Goal: Information Seeking & Learning: Learn about a topic

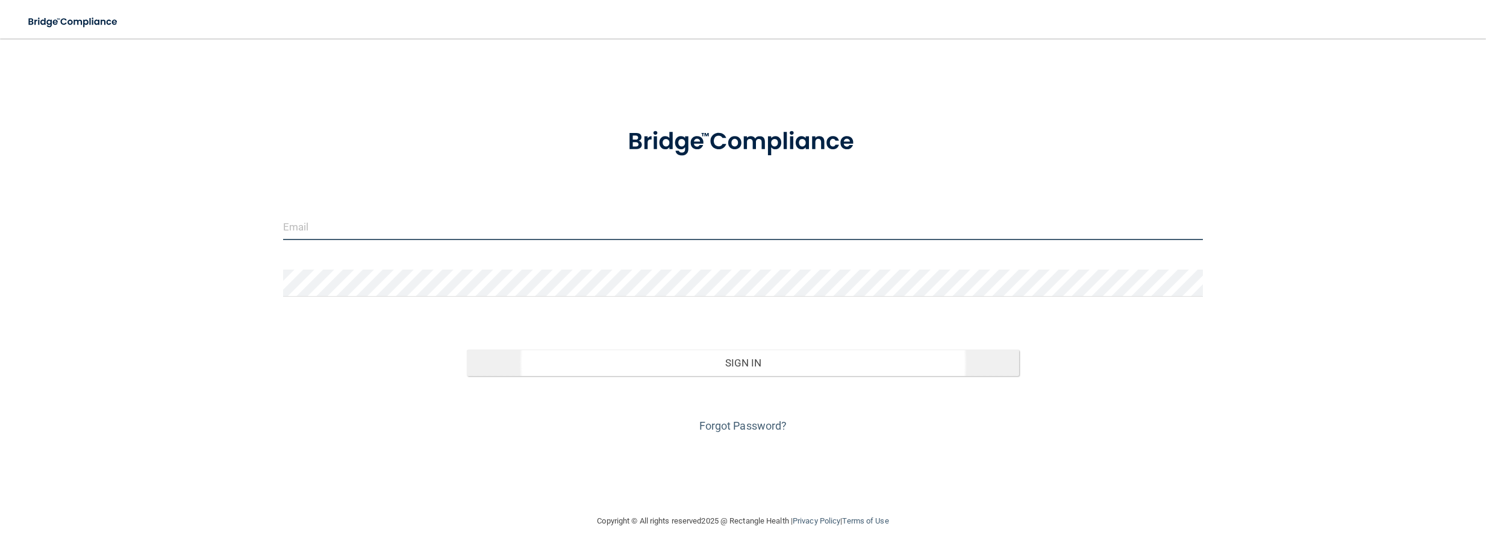
type input "[PERSON_NAME][EMAIL_ADDRESS][PERSON_NAME][DOMAIN_NAME]"
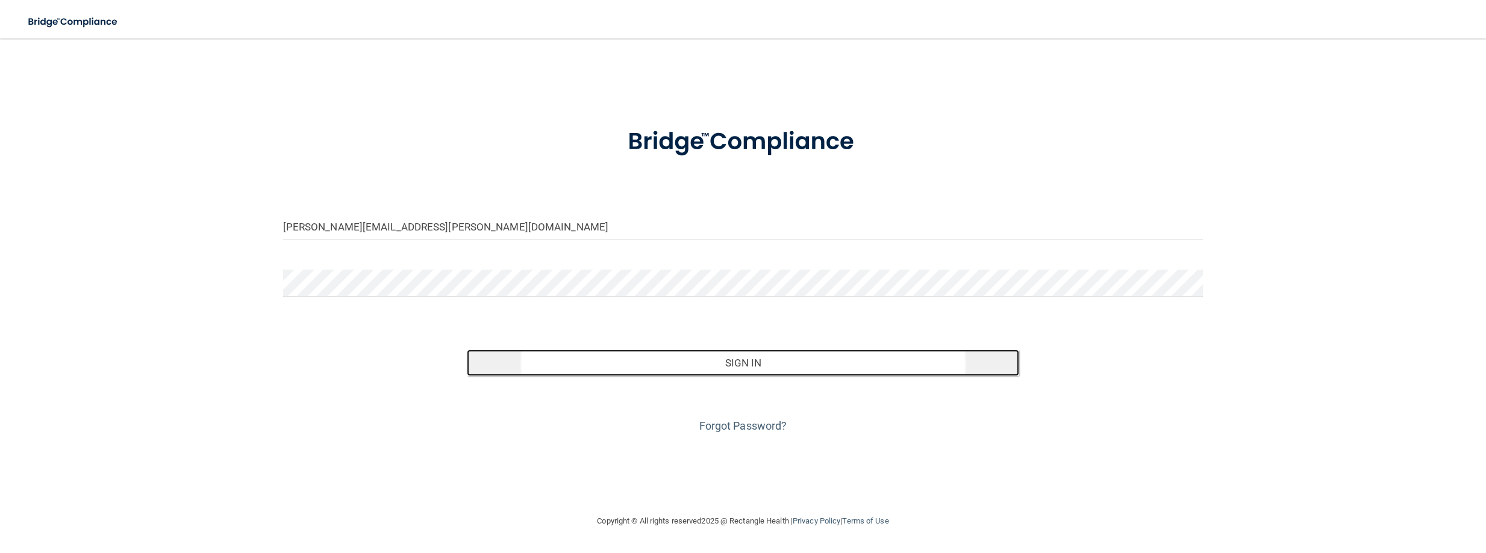
click at [732, 365] on button "Sign In" at bounding box center [743, 363] width 552 height 27
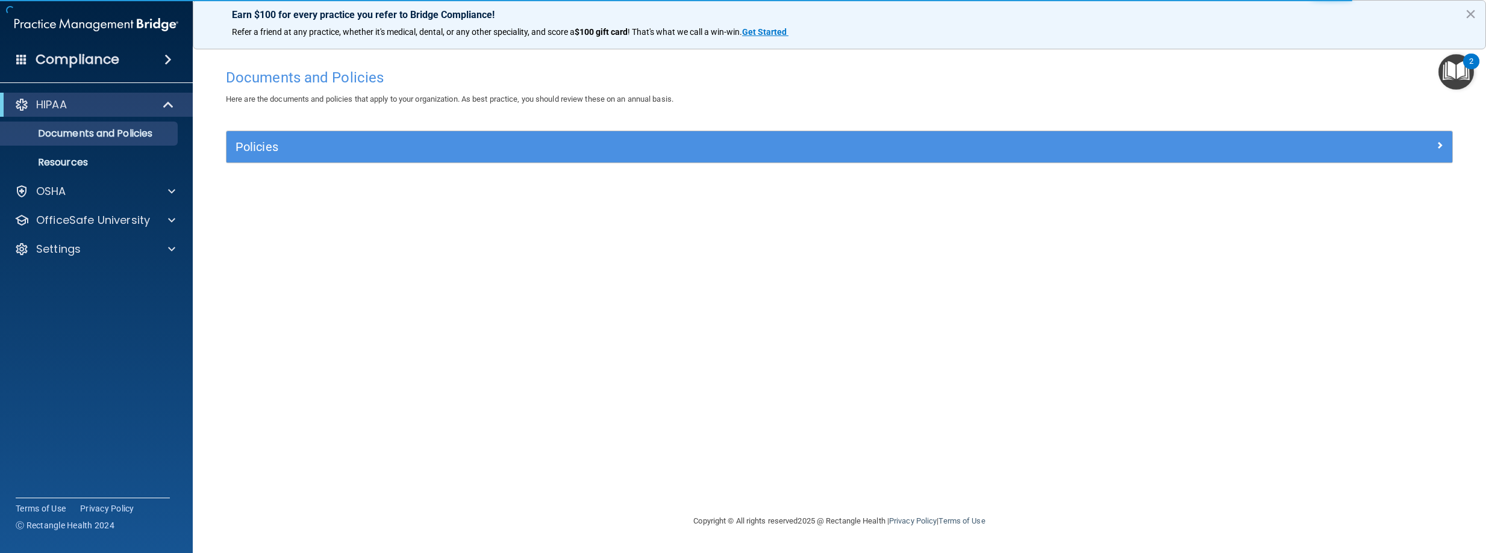
click at [479, 163] on div "Policies" at bounding box center [839, 146] width 1226 height 31
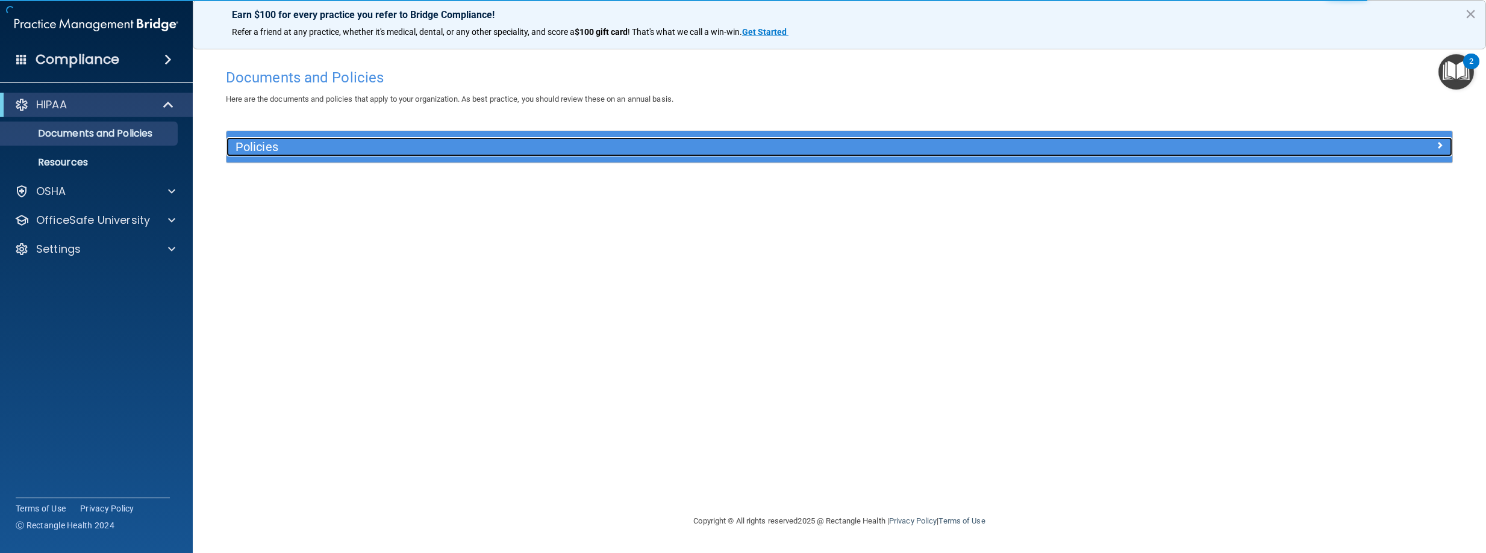
click at [476, 152] on h5 "Policies" at bounding box center [685, 146] width 901 height 13
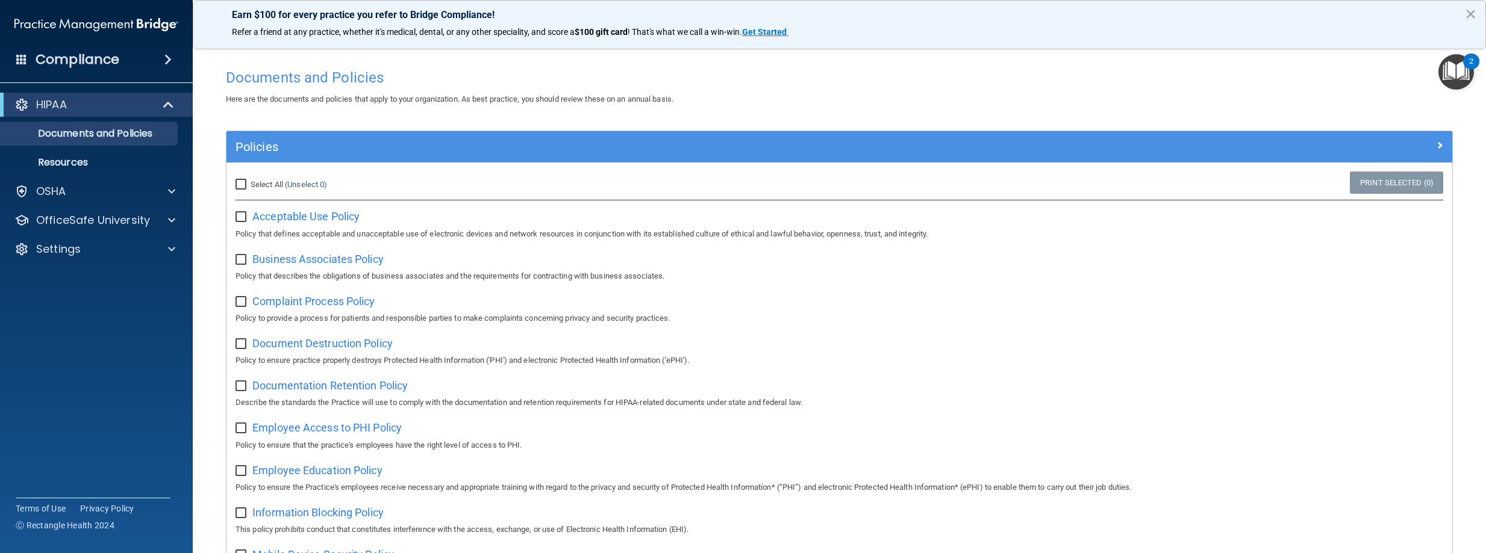
click at [240, 182] on input "Select All (Unselect 0) Unselect All" at bounding box center [242, 185] width 14 height 10
checkbox input "true"
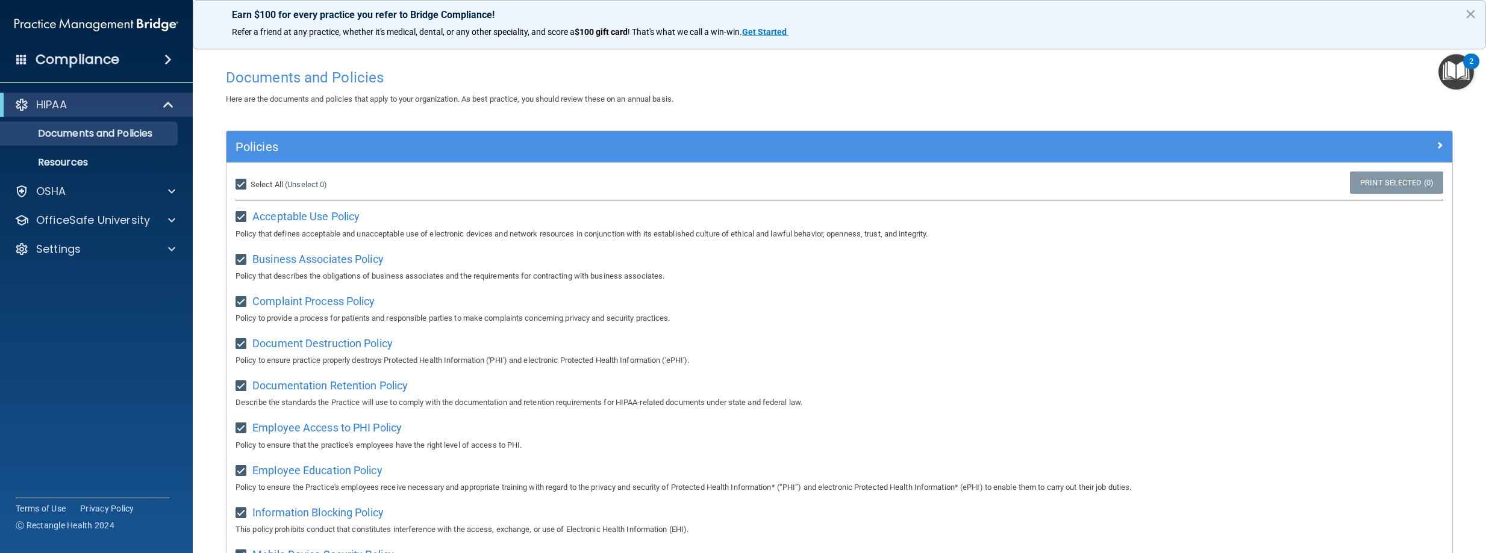
checkbox input "true"
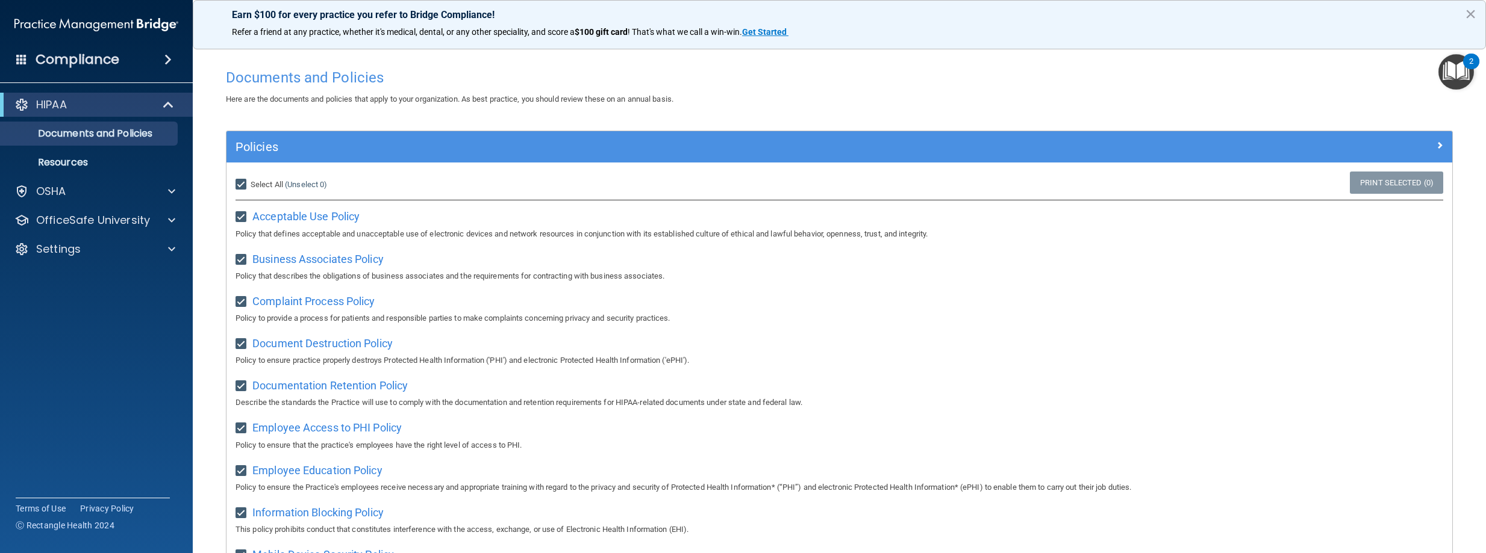
checkbox input "true"
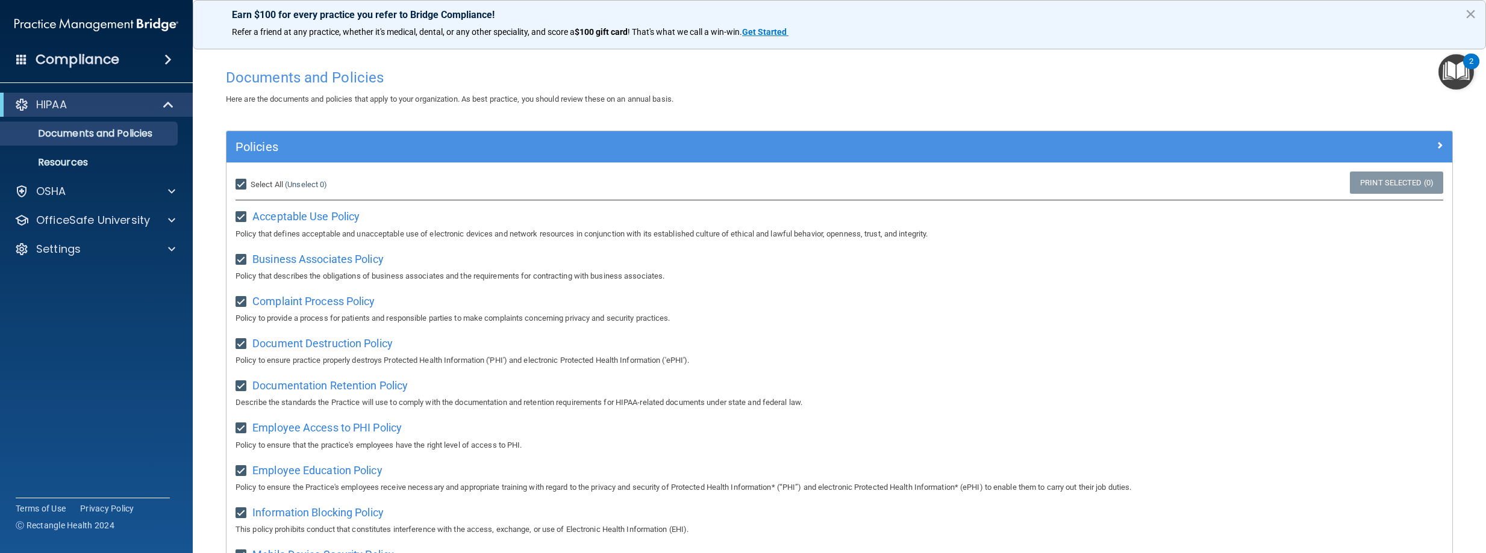
checkbox input "true"
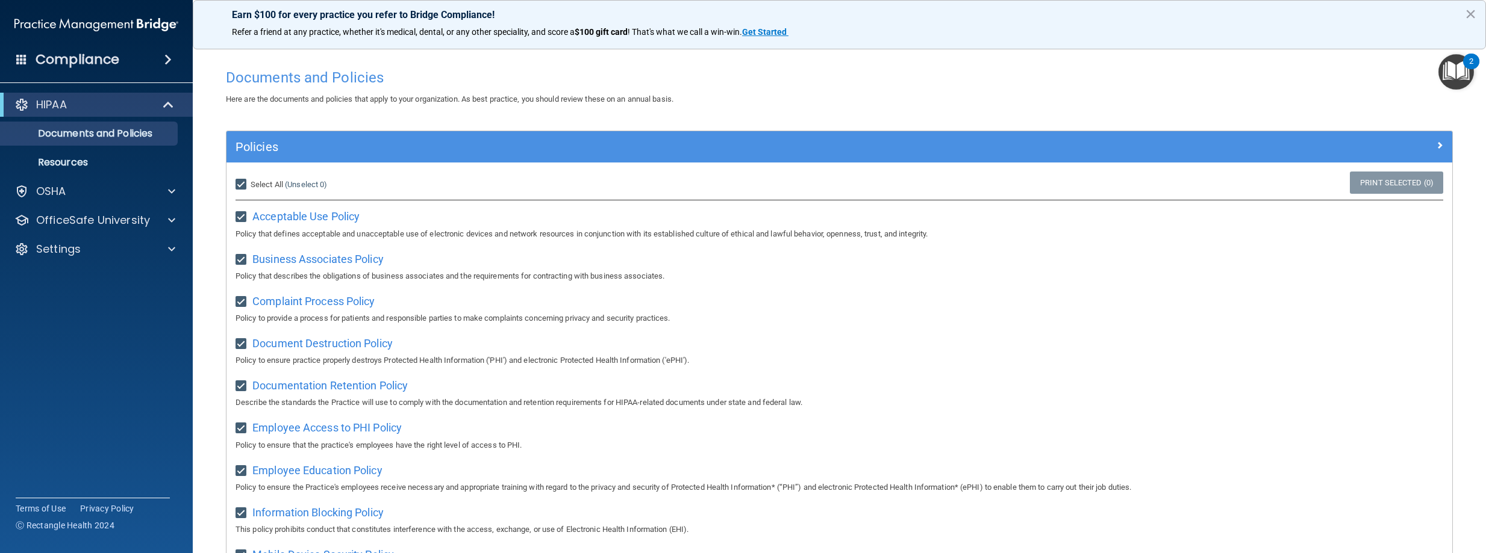
checkbox input "true"
click at [243, 186] on input "Select All (Unselect 21) Unselect All" at bounding box center [242, 185] width 14 height 10
checkbox input "false"
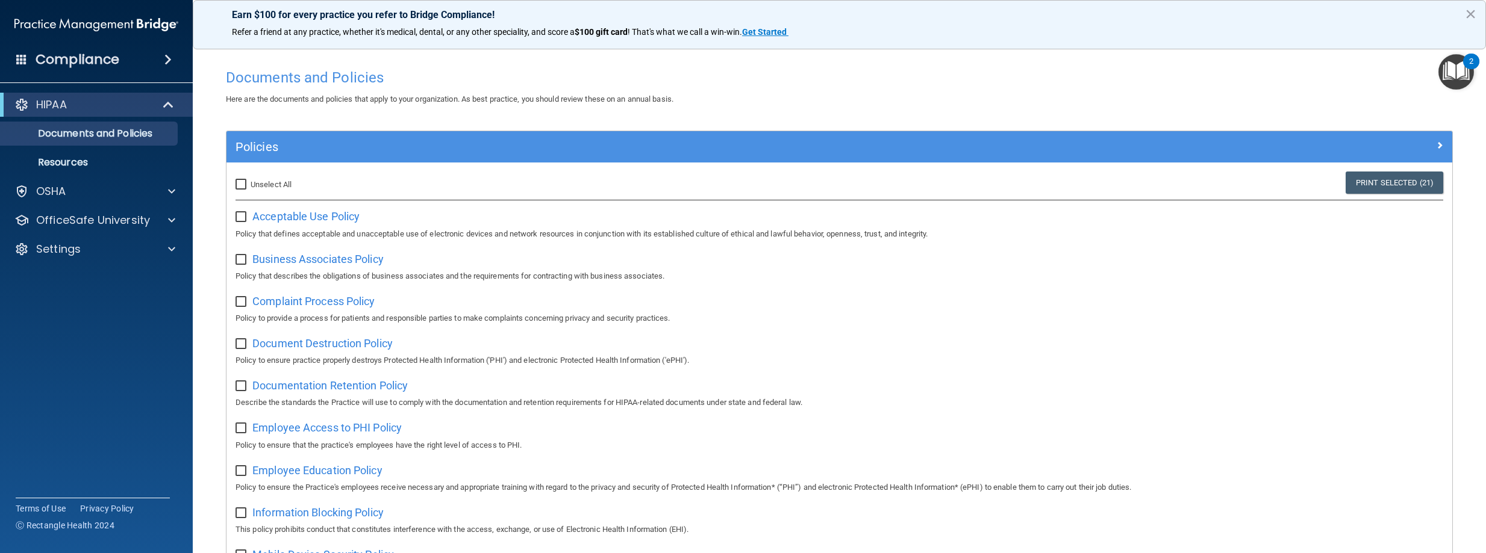
checkbox input "false"
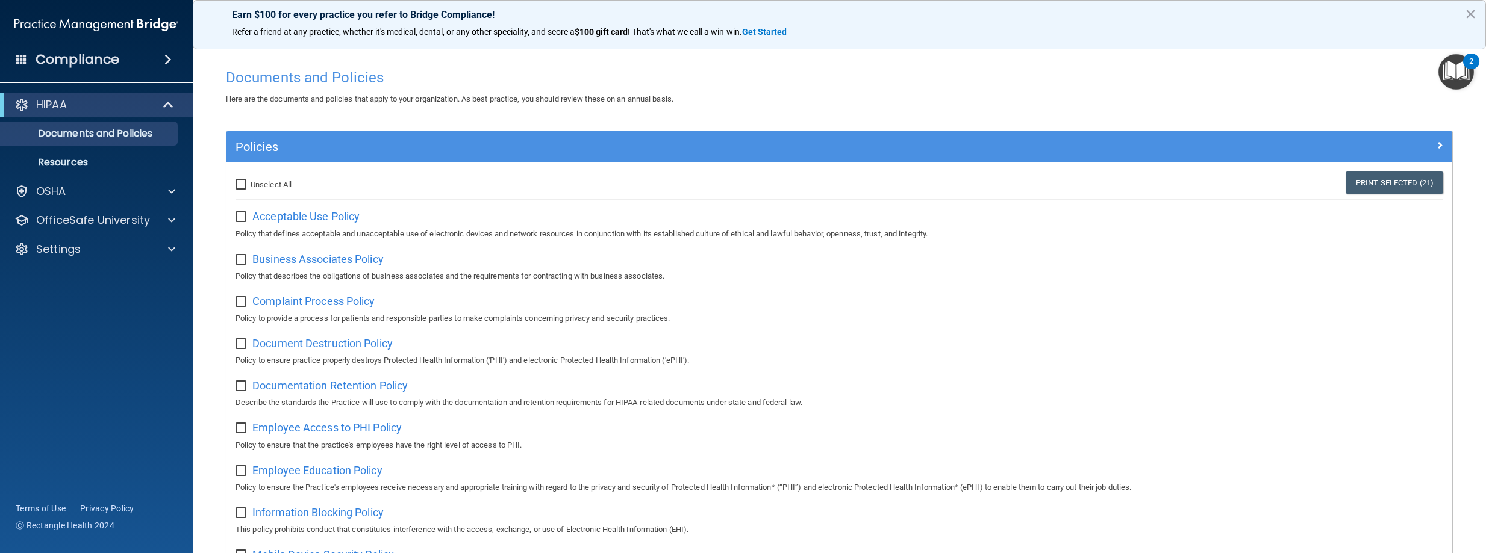
checkbox input "false"
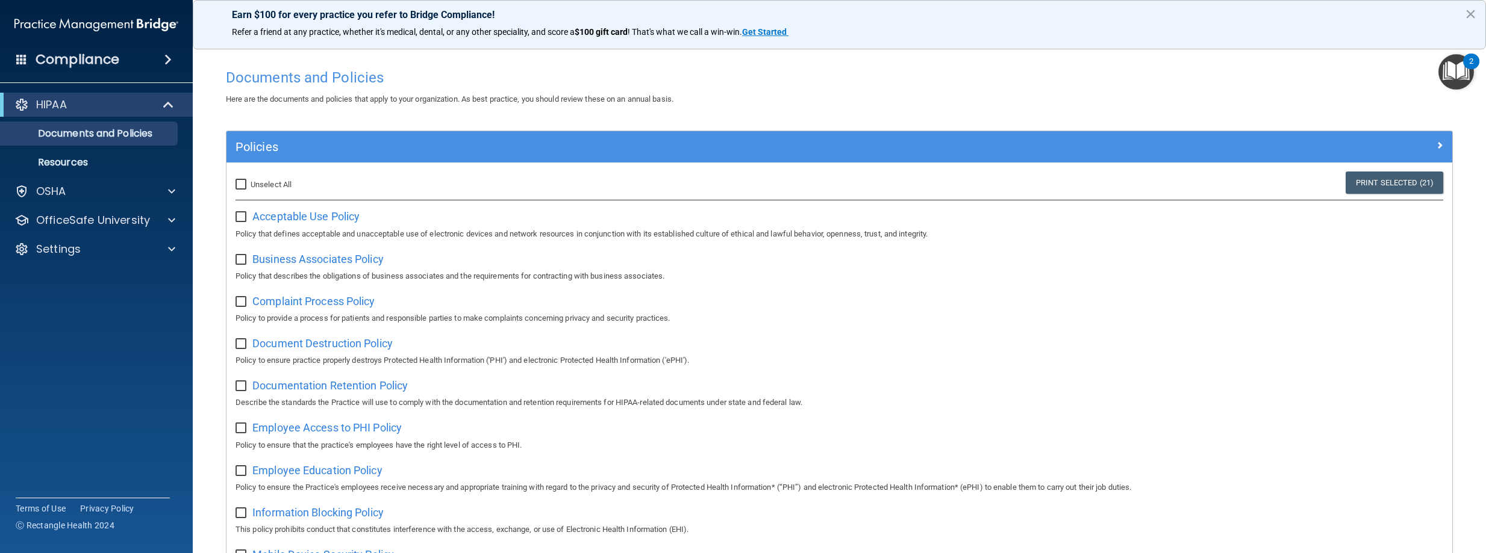
checkbox input "false"
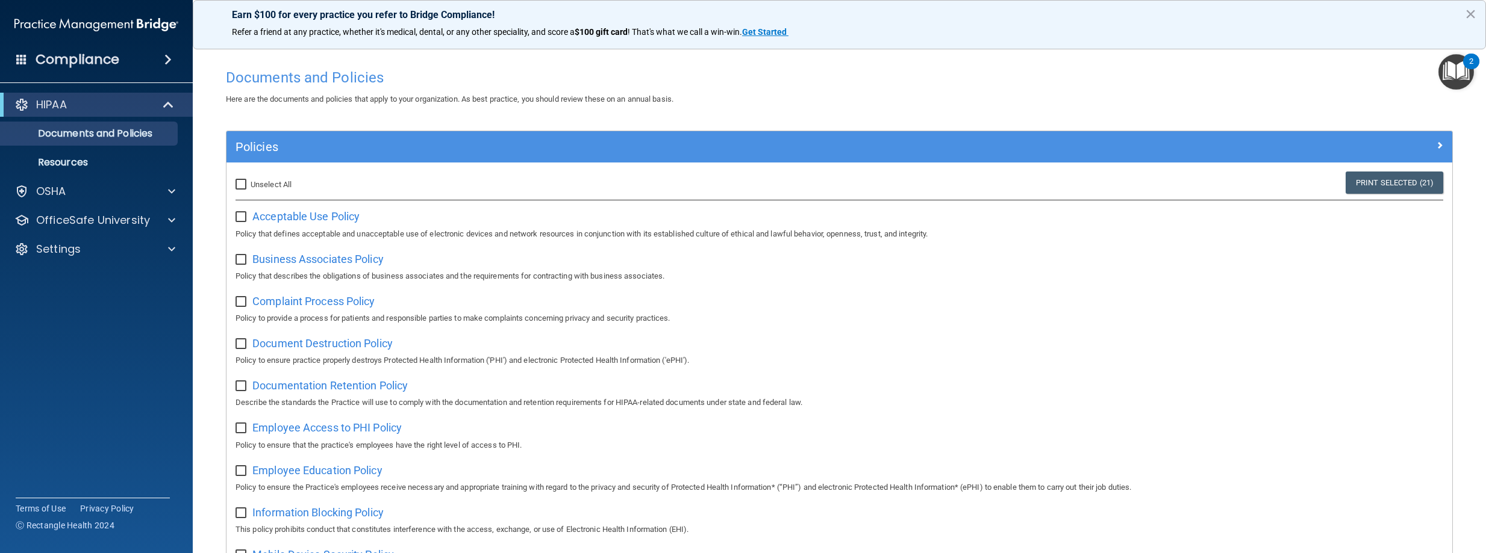
checkbox input "false"
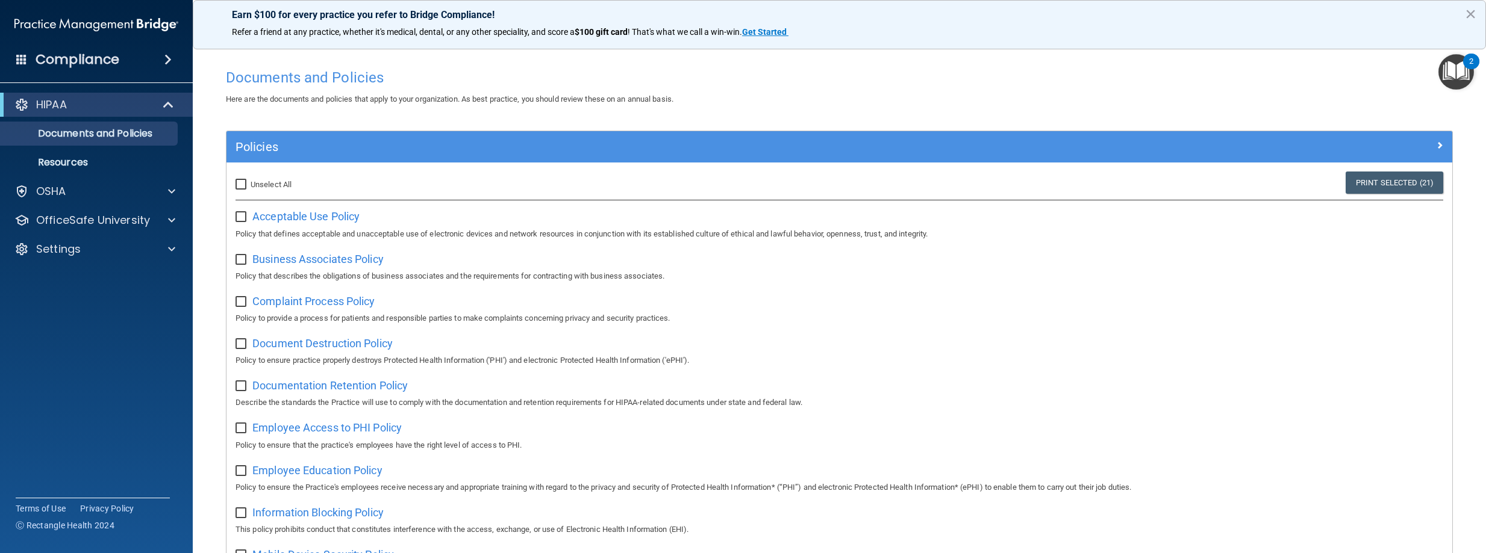
checkbox input "false"
click at [71, 164] on p "Resources" at bounding box center [90, 163] width 164 height 12
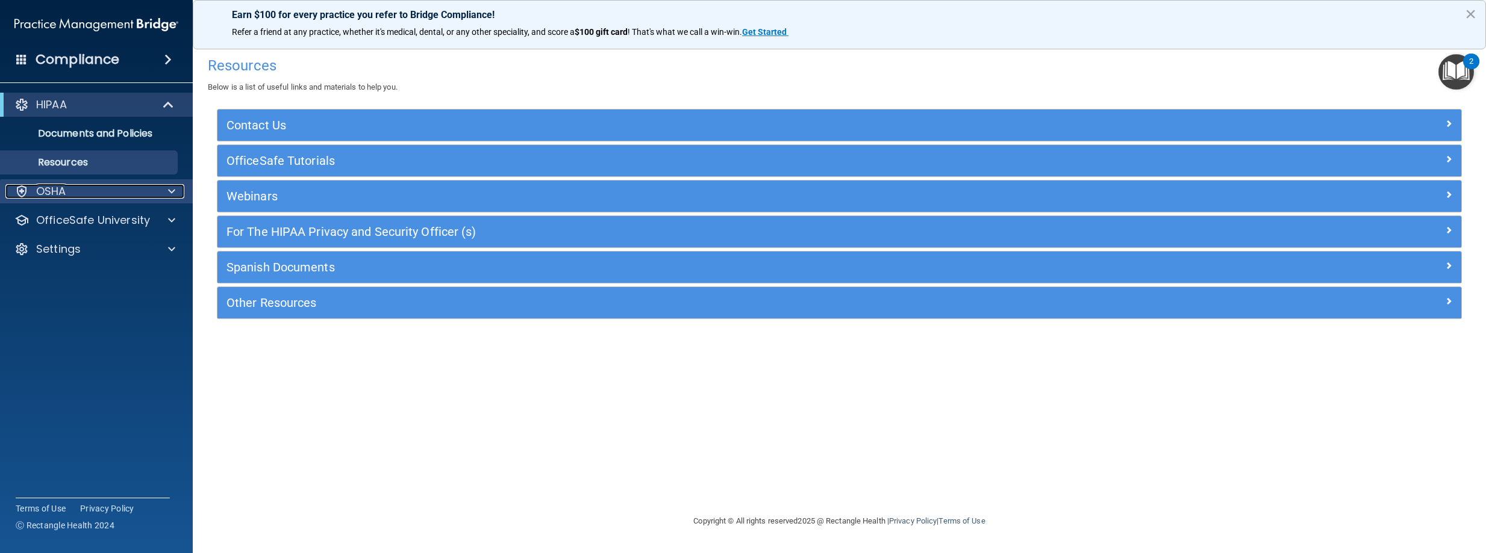
click at [181, 187] on div at bounding box center [170, 191] width 30 height 14
click at [180, 187] on div at bounding box center [170, 191] width 30 height 14
click at [175, 223] on div at bounding box center [170, 220] width 30 height 14
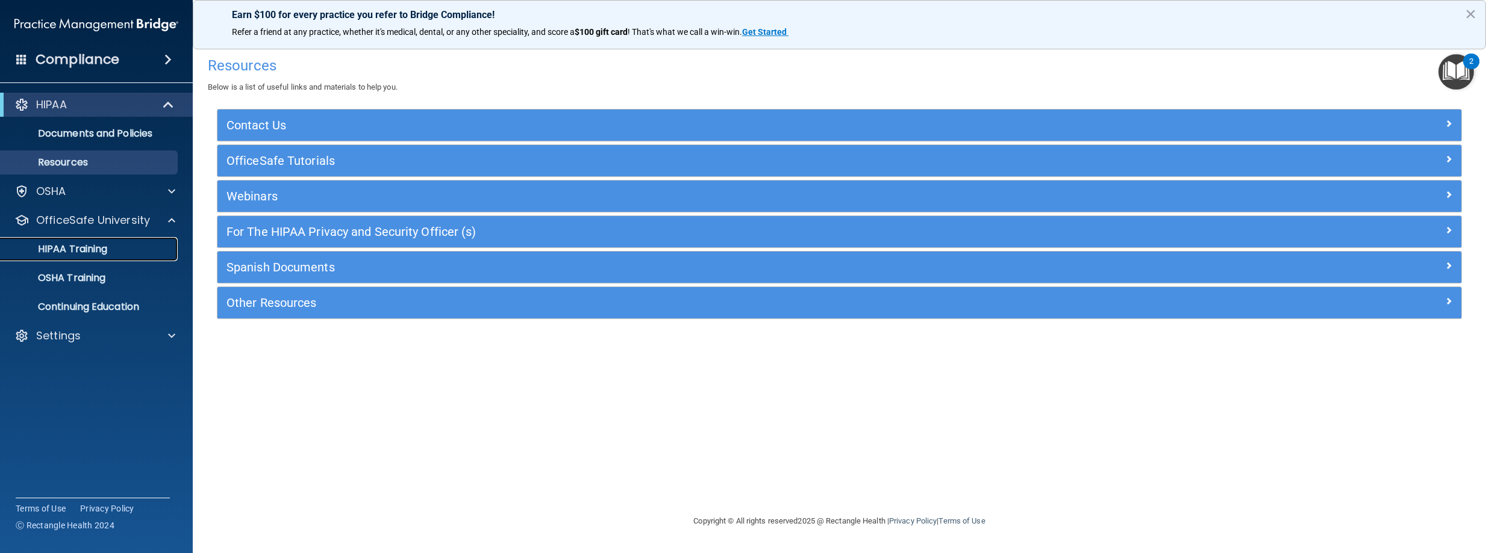
click at [90, 251] on p "HIPAA Training" at bounding box center [57, 249] width 99 height 12
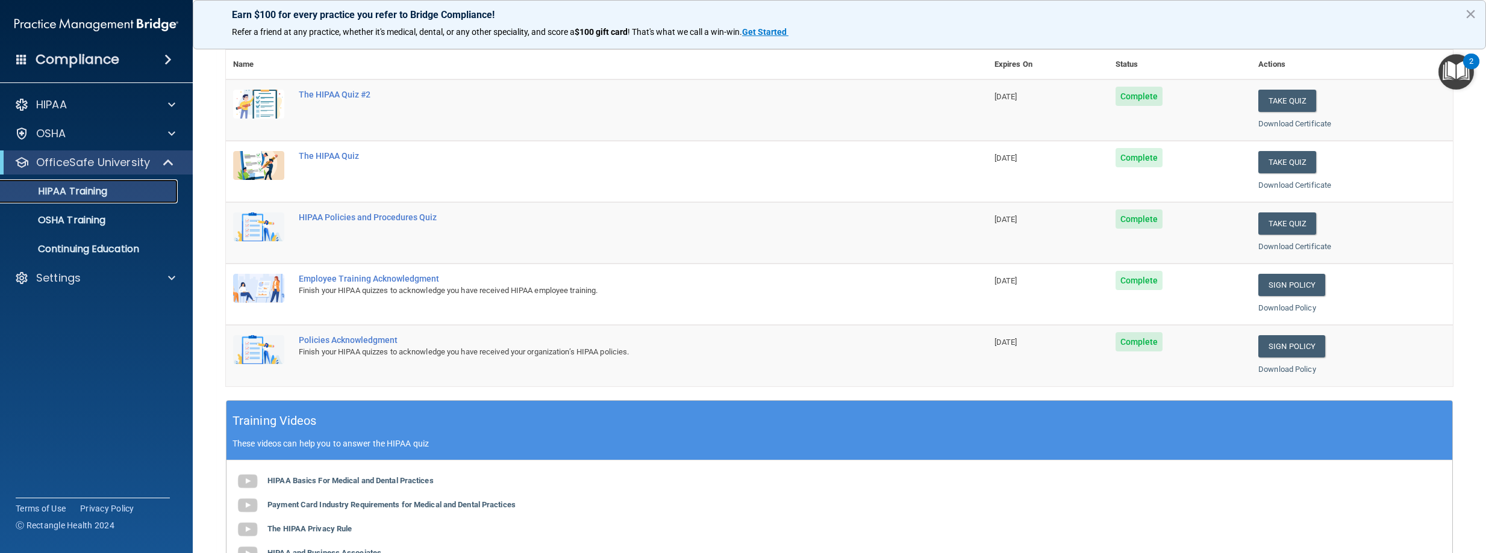
scroll to position [52, 0]
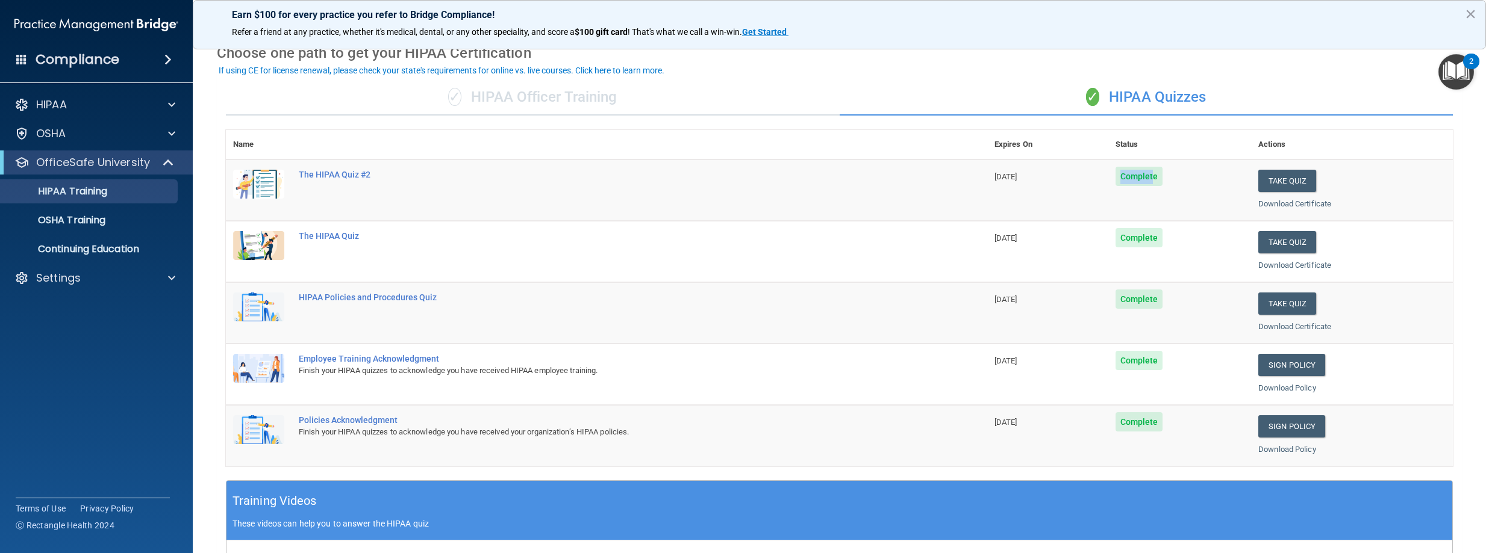
drag, startPoint x: 1126, startPoint y: 182, endPoint x: 1088, endPoint y: 182, distance: 38.5
click at [1088, 182] on tr "The HIPAA Quiz #2 11/18/2025 Complete Take Quiz Download Certificate" at bounding box center [839, 190] width 1227 height 61
drag, startPoint x: 1138, startPoint y: 264, endPoint x: 1123, endPoint y: 269, distance: 15.6
click at [1137, 266] on td "Complete" at bounding box center [1179, 251] width 143 height 61
drag, startPoint x: 1024, startPoint y: 177, endPoint x: 962, endPoint y: 173, distance: 61.6
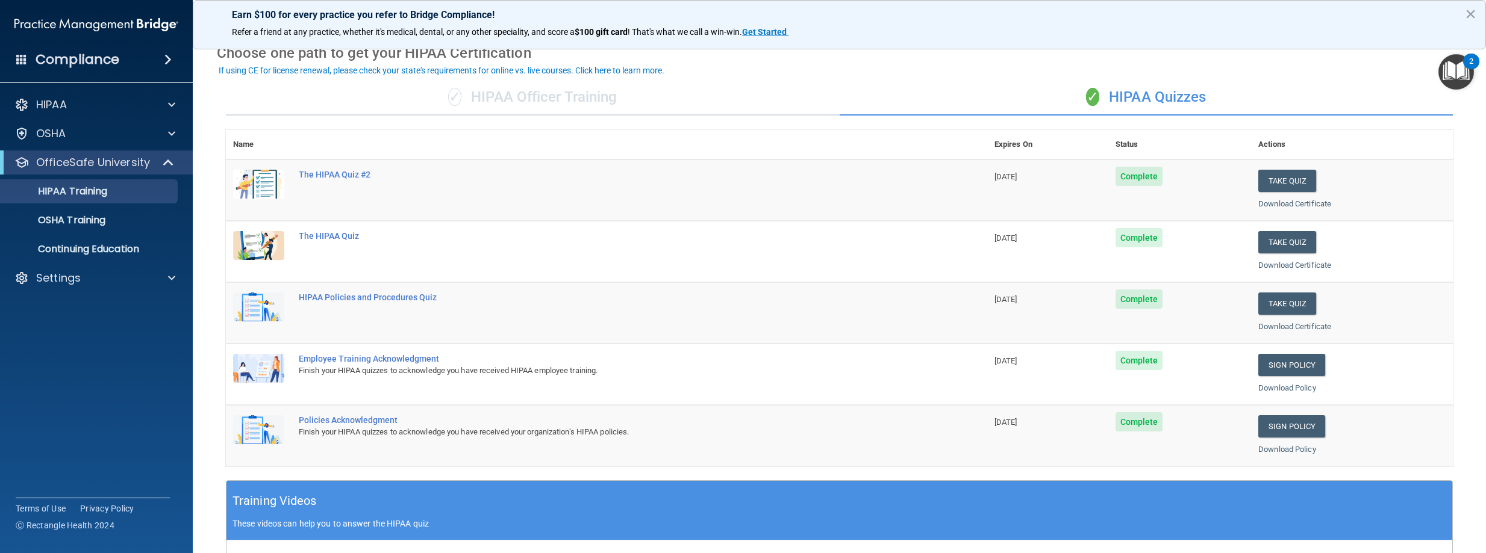
click at [962, 173] on tr "The HIPAA Quiz #2 11/18/2025 Complete Take Quiz Download Certificate" at bounding box center [839, 190] width 1227 height 61
click at [962, 173] on td "The HIPAA Quiz #2" at bounding box center [640, 190] width 696 height 61
click at [1119, 287] on td "Complete" at bounding box center [1179, 312] width 143 height 61
click at [1258, 179] on button "Take Quiz" at bounding box center [1287, 181] width 58 height 22
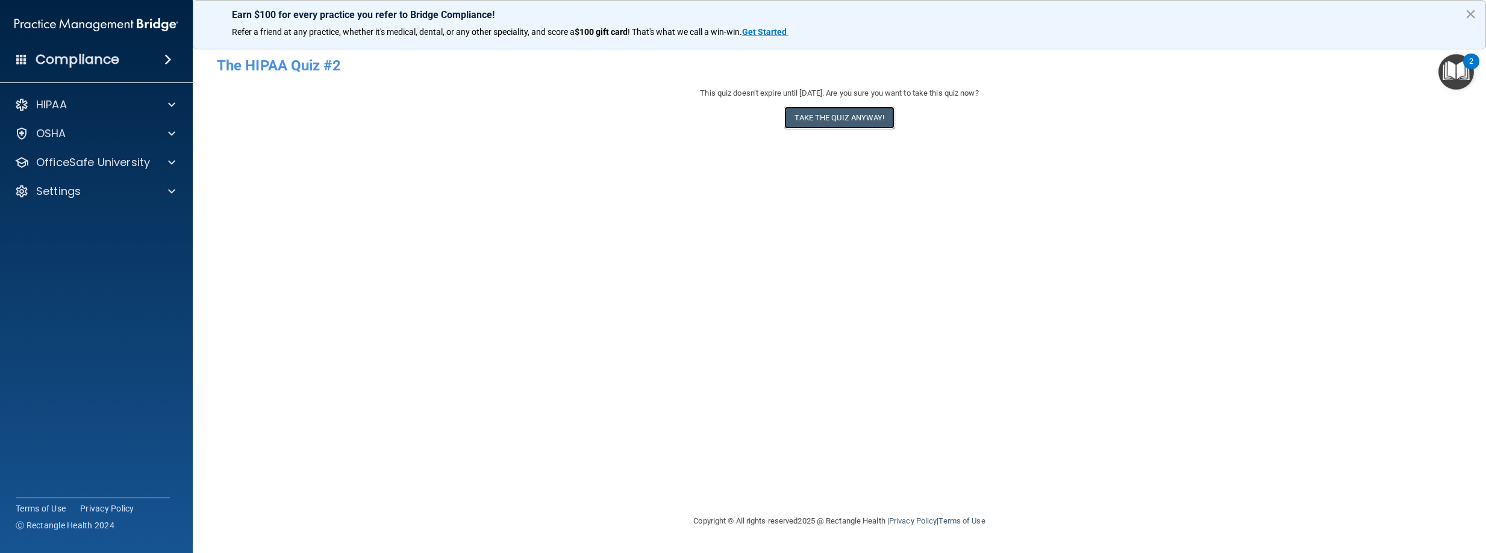
click at [875, 119] on button "Take the quiz anyway!" at bounding box center [839, 118] width 110 height 22
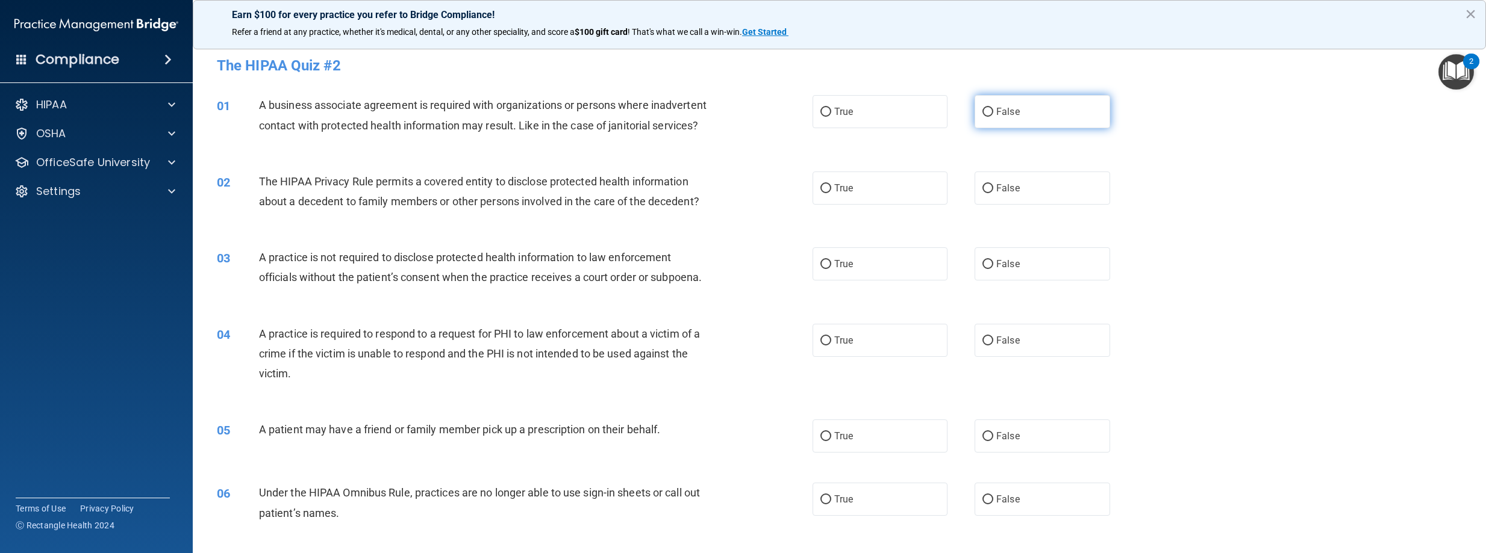
click at [982, 114] on input "False" at bounding box center [987, 112] width 11 height 9
radio input "true"
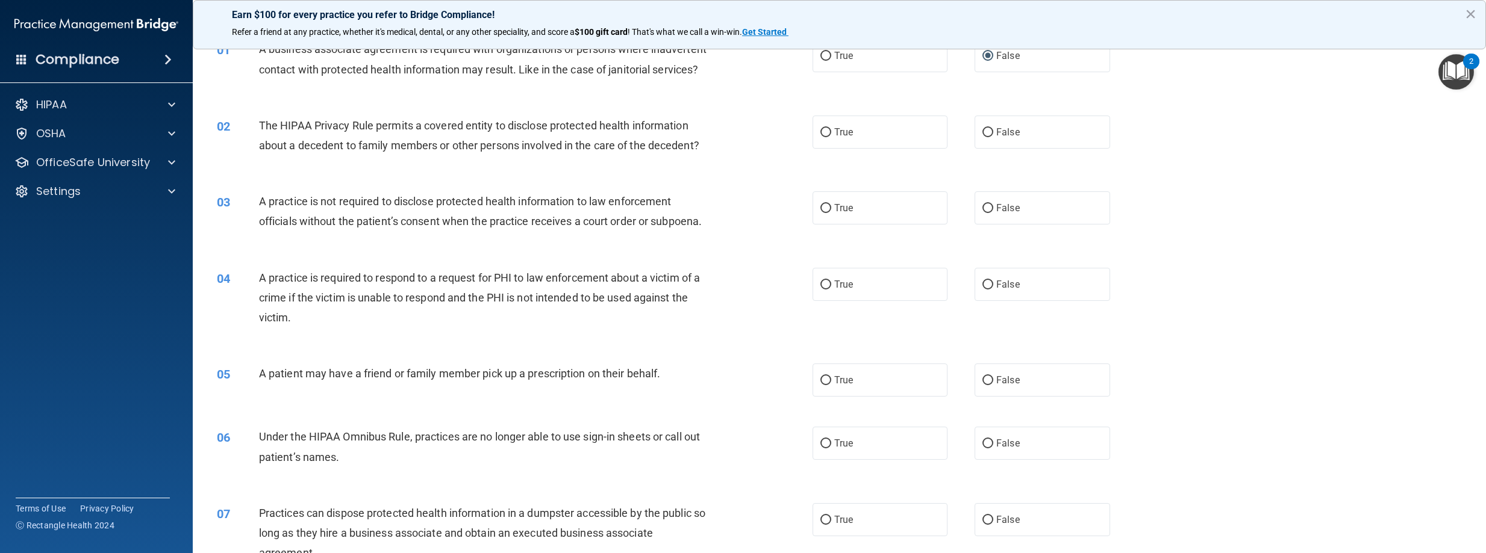
scroll to position [120, 0]
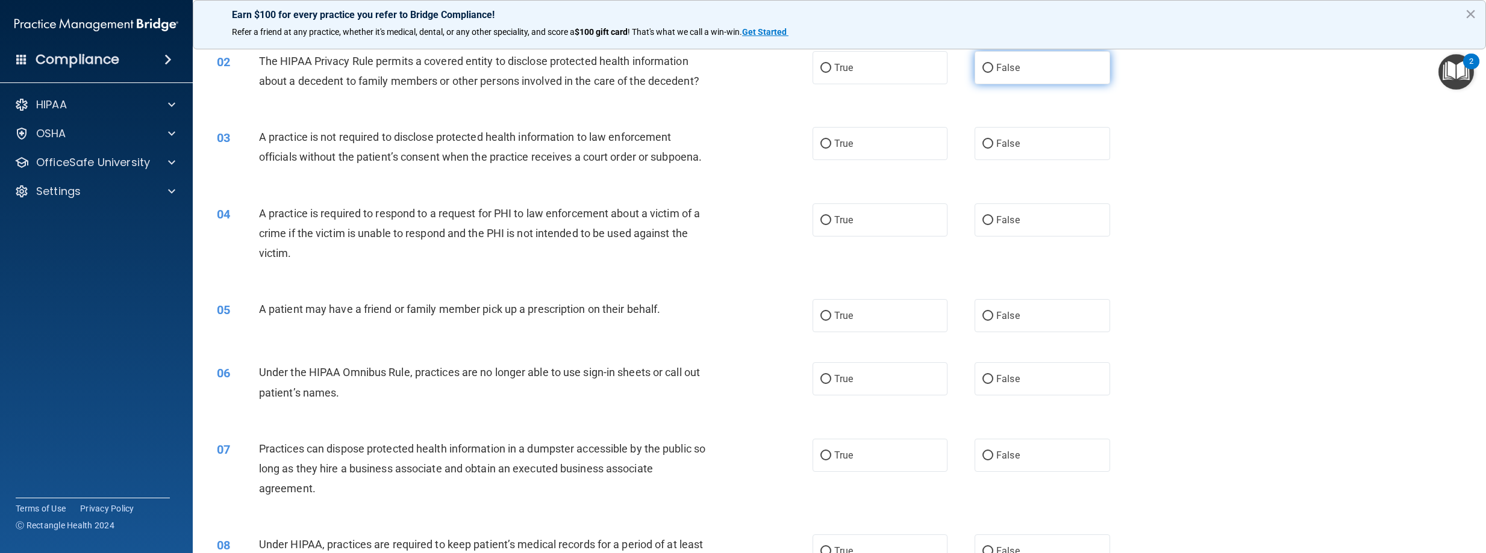
click at [986, 73] on input "False" at bounding box center [987, 68] width 11 height 9
radio input "true"
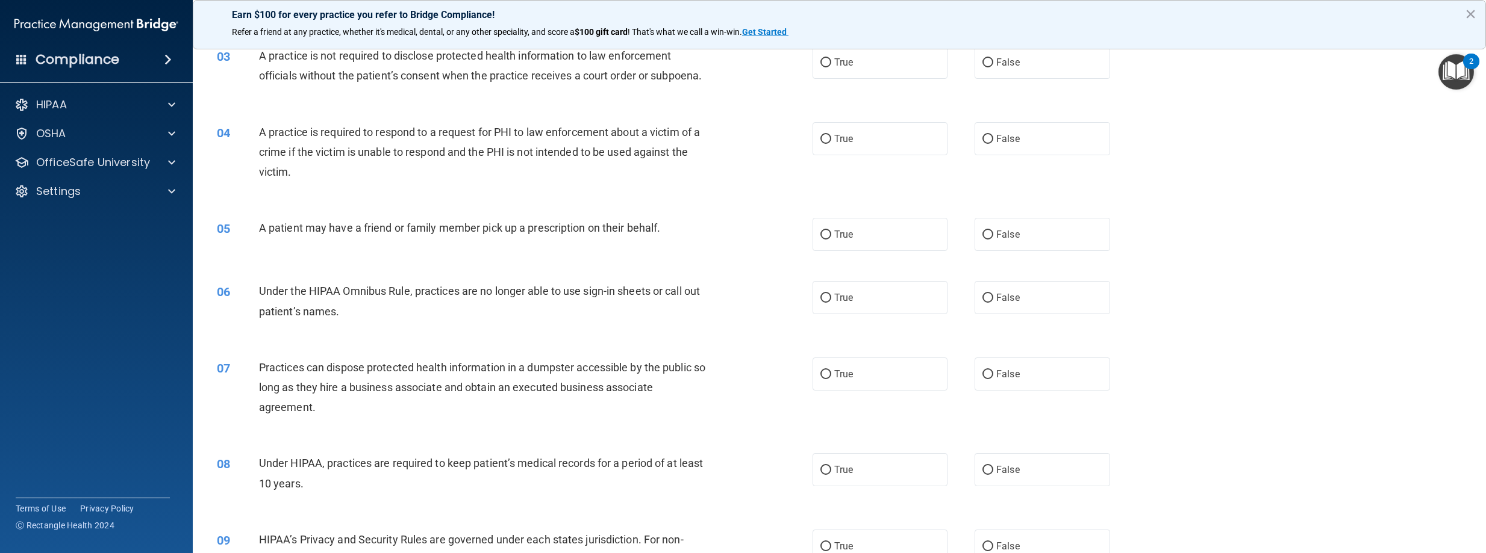
scroll to position [181, 0]
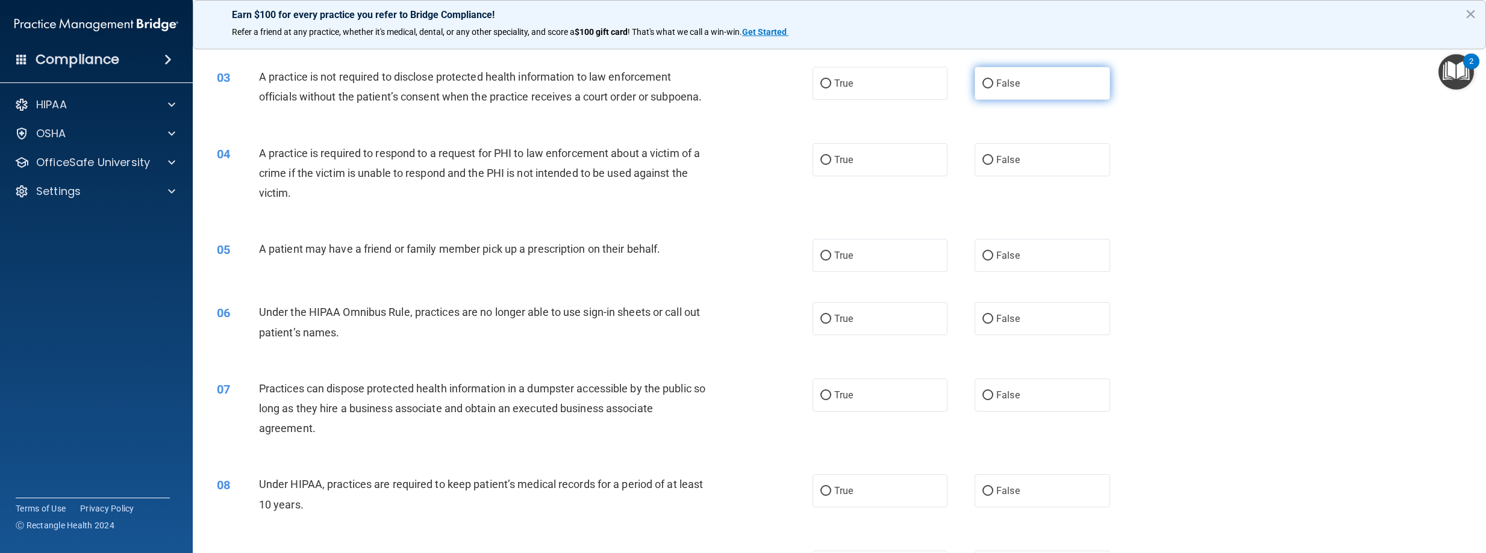
click at [982, 89] on input "False" at bounding box center [987, 84] width 11 height 9
radio input "true"
click at [825, 165] on input "True" at bounding box center [825, 160] width 11 height 9
radio input "true"
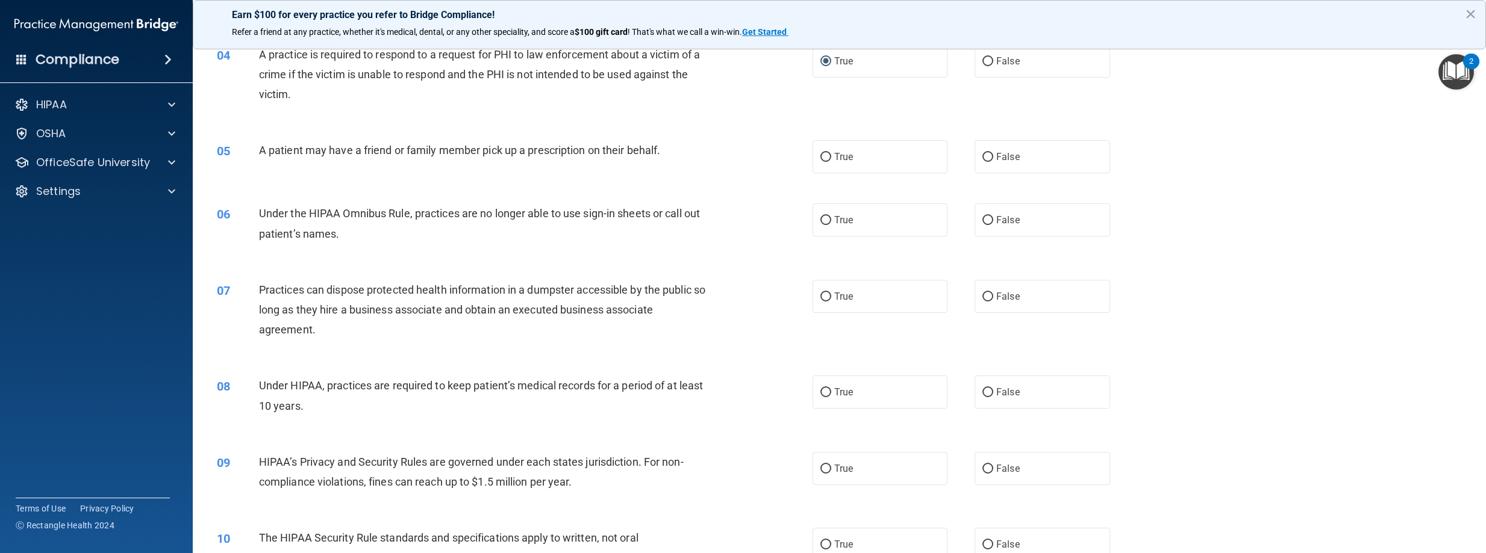
scroll to position [301, 0]
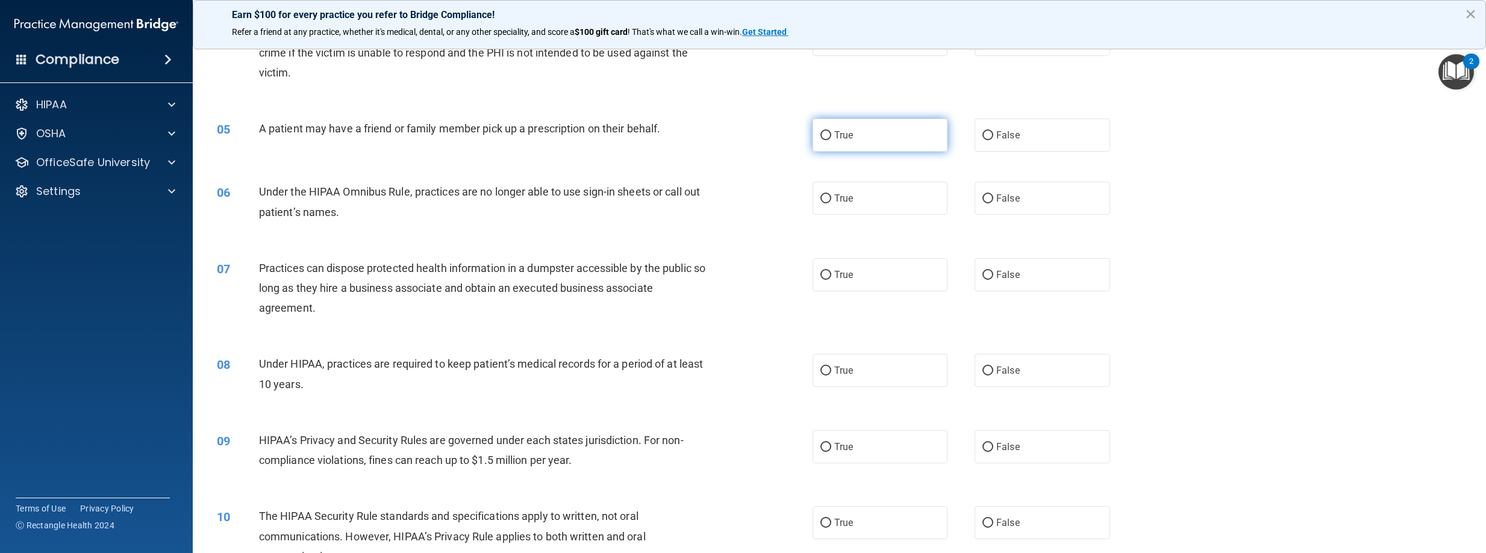
click at [822, 140] on input "True" at bounding box center [825, 135] width 11 height 9
radio input "true"
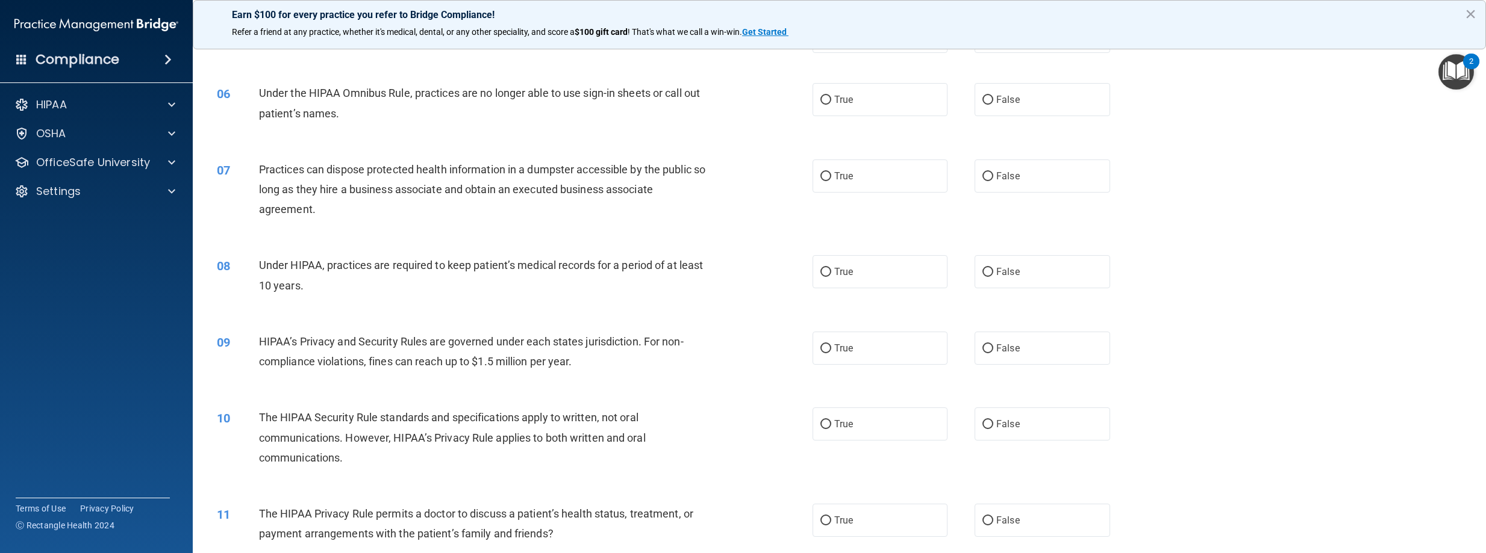
scroll to position [422, 0]
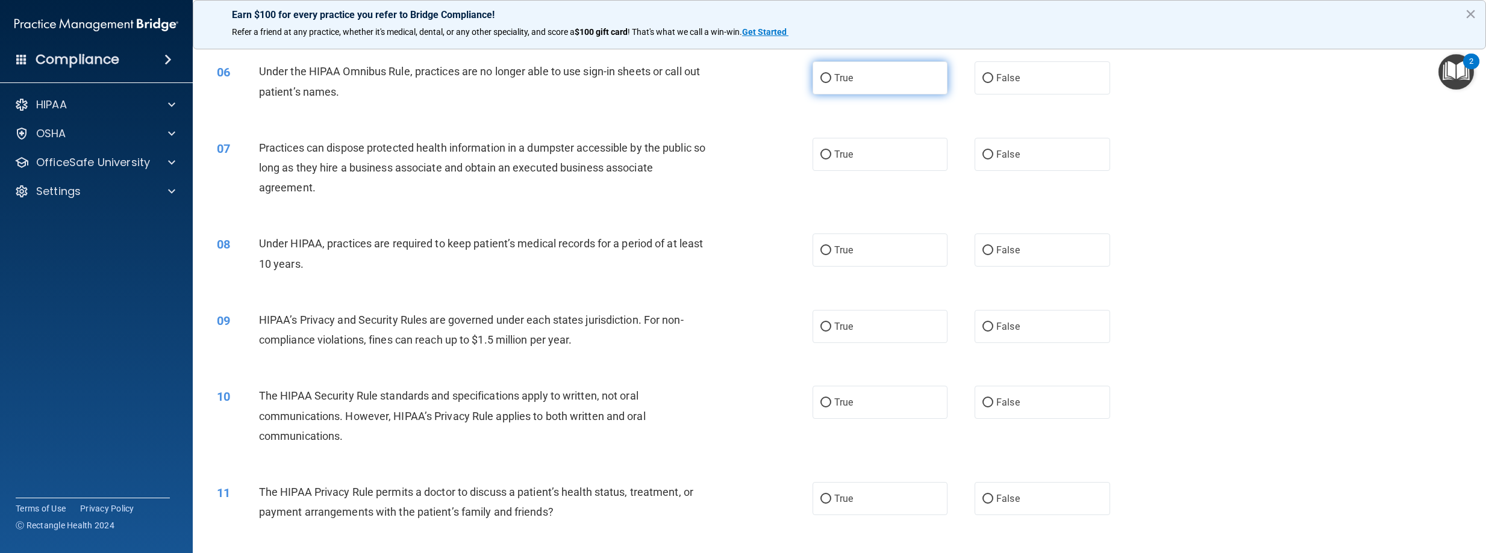
click at [820, 83] on input "True" at bounding box center [825, 78] width 11 height 9
radio input "true"
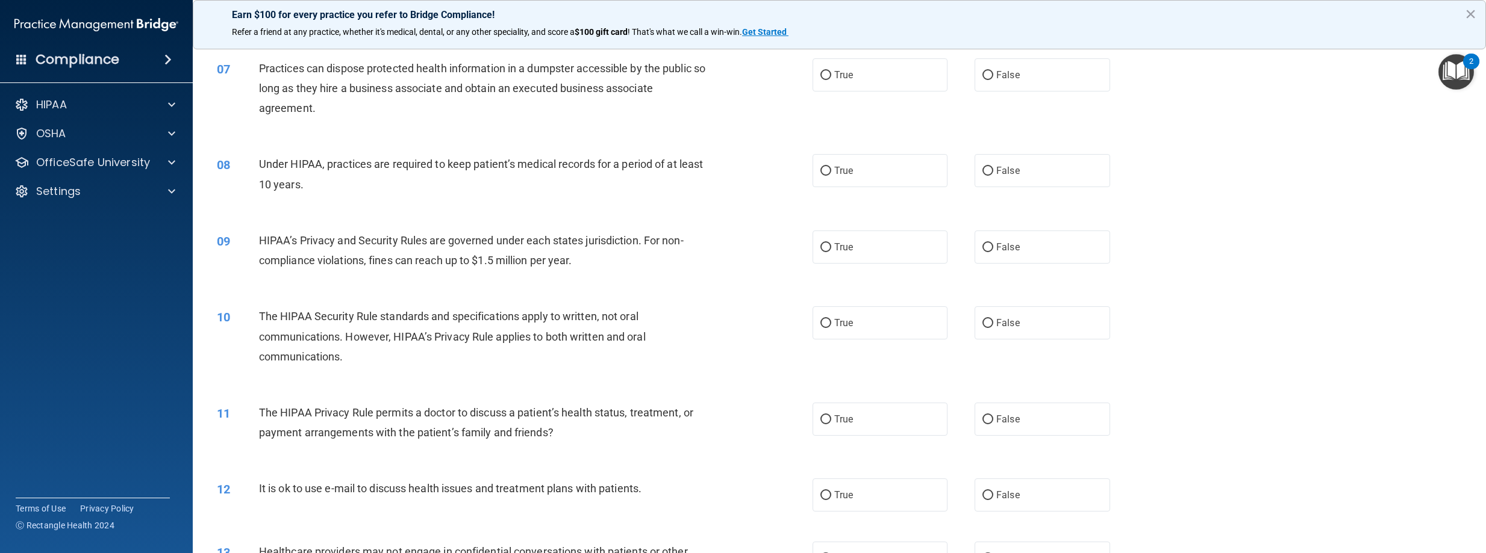
scroll to position [480, 0]
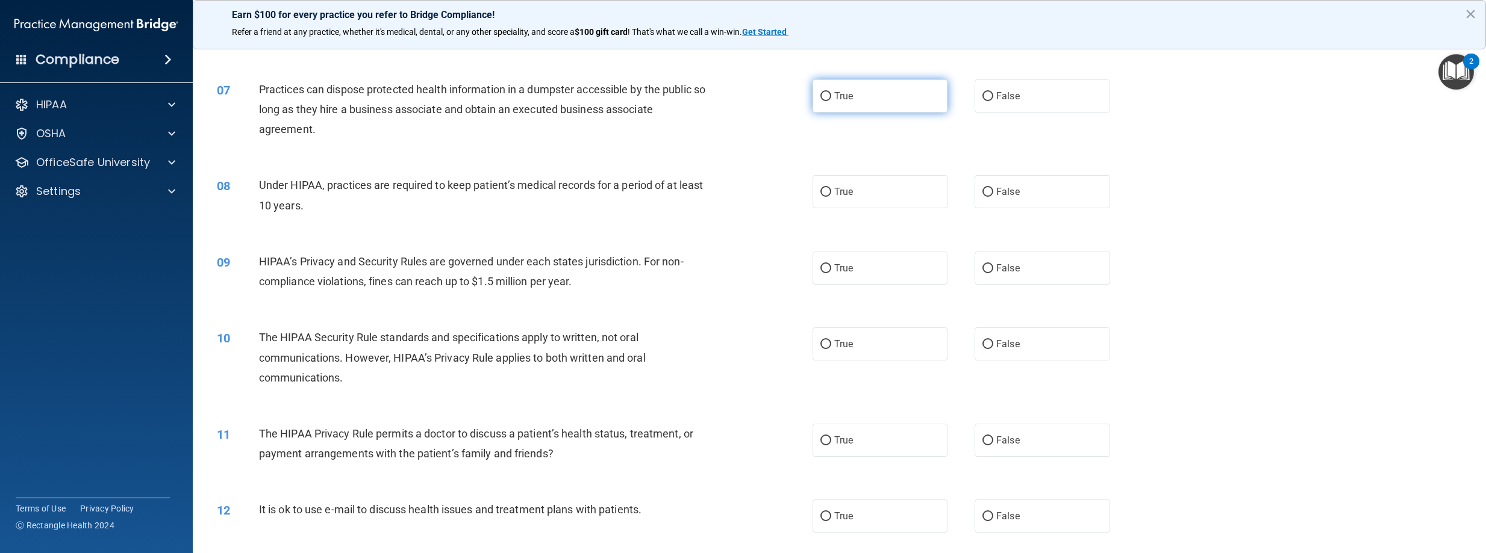
click at [823, 101] on input "True" at bounding box center [825, 96] width 11 height 9
radio input "true"
click at [982, 197] on input "False" at bounding box center [987, 192] width 11 height 9
radio input "true"
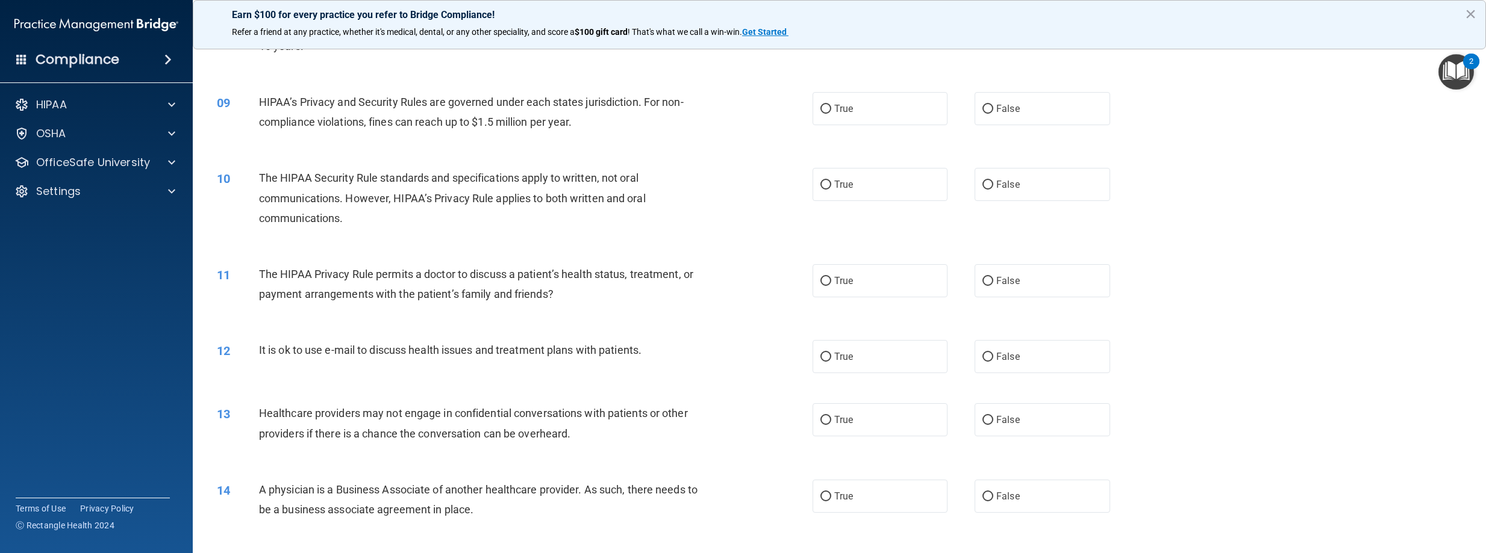
scroll to position [661, 0]
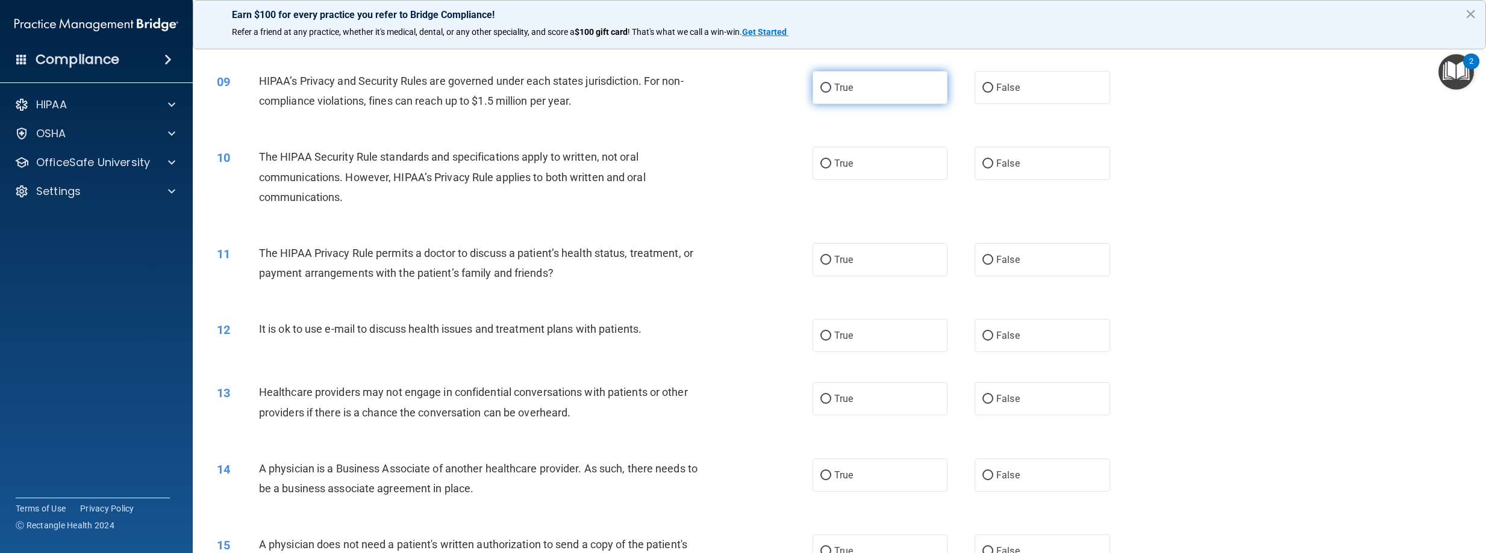
click at [825, 93] on input "True" at bounding box center [825, 88] width 11 height 9
radio input "true"
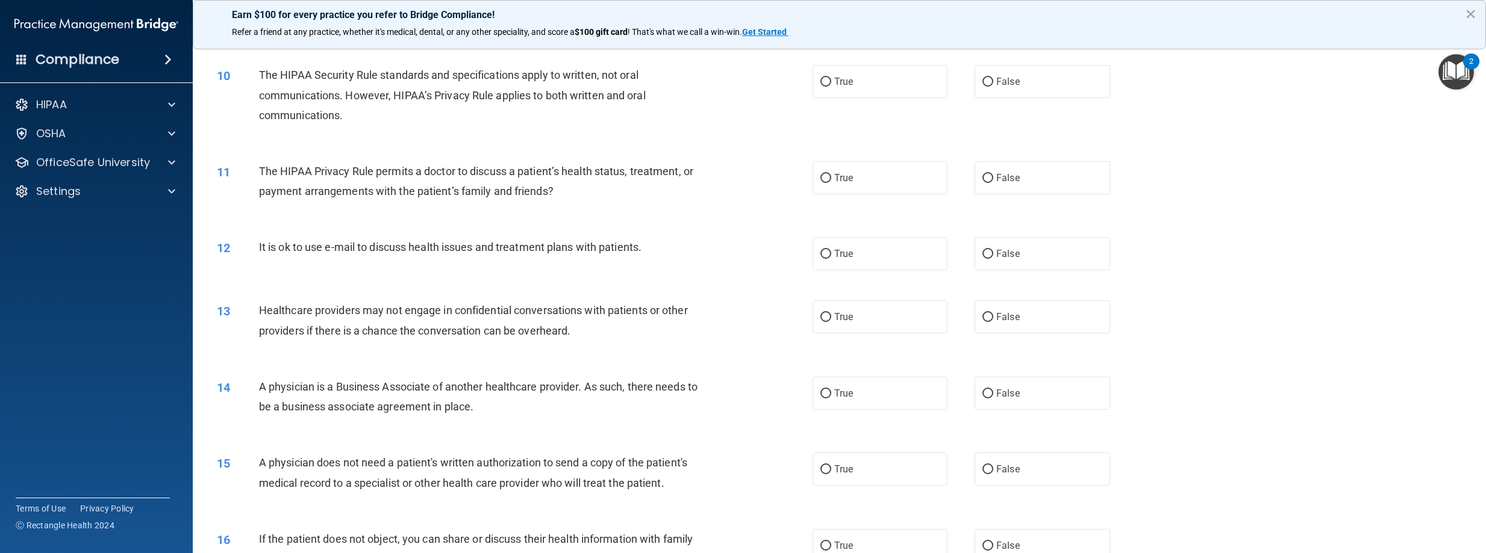
scroll to position [721, 0]
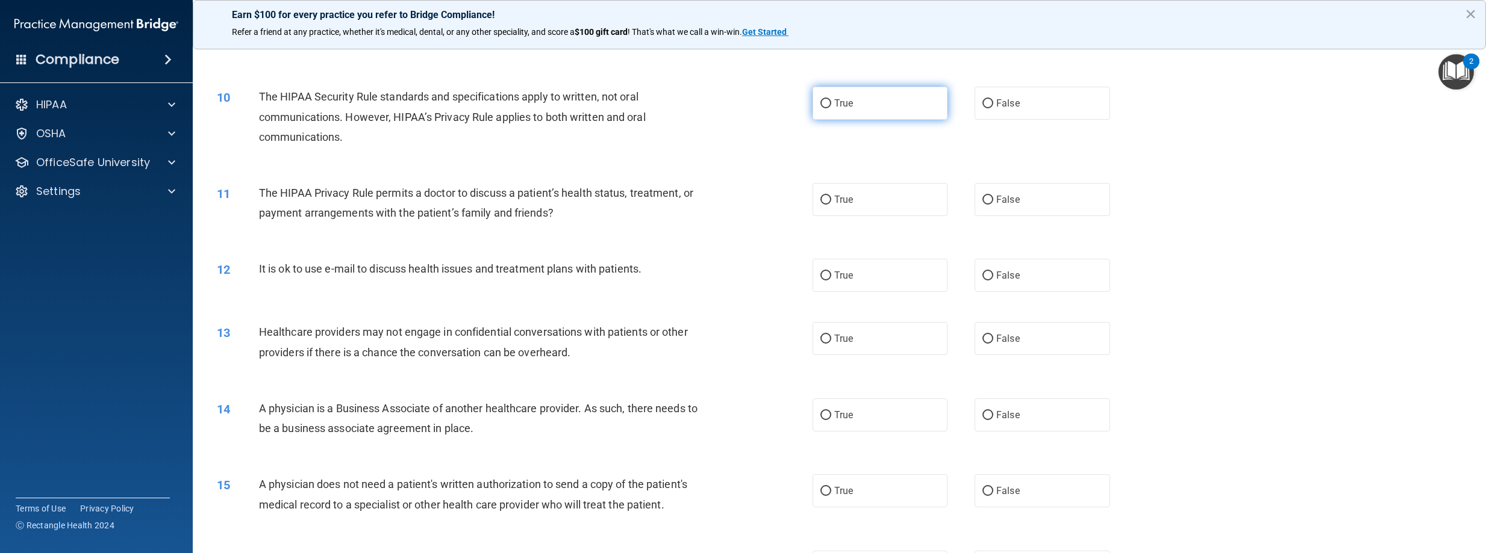
click at [823, 108] on input "True" at bounding box center [825, 103] width 11 height 9
radio input "true"
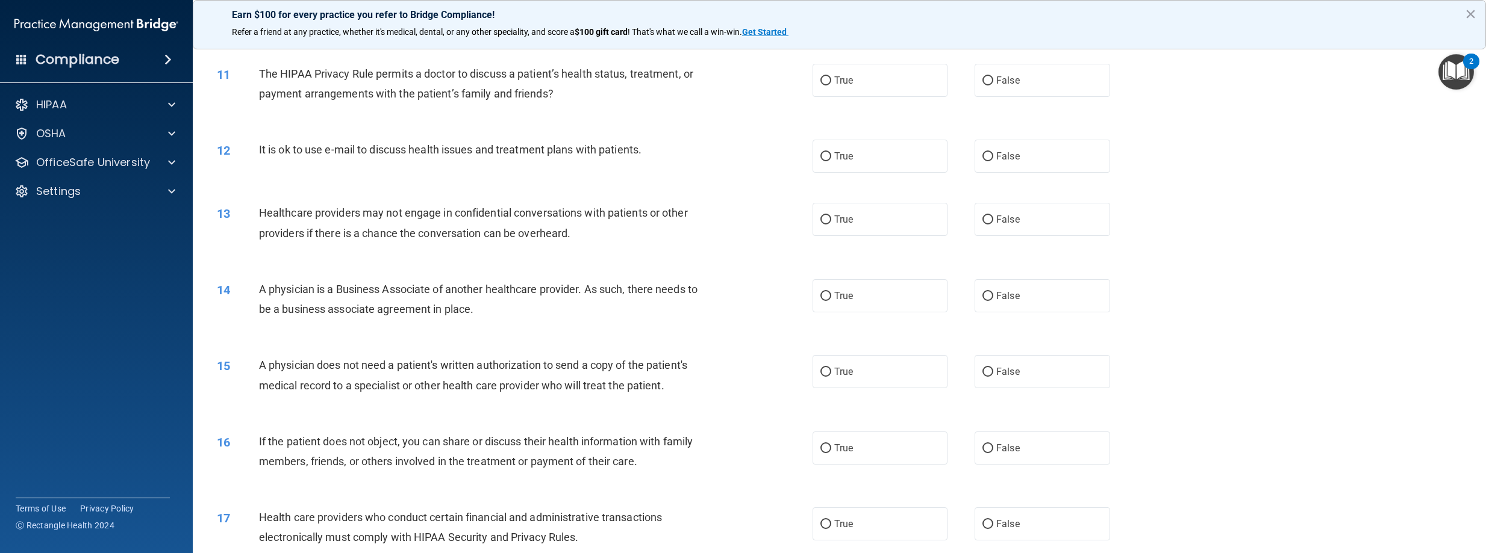
scroll to position [841, 0]
click at [987, 84] on input "False" at bounding box center [987, 79] width 11 height 9
radio input "true"
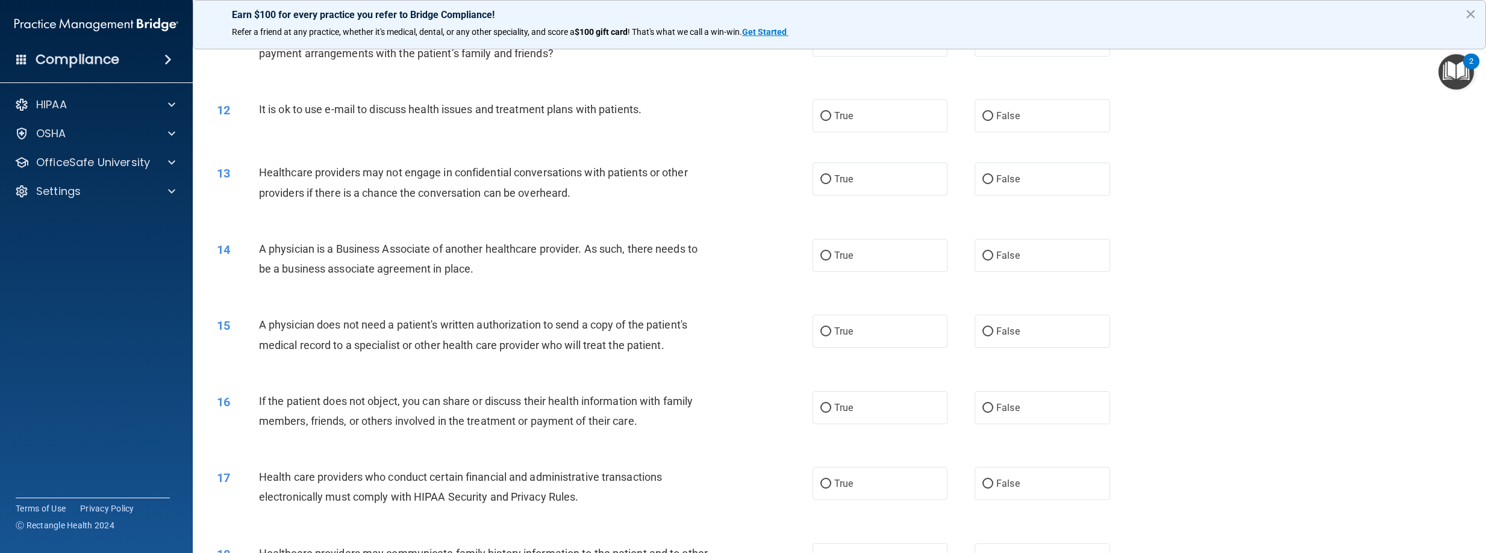
scroll to position [902, 0]
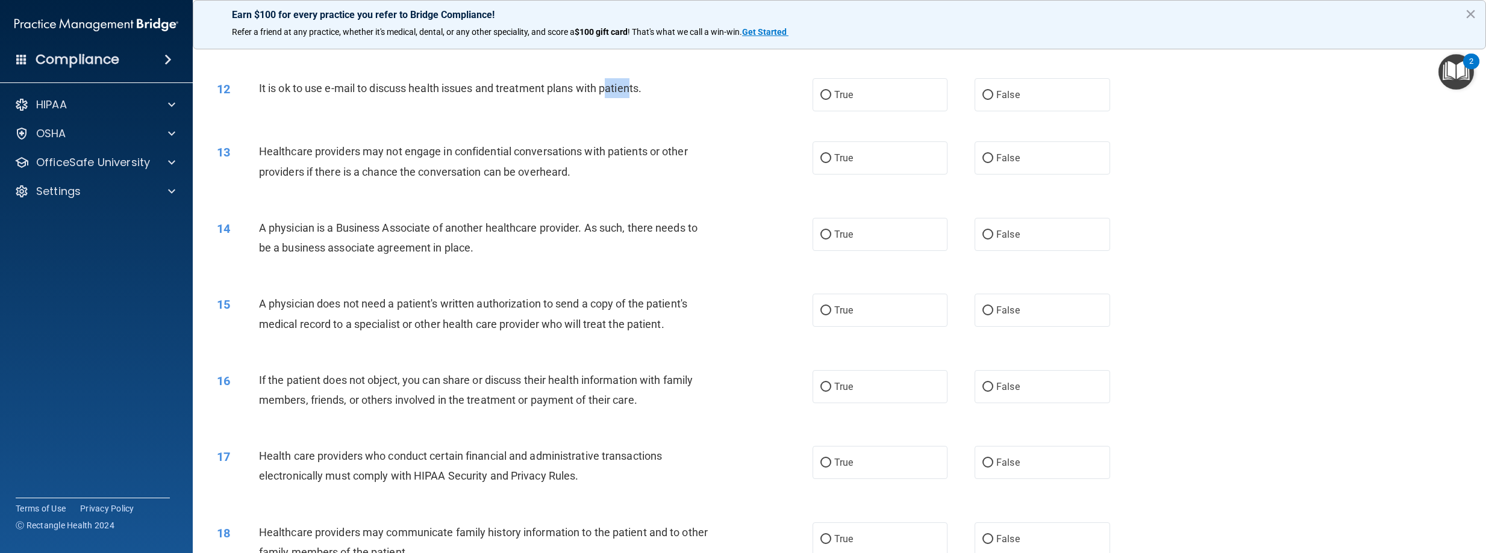
drag, startPoint x: 634, startPoint y: 106, endPoint x: 607, endPoint y: 98, distance: 27.6
click at [607, 98] on div "It is ok to use e-mail to discuss health issues and treatment plans with patien…" at bounding box center [489, 88] width 460 height 20
click at [825, 111] on label "True" at bounding box center [880, 94] width 136 height 33
click at [825, 100] on input "True" at bounding box center [825, 95] width 11 height 9
radio input "true"
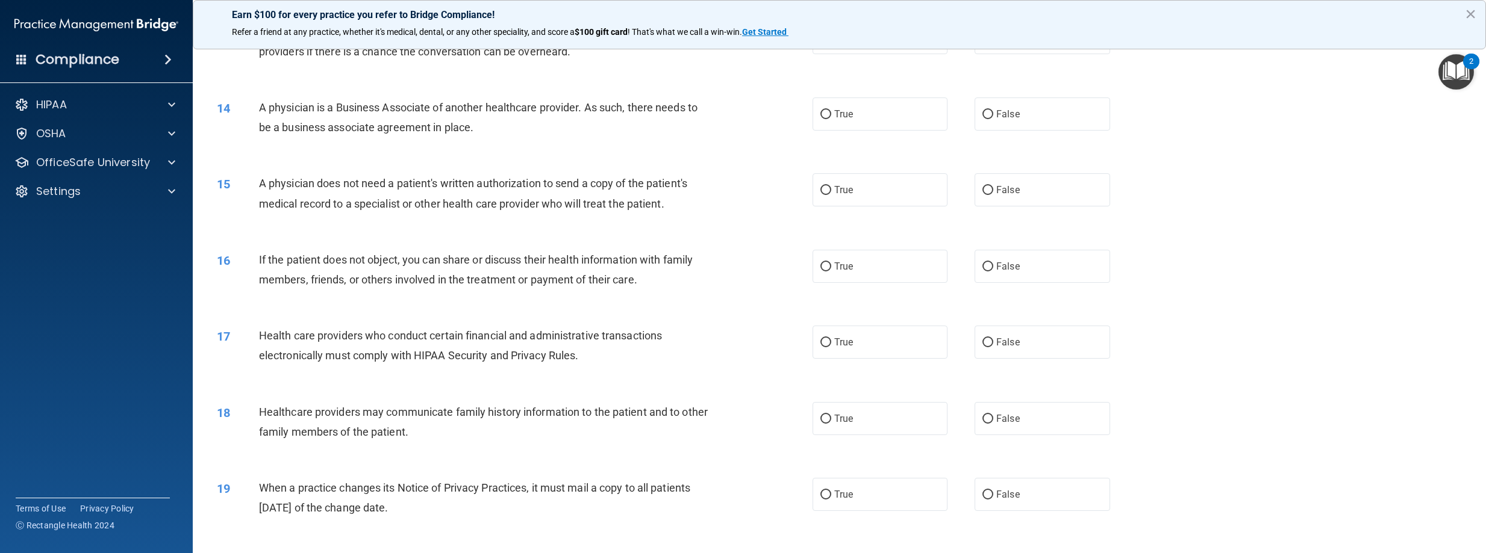
scroll to position [962, 0]
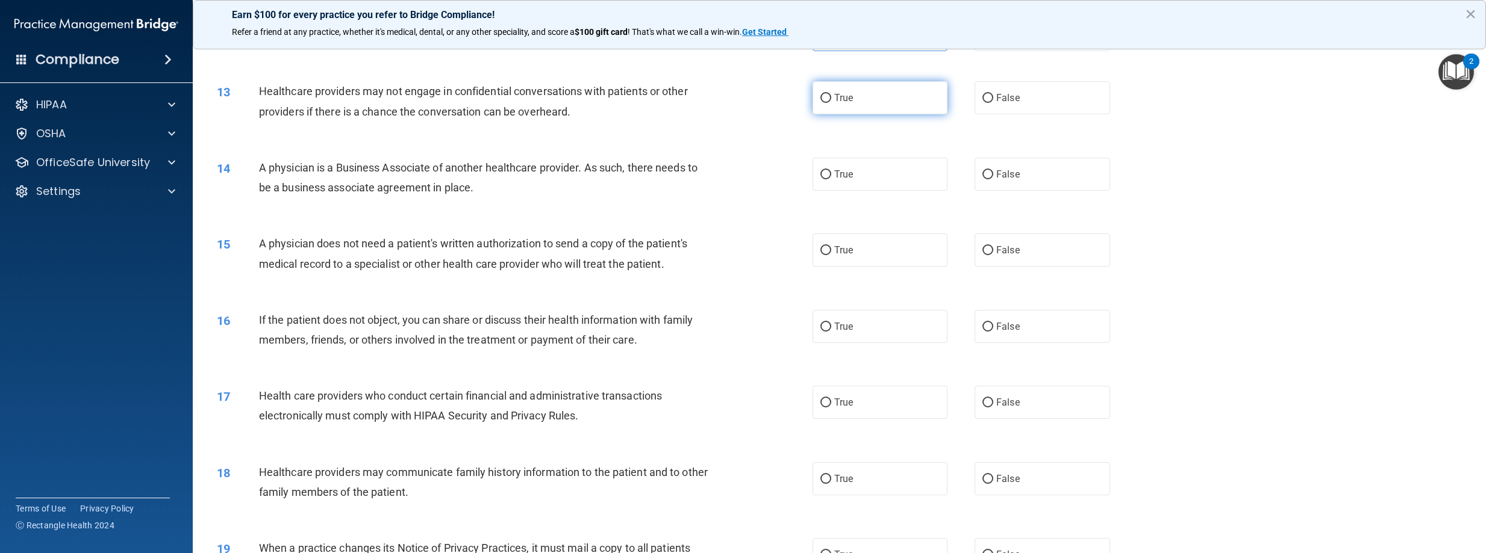
click at [820, 103] on input "True" at bounding box center [825, 98] width 11 height 9
radio input "true"
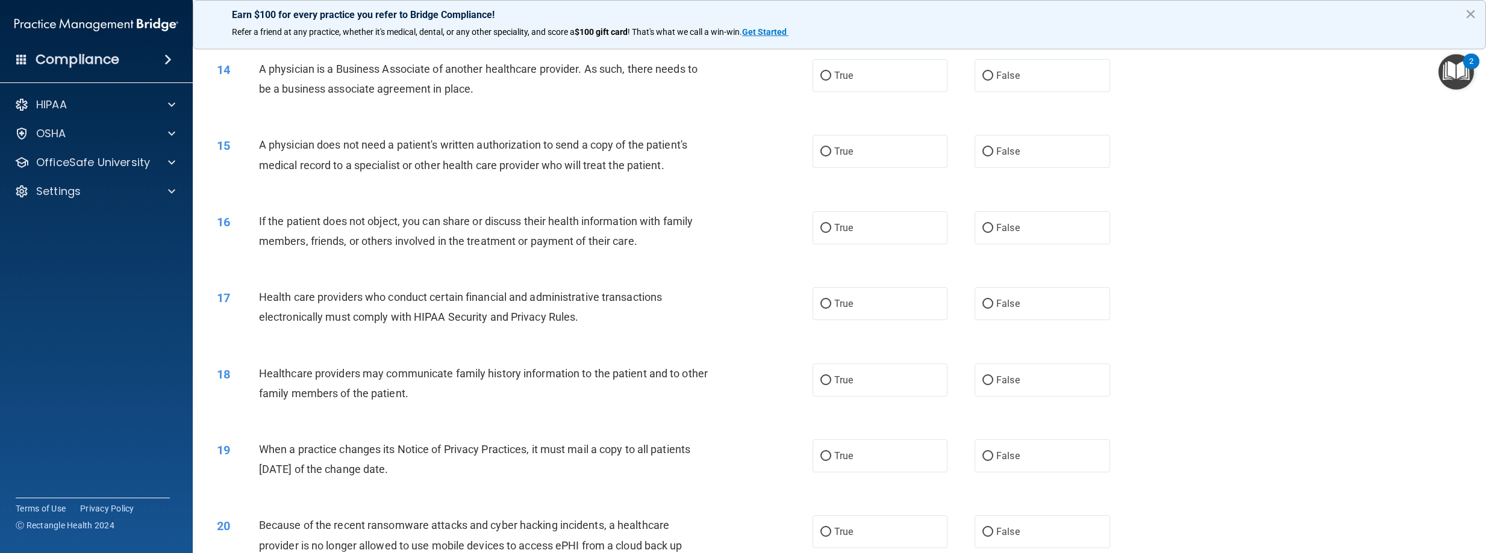
scroll to position [1082, 0]
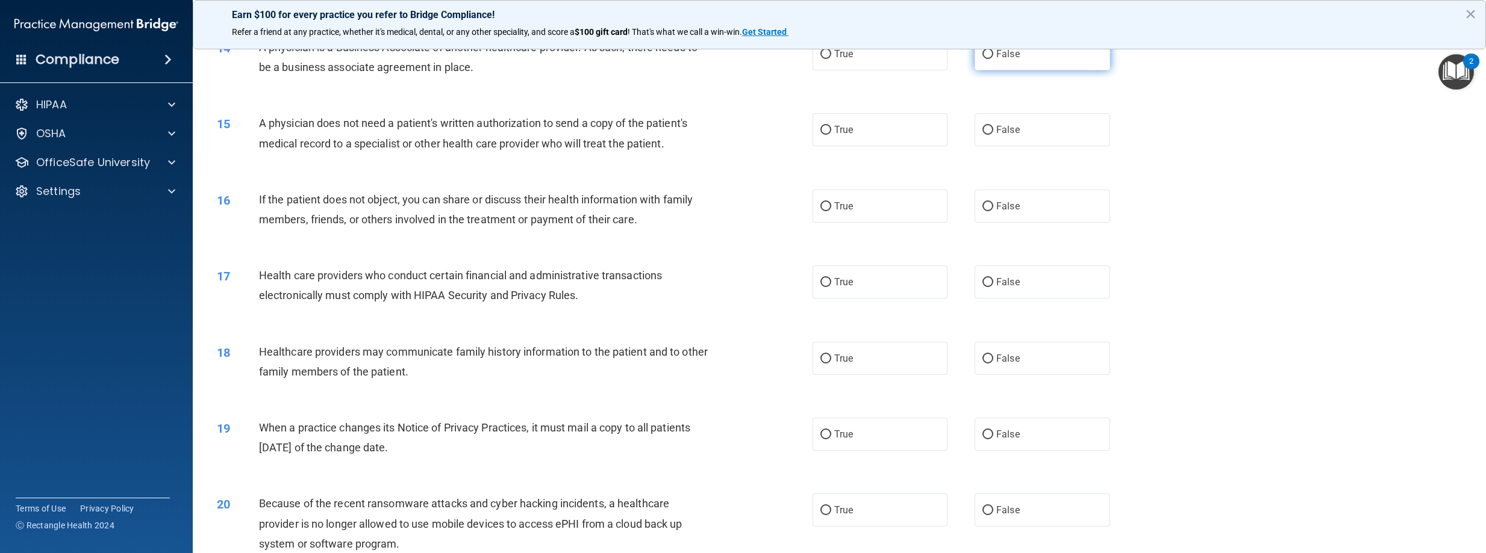
click at [982, 59] on input "False" at bounding box center [987, 54] width 11 height 9
radio input "true"
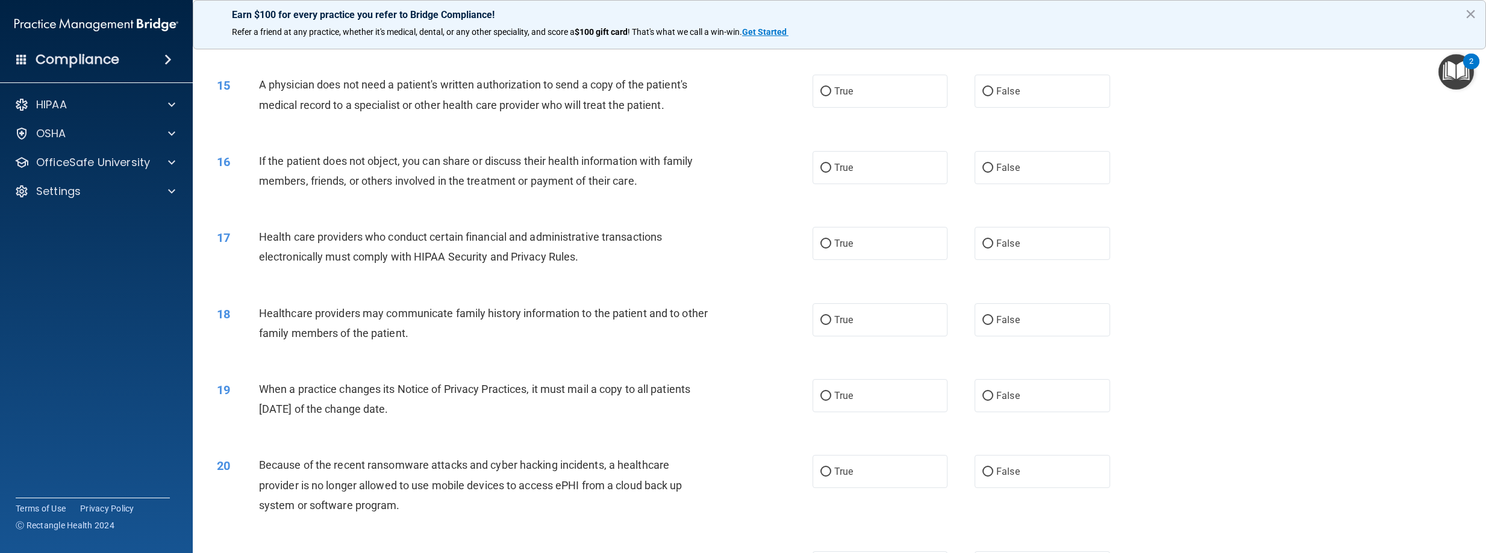
scroll to position [1143, 0]
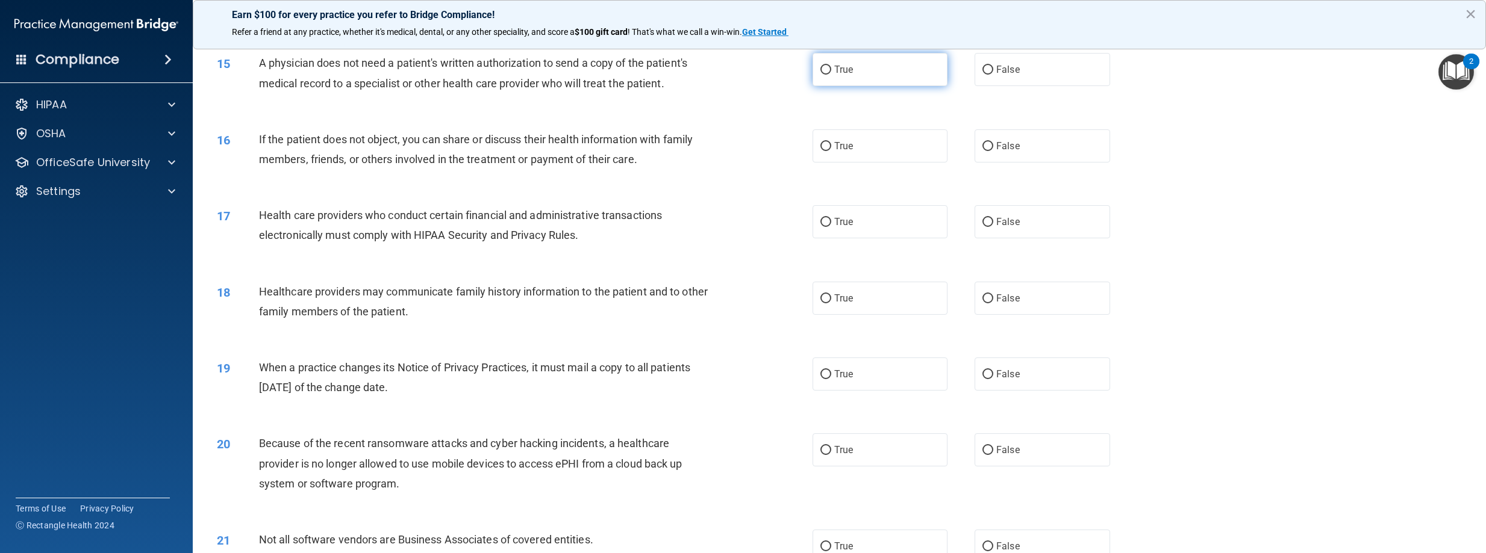
click at [824, 75] on input "True" at bounding box center [825, 70] width 11 height 9
radio input "true"
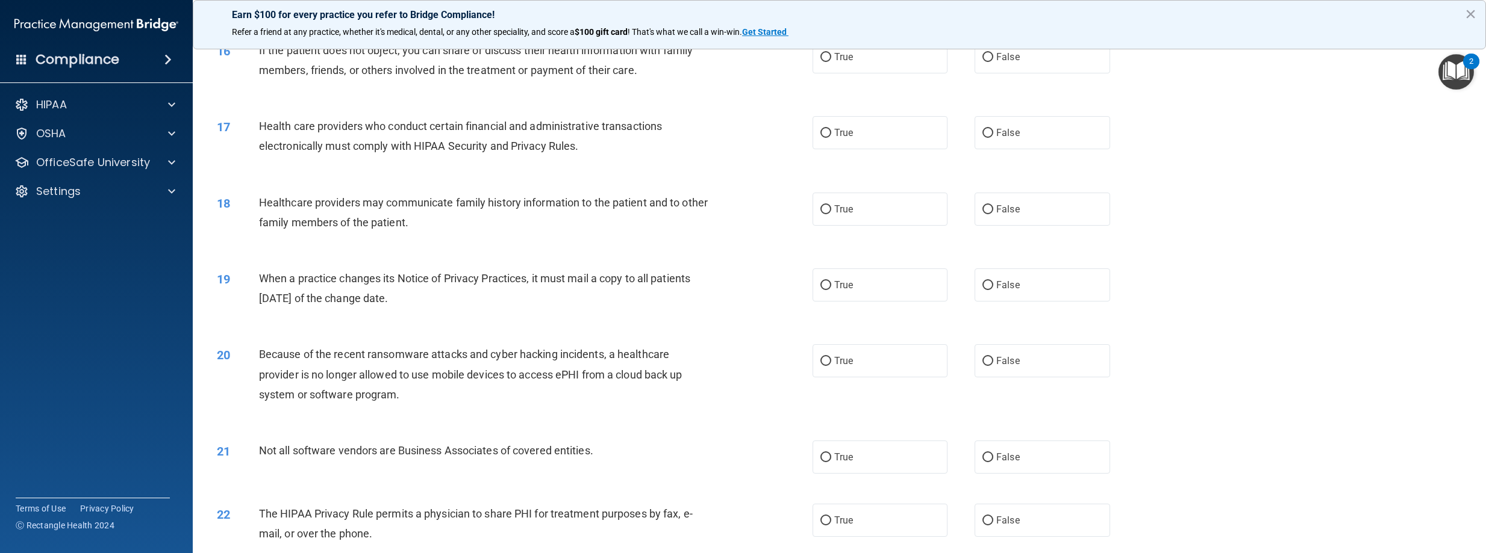
scroll to position [1203, 0]
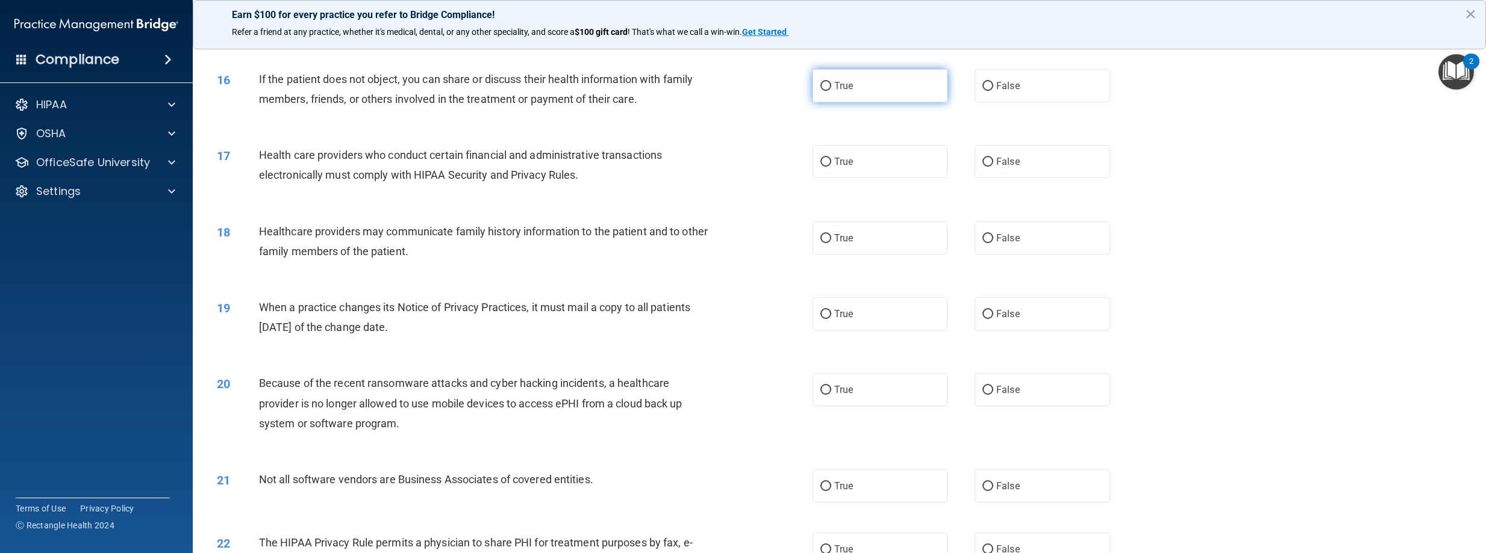
click at [834, 92] on span "True" at bounding box center [843, 85] width 19 height 11
click at [830, 91] on input "True" at bounding box center [825, 86] width 11 height 9
radio input "true"
click at [1028, 96] on label "False" at bounding box center [1042, 85] width 136 height 33
click at [993, 91] on input "False" at bounding box center [987, 86] width 11 height 9
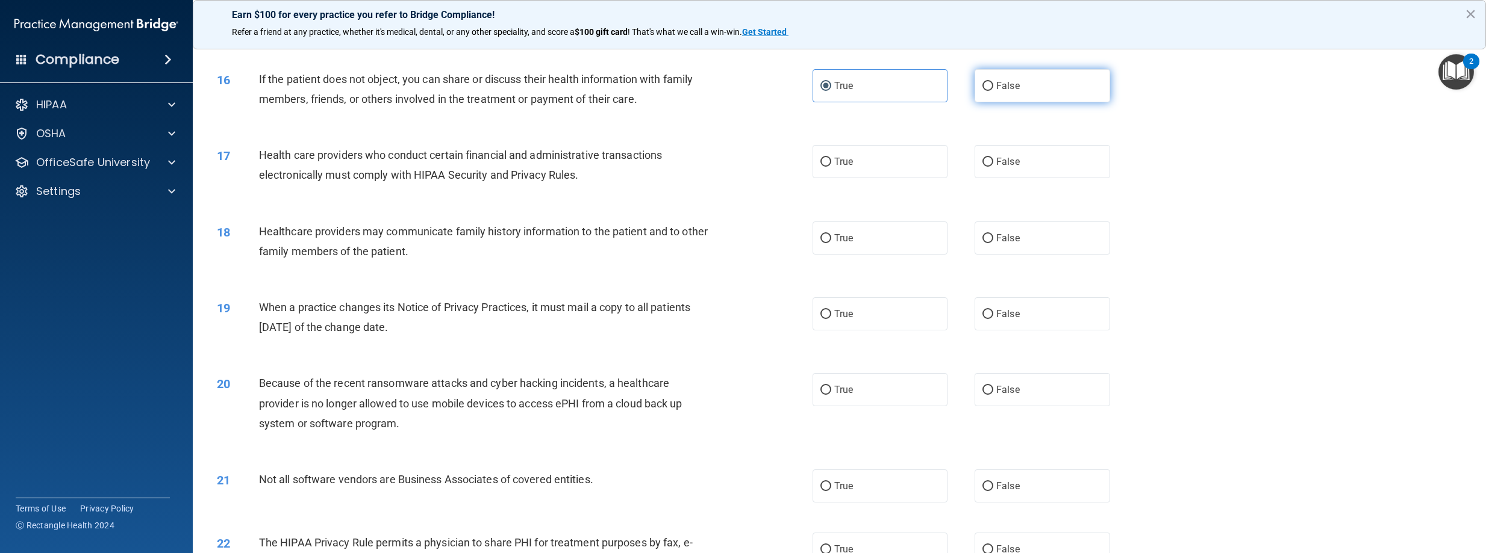
radio input "true"
radio input "false"
click at [824, 167] on input "True" at bounding box center [825, 162] width 11 height 9
radio input "true"
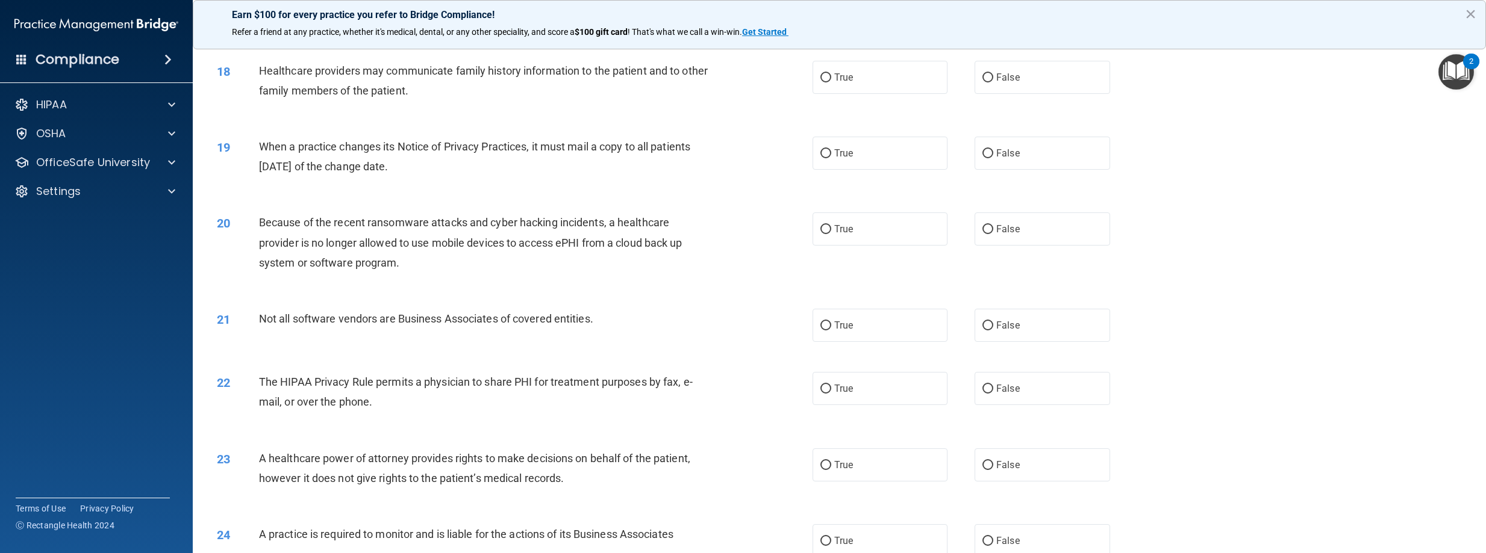
scroll to position [1323, 0]
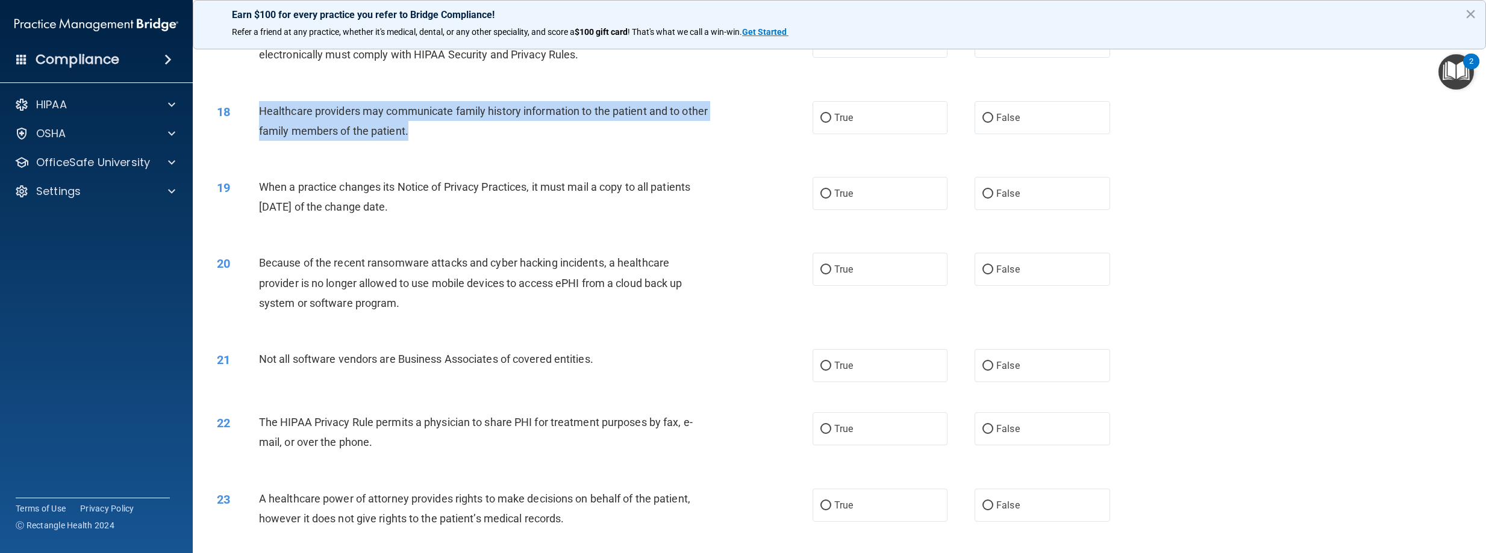
drag, startPoint x: 261, startPoint y: 132, endPoint x: 440, endPoint y: 154, distance: 180.8
click at [440, 141] on div "Healthcare providers may communicate family history information to the patient …" at bounding box center [489, 121] width 460 height 40
drag, startPoint x: 440, startPoint y: 154, endPoint x: 266, endPoint y: 138, distance: 175.4
click at [266, 138] on div "Healthcare providers may communicate family history information to the patient …" at bounding box center [489, 121] width 460 height 40
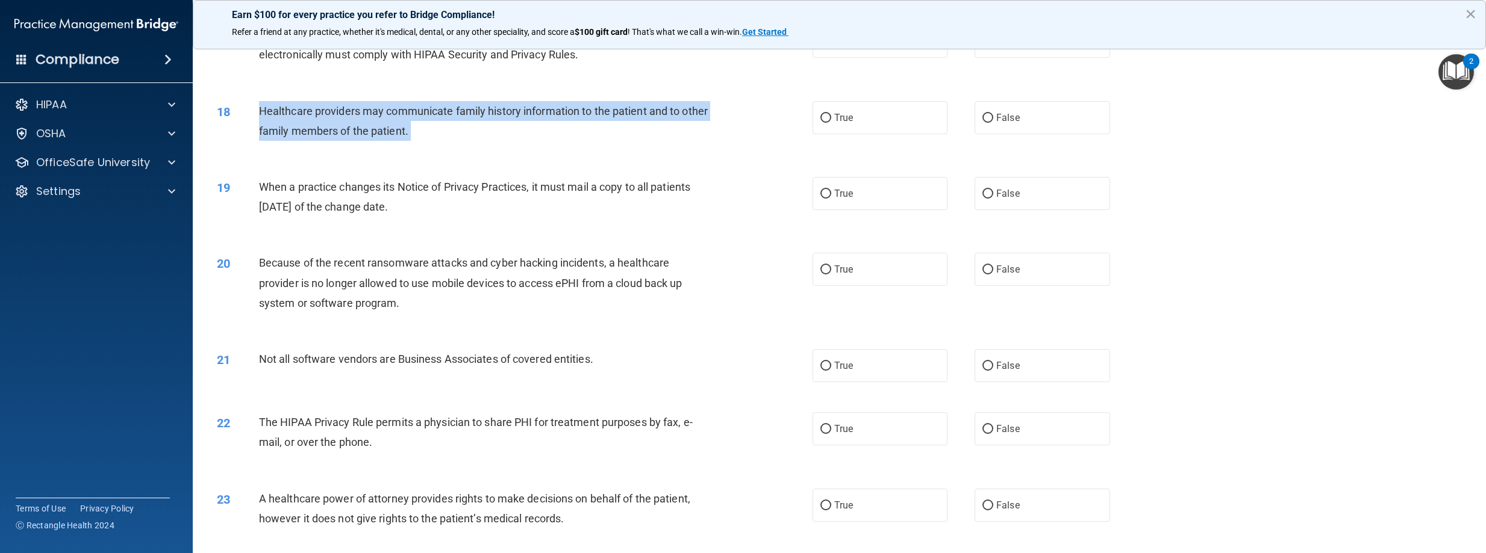
click at [265, 137] on div "Healthcare providers may communicate family history information to the patient …" at bounding box center [489, 121] width 460 height 40
click at [260, 133] on span "Healthcare providers may communicate family history information to the patient …" at bounding box center [483, 121] width 449 height 33
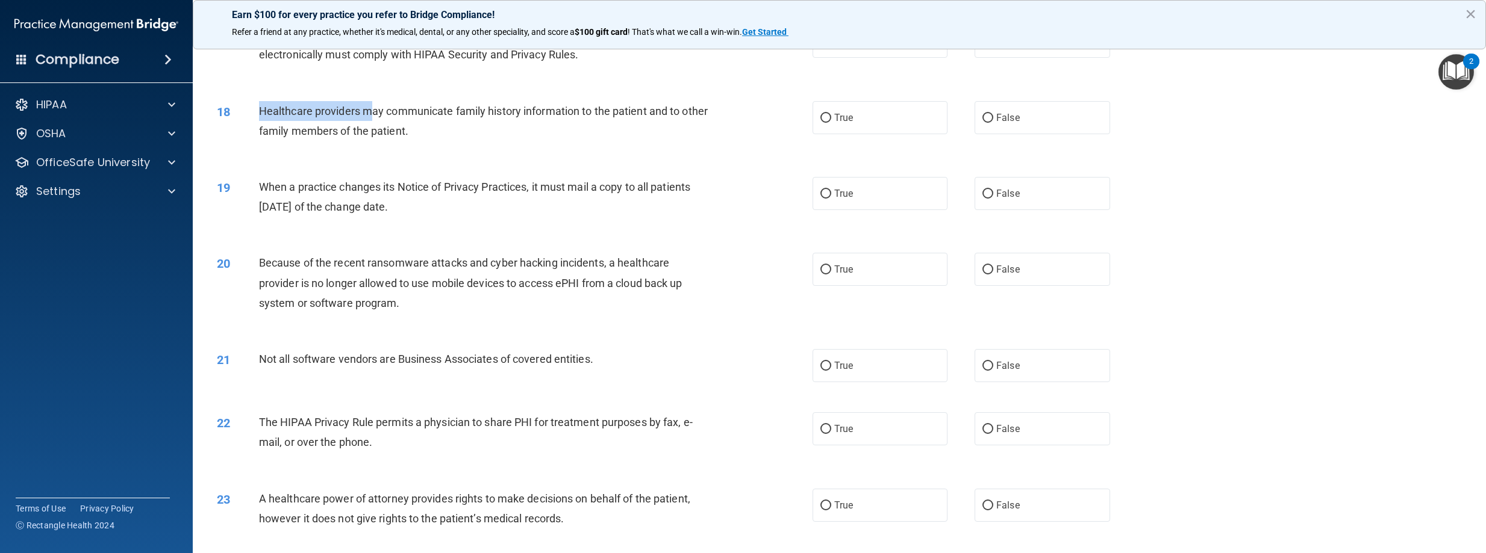
drag, startPoint x: 260, startPoint y: 133, endPoint x: 368, endPoint y: 136, distance: 108.4
click at [368, 136] on span "Healthcare providers may communicate family history information to the patient …" at bounding box center [483, 121] width 449 height 33
click at [986, 123] on input "False" at bounding box center [987, 118] width 11 height 9
radio input "true"
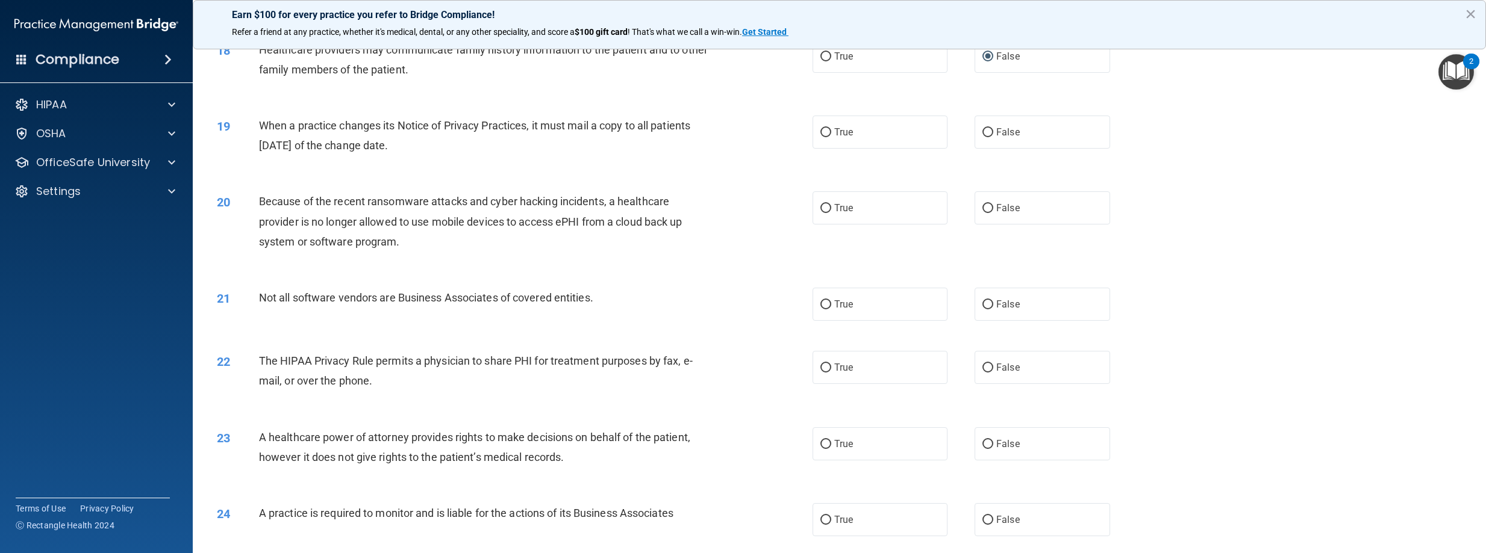
scroll to position [1444, 0]
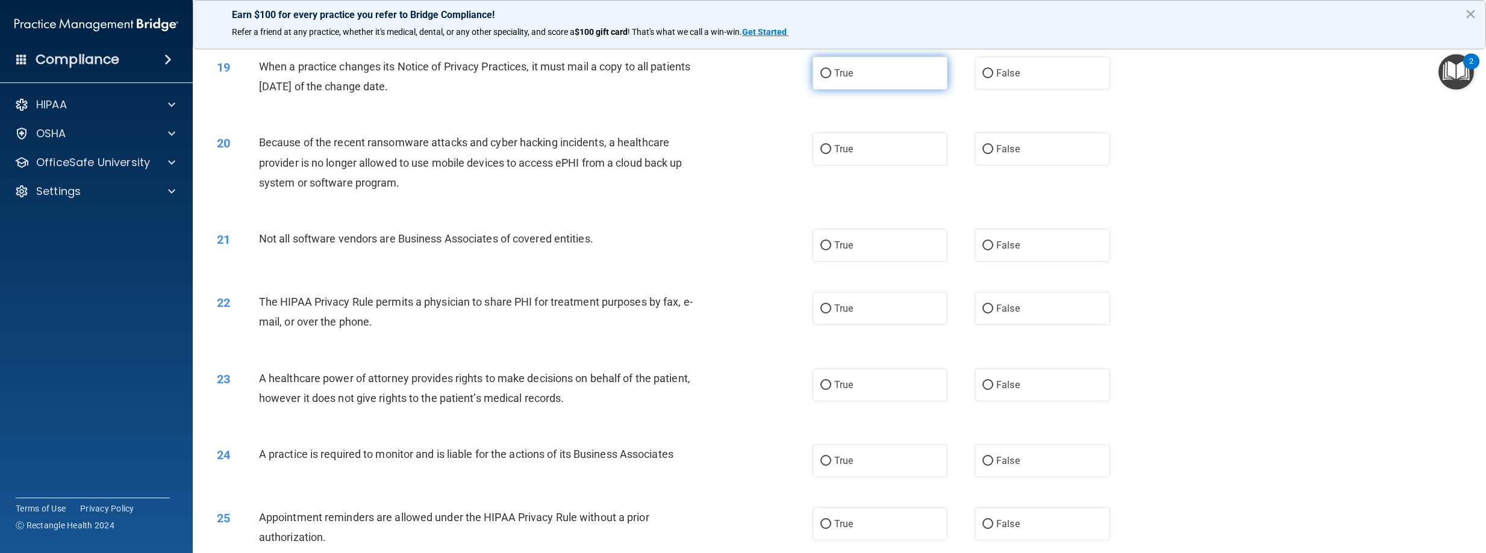
click at [825, 78] on input "True" at bounding box center [825, 73] width 11 height 9
radio input "true"
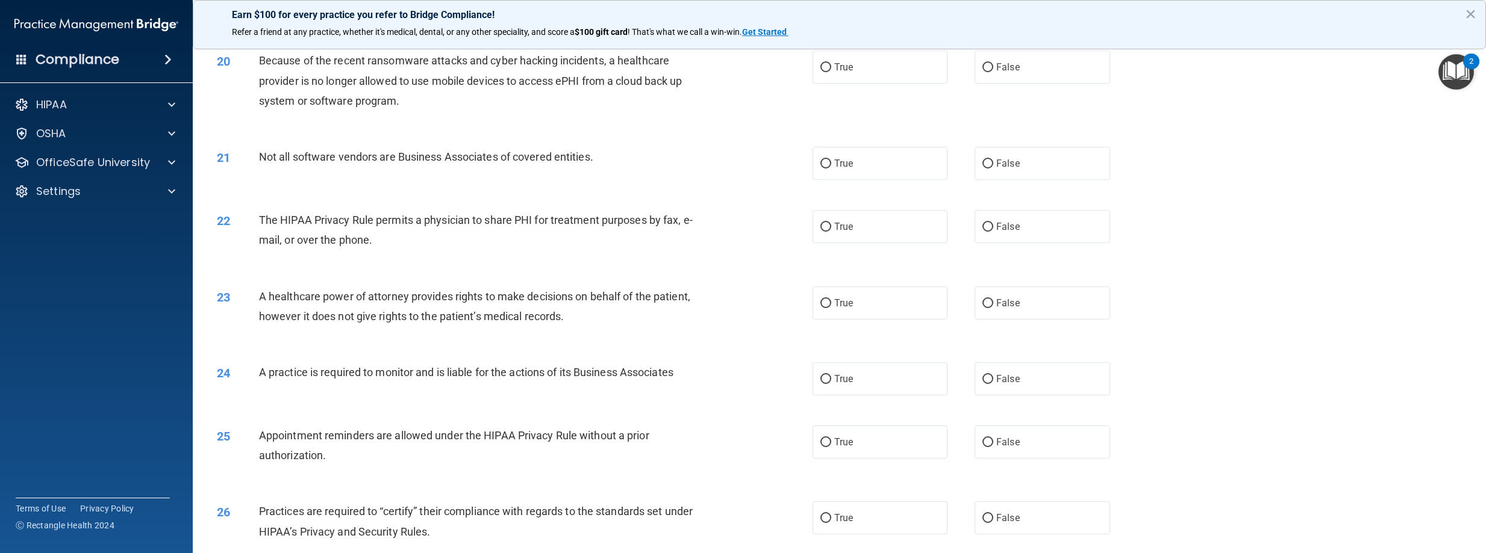
scroll to position [1504, 0]
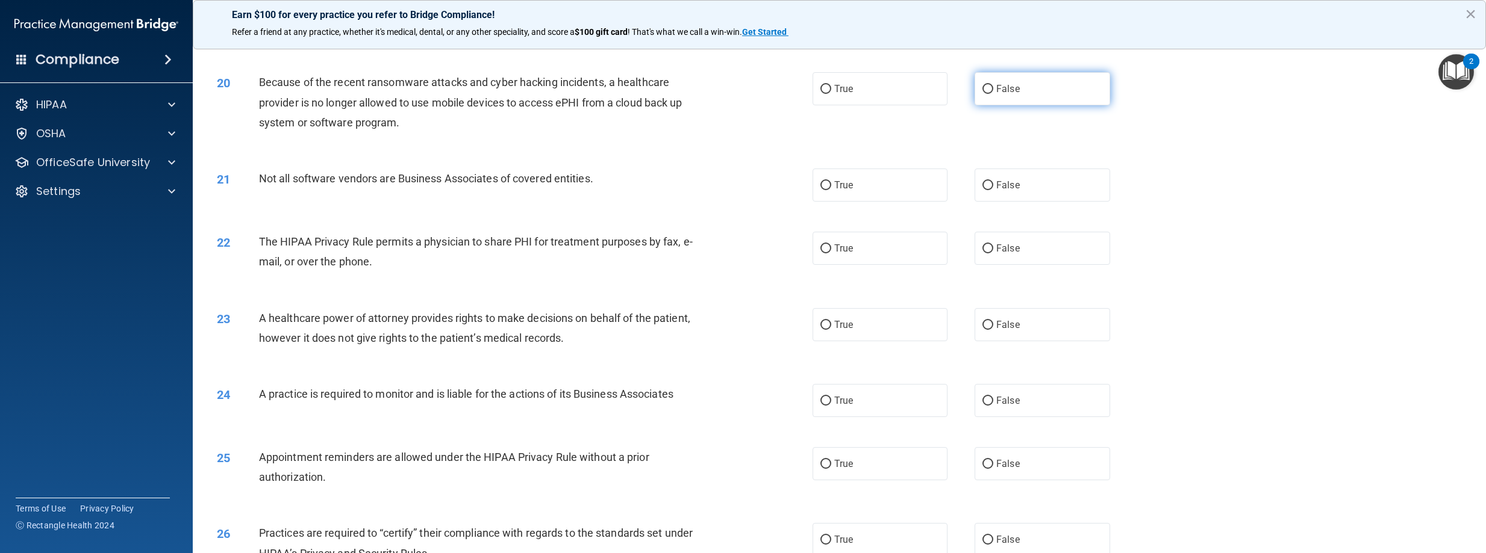
click at [982, 94] on input "False" at bounding box center [987, 89] width 11 height 9
radio input "true"
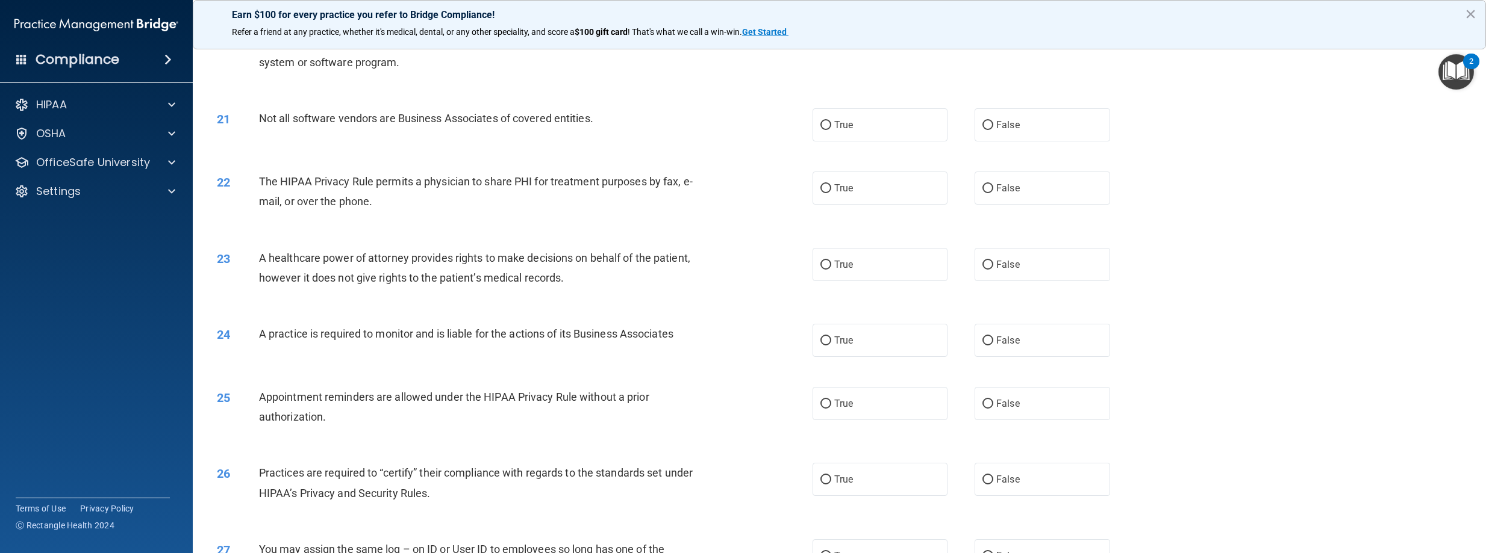
scroll to position [1624, 0]
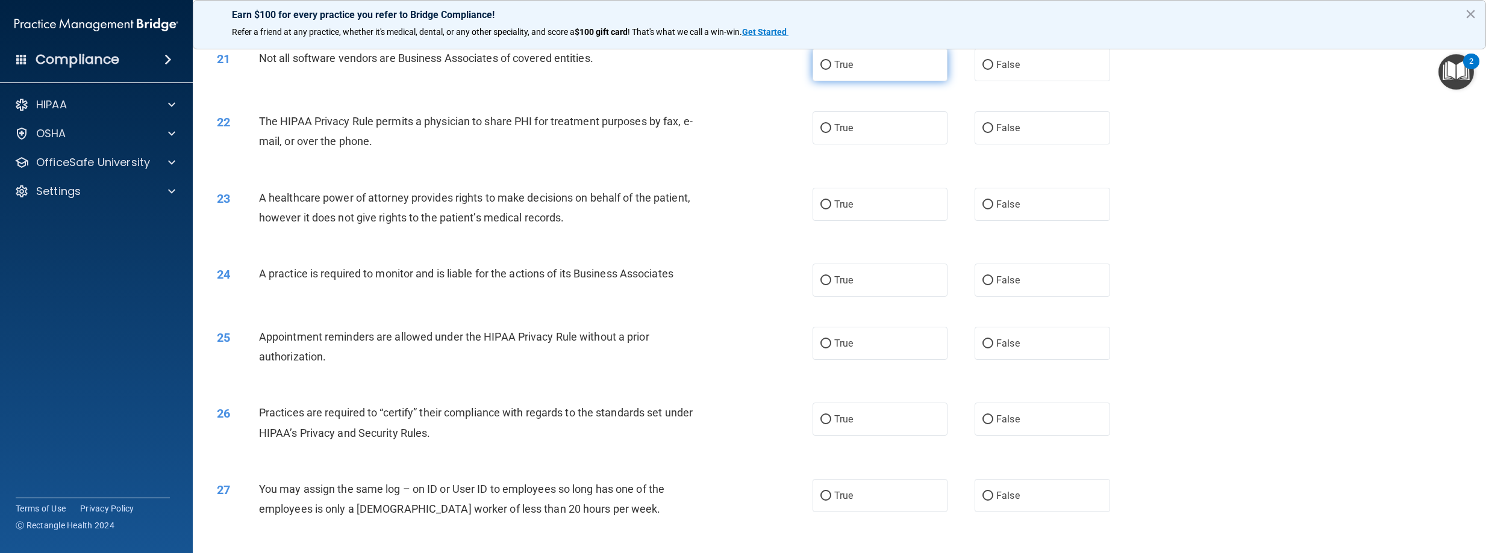
click at [845, 70] on span "True" at bounding box center [843, 64] width 19 height 11
click at [831, 70] on input "True" at bounding box center [825, 65] width 11 height 9
radio input "true"
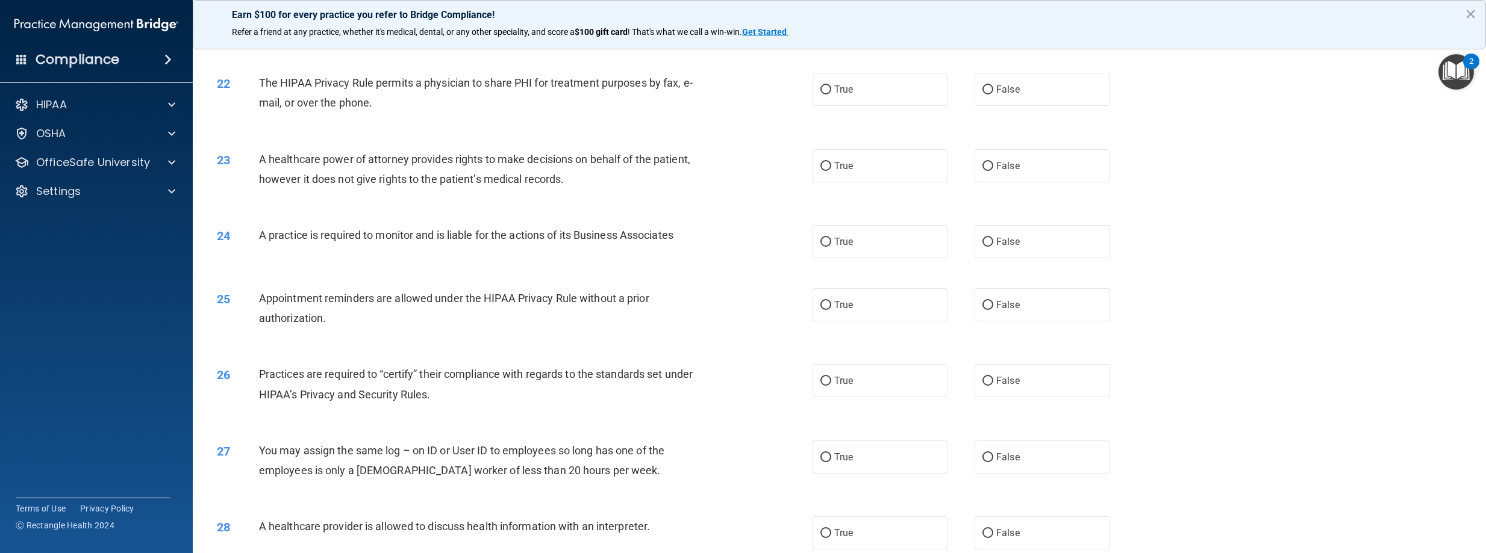
scroll to position [1685, 0]
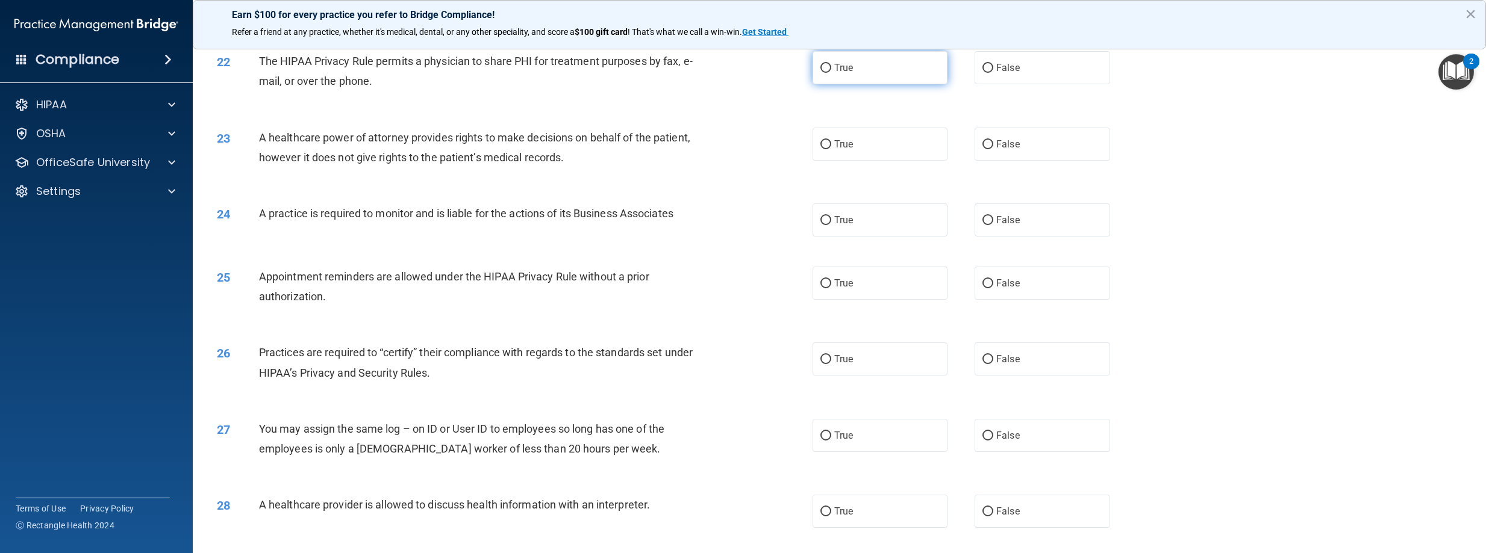
click at [851, 84] on label "True" at bounding box center [880, 67] width 136 height 33
click at [831, 73] on input "True" at bounding box center [825, 68] width 11 height 9
radio input "true"
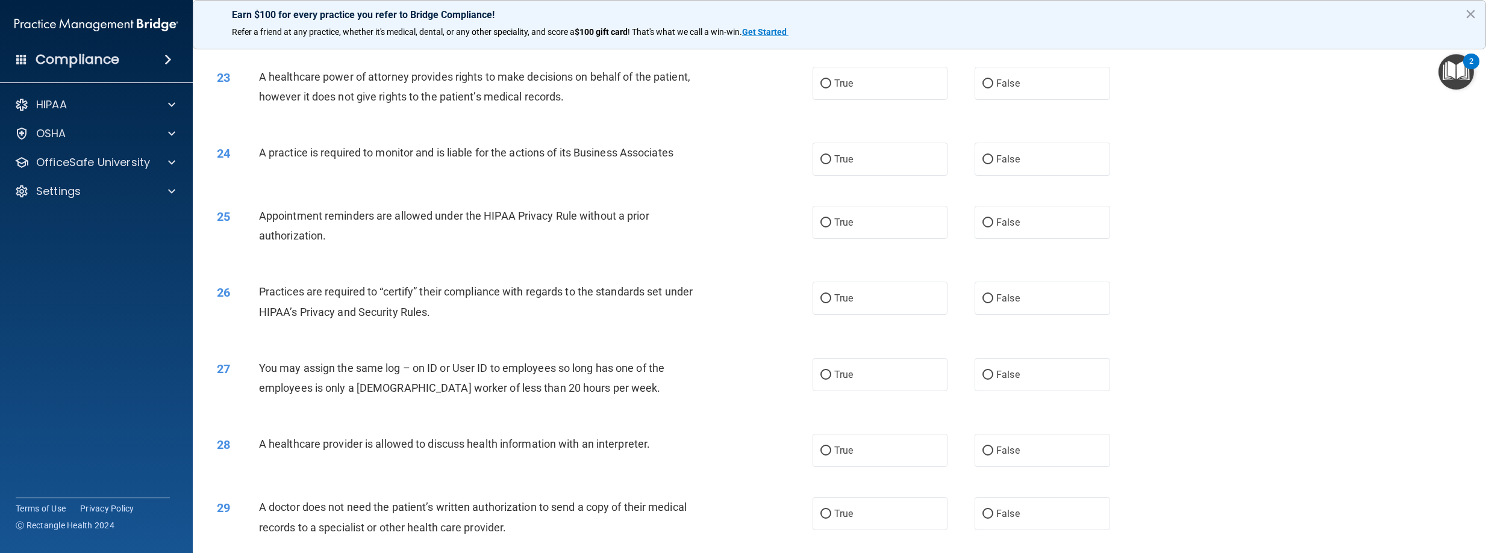
scroll to position [1745, 0]
click at [982, 89] on input "False" at bounding box center [987, 84] width 11 height 9
radio input "true"
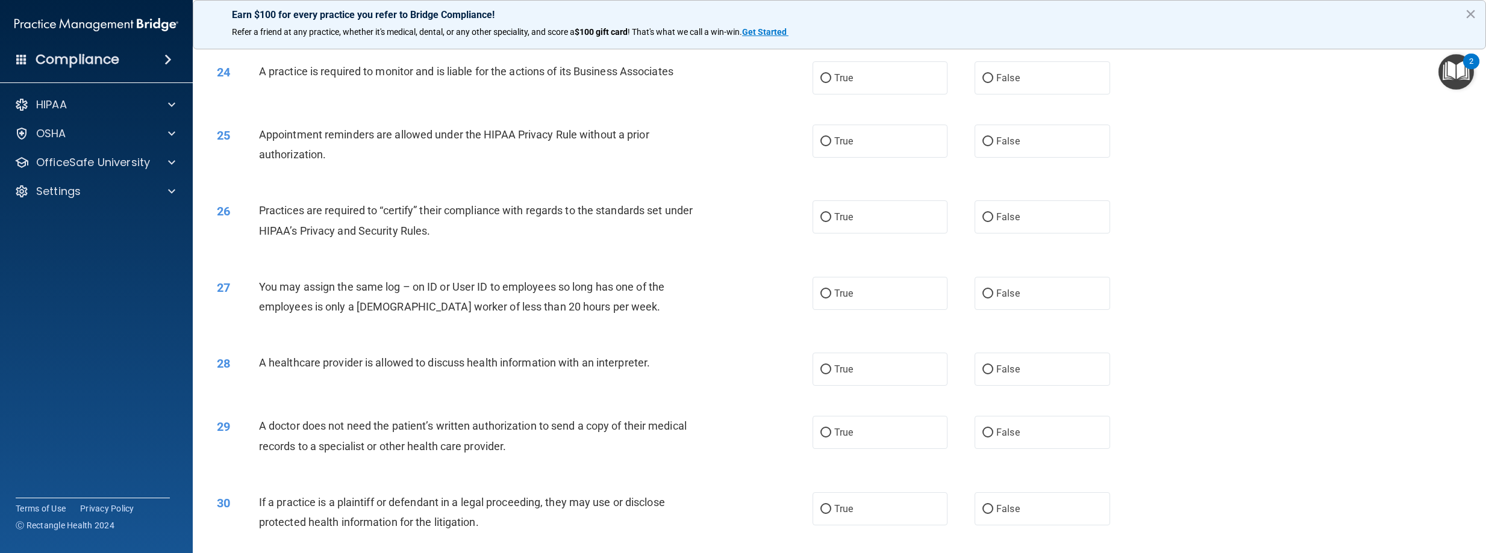
scroll to position [1805, 0]
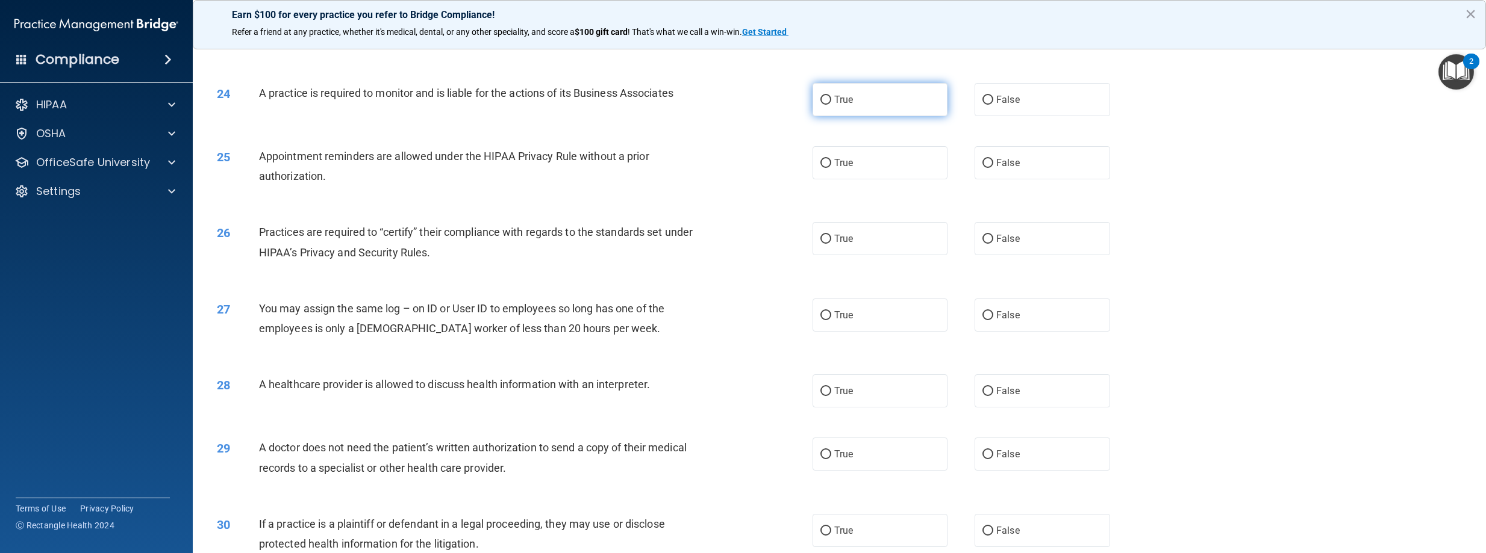
click at [819, 112] on label "True" at bounding box center [880, 99] width 136 height 33
click at [820, 105] on input "True" at bounding box center [825, 100] width 11 height 9
radio input "true"
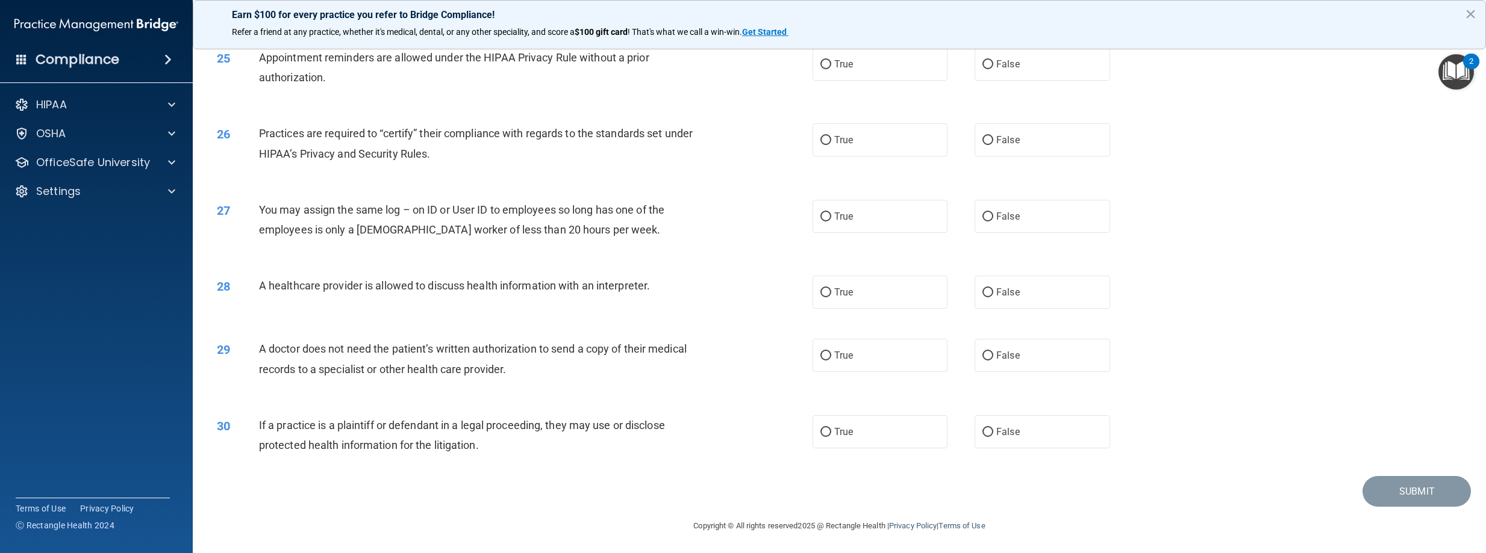
scroll to position [1925, 0]
click at [1322, 295] on div "28 A healthcare provider is allowed to discuss health information with an inter…" at bounding box center [839, 290] width 1263 height 63
click at [821, 63] on input "True" at bounding box center [825, 62] width 11 height 9
radio input "true"
click at [820, 137] on input "True" at bounding box center [825, 138] width 11 height 9
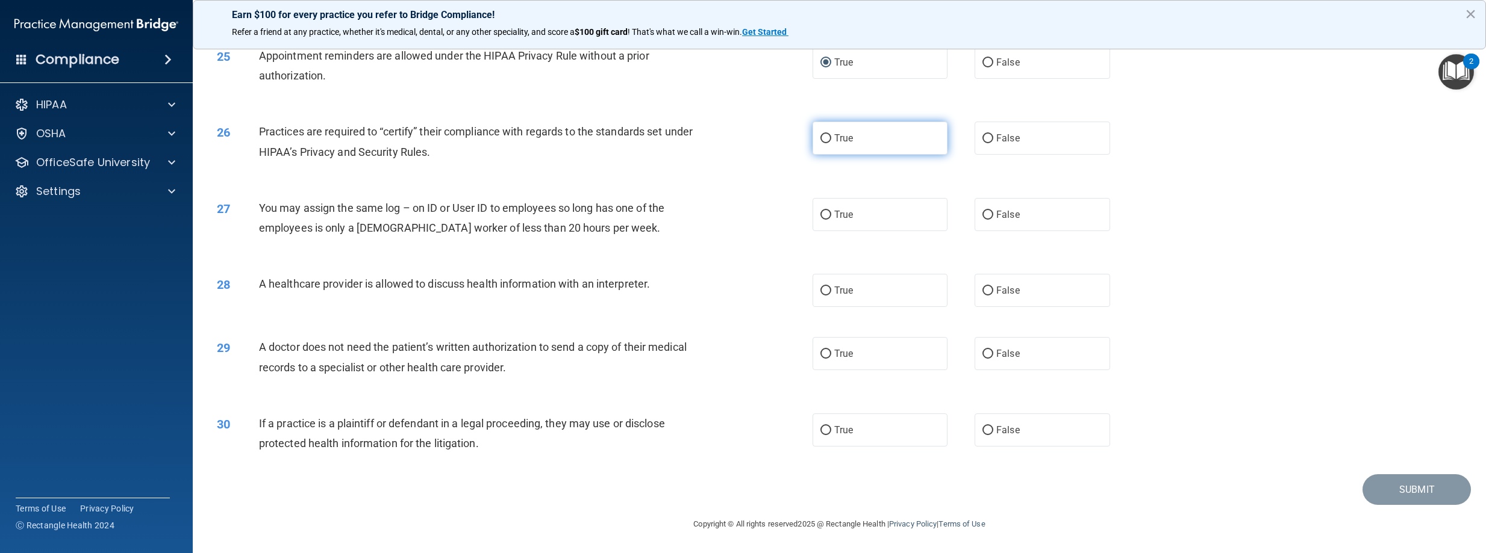
radio input "true"
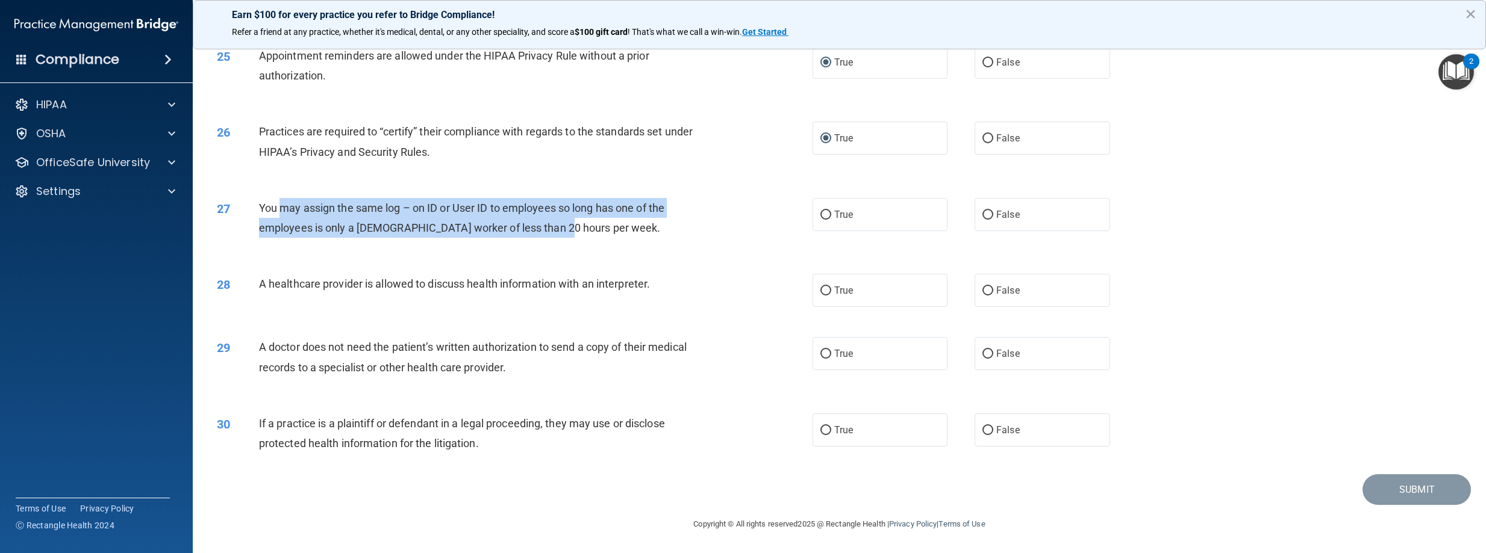
drag, startPoint x: 287, startPoint y: 209, endPoint x: 549, endPoint y: 221, distance: 262.3
click at [549, 221] on span "You may assign the same log – on ID or User ID to employees so long has one of …" at bounding box center [461, 218] width 405 height 33
click at [550, 222] on span "You may assign the same log – on ID or User ID to employees so long has one of …" at bounding box center [461, 218] width 405 height 33
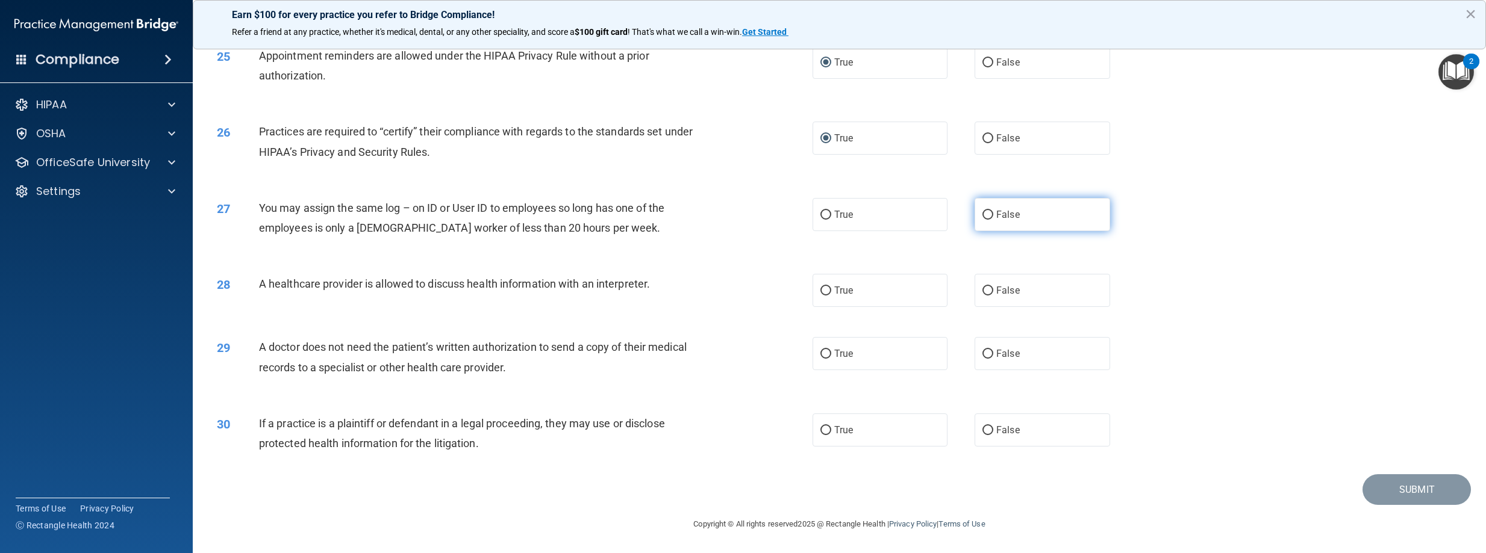
click at [996, 216] on span "False" at bounding box center [1007, 214] width 23 height 11
click at [993, 216] on input "False" at bounding box center [987, 215] width 11 height 9
radio input "true"
click at [829, 291] on label "True" at bounding box center [880, 290] width 136 height 33
click at [829, 291] on input "True" at bounding box center [825, 291] width 11 height 9
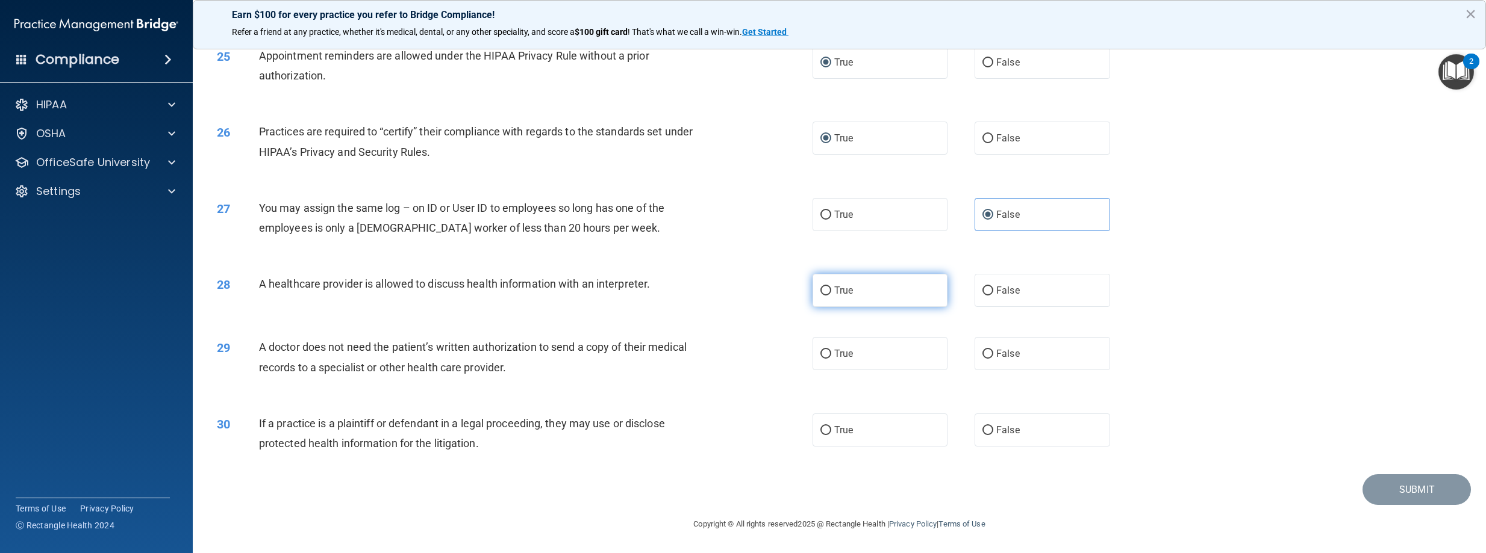
radio input "true"
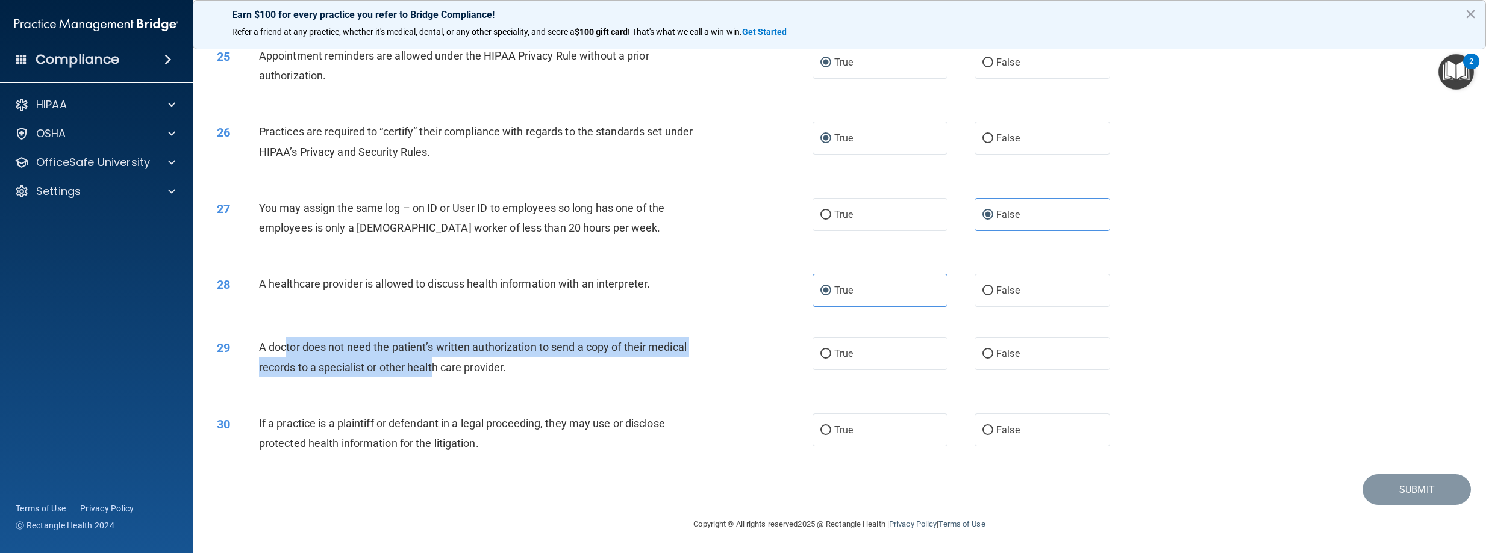
drag, startPoint x: 301, startPoint y: 348, endPoint x: 431, endPoint y: 377, distance: 134.0
click at [431, 377] on div "A doctor does not need the patient’s written authorization to send a copy of th…" at bounding box center [489, 357] width 460 height 40
click at [822, 355] on input "True" at bounding box center [825, 354] width 11 height 9
radio input "true"
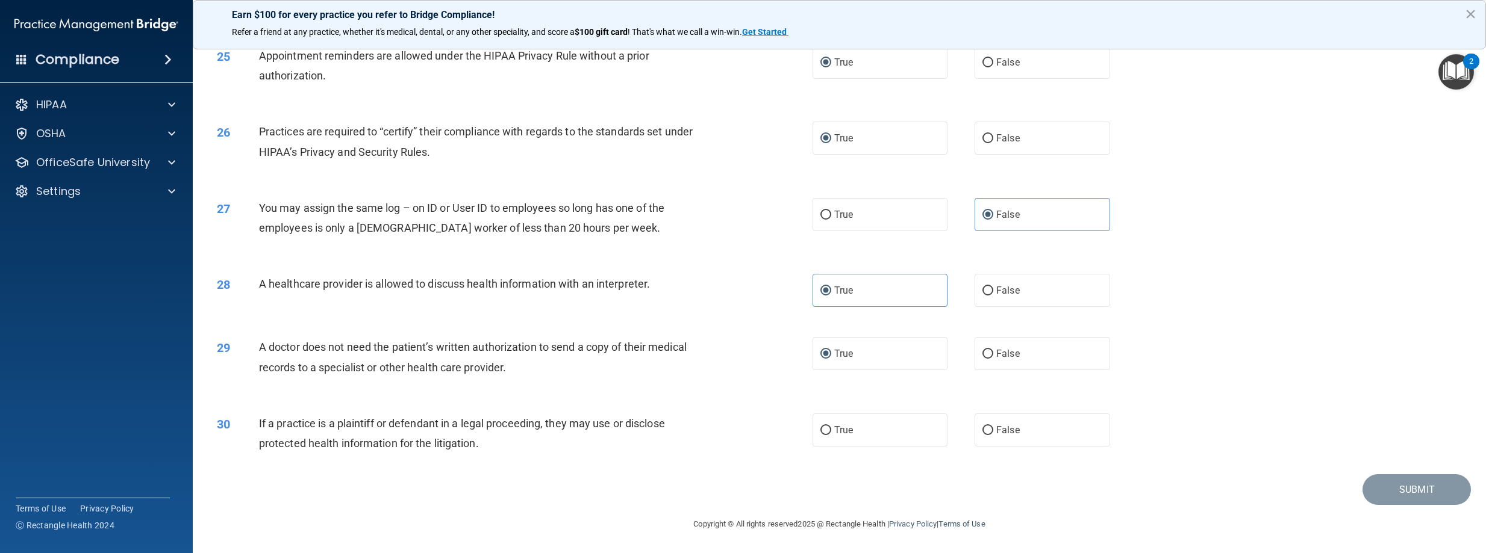
click at [728, 385] on div "29 A doctor does not need the patient’s written authorization to send a copy of…" at bounding box center [839, 360] width 1263 height 76
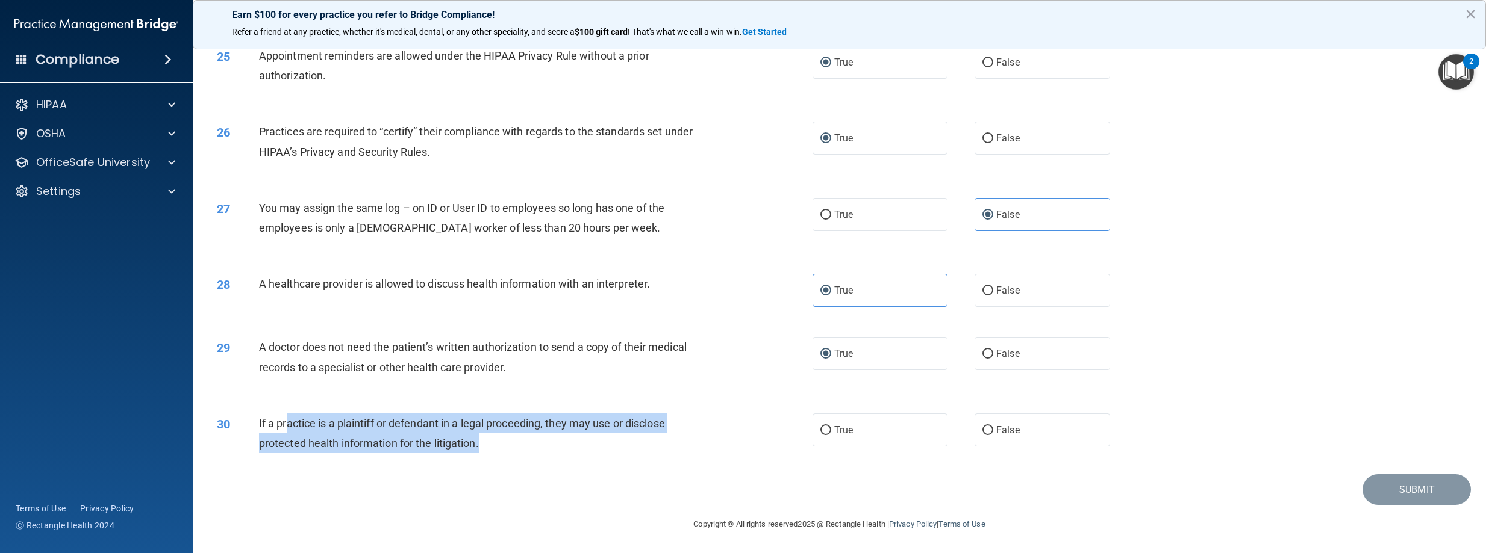
drag, startPoint x: 290, startPoint y: 419, endPoint x: 510, endPoint y: 445, distance: 222.0
click at [510, 445] on div "If a practice is a plaintiff or defendant in a legal proceeding, they may use o…" at bounding box center [489, 434] width 460 height 40
drag, startPoint x: 501, startPoint y: 446, endPoint x: 264, endPoint y: 414, distance: 238.8
click at [264, 414] on div "If a practice is a plaintiff or defendant in a legal proceeding, they may use o…" at bounding box center [489, 434] width 460 height 40
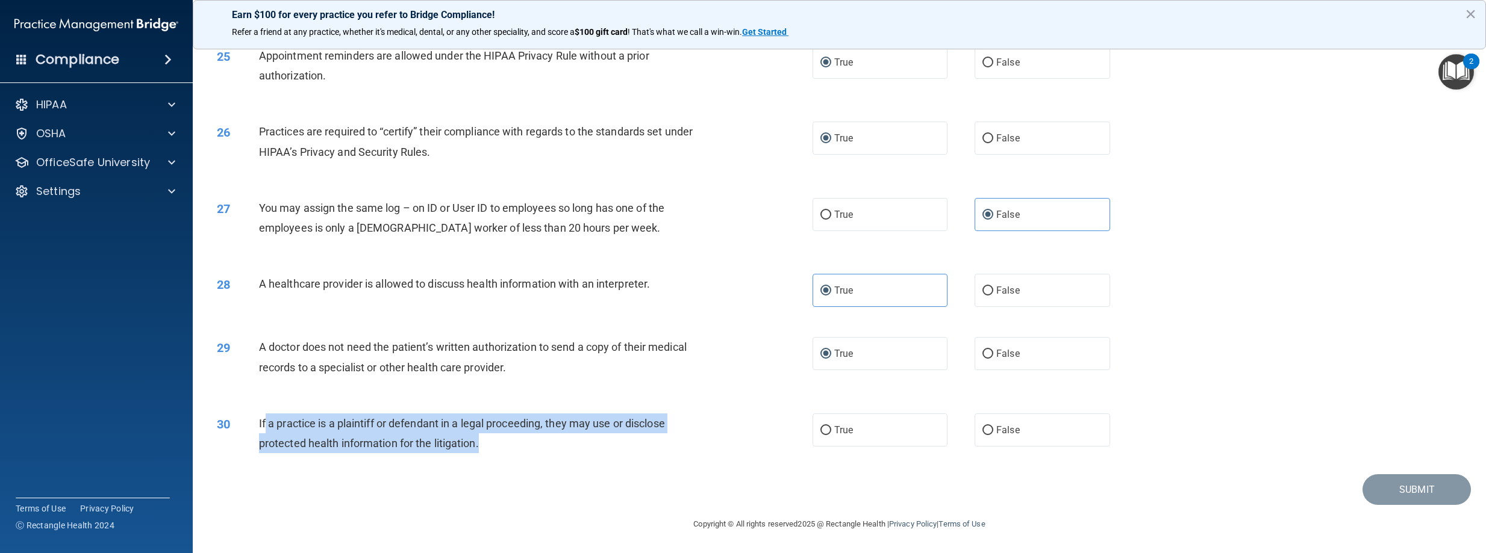
click at [273, 420] on span "If a practice is a plaintiff or defendant in a legal proceeding, they may use o…" at bounding box center [462, 433] width 406 height 33
click at [268, 422] on span "If a practice is a plaintiff or defendant in a legal proceeding, they may use o…" at bounding box center [462, 433] width 406 height 33
click at [273, 426] on span "If a practice is a plaintiff or defendant in a legal proceeding, they may use o…" at bounding box center [462, 433] width 406 height 33
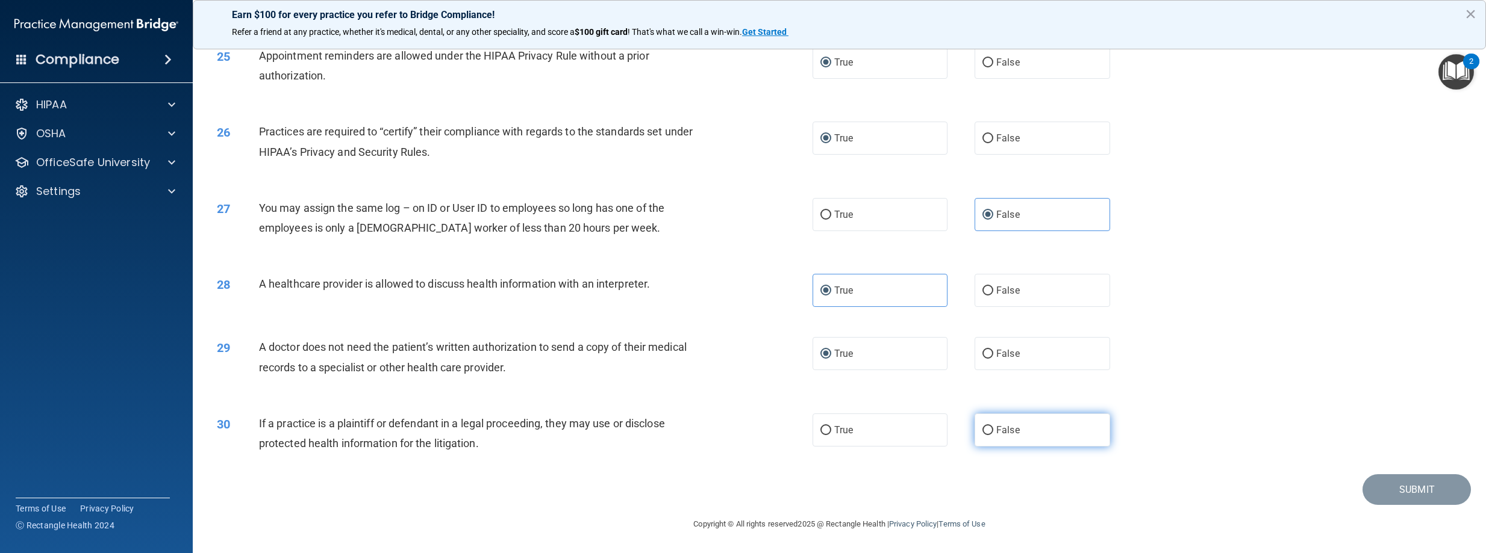
click at [982, 432] on input "False" at bounding box center [987, 430] width 11 height 9
radio input "true"
click at [1379, 487] on button "Submit" at bounding box center [1416, 490] width 108 height 31
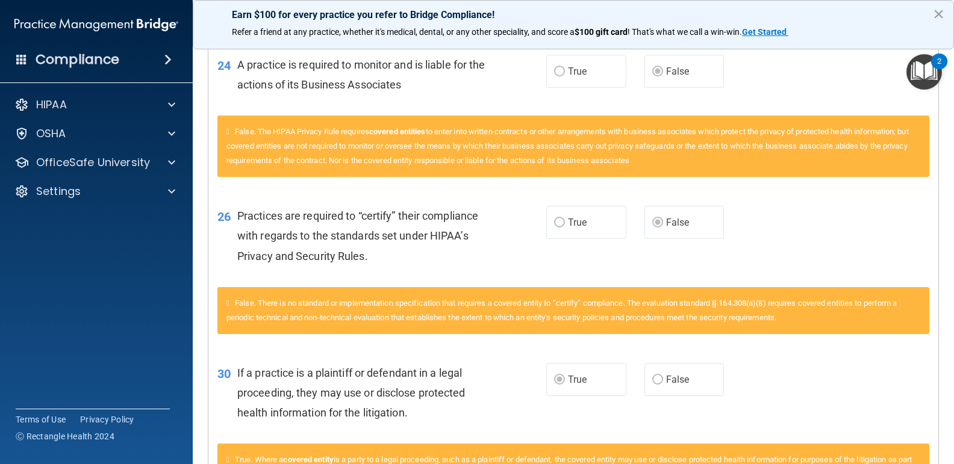
scroll to position [1626, 0]
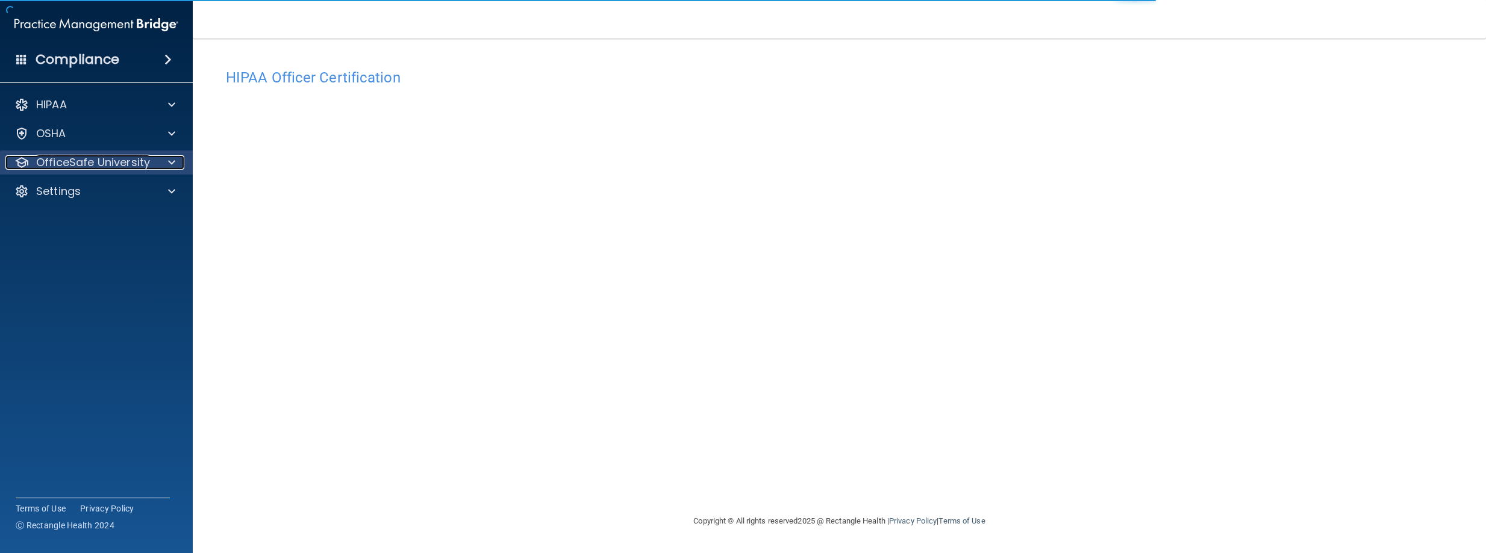
click at [87, 161] on p "OfficeSafe University" at bounding box center [93, 162] width 114 height 14
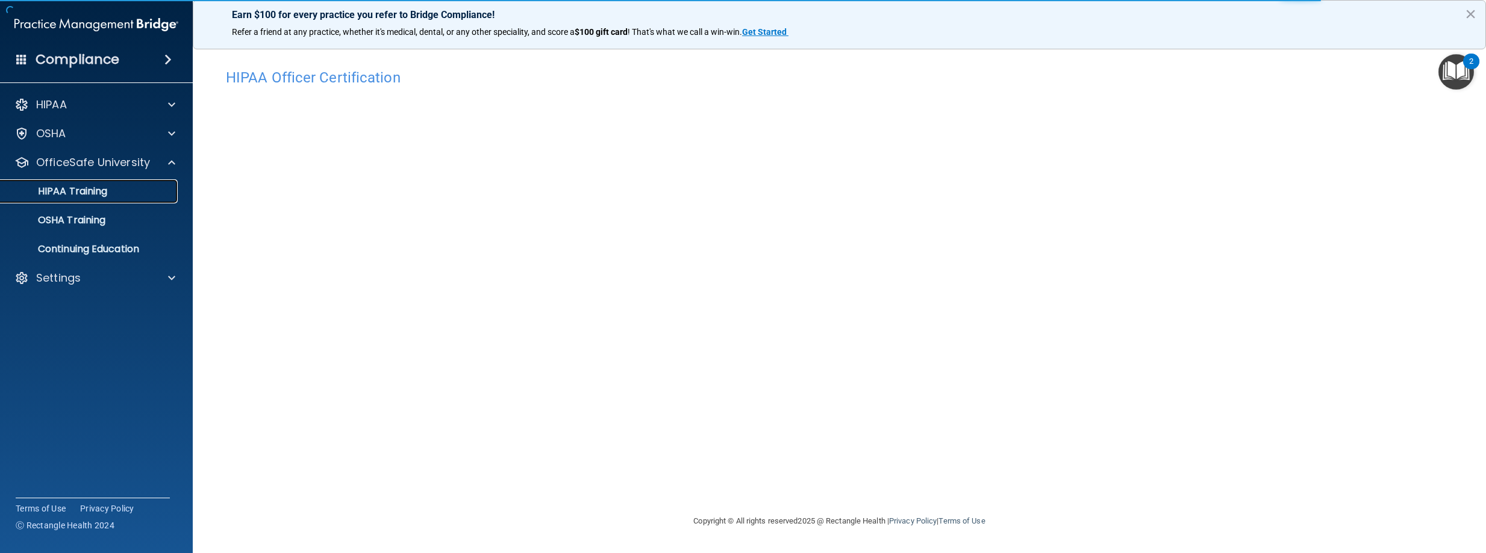
click at [135, 187] on div "HIPAA Training" at bounding box center [90, 192] width 164 height 12
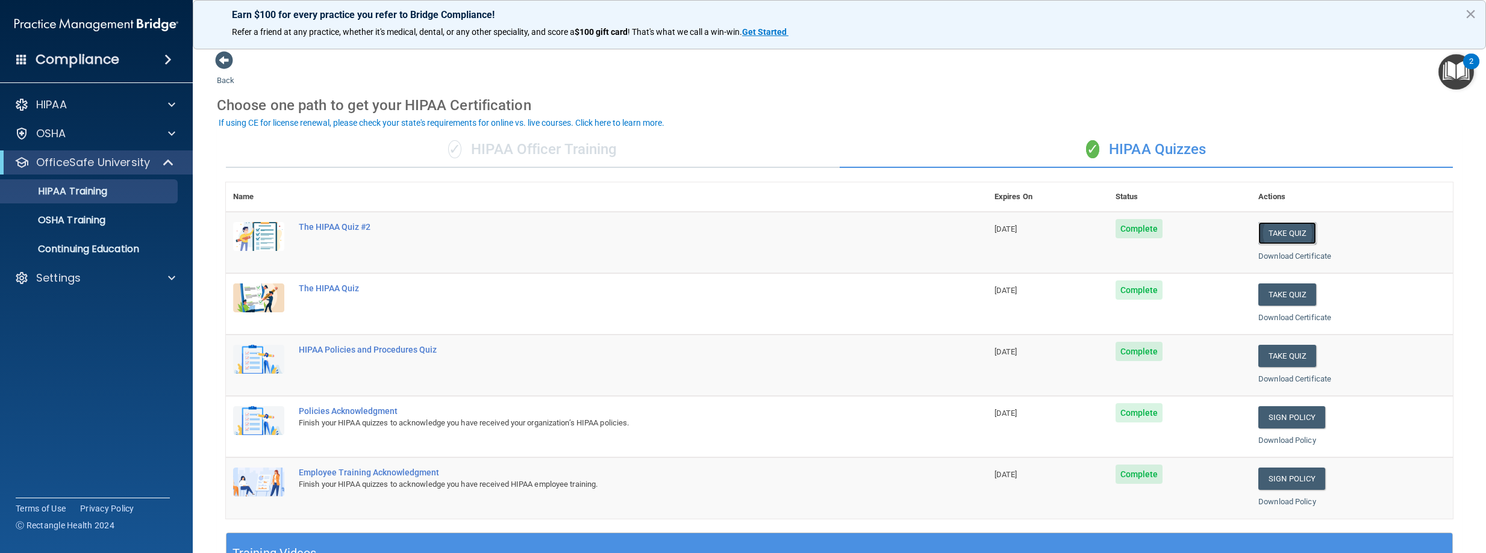
click at [1282, 231] on button "Take Quiz" at bounding box center [1287, 233] width 58 height 22
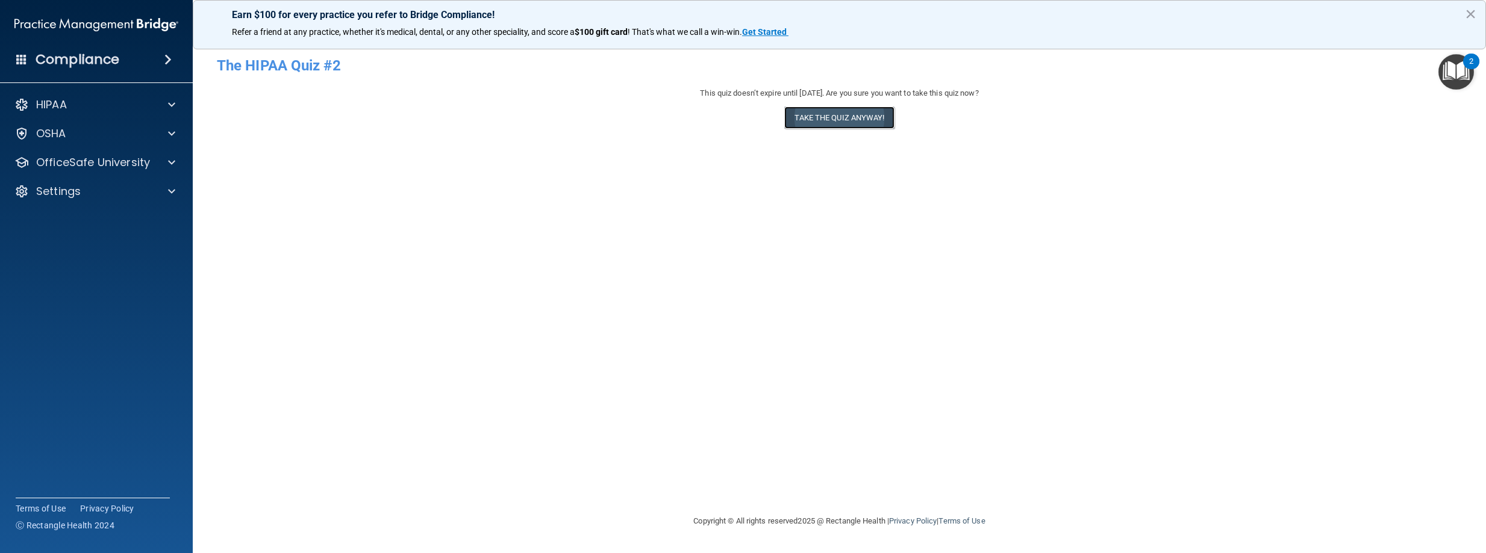
click at [846, 118] on button "Take the quiz anyway!" at bounding box center [839, 118] width 110 height 22
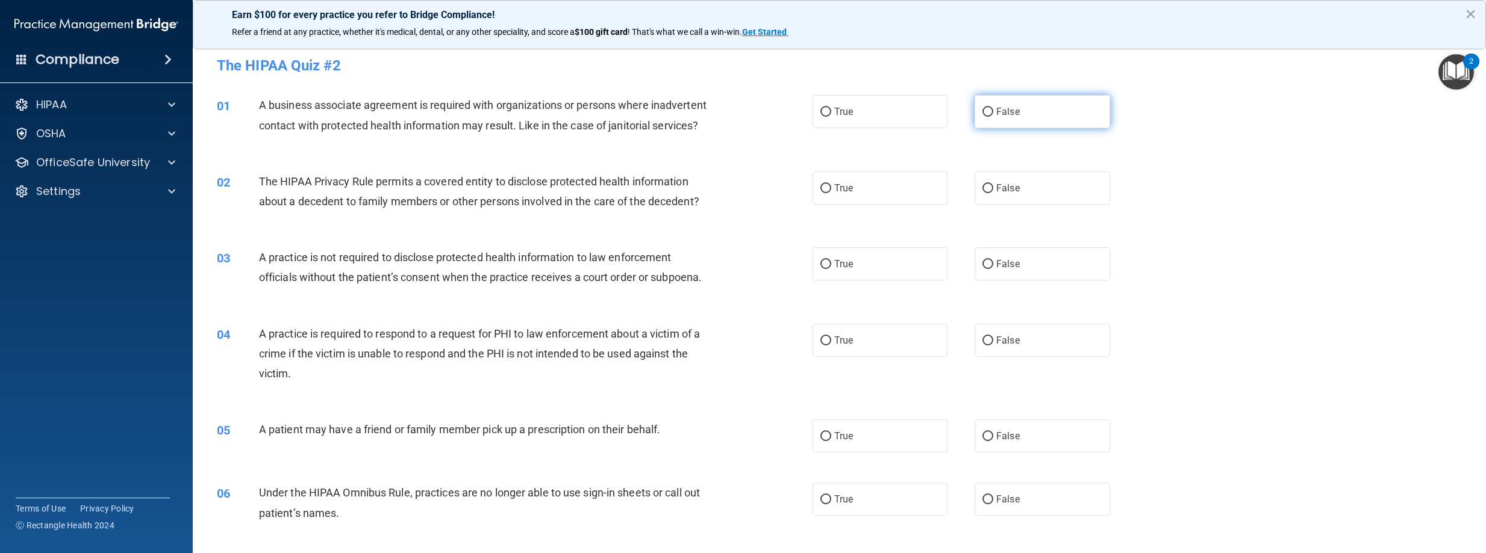
click at [974, 115] on label "False" at bounding box center [1042, 111] width 136 height 33
click at [982, 115] on input "False" at bounding box center [987, 112] width 11 height 9
radio input "true"
click at [985, 193] on input "False" at bounding box center [987, 188] width 11 height 9
radio input "true"
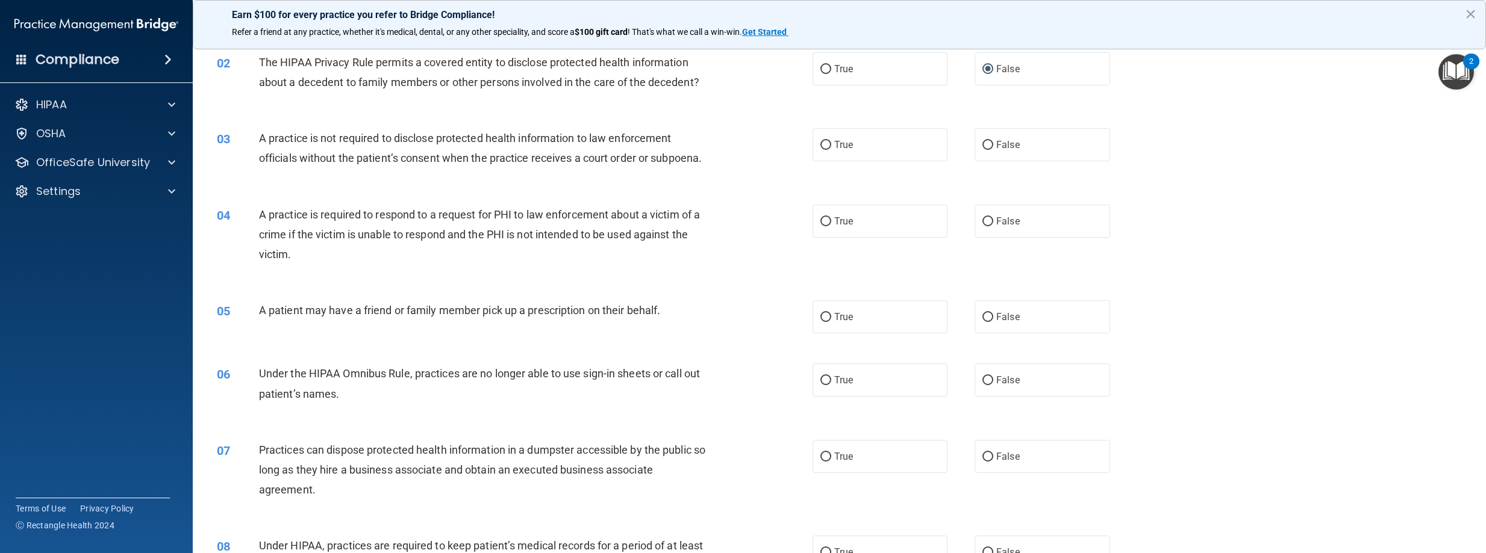
scroll to position [120, 0]
click at [990, 160] on label "False" at bounding box center [1042, 143] width 136 height 33
click at [990, 149] on input "False" at bounding box center [987, 144] width 11 height 9
radio input "true"
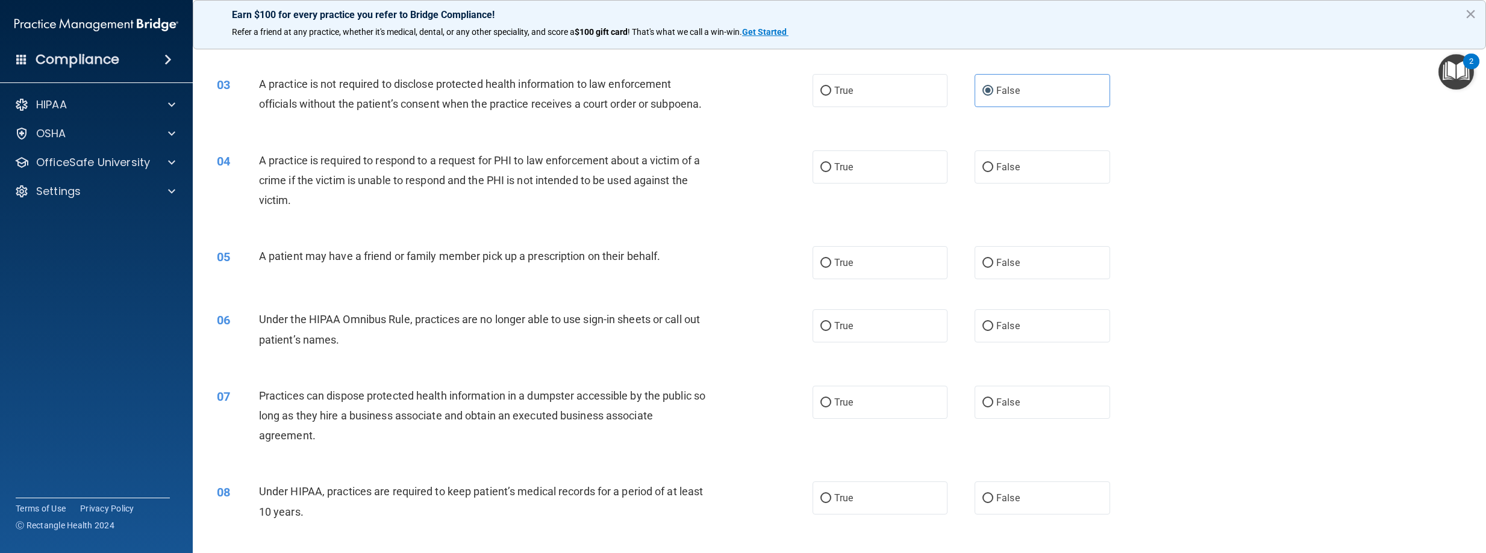
scroll to position [241, 0]
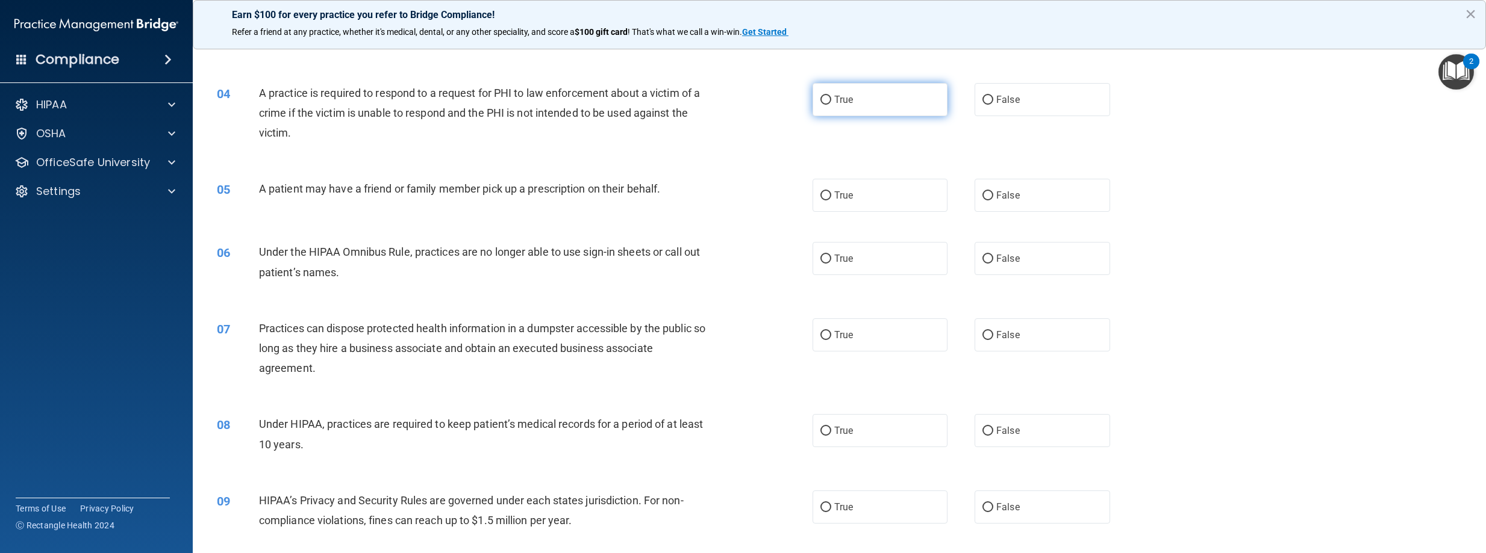
click at [824, 105] on input "True" at bounding box center [825, 100] width 11 height 9
radio input "true"
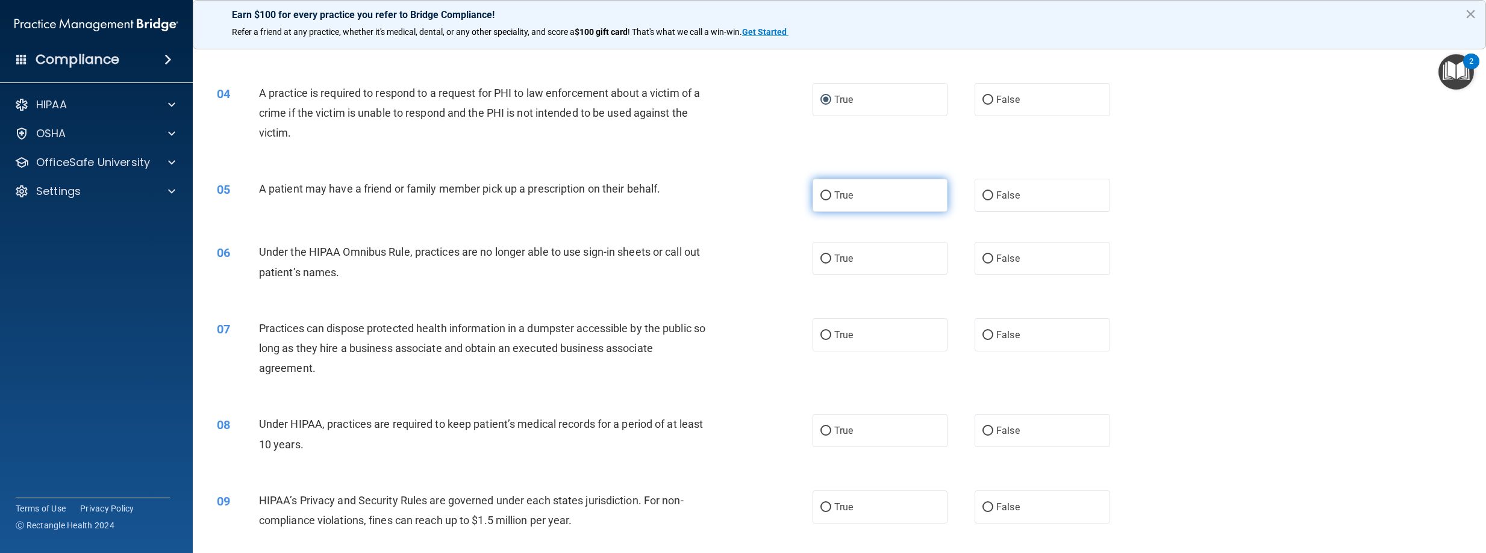
drag, startPoint x: 822, startPoint y: 214, endPoint x: 815, endPoint y: 215, distance: 6.7
click at [821, 201] on input "True" at bounding box center [825, 196] width 11 height 9
radio input "true"
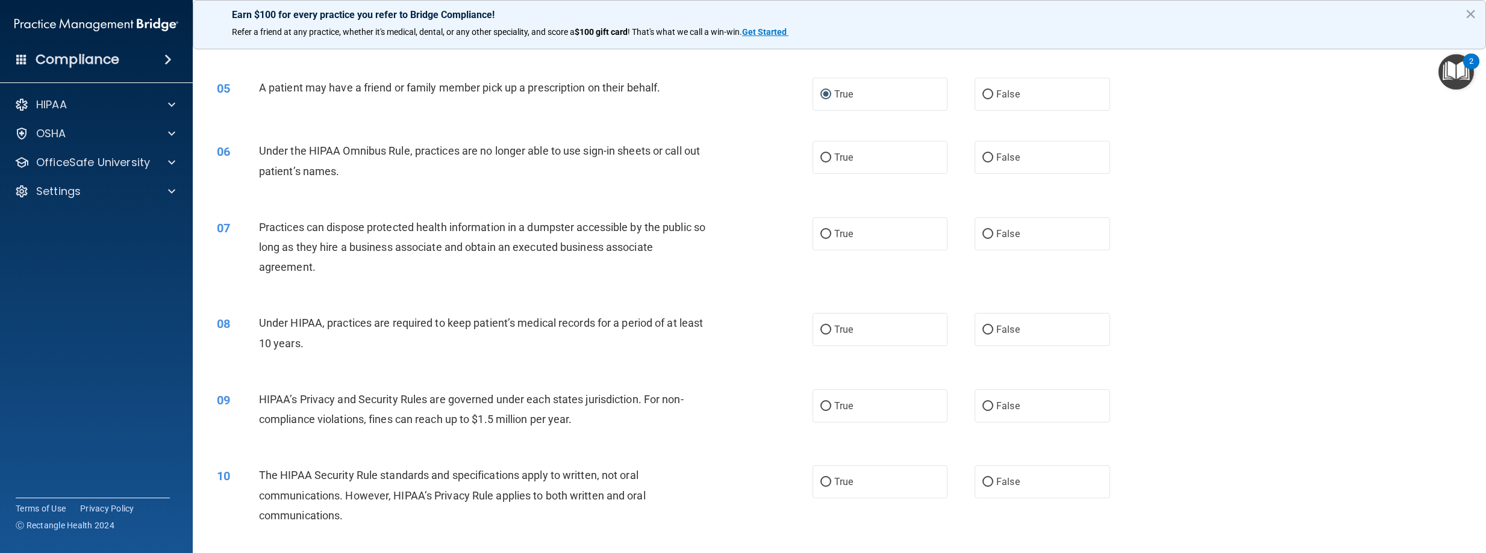
scroll to position [361, 0]
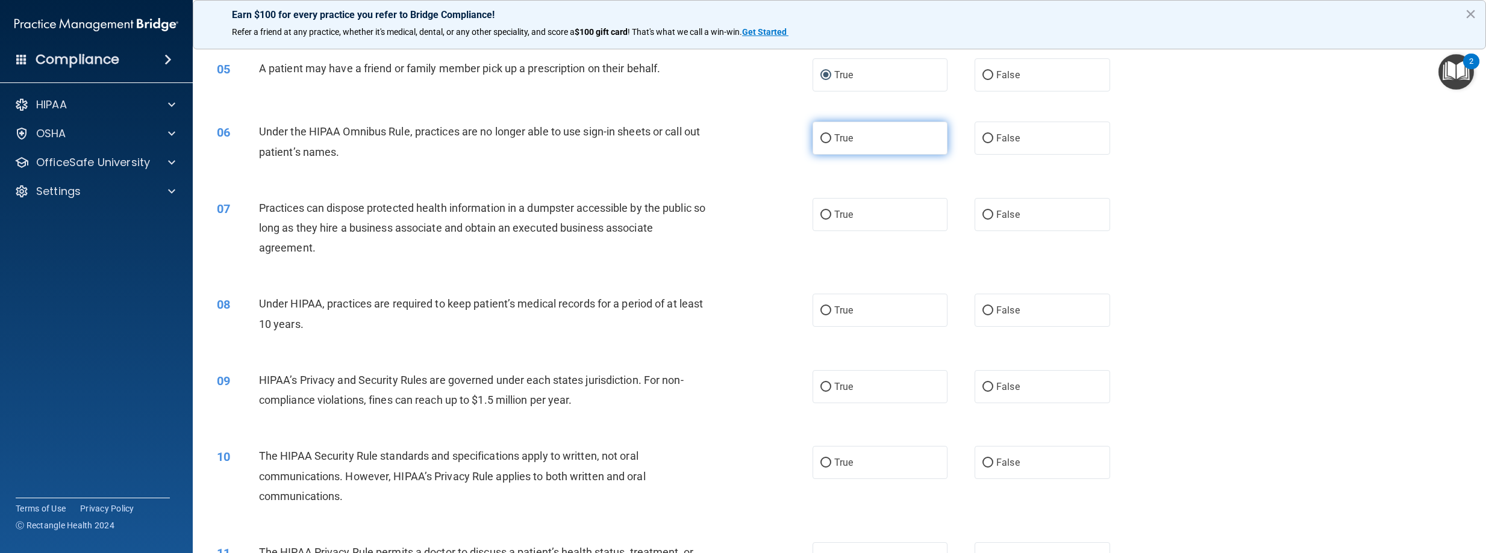
click at [834, 144] on span "True" at bounding box center [843, 138] width 19 height 11
click at [831, 143] on input "True" at bounding box center [825, 138] width 11 height 9
radio input "true"
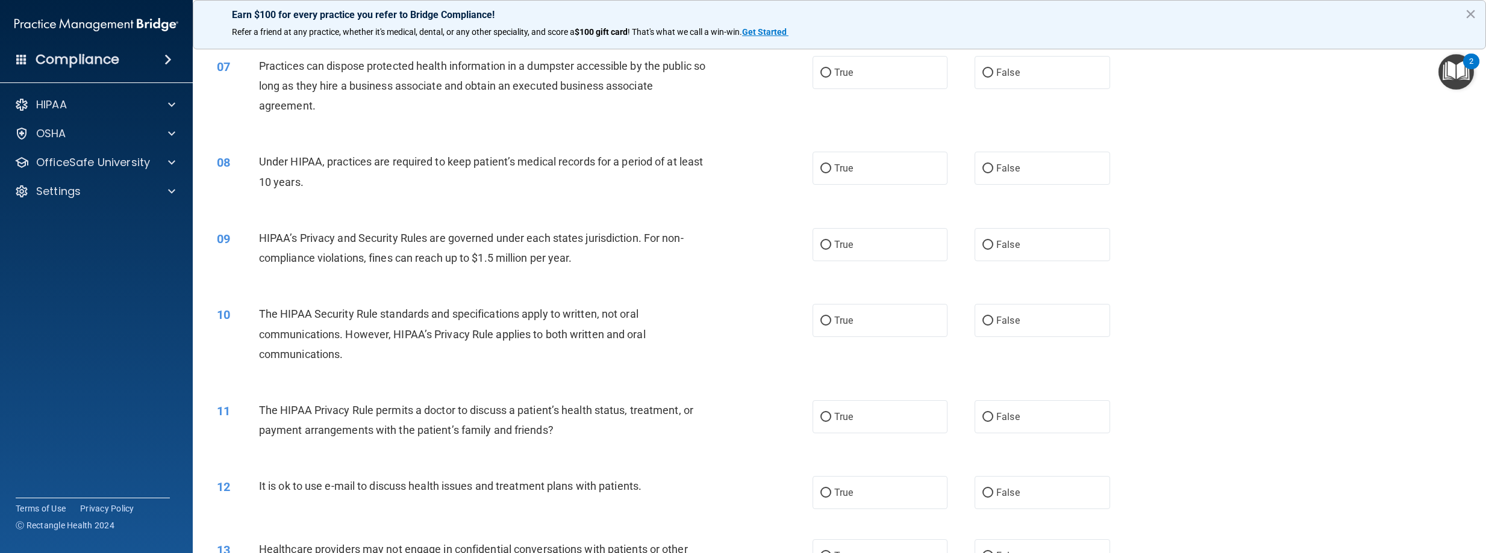
scroll to position [482, 0]
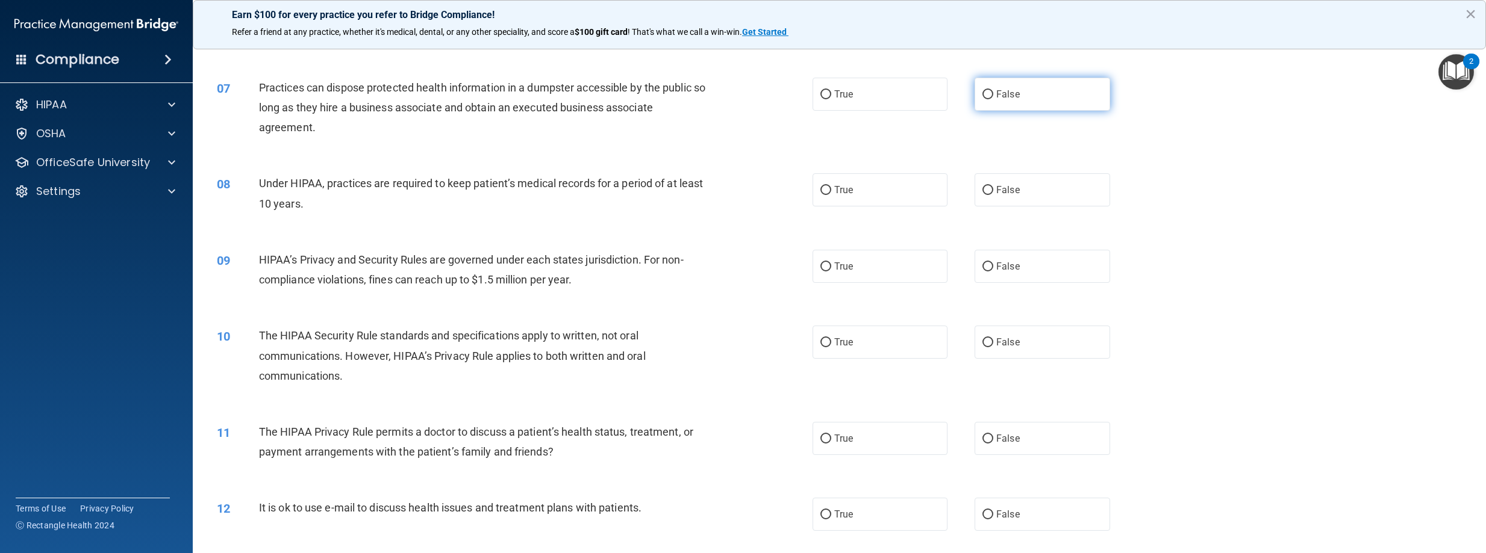
click at [990, 111] on label "False" at bounding box center [1042, 94] width 136 height 33
click at [990, 99] on input "False" at bounding box center [987, 94] width 11 height 9
radio input "true"
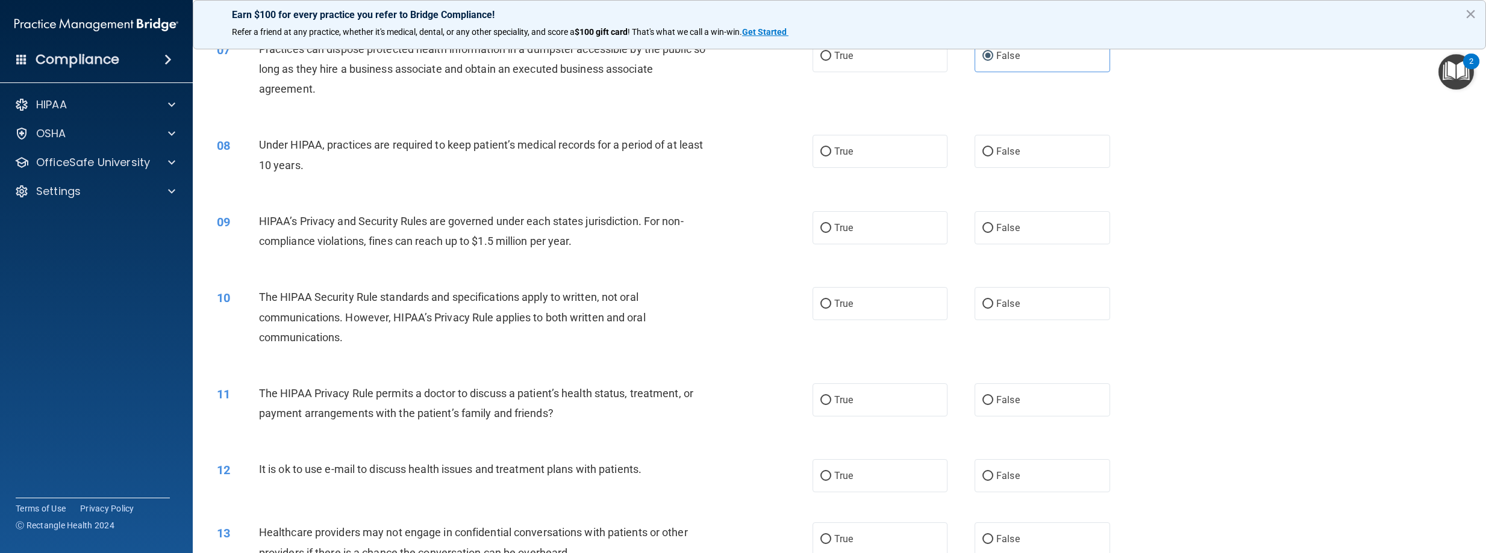
scroll to position [542, 0]
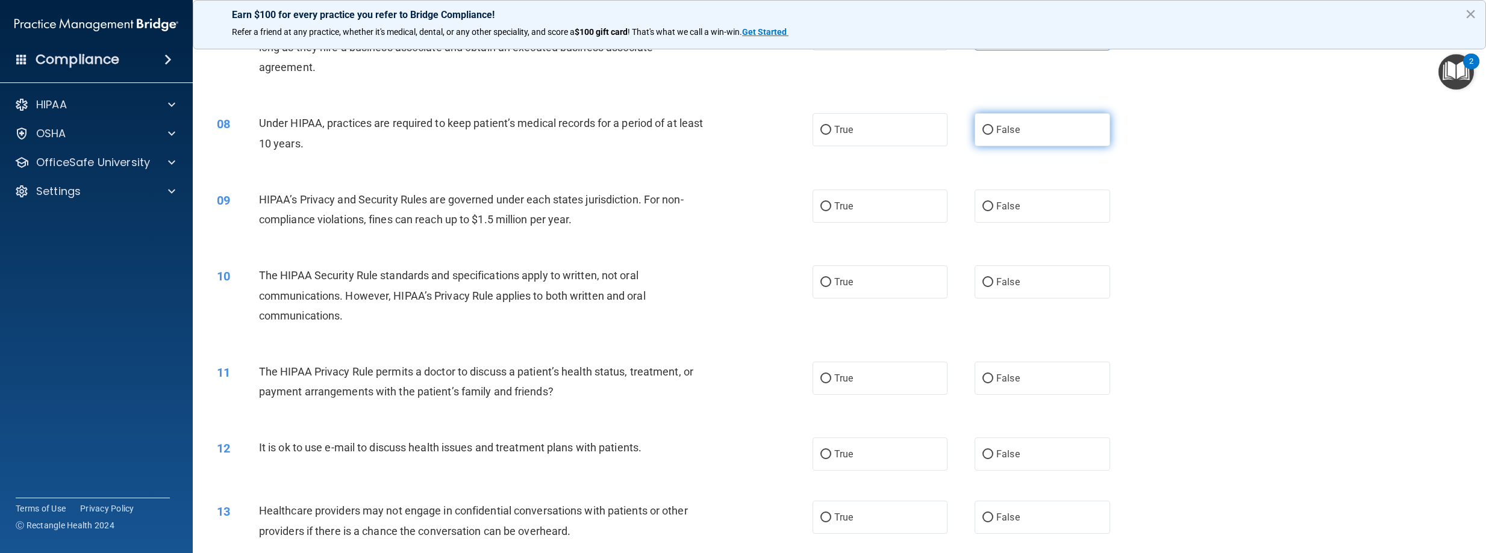
click at [997, 136] on span "False" at bounding box center [1007, 129] width 23 height 11
click at [993, 135] on input "False" at bounding box center [987, 130] width 11 height 9
radio input "true"
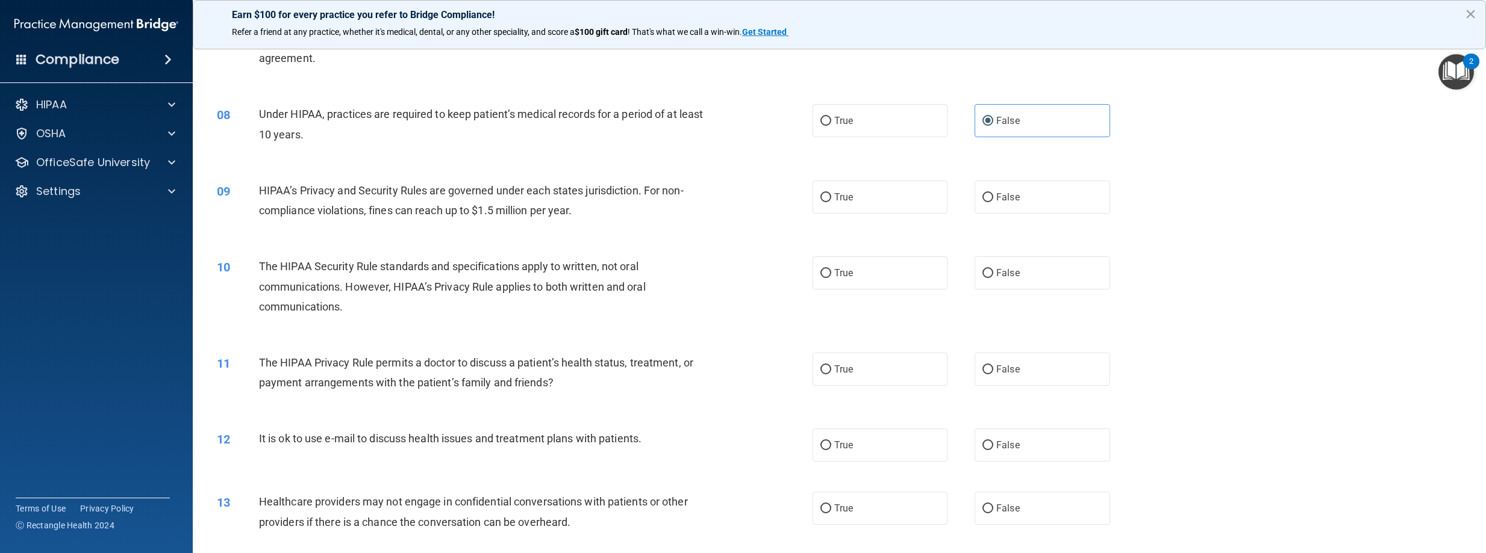
scroll to position [422, 0]
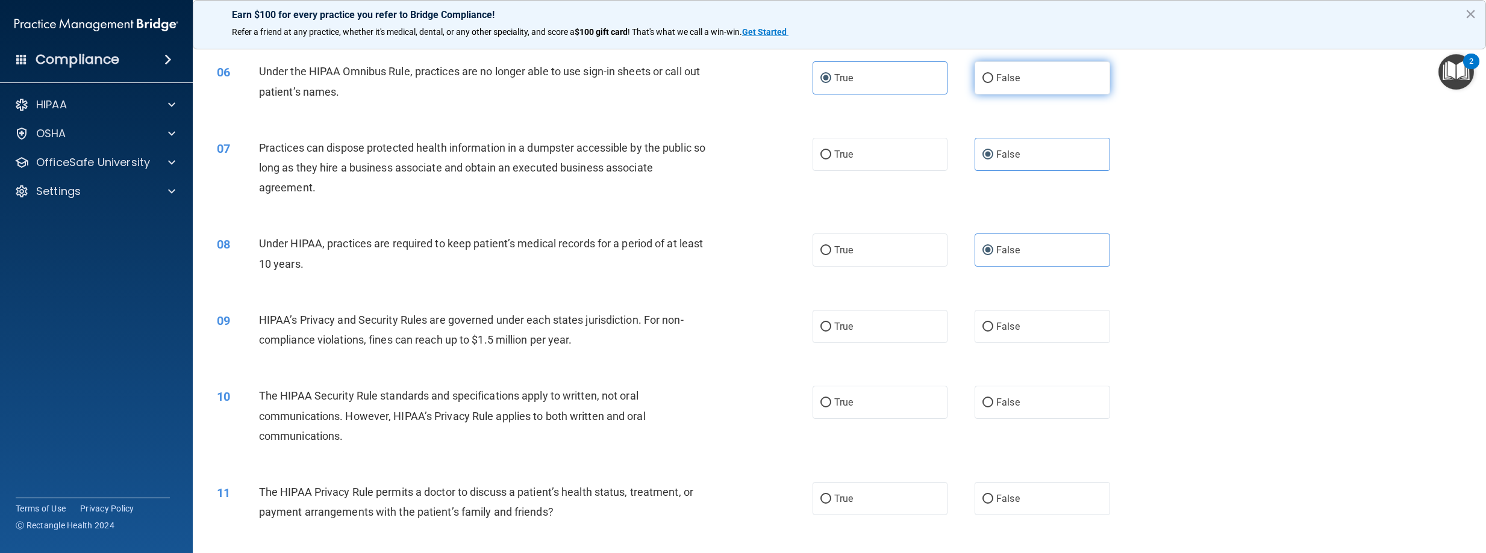
click at [980, 92] on label "False" at bounding box center [1042, 77] width 136 height 33
click at [982, 83] on input "False" at bounding box center [987, 78] width 11 height 9
radio input "true"
radio input "false"
click at [989, 343] on label "False" at bounding box center [1042, 326] width 136 height 33
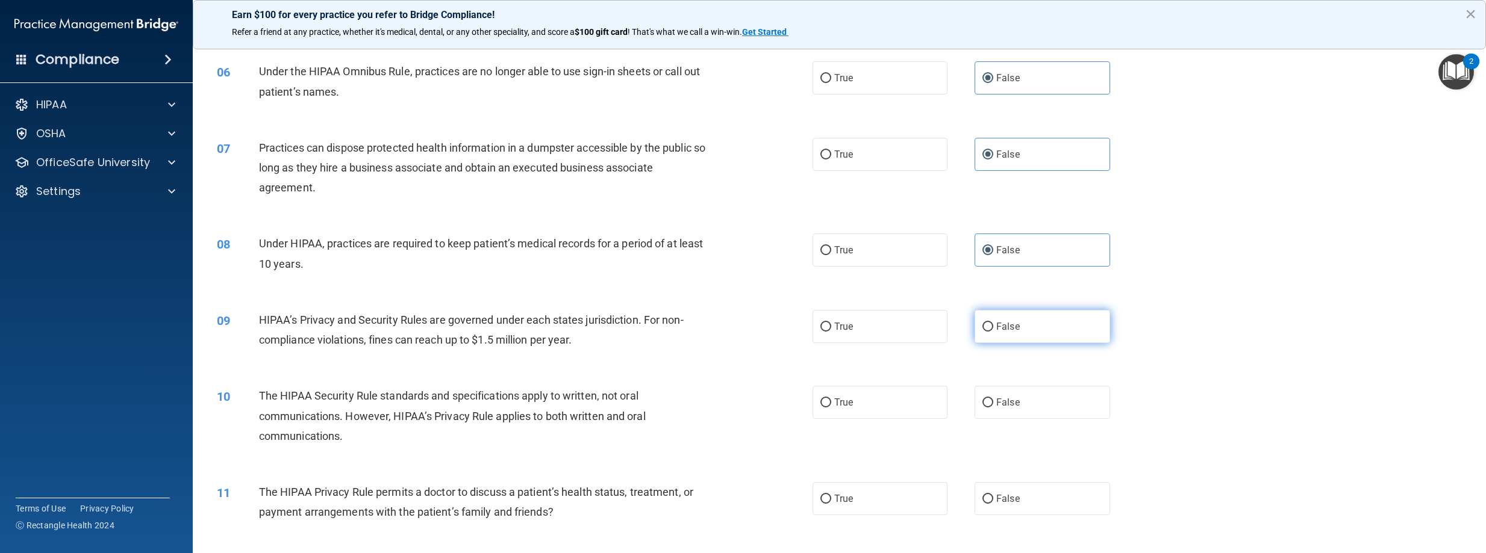
click at [989, 332] on input "False" at bounding box center [987, 327] width 11 height 9
radio input "true"
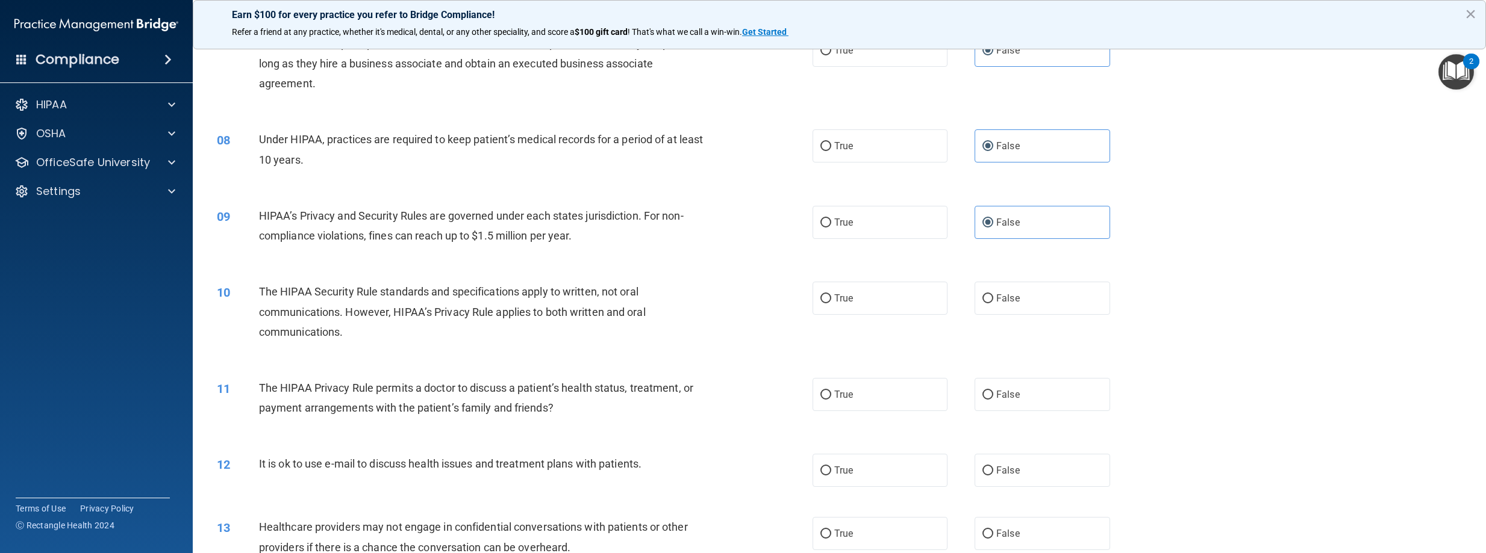
scroll to position [542, 0]
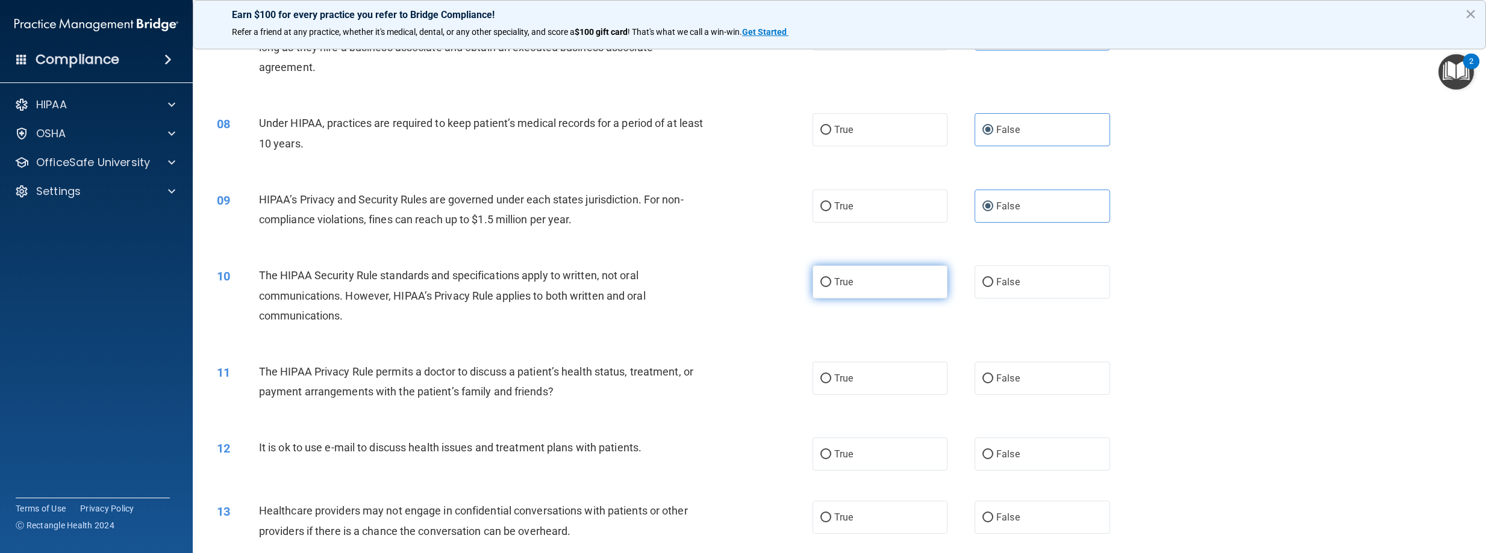
click at [829, 299] on label "True" at bounding box center [880, 282] width 136 height 33
click at [829, 287] on input "True" at bounding box center [825, 282] width 11 height 9
radio input "true"
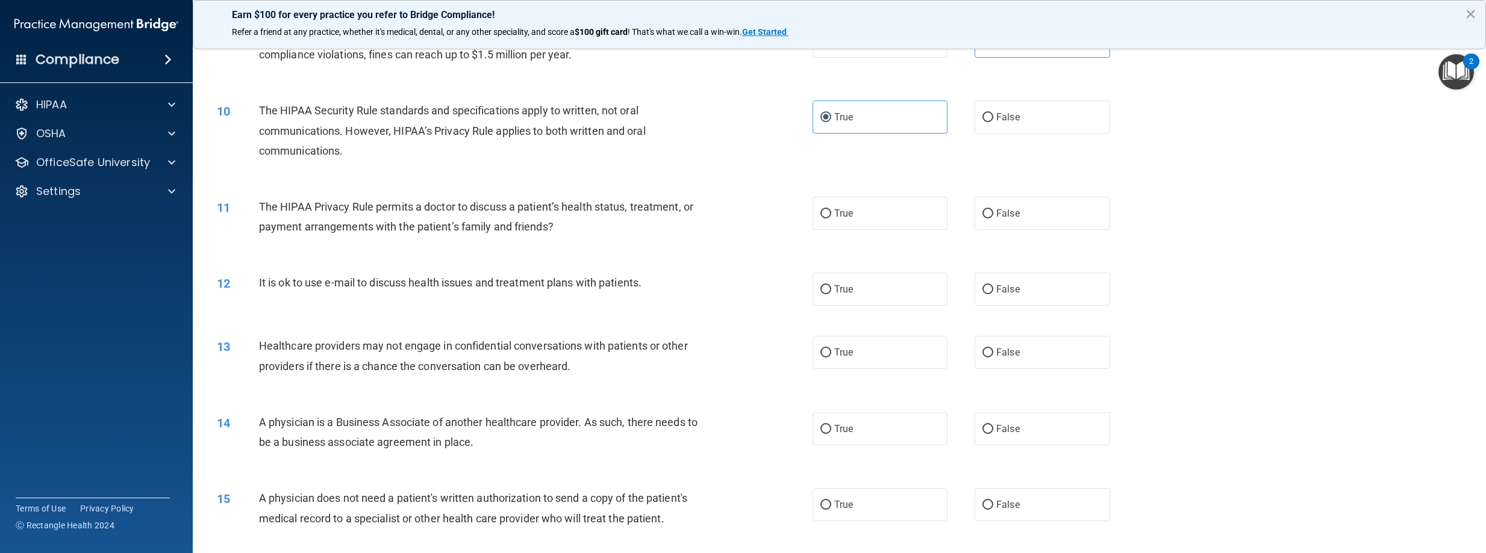
scroll to position [723, 0]
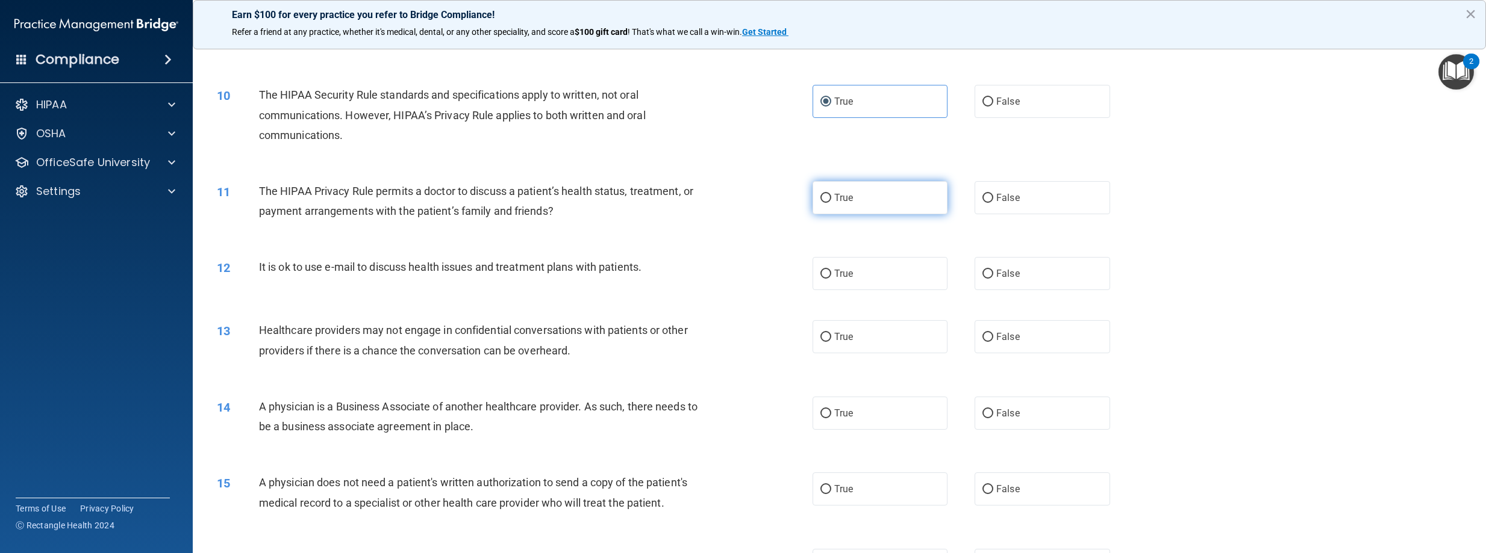
click at [826, 214] on label "True" at bounding box center [880, 197] width 136 height 33
click at [826, 203] on input "True" at bounding box center [825, 198] width 11 height 9
radio input "true"
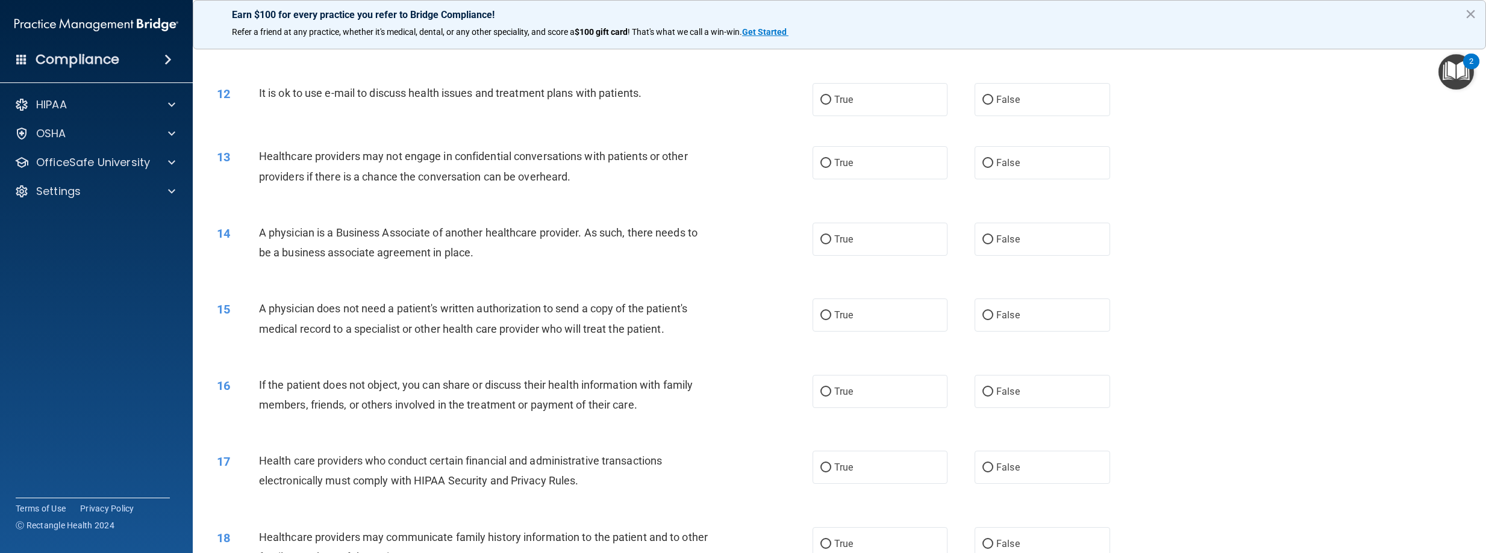
scroll to position [903, 0]
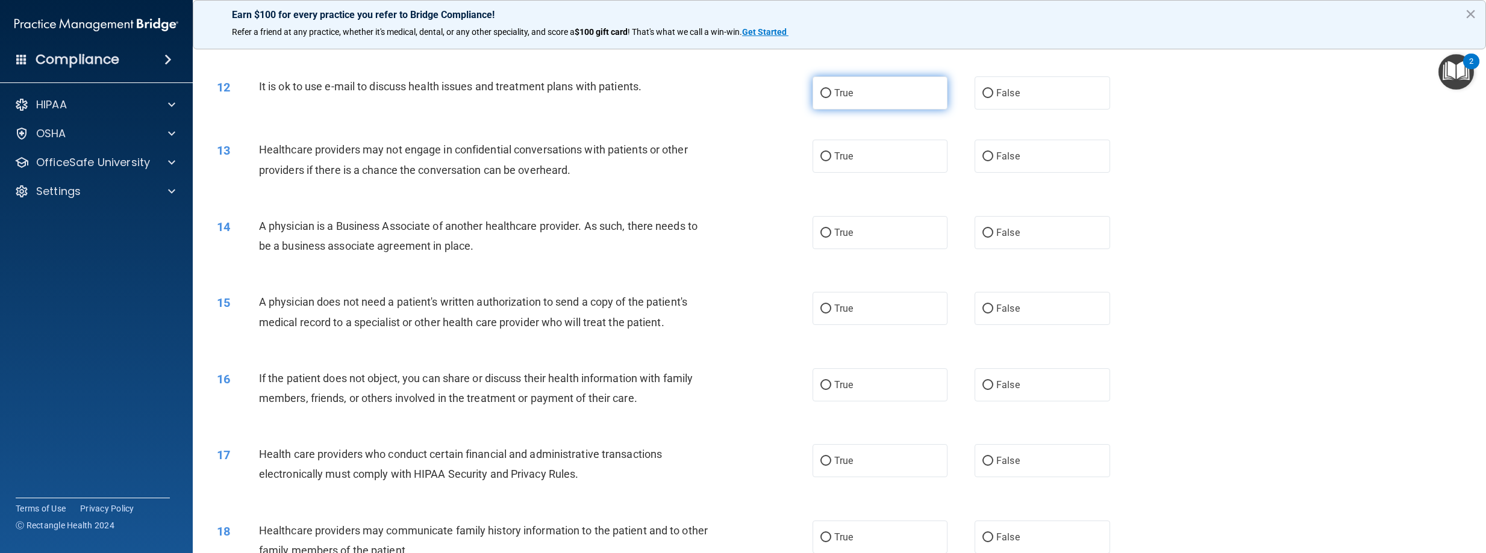
click at [826, 110] on label "True" at bounding box center [880, 92] width 136 height 33
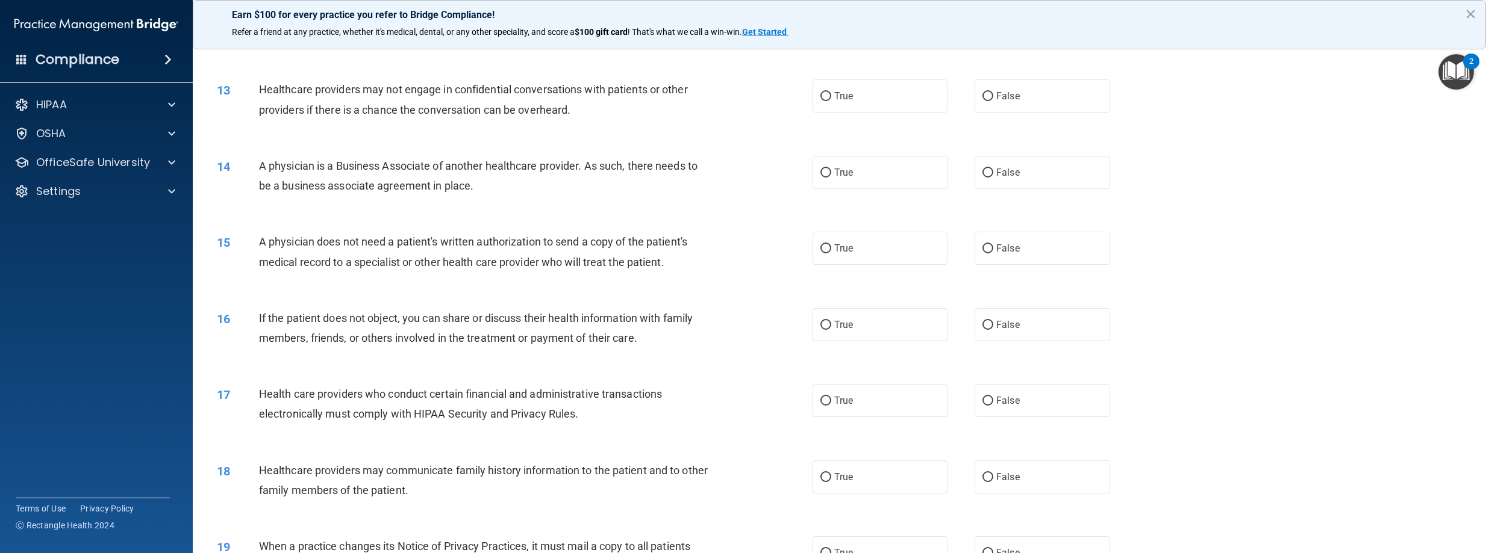
scroll to position [1024, 0]
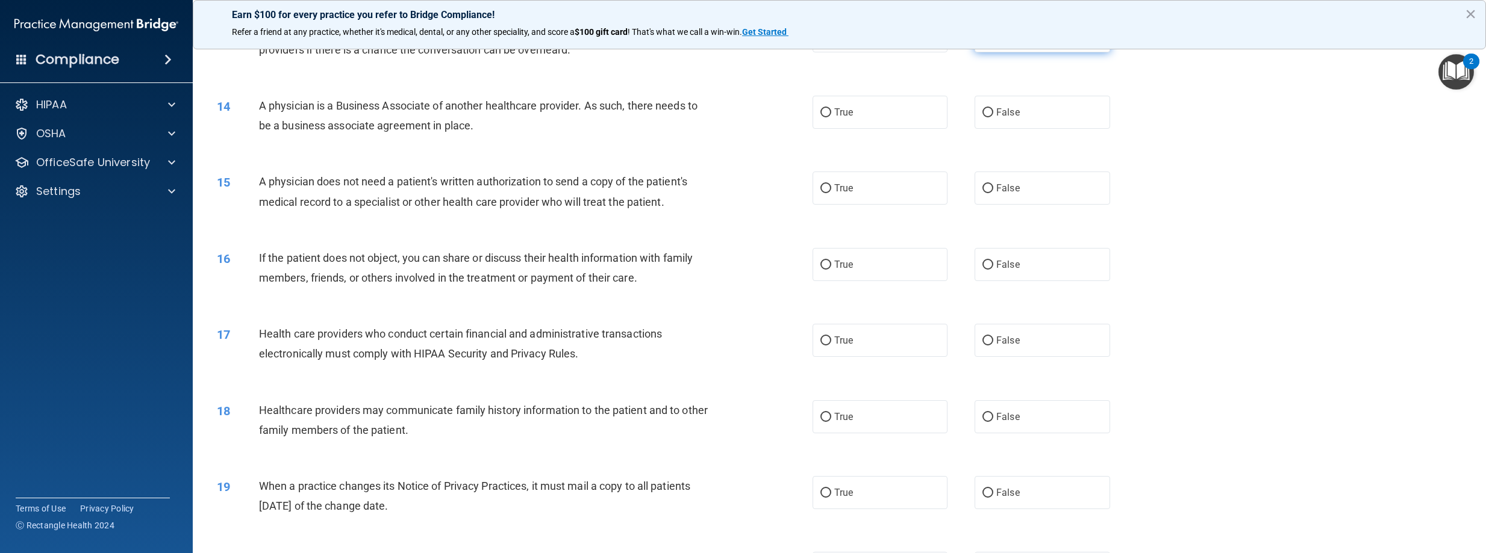
click at [983, 41] on input "False" at bounding box center [987, 36] width 11 height 9
radio input "true"
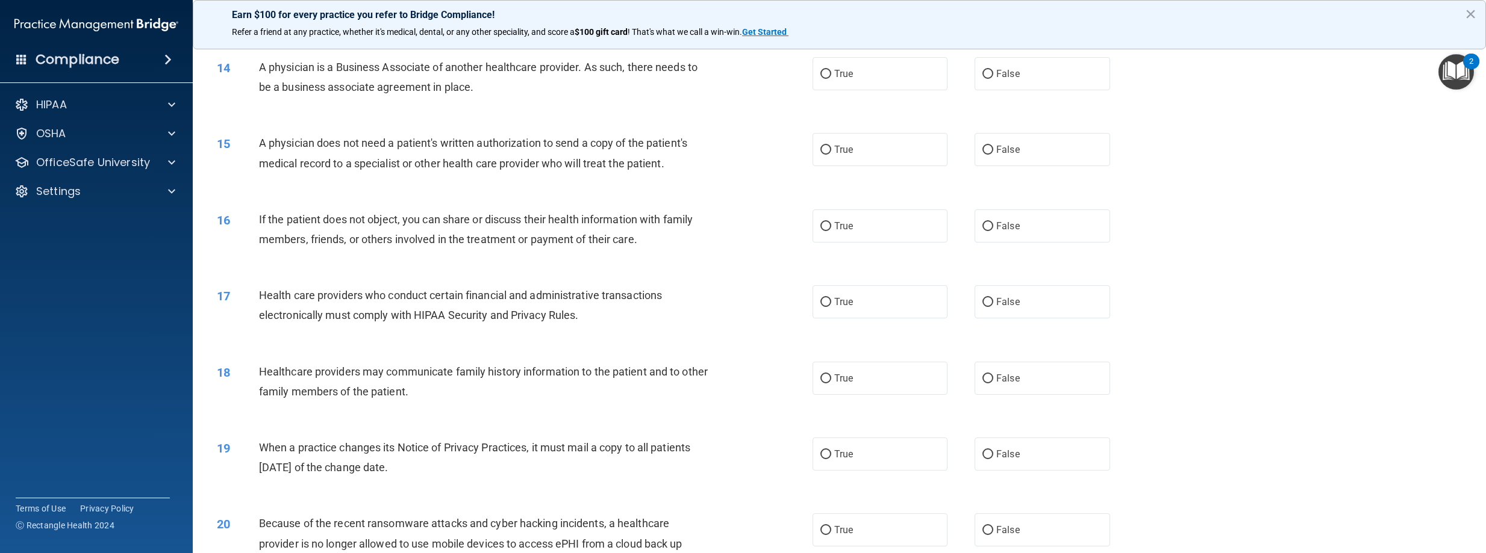
scroll to position [1084, 0]
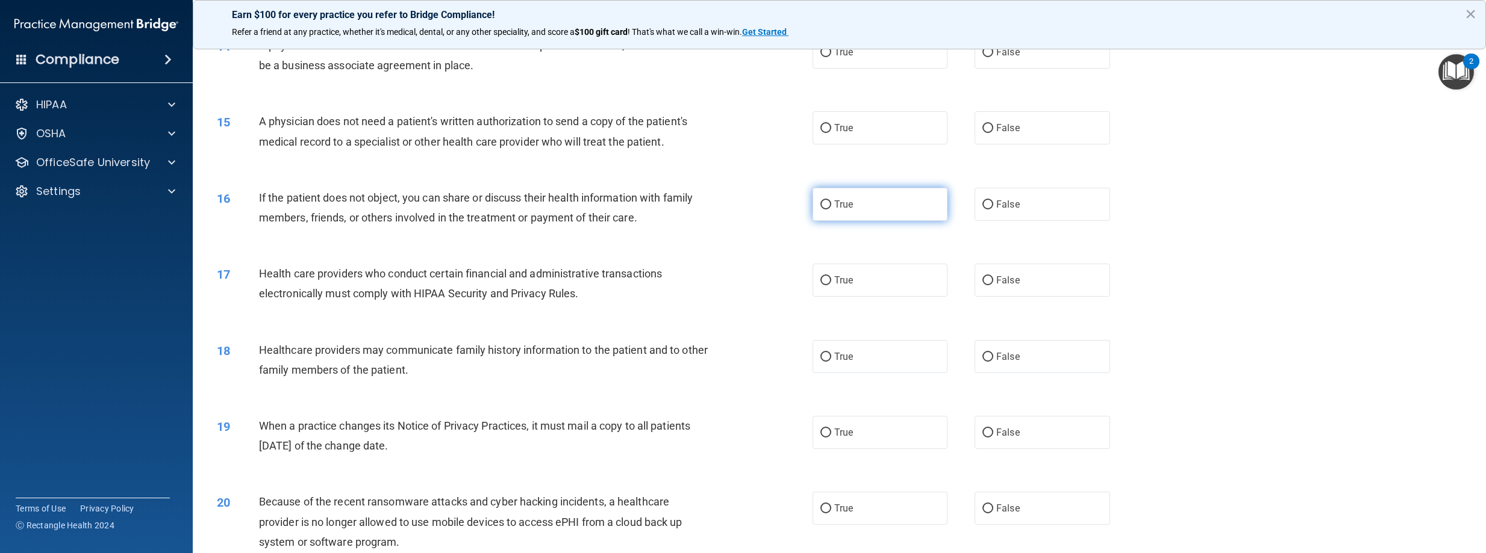
click at [834, 210] on span "True" at bounding box center [843, 204] width 19 height 11
click at [831, 210] on input "True" at bounding box center [825, 205] width 11 height 9
radio input "true"
click at [982, 57] on input "False" at bounding box center [987, 52] width 11 height 9
radio input "true"
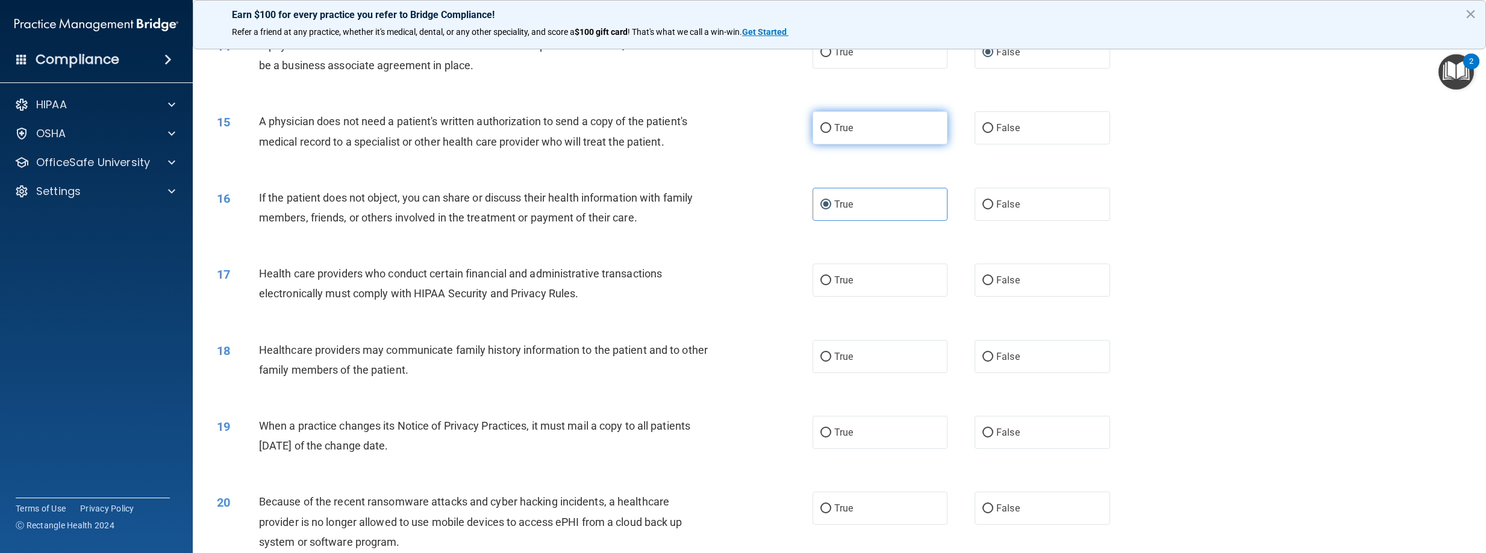
click at [824, 133] on input "True" at bounding box center [825, 128] width 11 height 9
radio input "true"
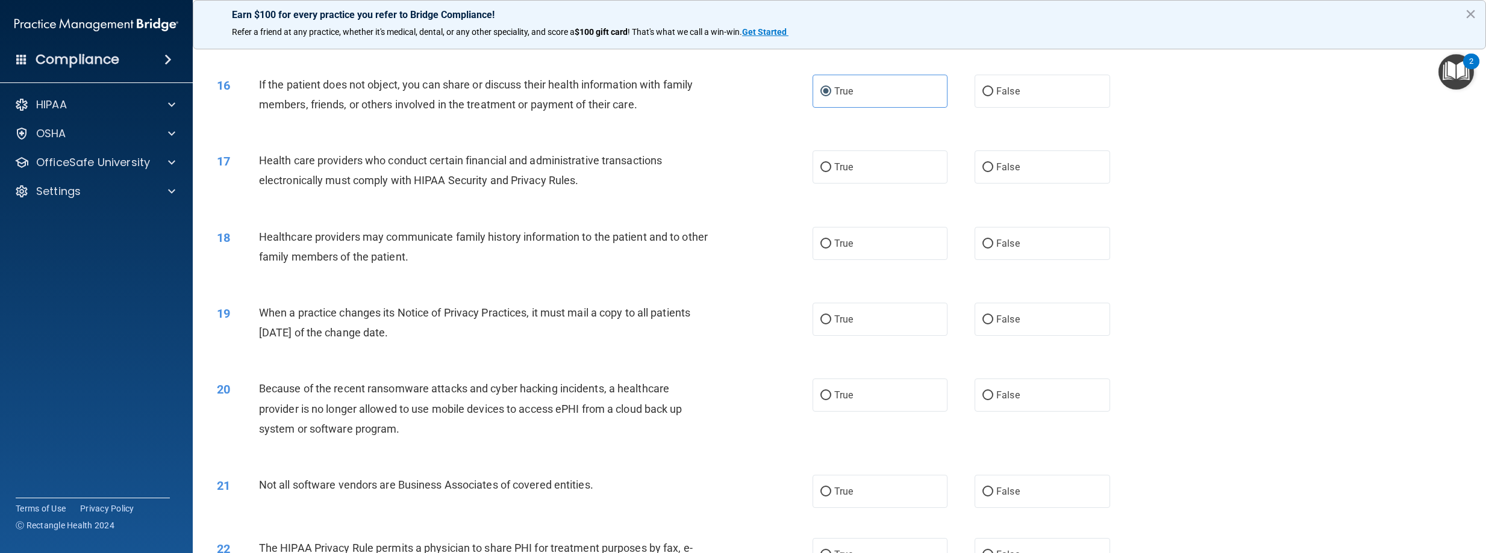
scroll to position [1265, 0]
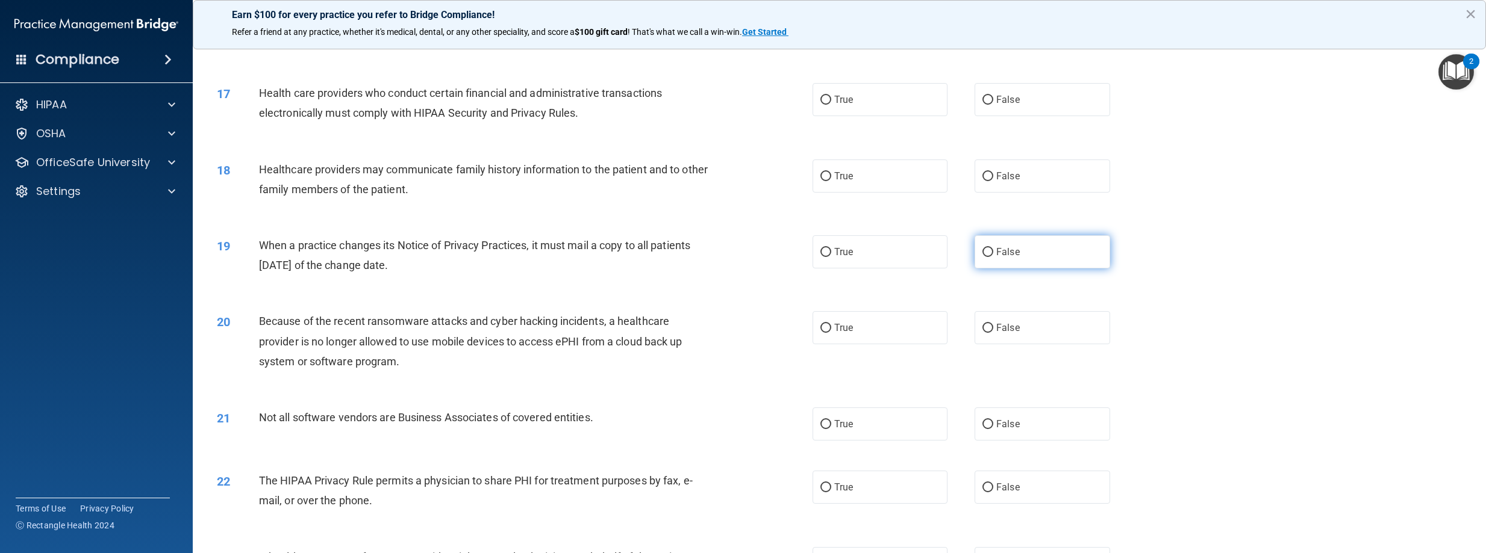
click at [982, 257] on input "False" at bounding box center [987, 252] width 11 height 9
radio input "true"
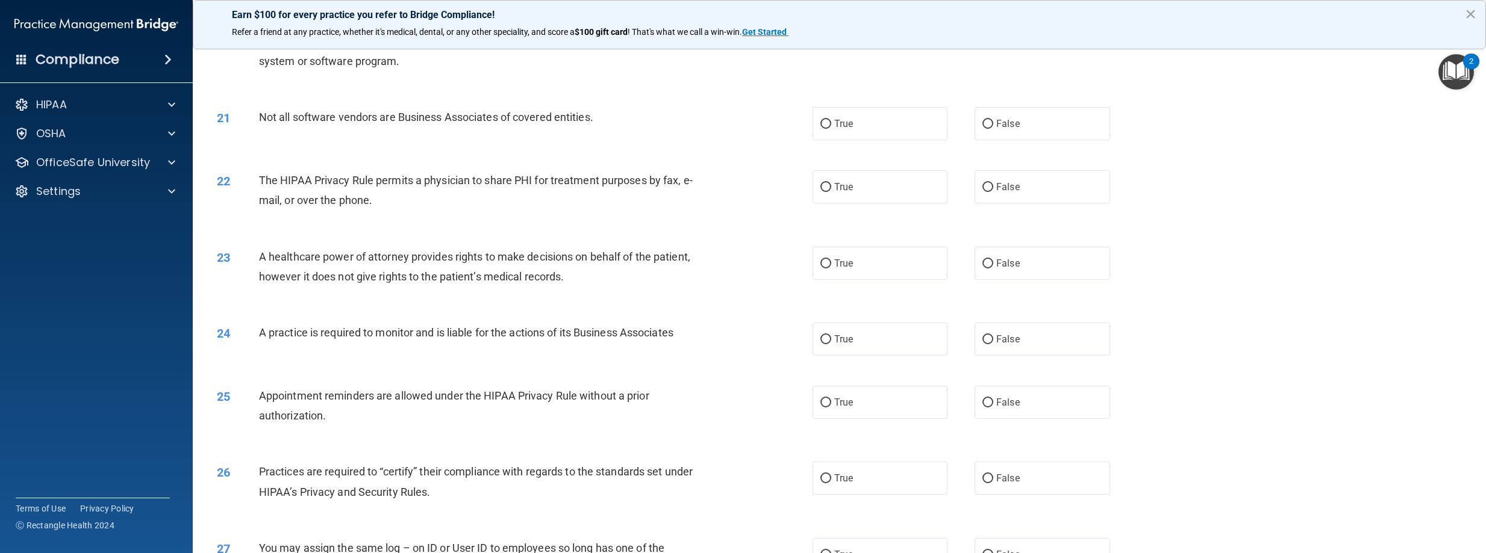
scroll to position [1566, 0]
click at [996, 345] on span "False" at bounding box center [1007, 338] width 23 height 11
click at [993, 344] on input "False" at bounding box center [987, 339] width 11 height 9
radio input "true"
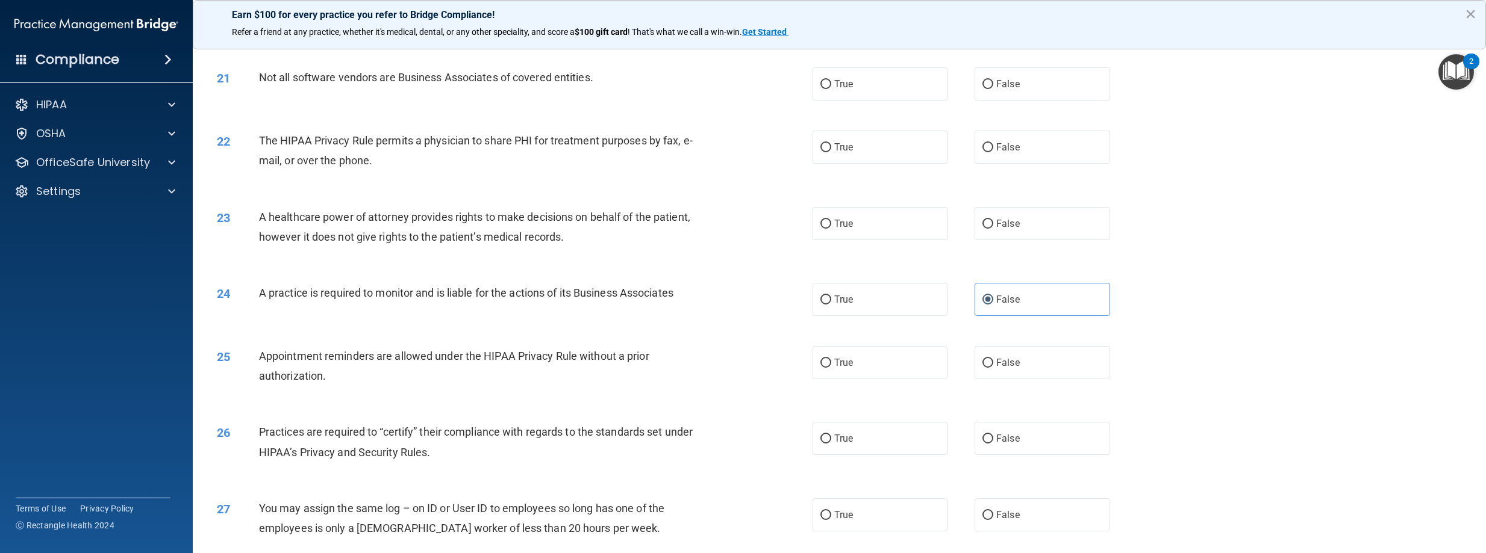
scroll to position [1626, 0]
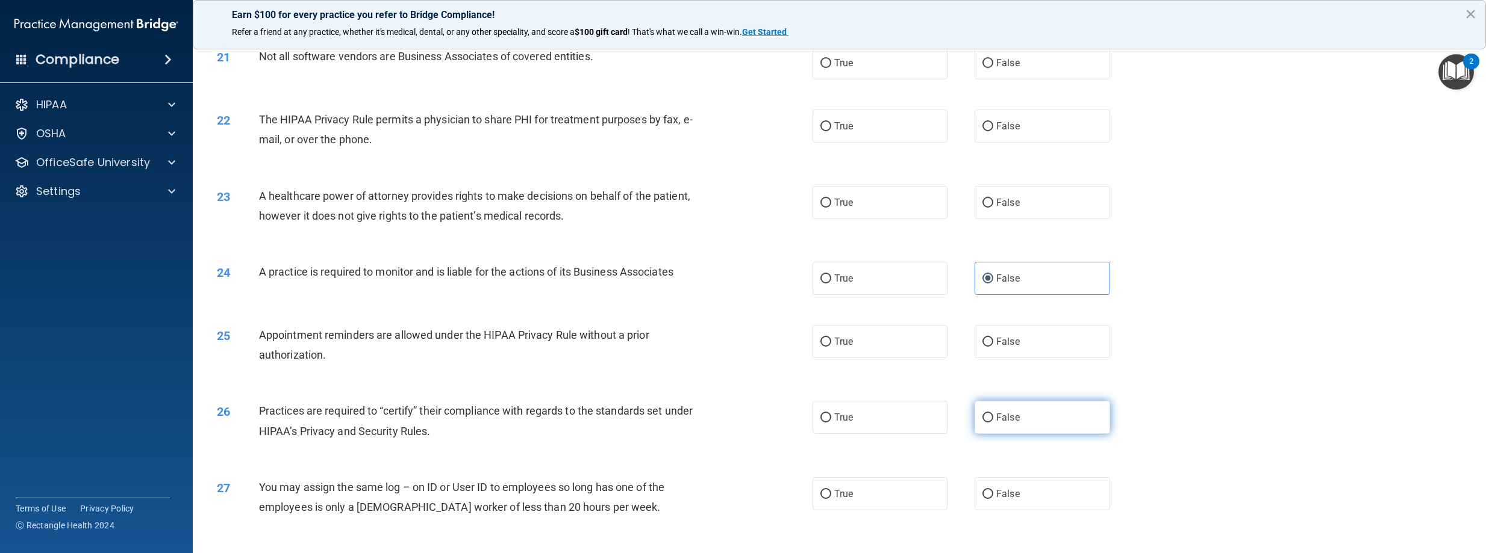
click at [988, 434] on label "False" at bounding box center [1042, 417] width 136 height 33
click at [988, 423] on input "False" at bounding box center [987, 418] width 11 height 9
radio input "true"
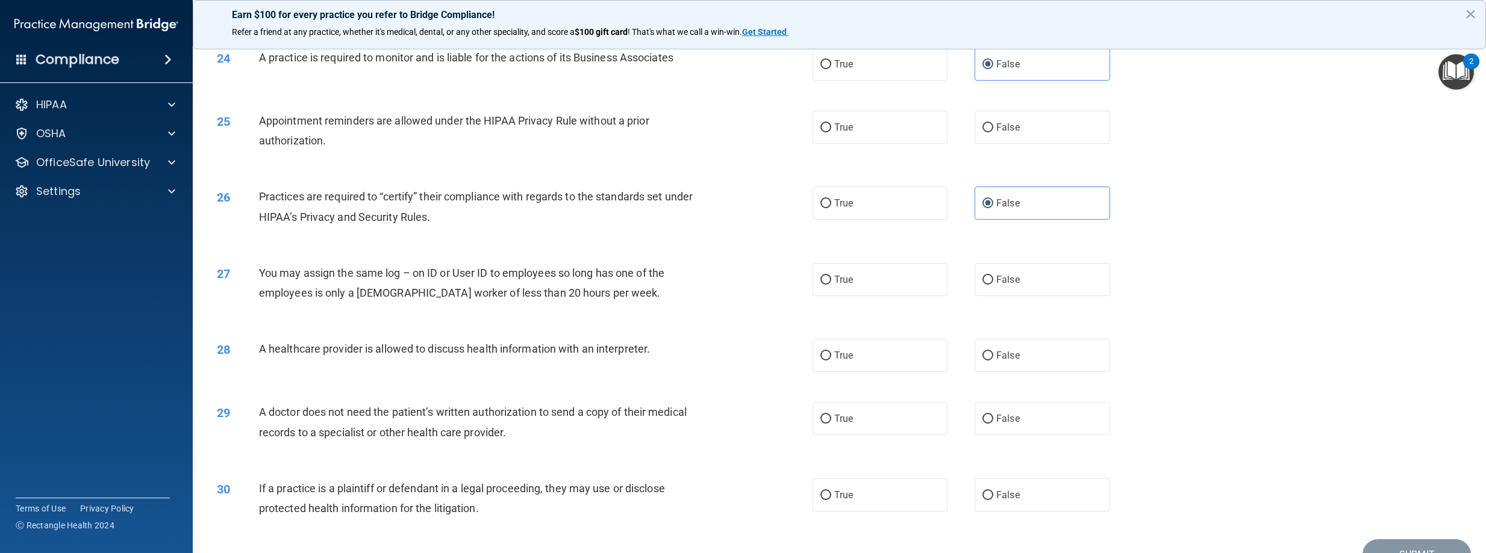
scroll to position [1867, 0]
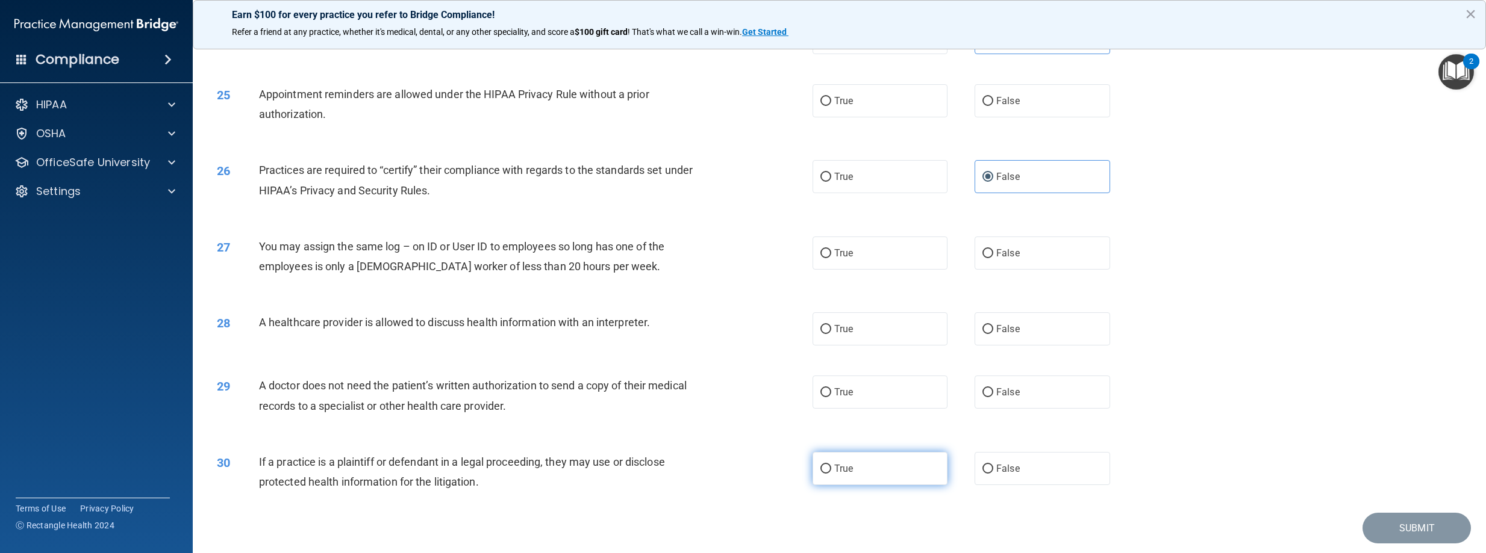
click at [820, 474] on input "True" at bounding box center [825, 469] width 11 height 9
radio input "true"
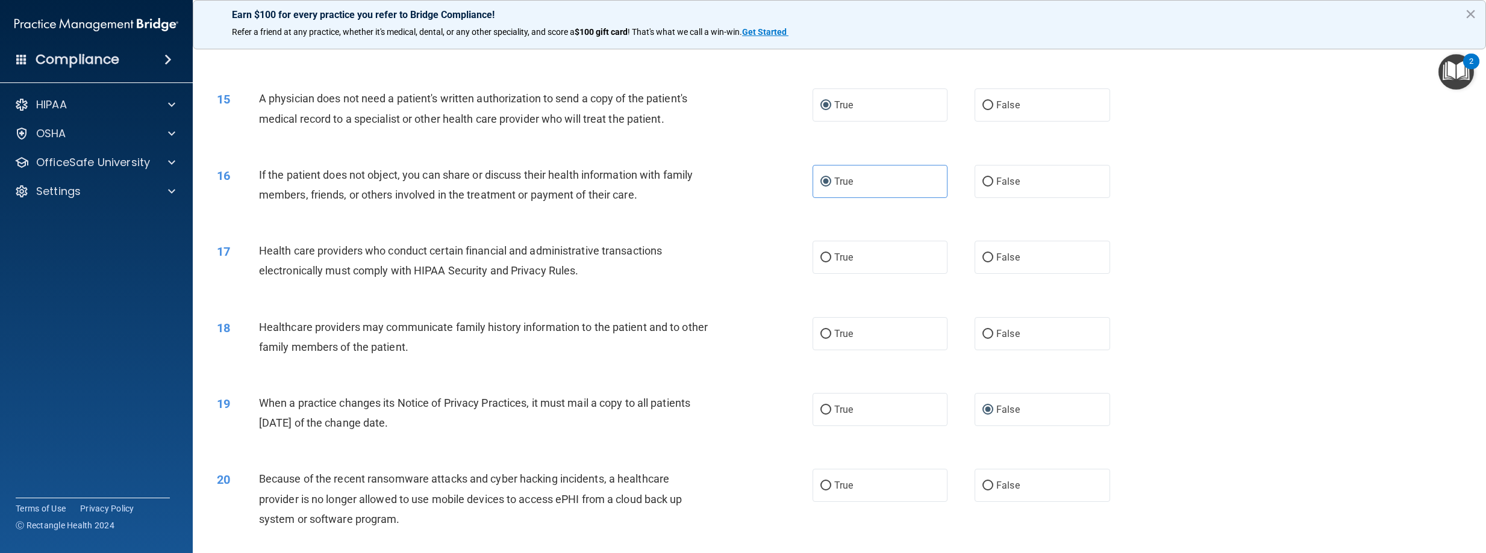
scroll to position [1143, 0]
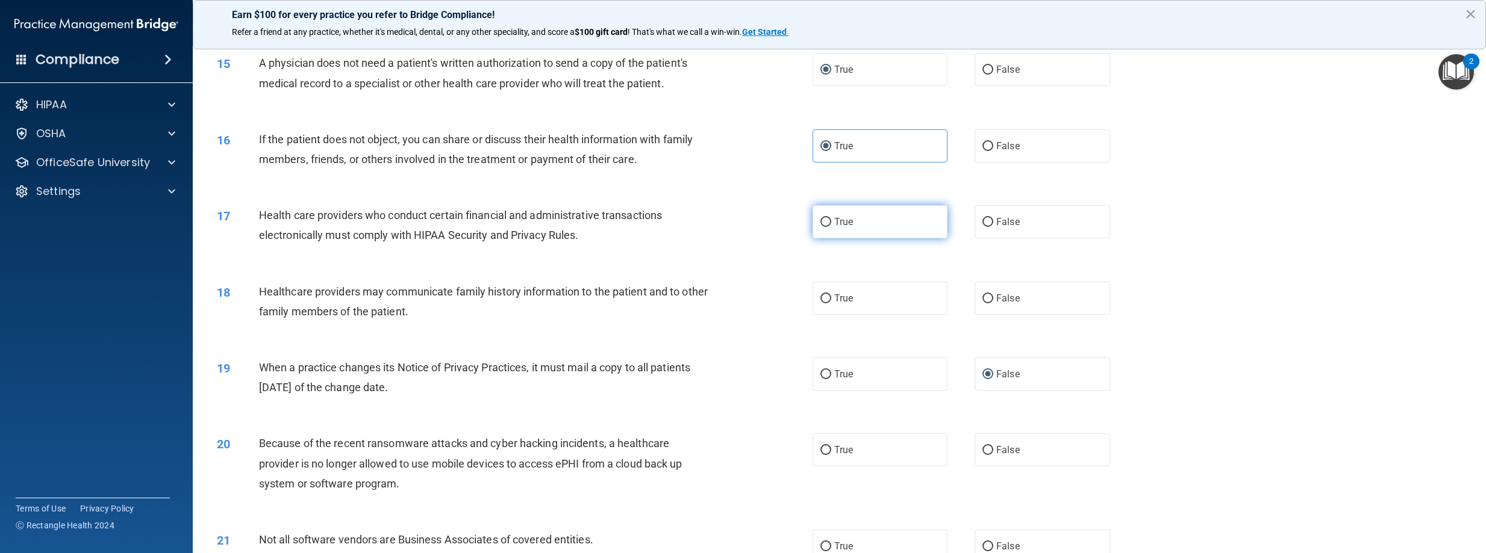
click at [820, 227] on input "True" at bounding box center [825, 222] width 11 height 9
radio input "true"
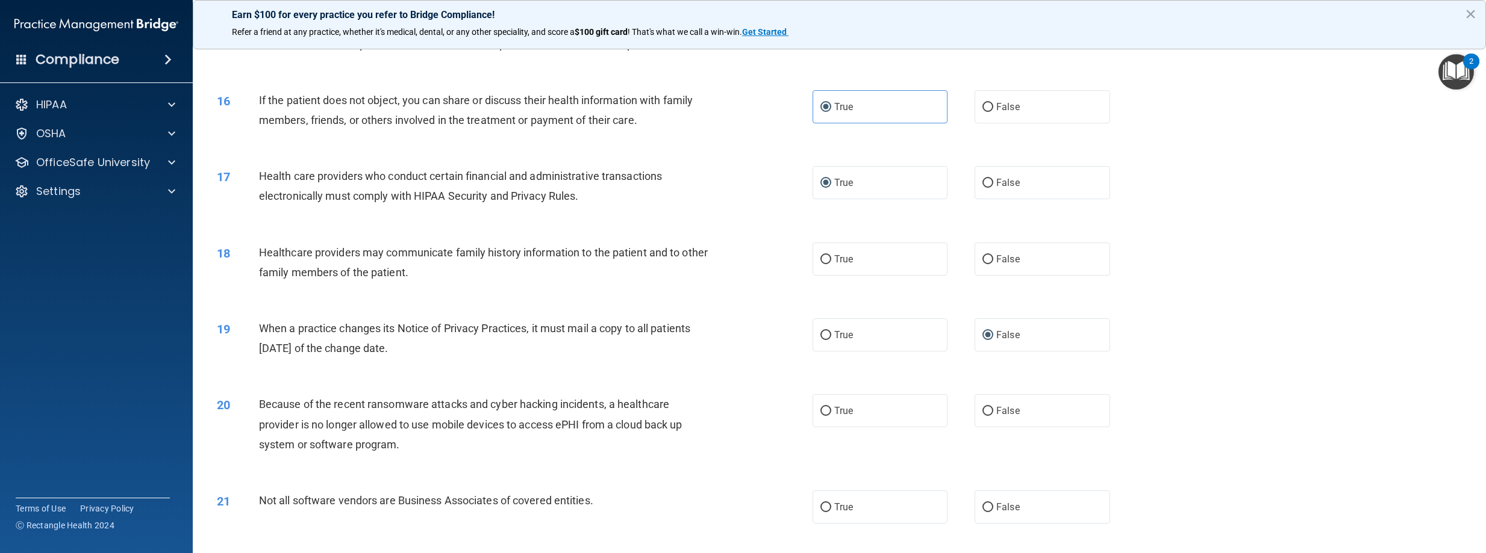
scroll to position [1203, 0]
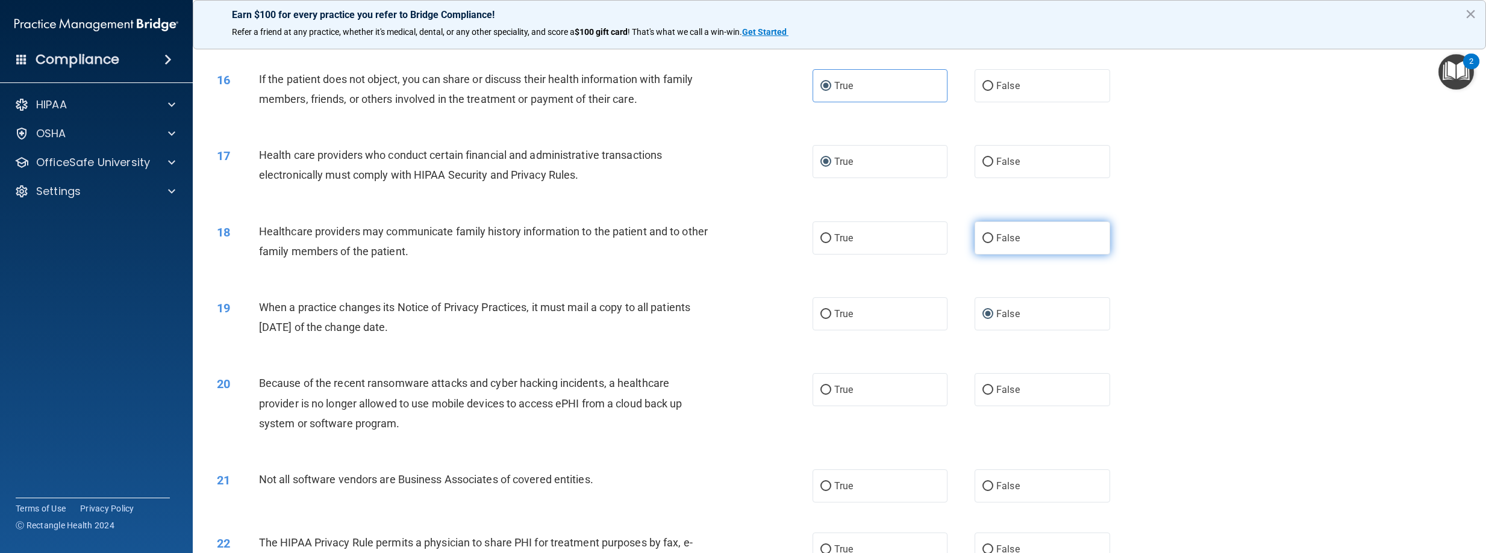
click at [989, 255] on label "False" at bounding box center [1042, 238] width 136 height 33
click at [989, 243] on input "False" at bounding box center [987, 238] width 11 height 9
radio input "true"
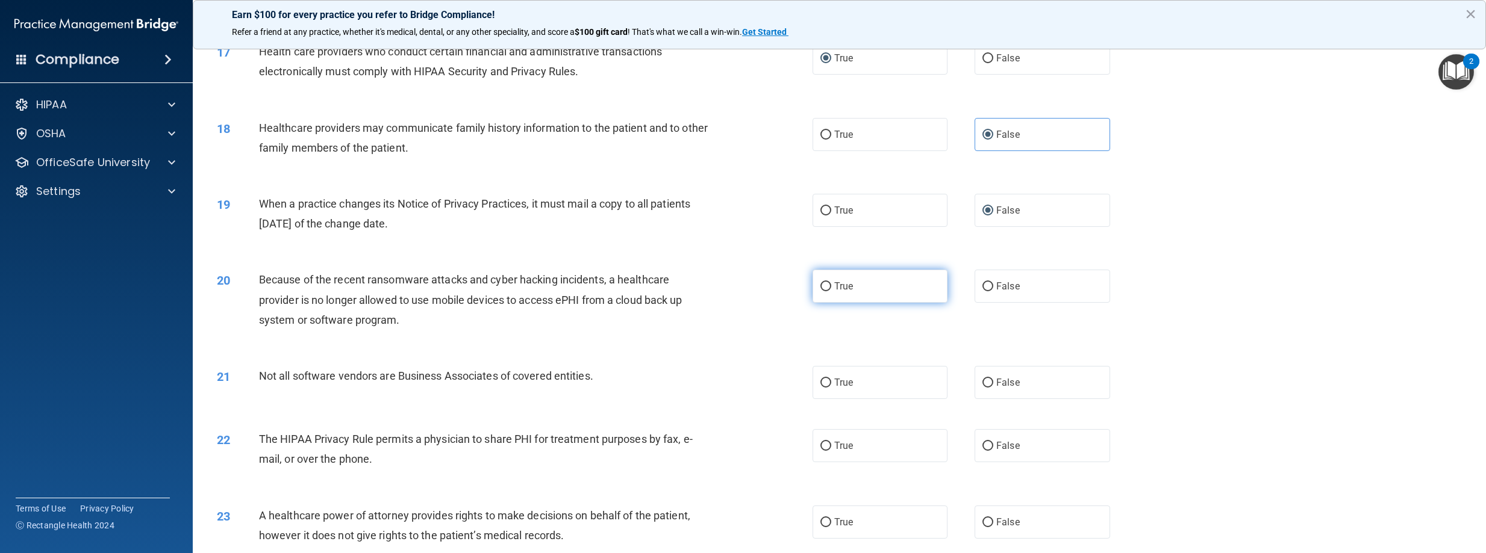
scroll to position [1323, 0]
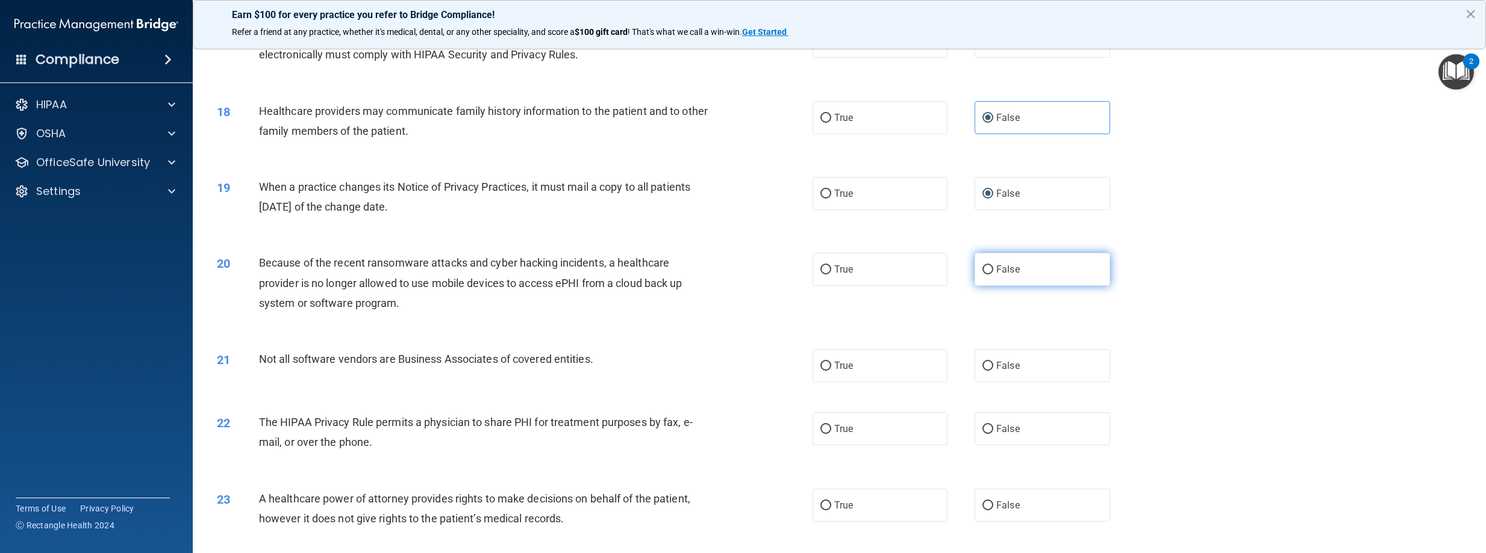
click at [1012, 275] on span "False" at bounding box center [1007, 269] width 23 height 11
click at [993, 275] on input "False" at bounding box center [987, 270] width 11 height 9
radio input "true"
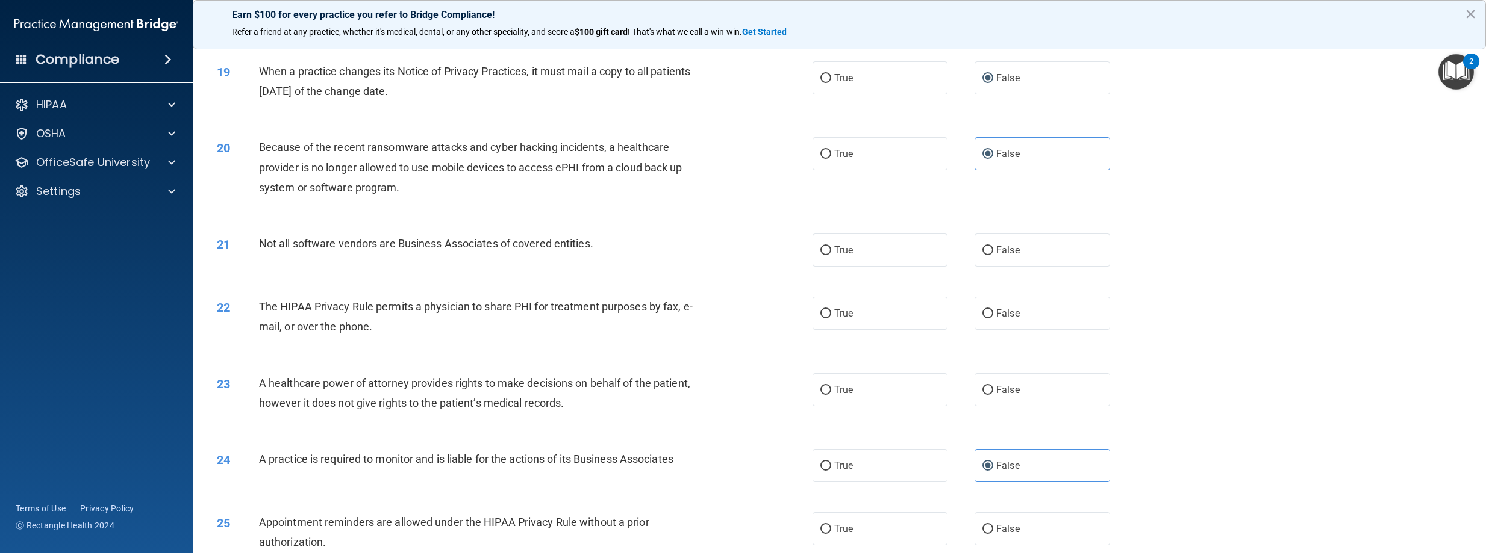
scroll to position [1444, 0]
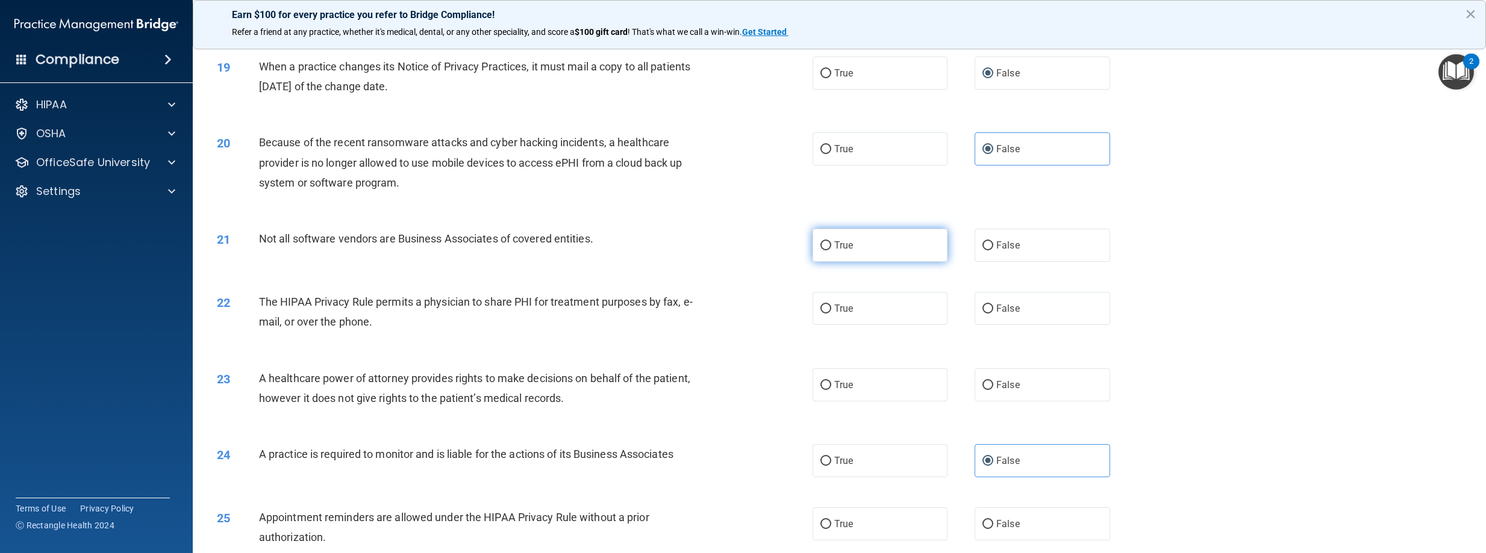
click at [852, 262] on label "True" at bounding box center [880, 245] width 136 height 33
click at [831, 251] on input "True" at bounding box center [825, 246] width 11 height 9
radio input "true"
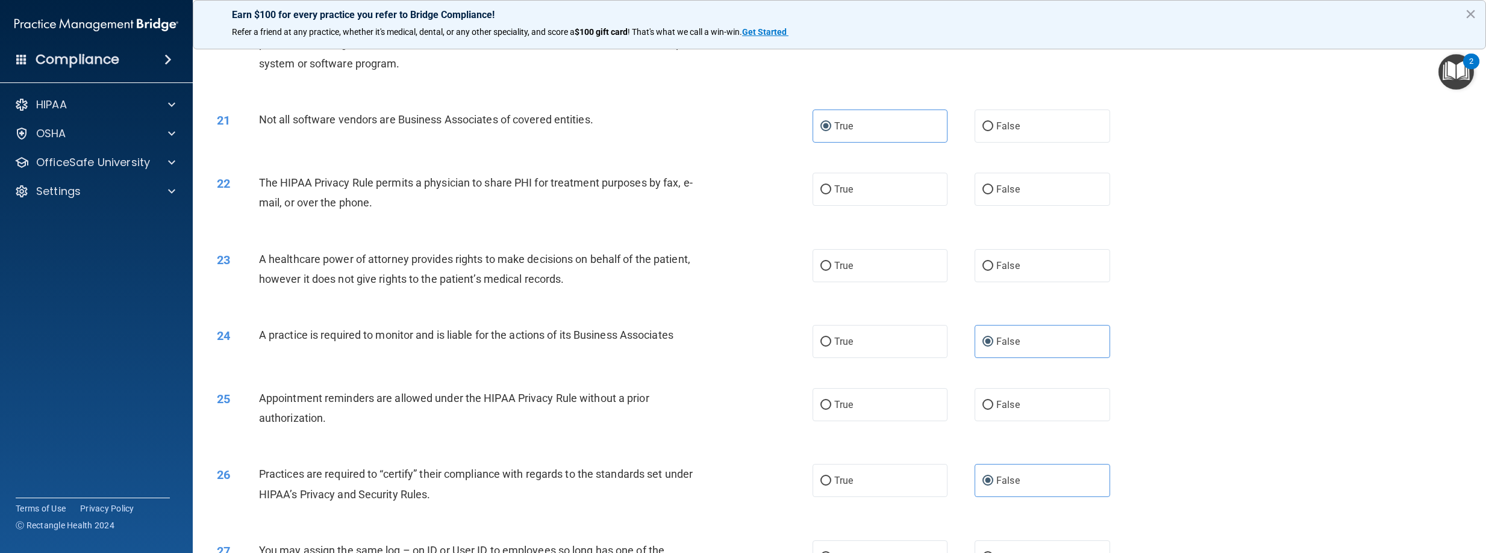
scroll to position [1564, 0]
click at [825, 193] on input "True" at bounding box center [825, 188] width 11 height 9
radio input "true"
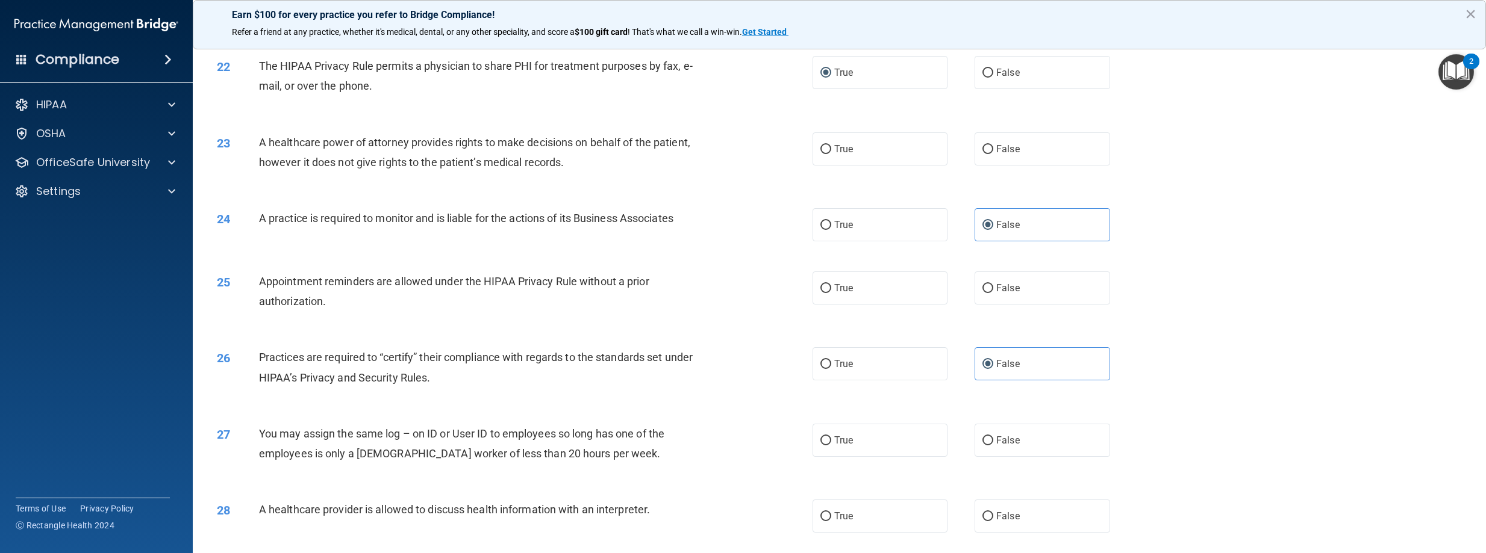
scroll to position [1685, 0]
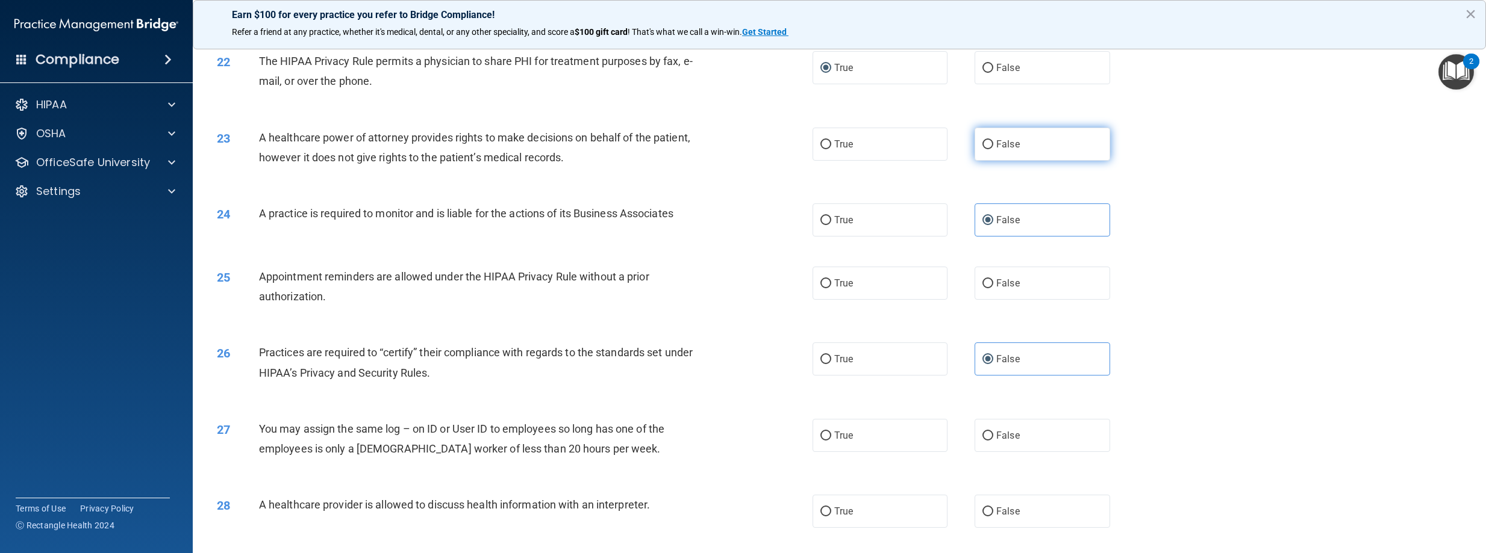
click at [982, 149] on input "False" at bounding box center [987, 144] width 11 height 9
radio input "true"
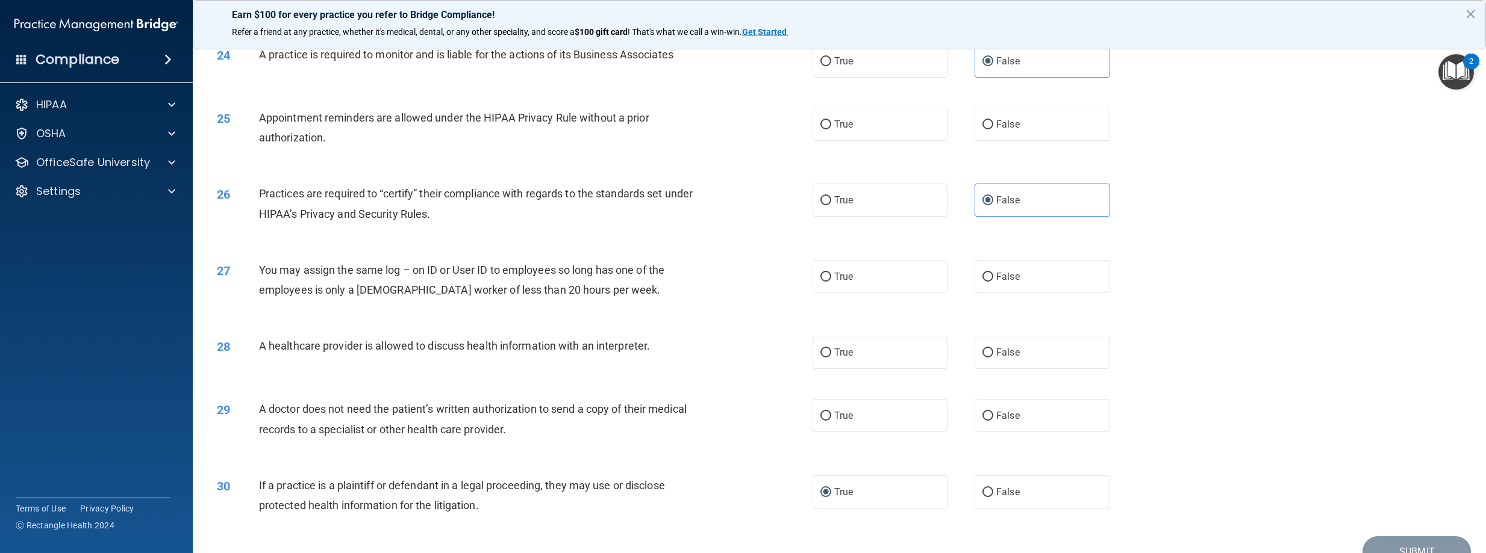
scroll to position [1865, 0]
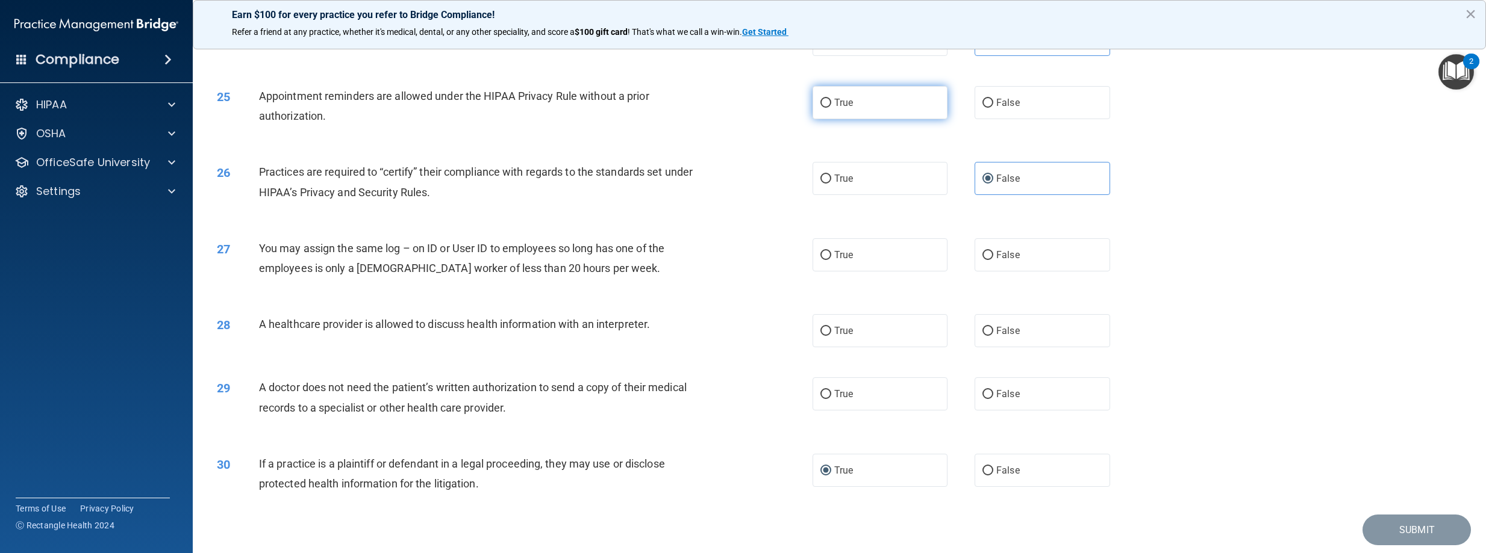
click at [820, 108] on input "True" at bounding box center [825, 103] width 11 height 9
radio input "true"
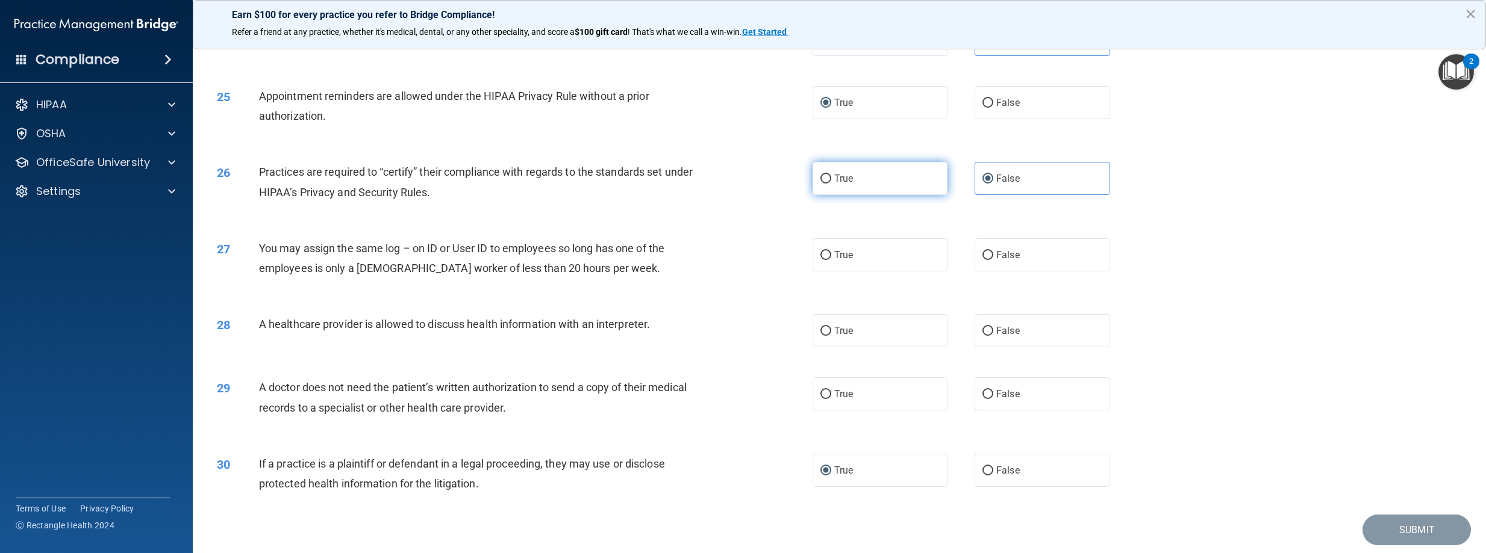
scroll to position [1925, 0]
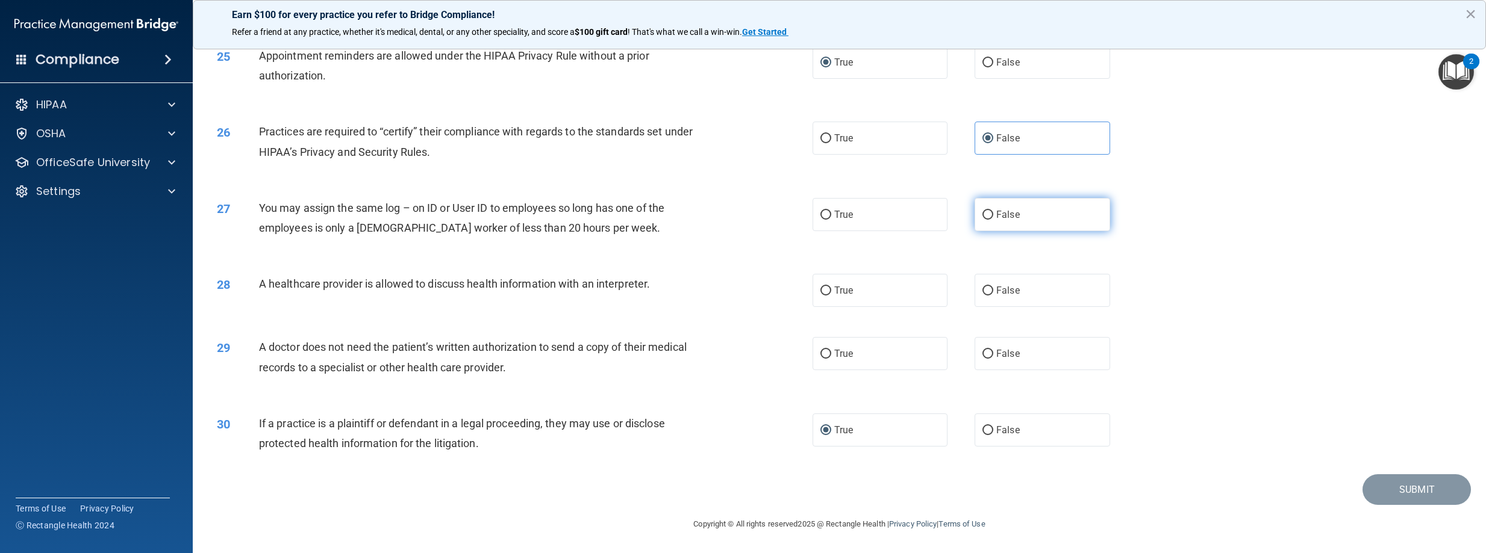
click at [986, 215] on input "False" at bounding box center [987, 215] width 11 height 9
radio input "true"
click at [825, 290] on input "True" at bounding box center [825, 291] width 11 height 9
radio input "true"
click at [821, 355] on input "True" at bounding box center [825, 354] width 11 height 9
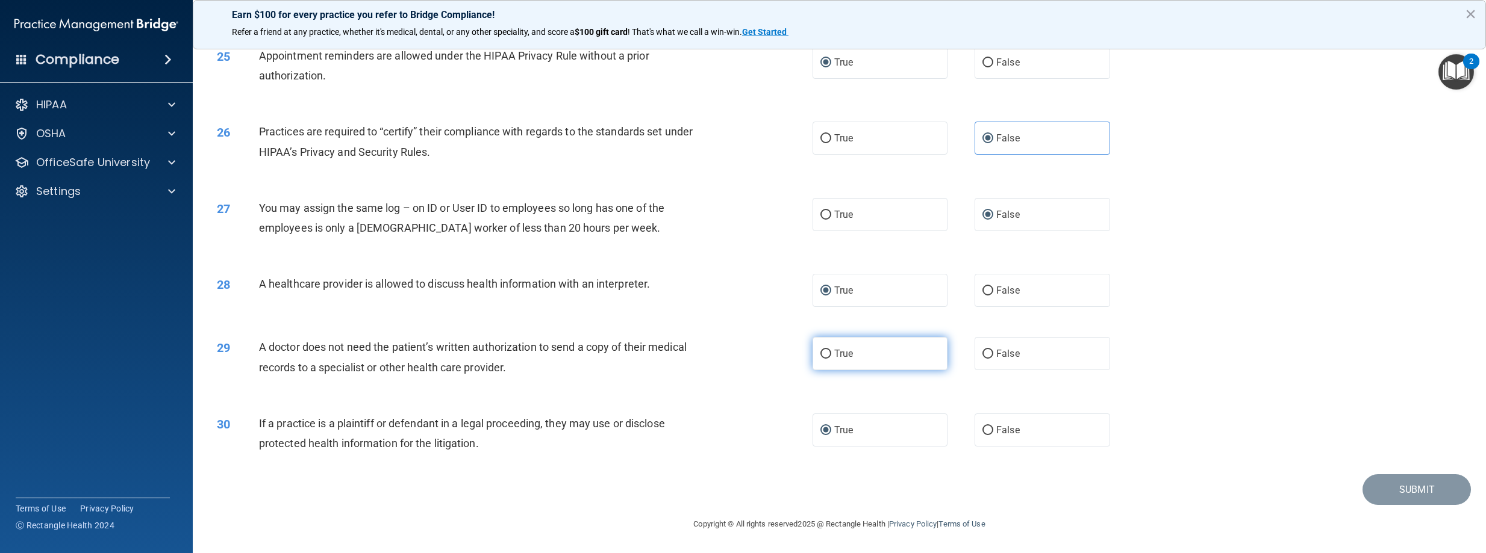
radio input "true"
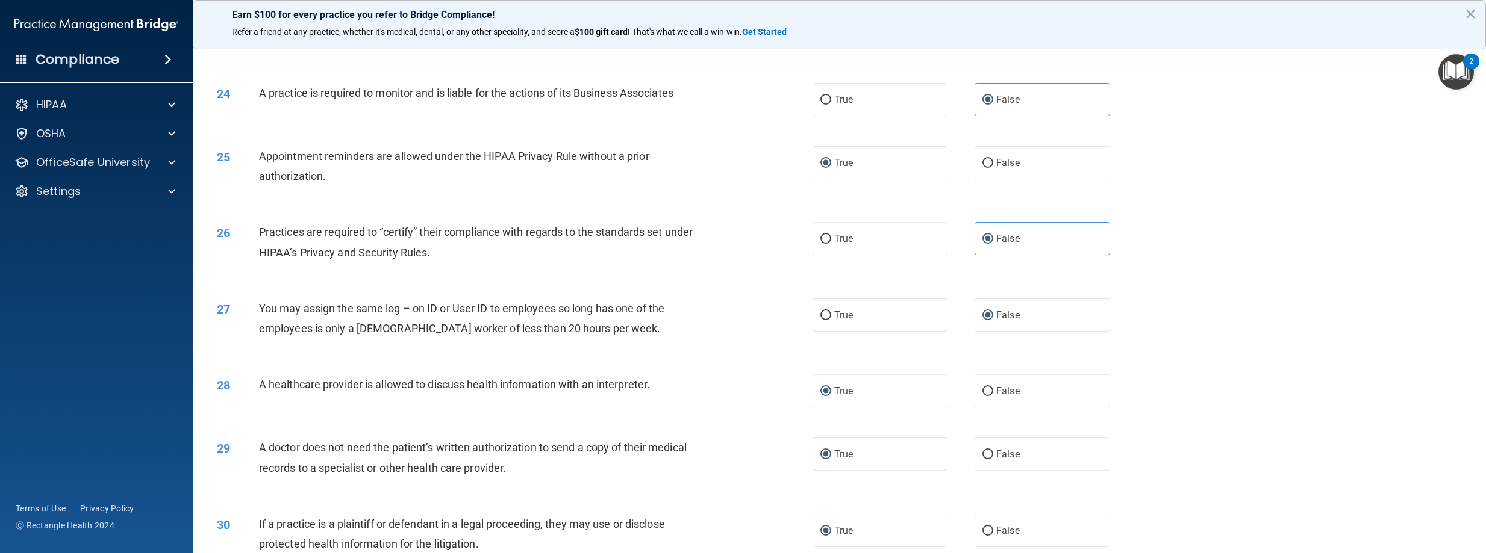
click at [1241, 360] on div "27 You may assign the same log – on ID or User ID to employees so long has one …" at bounding box center [839, 322] width 1263 height 76
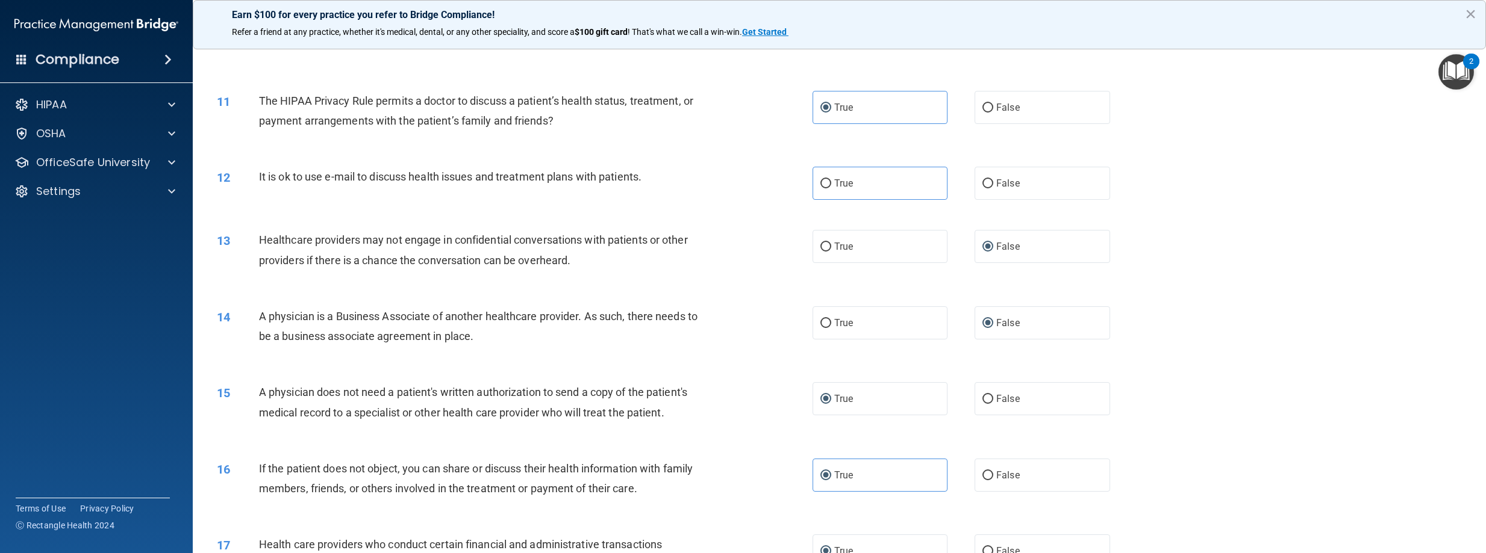
scroll to position [661, 0]
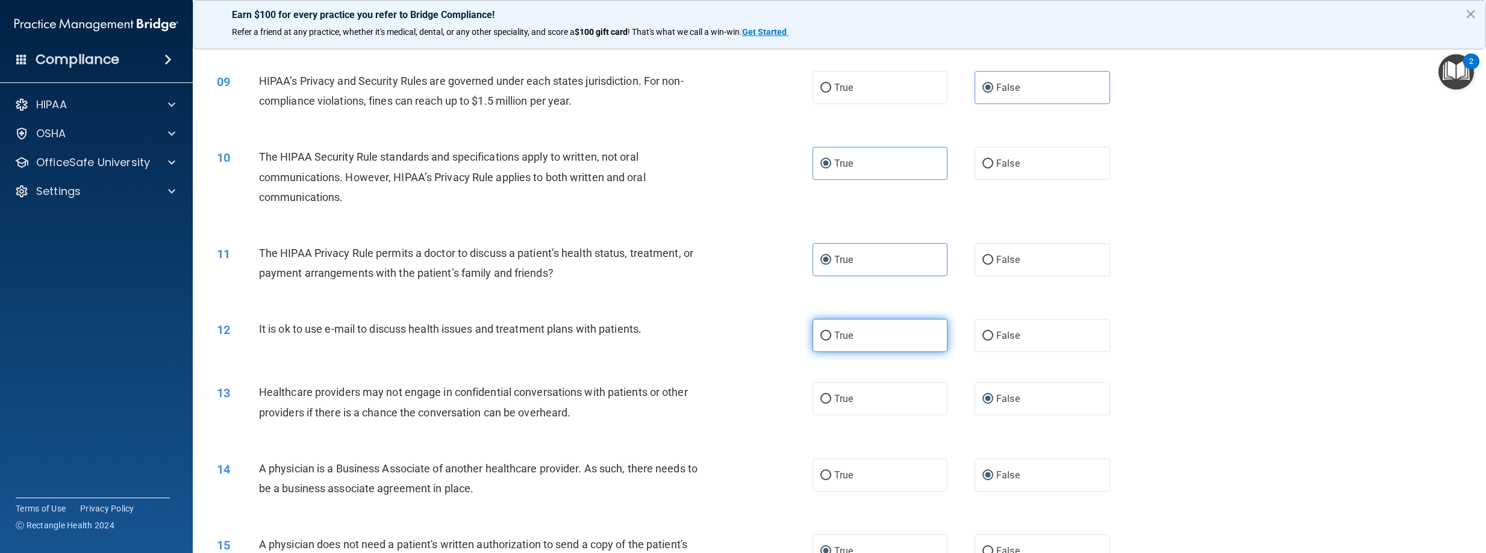
click at [822, 341] on input "True" at bounding box center [825, 336] width 11 height 9
radio input "true"
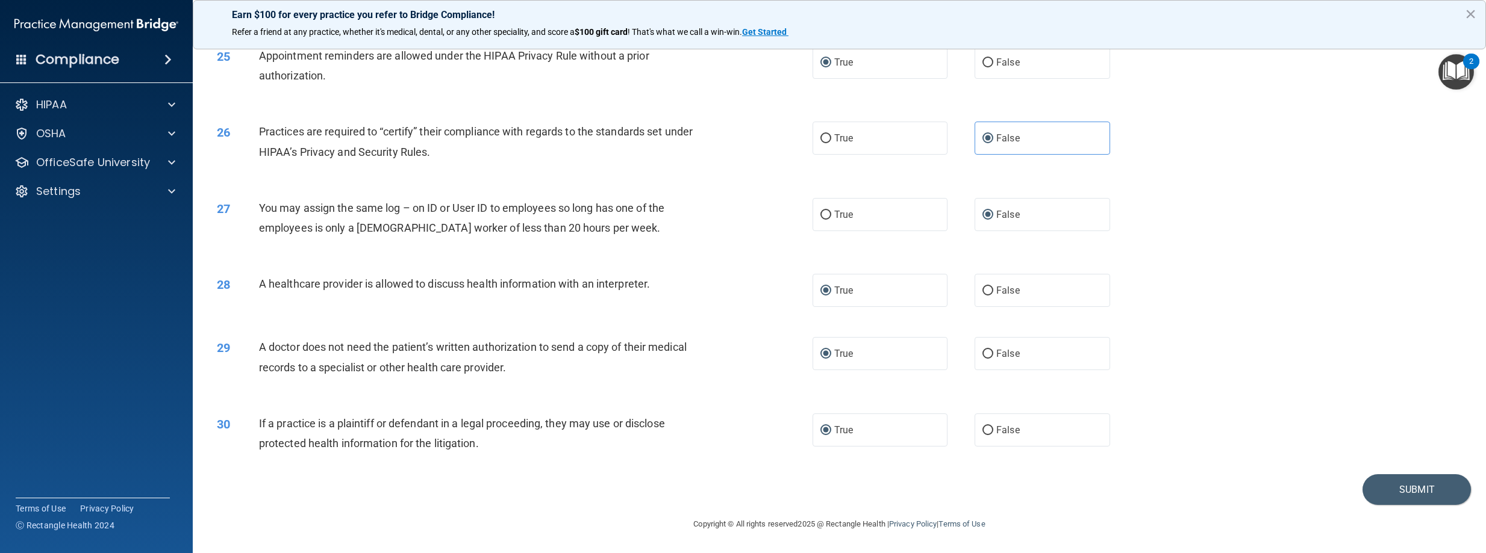
scroll to position [1925, 0]
click at [1392, 491] on button "Submit" at bounding box center [1416, 490] width 108 height 31
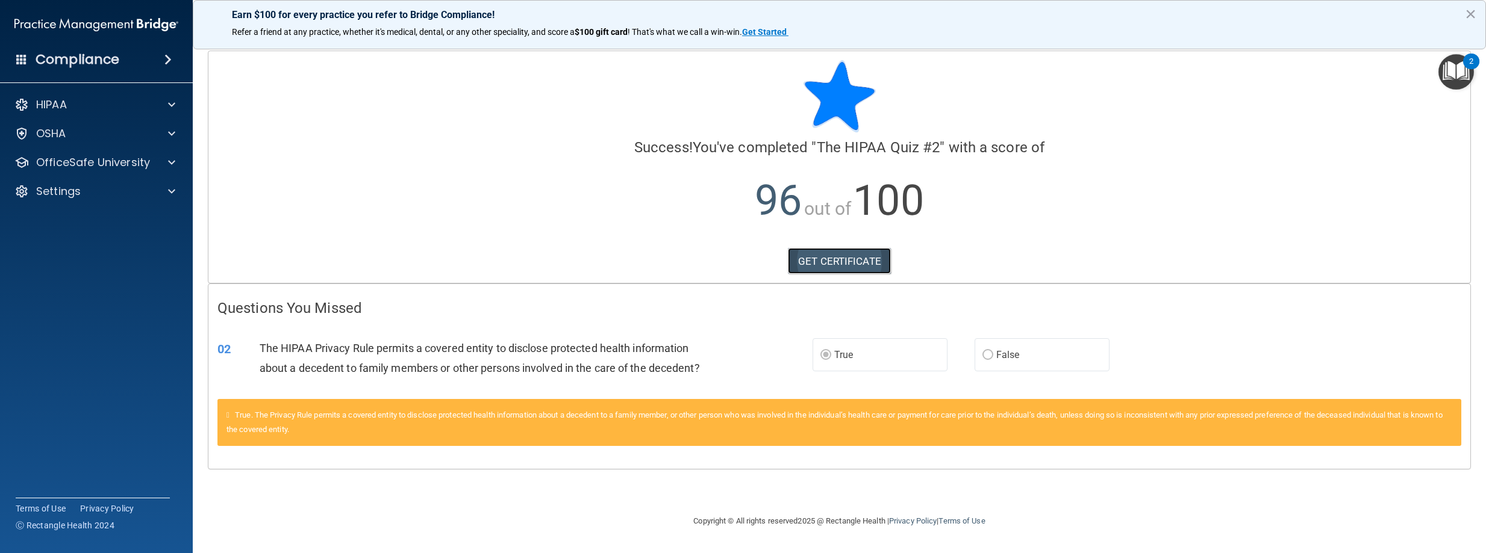
click at [850, 258] on link "GET CERTIFICATE" at bounding box center [839, 261] width 103 height 27
click at [172, 157] on span at bounding box center [171, 162] width 7 height 14
click at [90, 189] on p "HIPAA Training" at bounding box center [57, 192] width 99 height 12
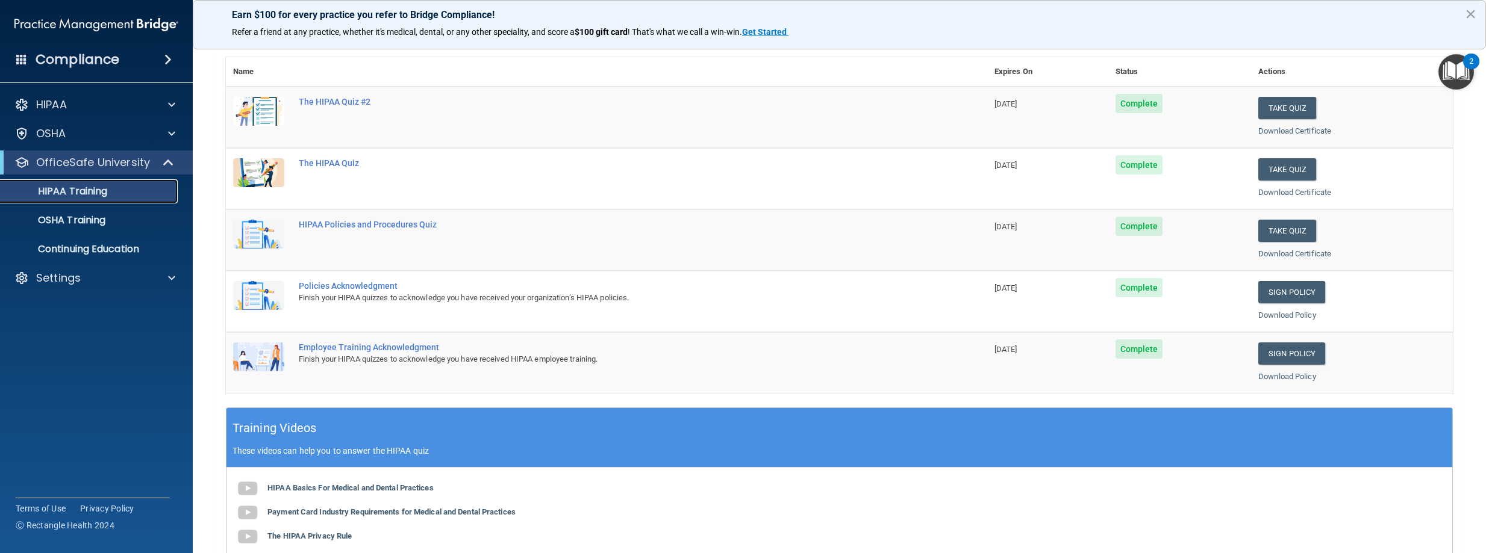
scroll to position [120, 0]
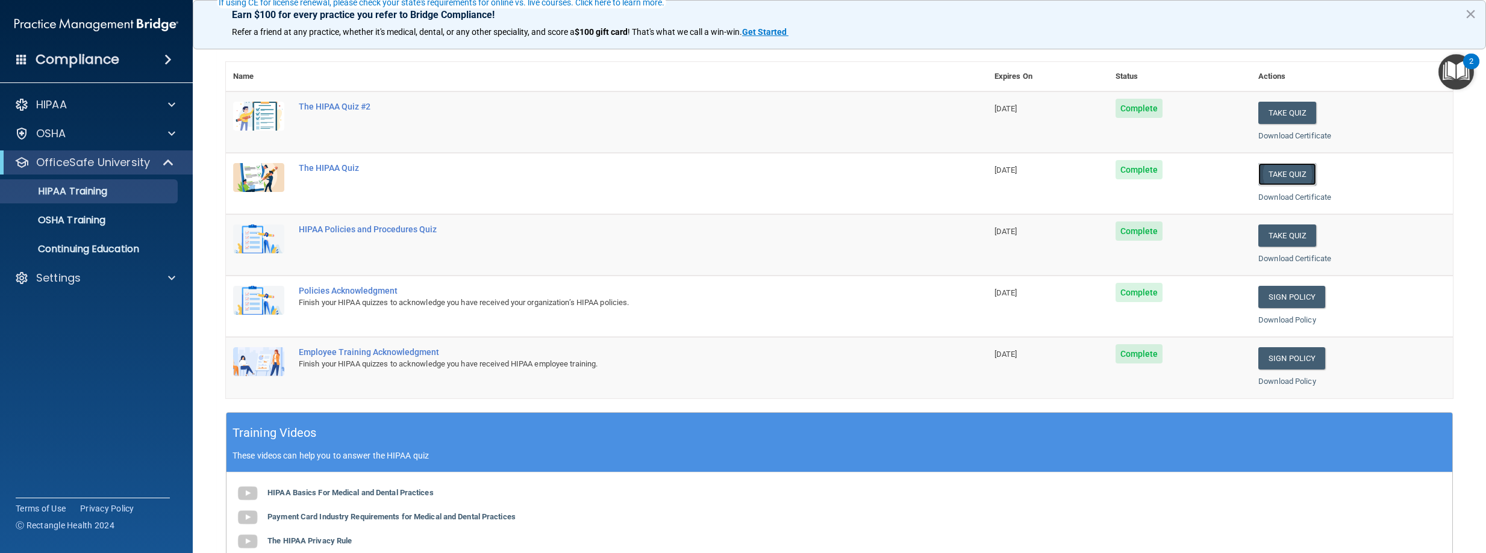
click at [1289, 164] on button "Take Quiz" at bounding box center [1287, 174] width 58 height 22
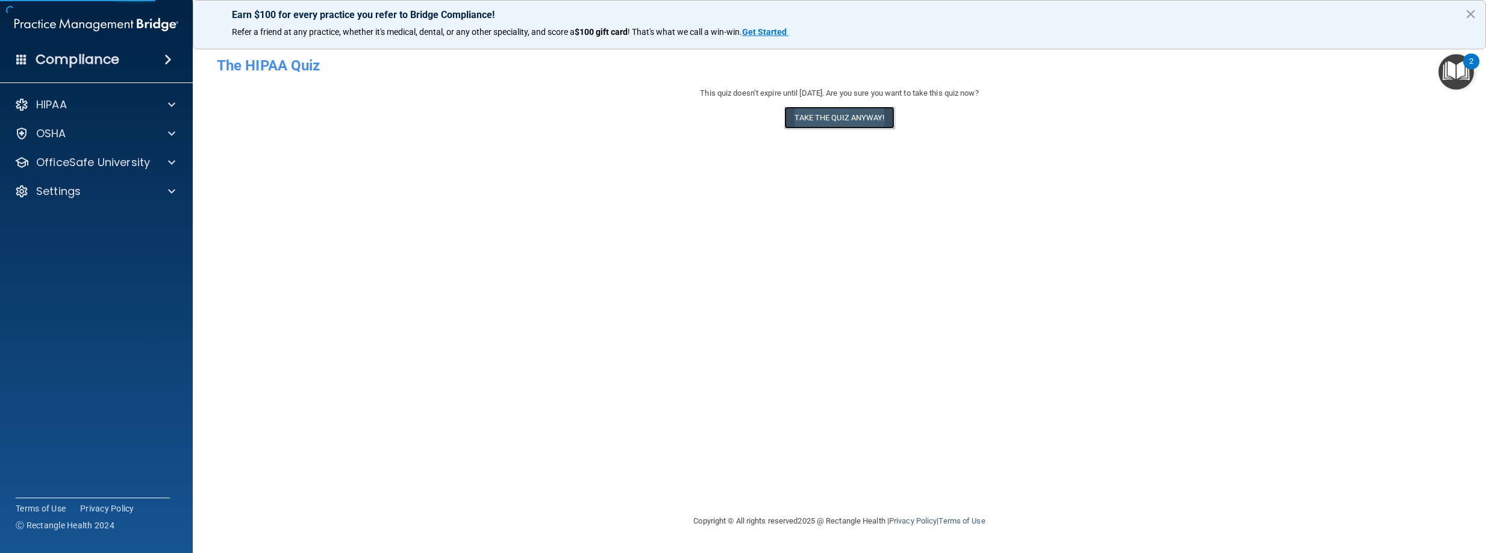
click at [832, 118] on button "Take the quiz anyway!" at bounding box center [839, 118] width 110 height 22
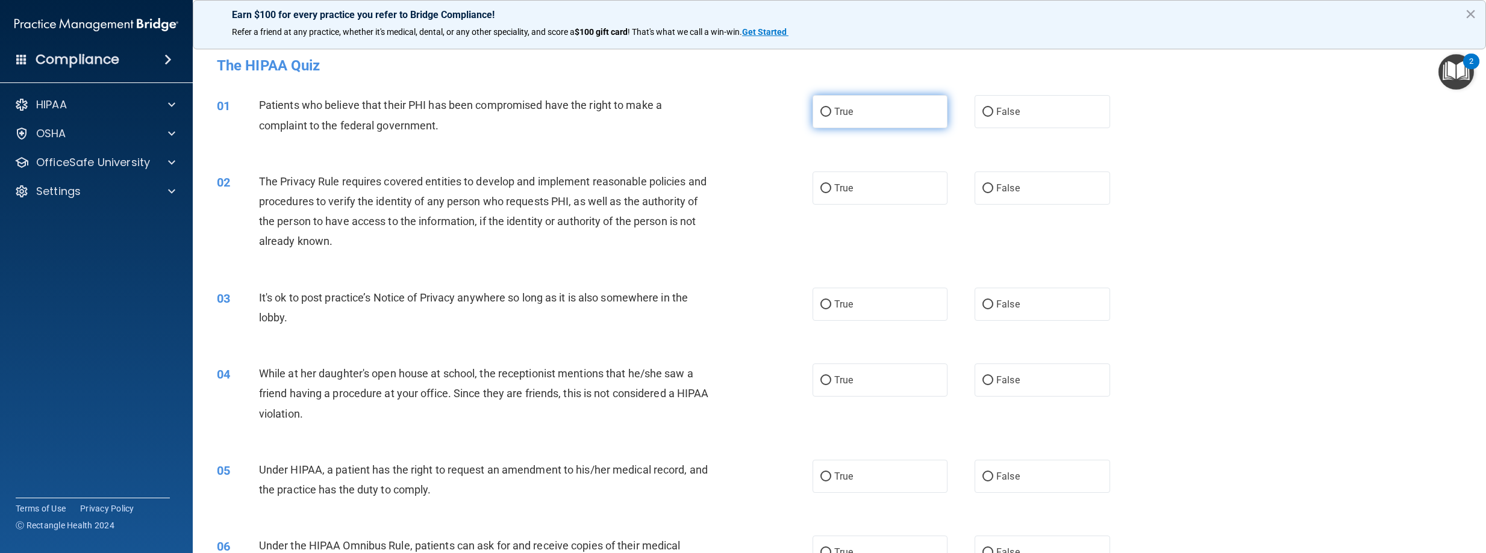
click at [820, 113] on input "True" at bounding box center [825, 112] width 11 height 9
radio input "true"
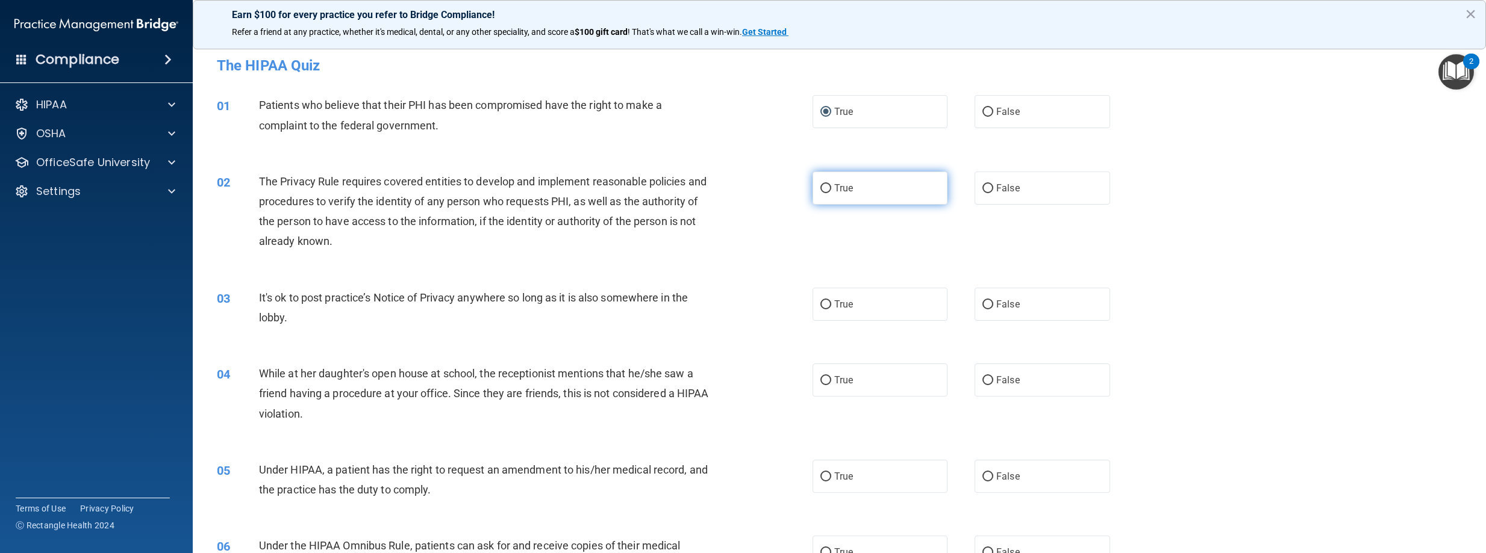
click at [822, 188] on input "True" at bounding box center [825, 188] width 11 height 9
radio input "true"
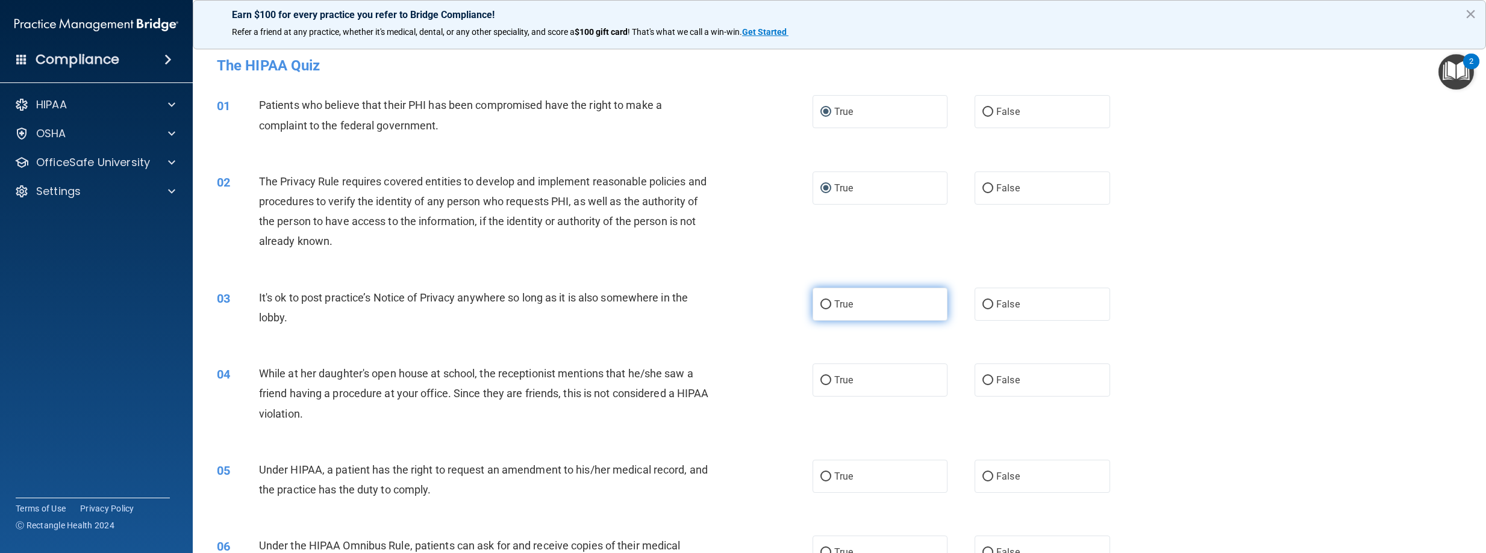
click at [823, 300] on label "True" at bounding box center [880, 304] width 136 height 33
click at [824, 307] on input "True" at bounding box center [825, 305] width 11 height 9
radio input "true"
click at [822, 380] on input "True" at bounding box center [825, 380] width 11 height 9
radio input "true"
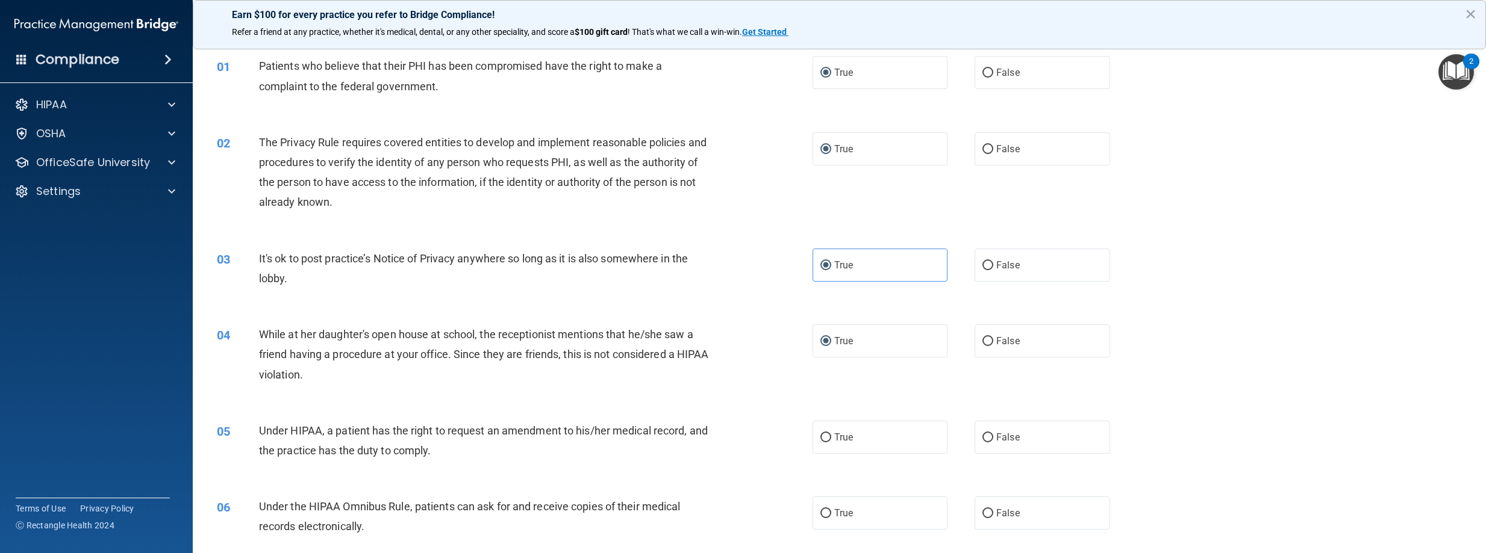
scroll to position [120, 0]
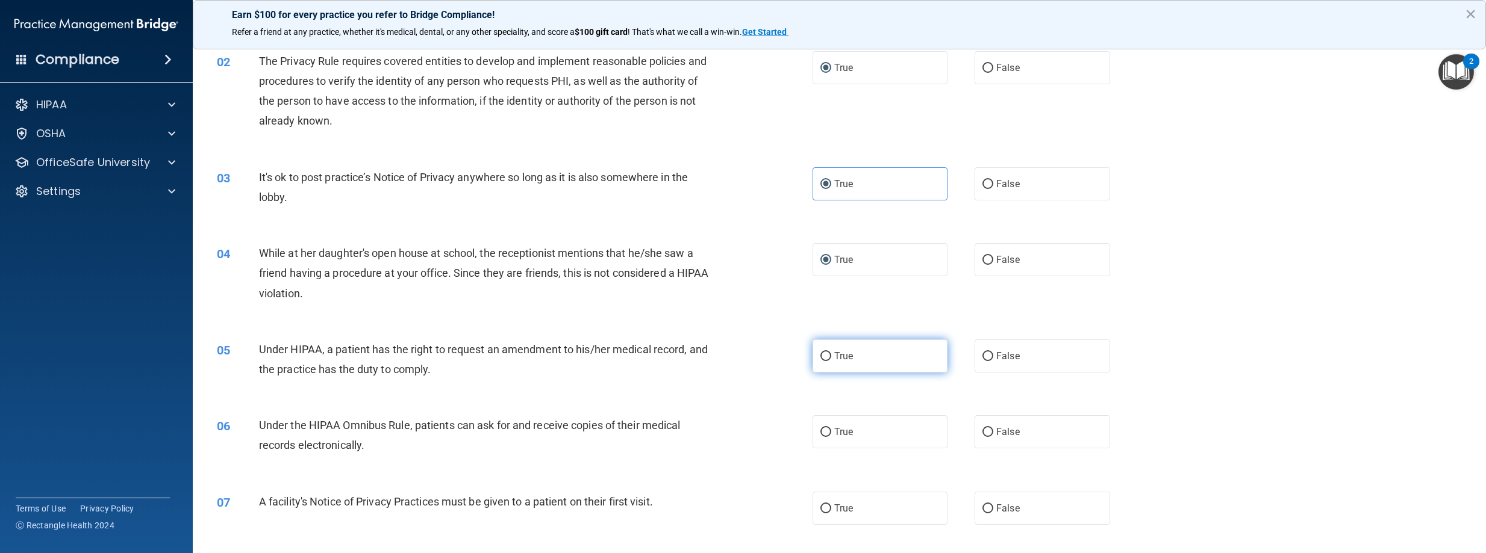
click at [834, 357] on span "True" at bounding box center [843, 356] width 19 height 11
click at [830, 357] on input "True" at bounding box center [825, 356] width 11 height 9
radio input "true"
click at [820, 428] on input "True" at bounding box center [825, 432] width 11 height 9
radio input "true"
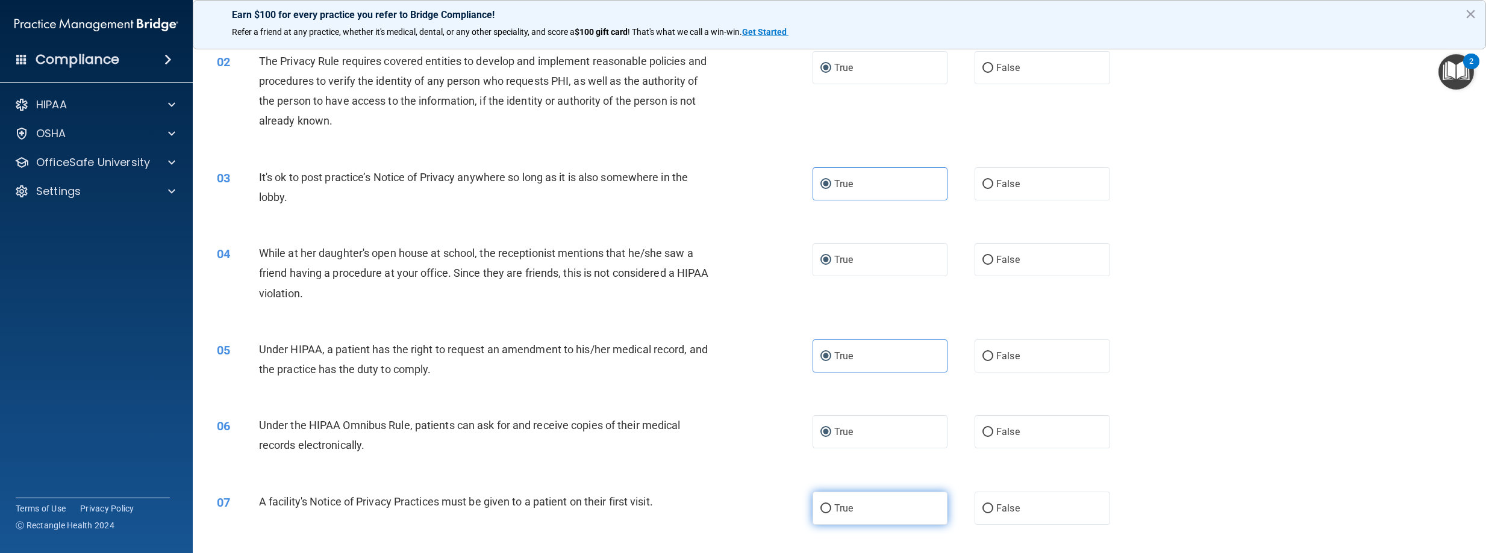
click at [820, 516] on label "True" at bounding box center [880, 508] width 136 height 33
click at [820, 514] on input "True" at bounding box center [825, 509] width 11 height 9
radio input "true"
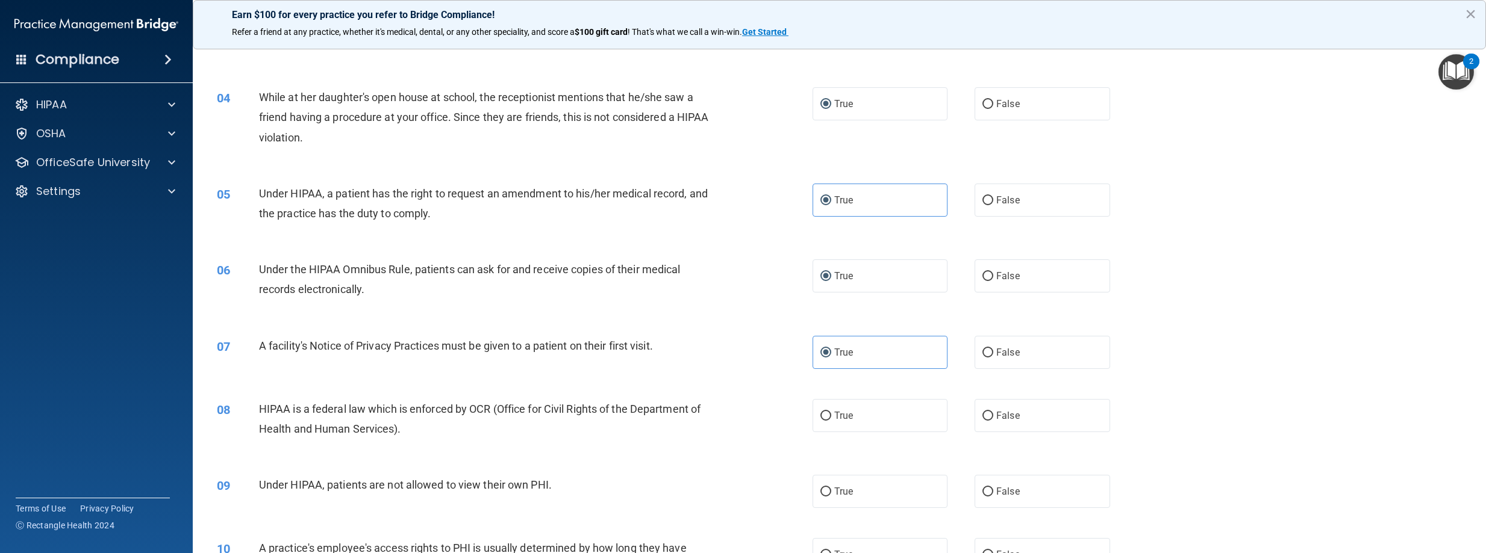
scroll to position [301, 0]
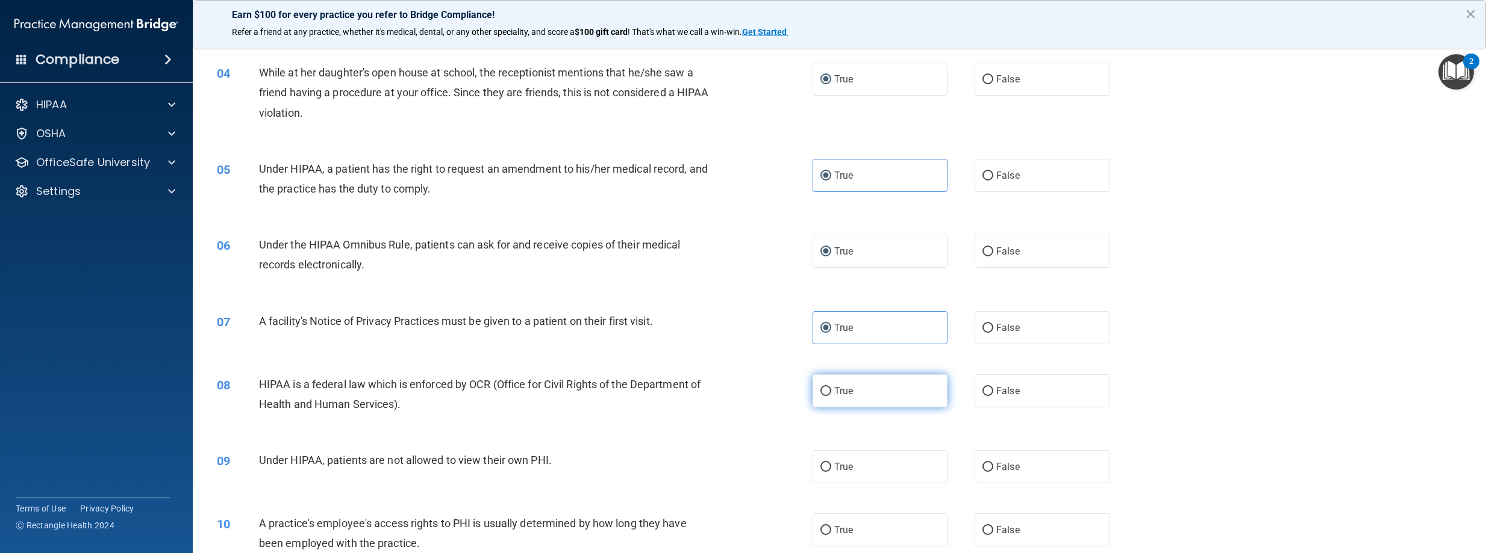
click at [821, 398] on label "True" at bounding box center [880, 391] width 136 height 33
click at [821, 396] on input "True" at bounding box center [825, 391] width 11 height 9
radio input "true"
click at [820, 467] on input "True" at bounding box center [825, 467] width 11 height 9
radio input "true"
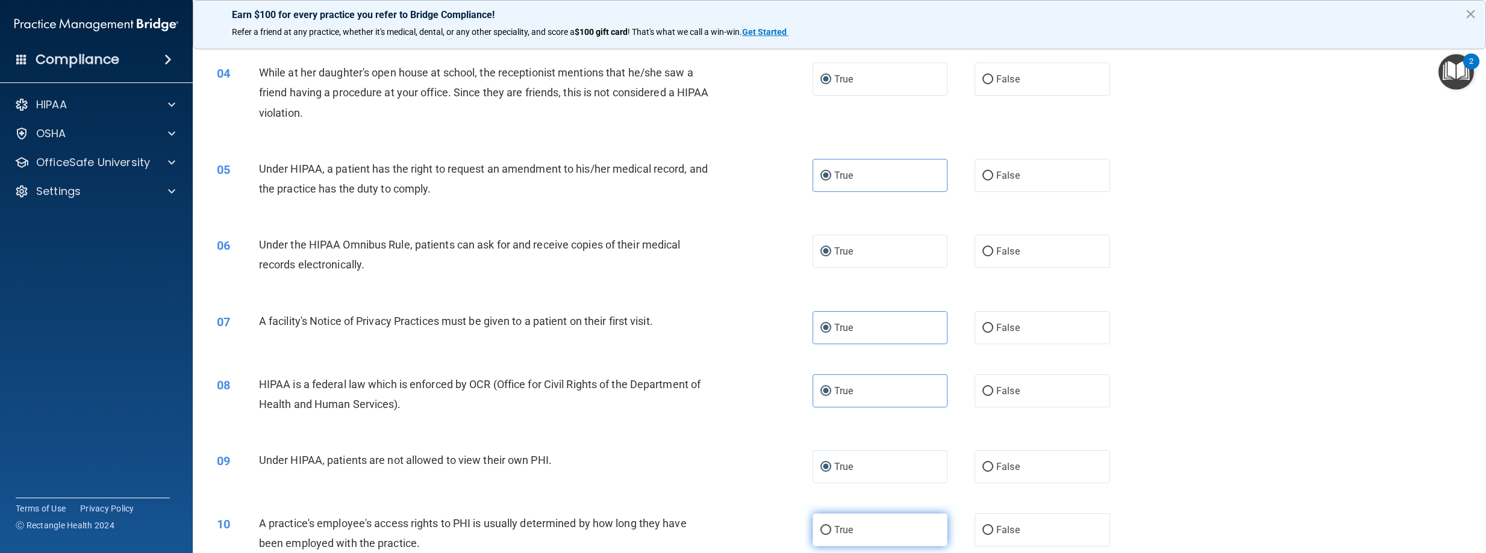
click at [820, 526] on input "True" at bounding box center [825, 530] width 11 height 9
radio input "true"
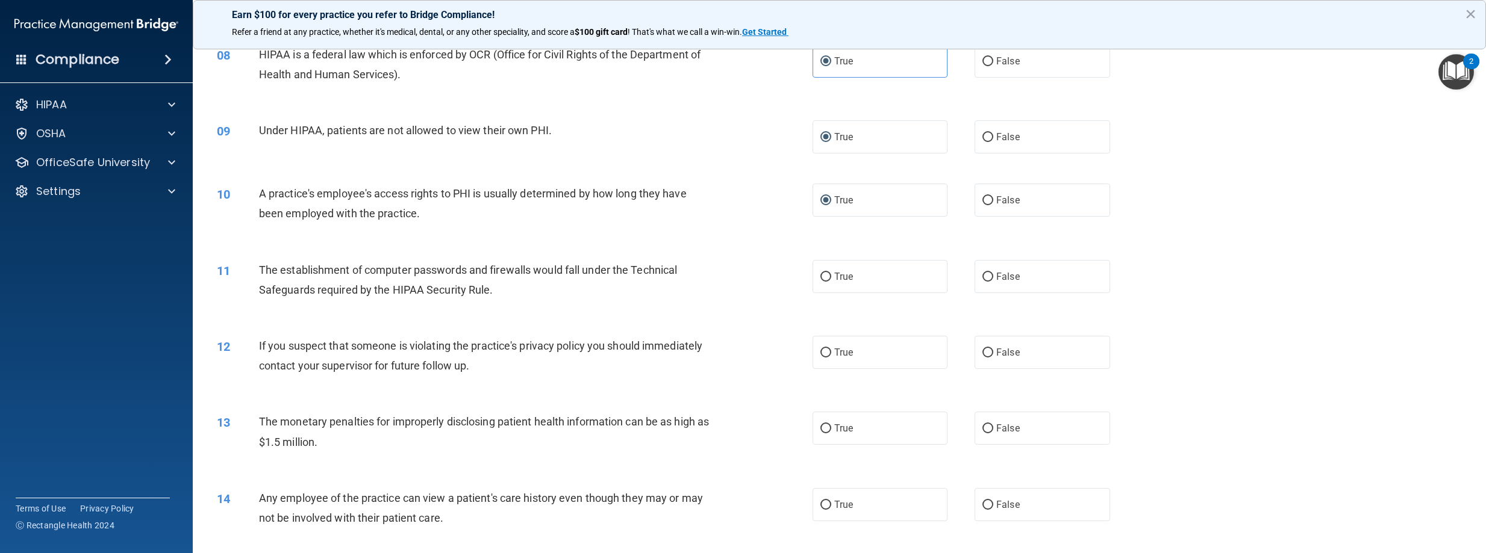
scroll to position [663, 0]
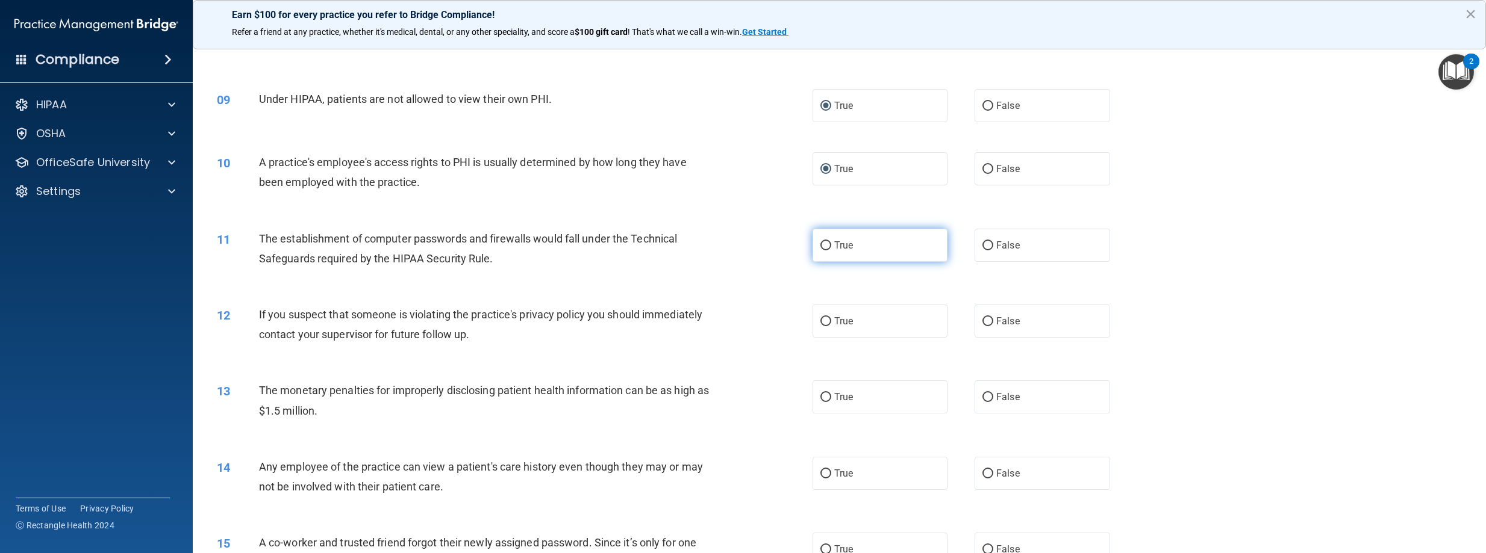
click at [822, 248] on input "True" at bounding box center [825, 246] width 11 height 9
radio input "true"
click at [821, 322] on input "True" at bounding box center [825, 321] width 11 height 9
radio input "true"
click at [820, 387] on label "True" at bounding box center [880, 397] width 136 height 33
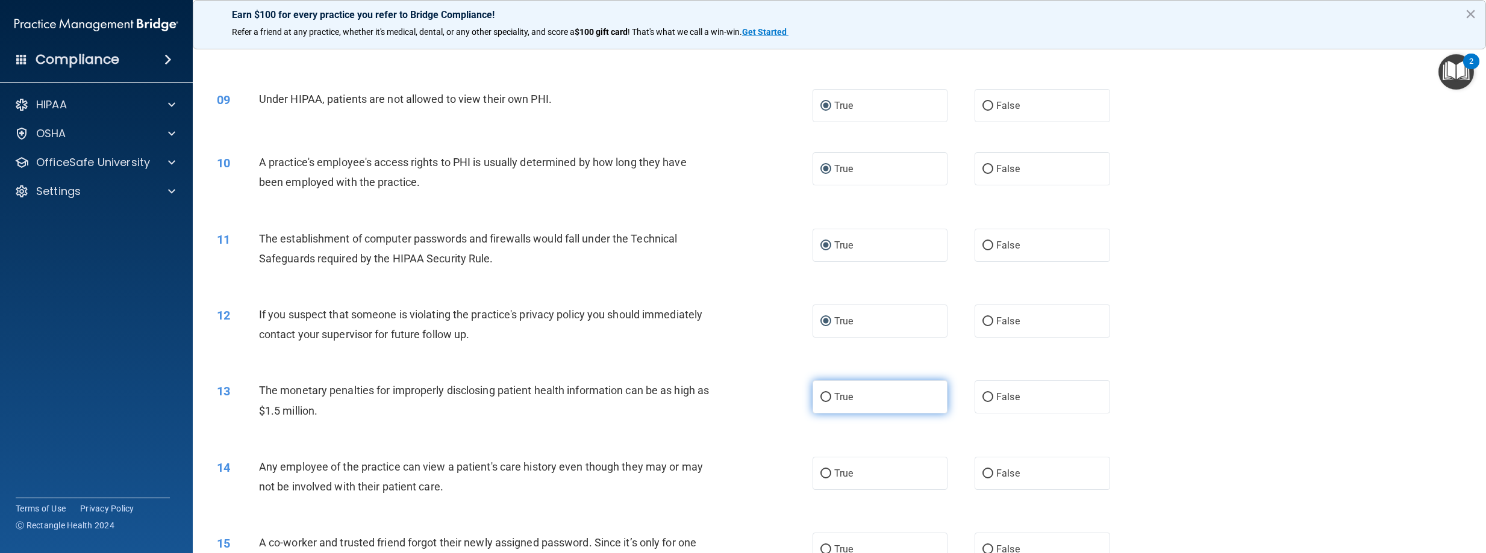
click at [820, 393] on input "True" at bounding box center [825, 397] width 11 height 9
radio input "true"
click at [822, 476] on input "True" at bounding box center [825, 474] width 11 height 9
radio input "true"
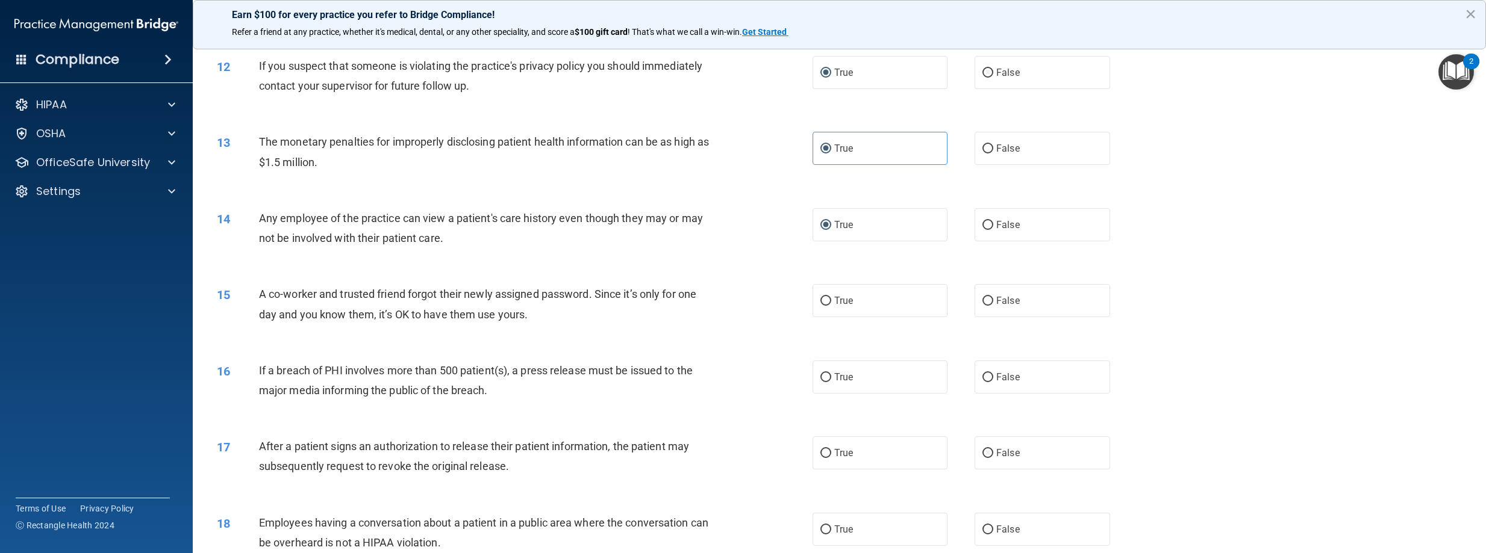
scroll to position [903, 0]
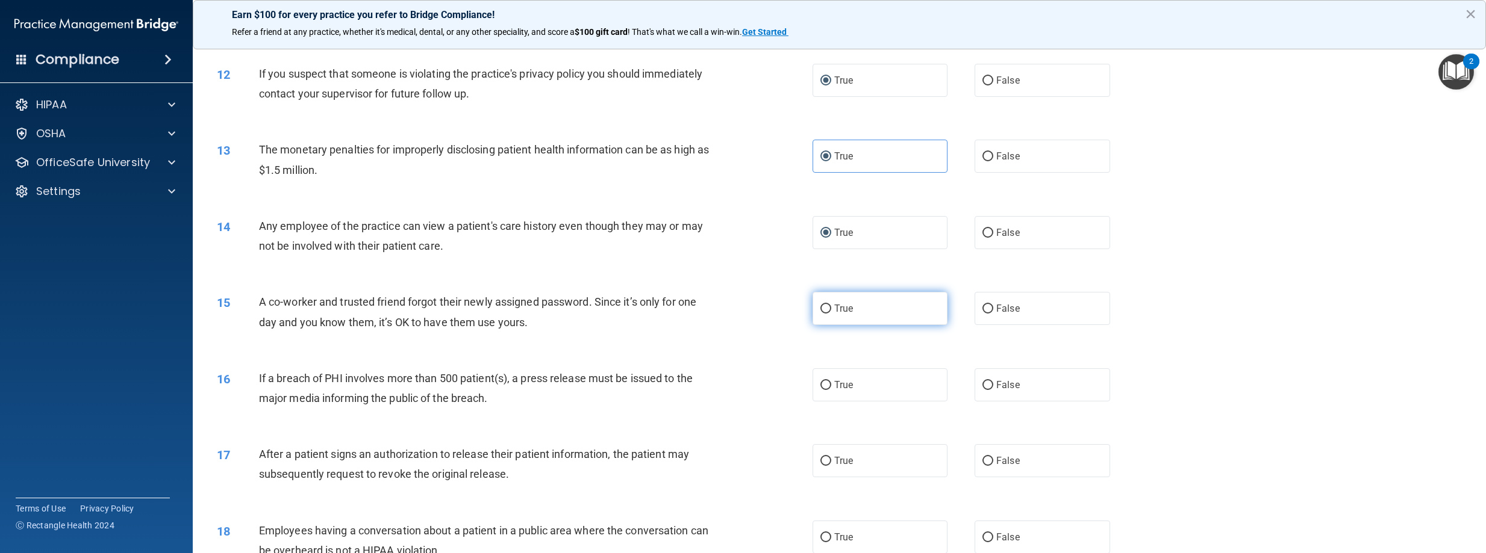
click at [826, 313] on input "True" at bounding box center [825, 309] width 11 height 9
radio input "true"
click at [818, 393] on label "True" at bounding box center [880, 385] width 136 height 33
click at [820, 390] on input "True" at bounding box center [825, 385] width 11 height 9
radio input "true"
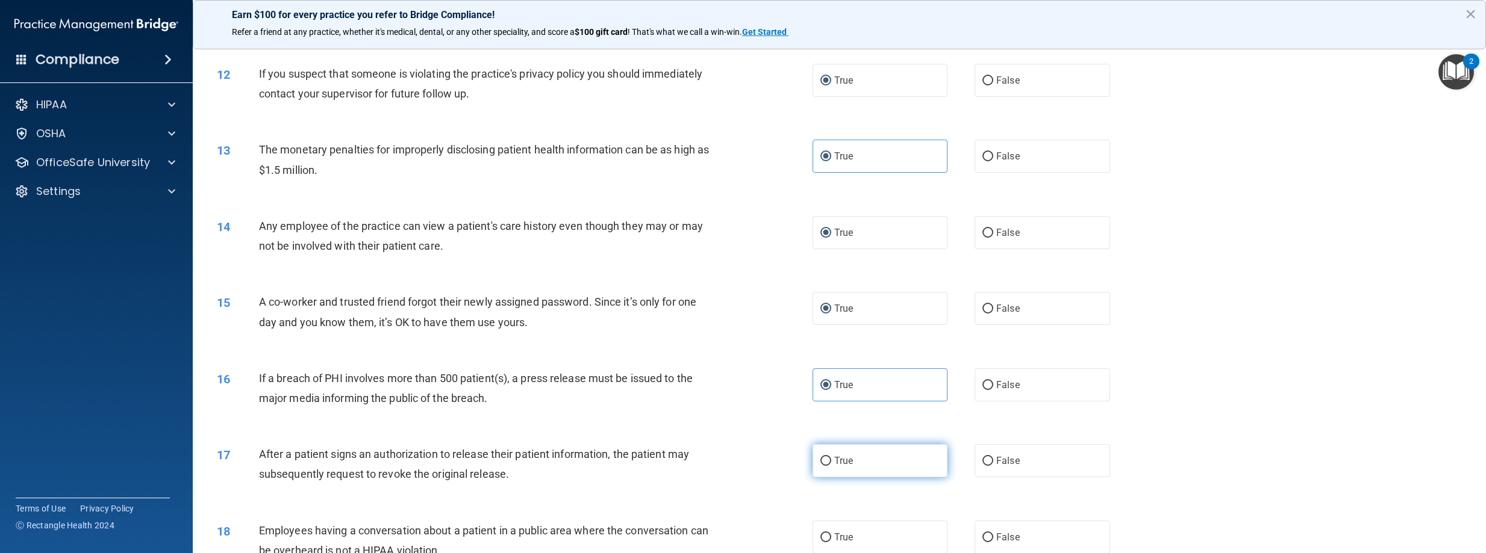
click at [821, 460] on input "True" at bounding box center [825, 461] width 11 height 9
radio input "true"
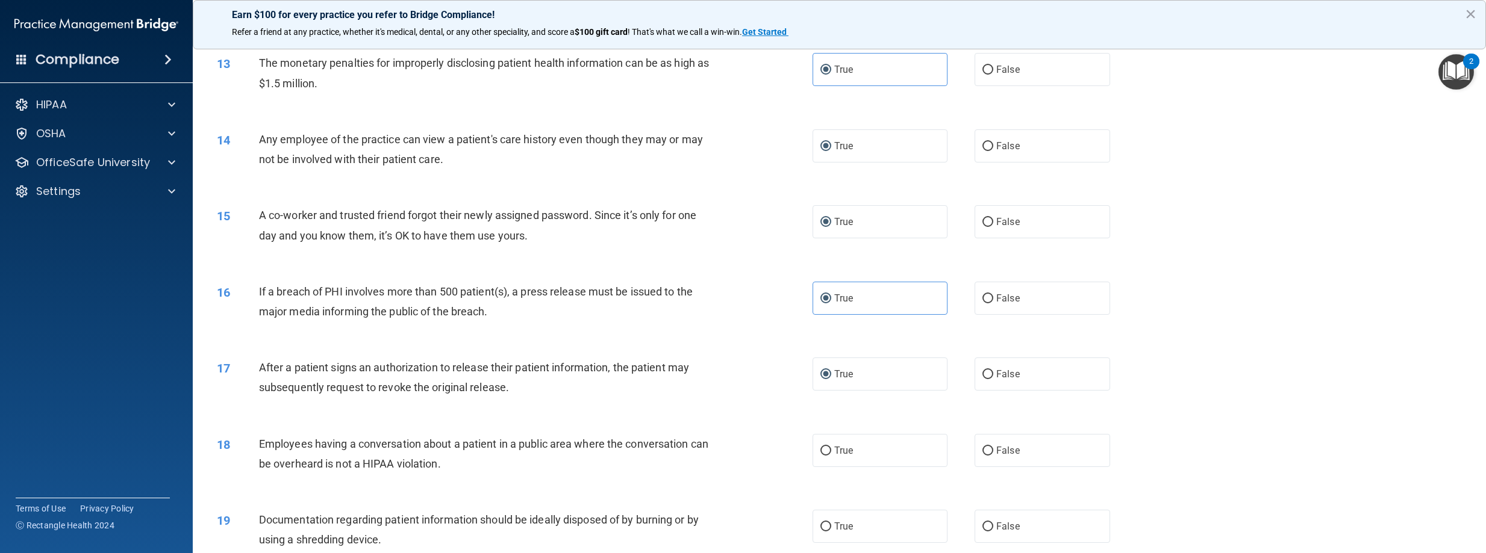
scroll to position [1144, 0]
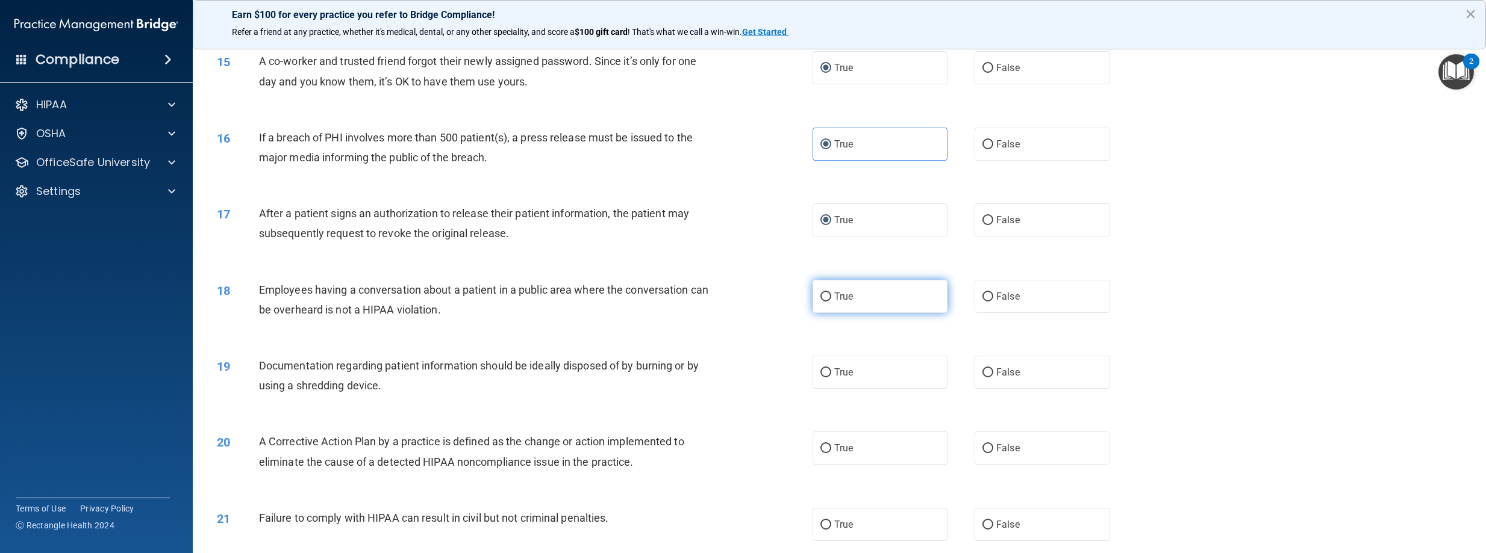
click at [820, 293] on input "True" at bounding box center [825, 297] width 11 height 9
radio input "true"
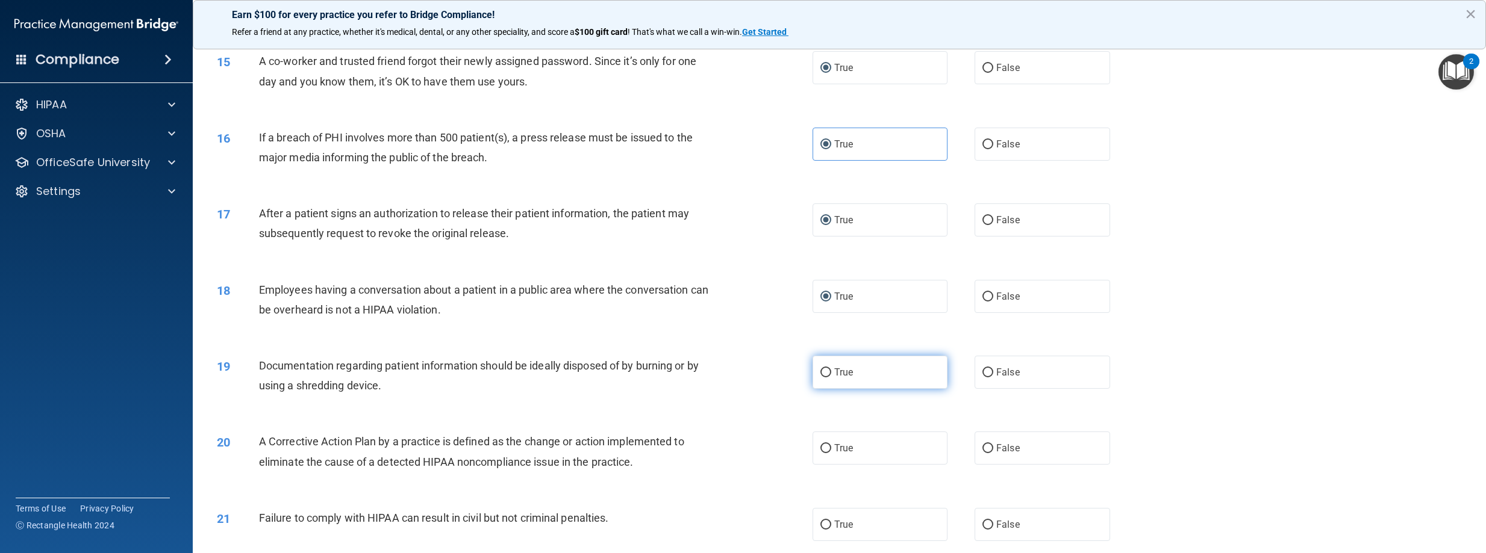
click at [820, 369] on input "True" at bounding box center [825, 373] width 11 height 9
radio input "true"
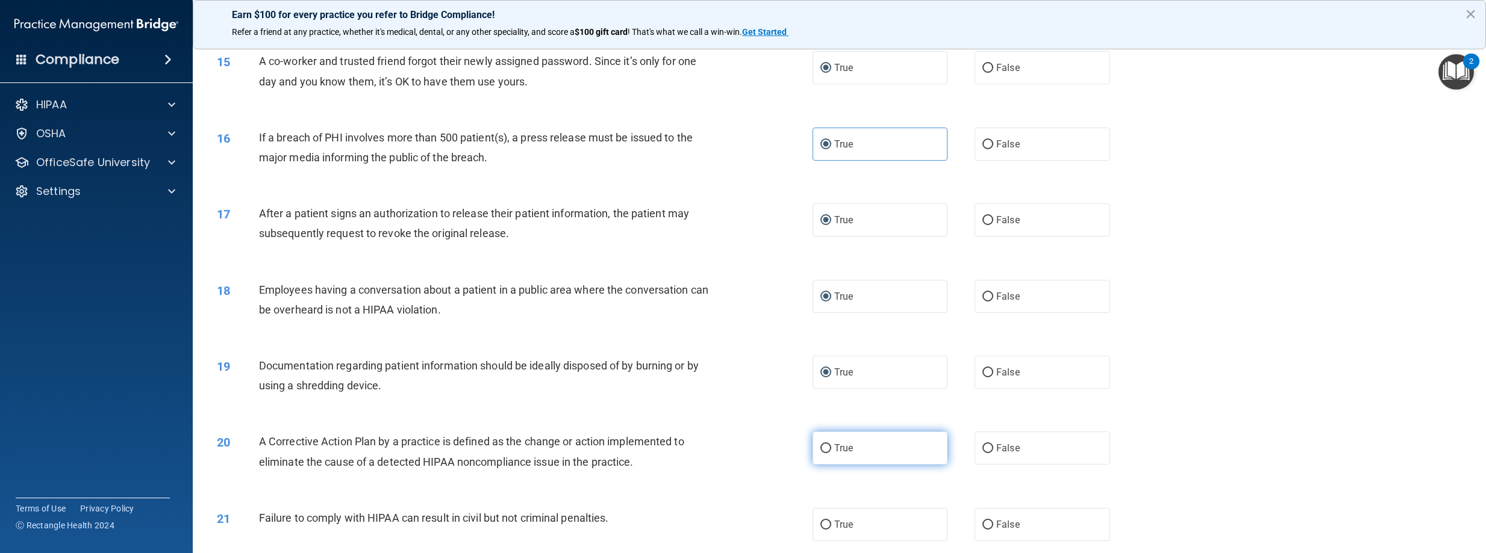
click at [823, 451] on input "True" at bounding box center [825, 448] width 11 height 9
radio input "true"
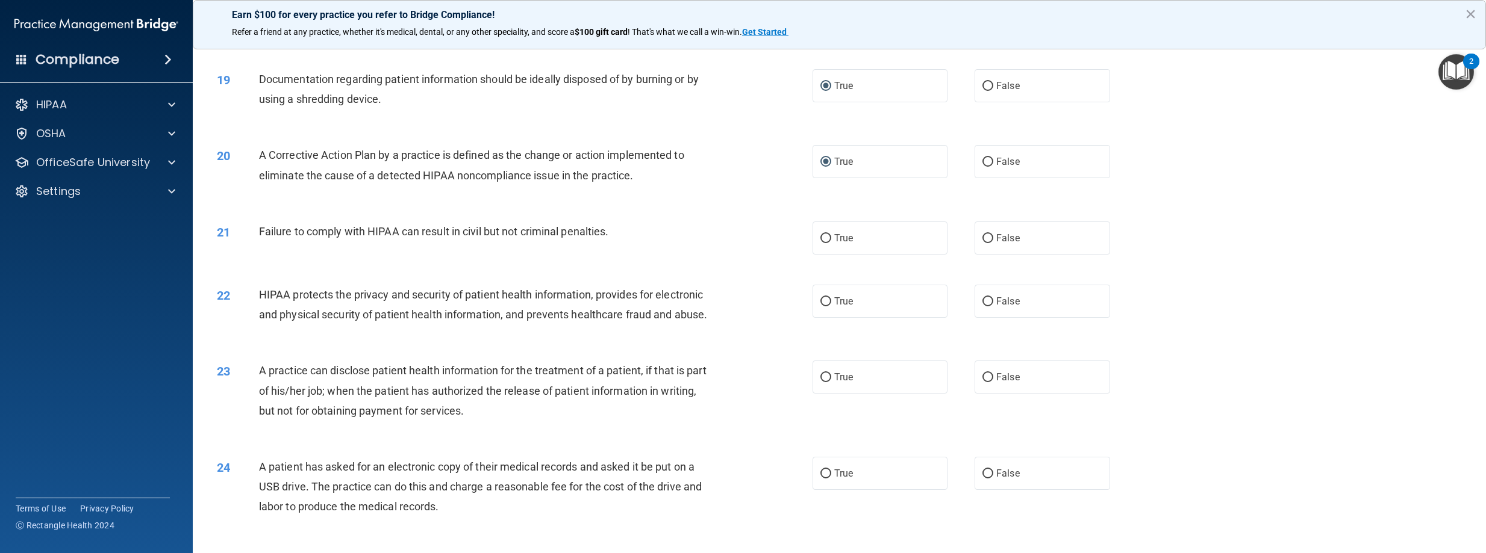
scroll to position [1445, 0]
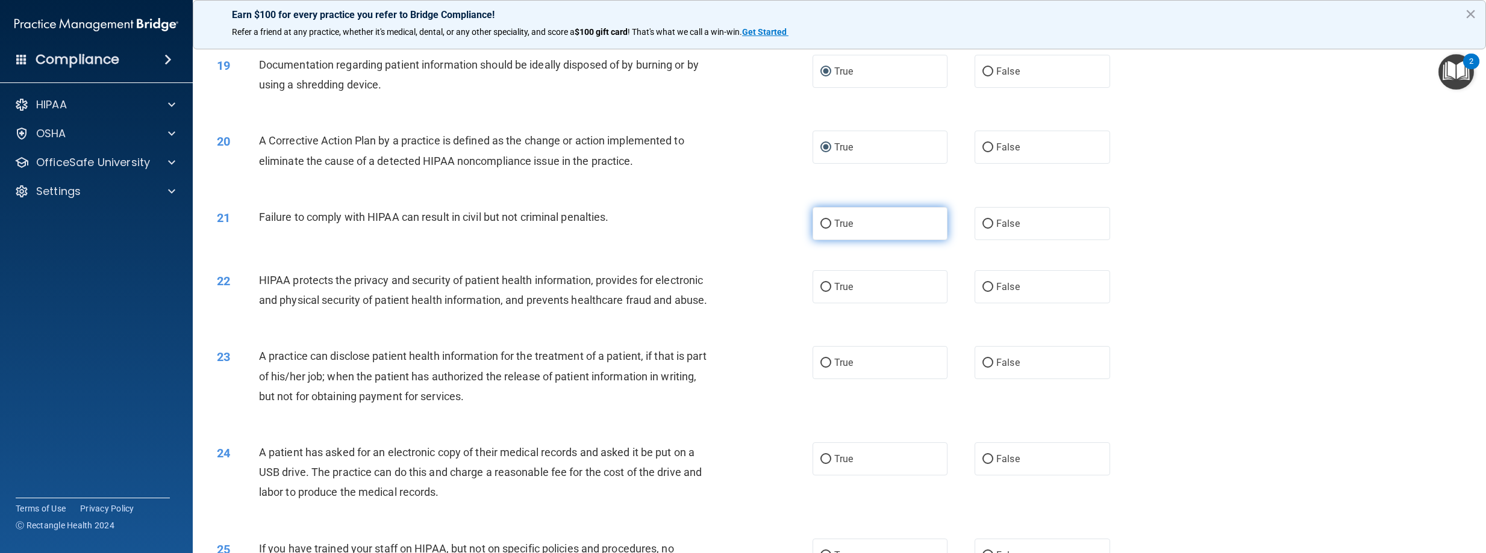
click at [820, 222] on input "True" at bounding box center [825, 224] width 11 height 9
radio input "true"
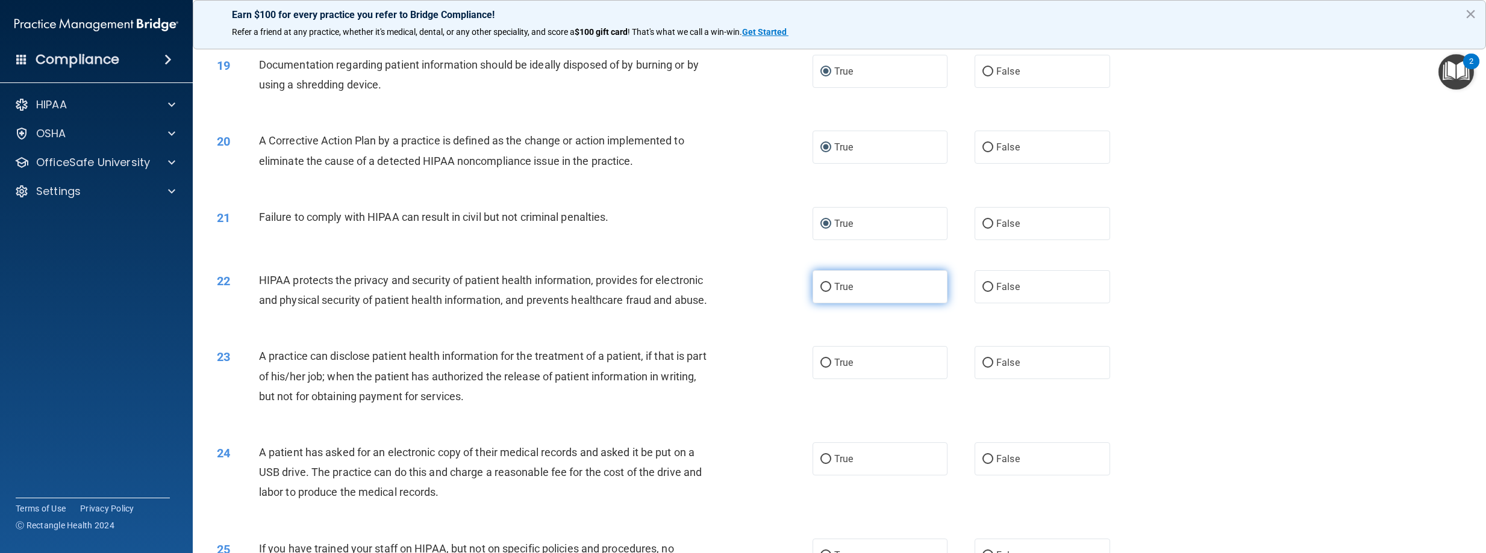
drag, startPoint x: 818, startPoint y: 277, endPoint x: 822, endPoint y: 305, distance: 27.9
click at [818, 278] on label "True" at bounding box center [880, 286] width 136 height 33
click at [820, 283] on input "True" at bounding box center [825, 287] width 11 height 9
radio input "true"
click at [825, 379] on label "True" at bounding box center [880, 362] width 136 height 33
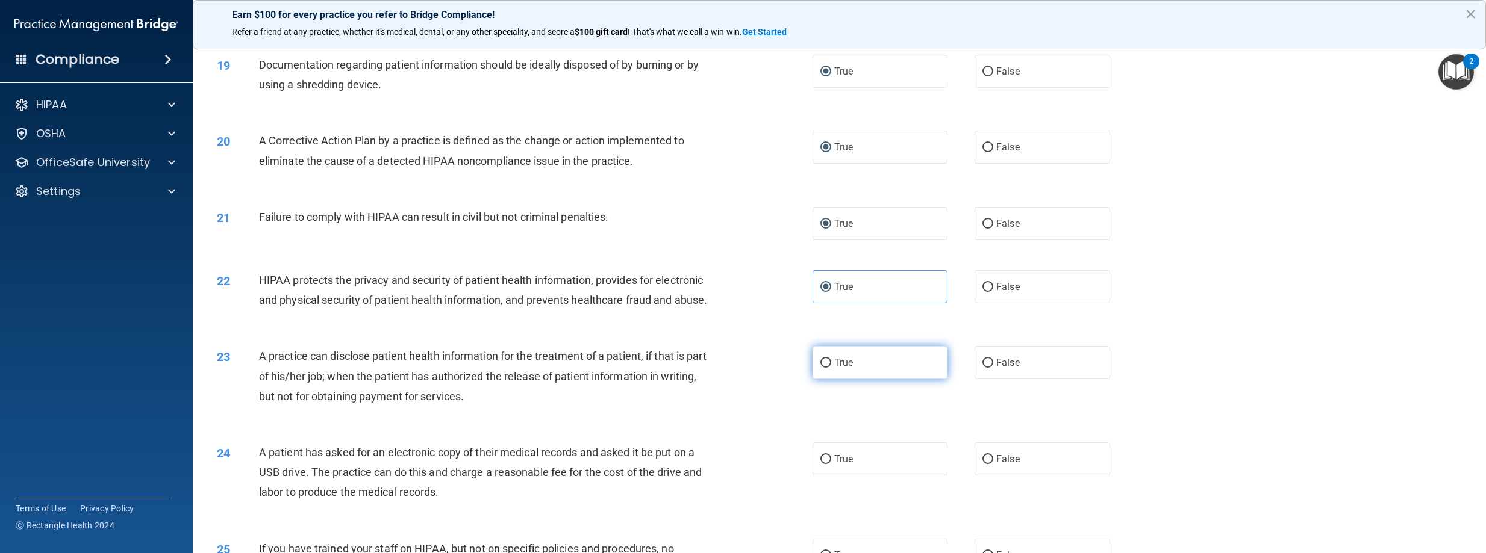
click at [825, 368] on input "True" at bounding box center [825, 363] width 11 height 9
radio input "true"
click at [821, 464] on input "True" at bounding box center [825, 459] width 11 height 9
radio input "true"
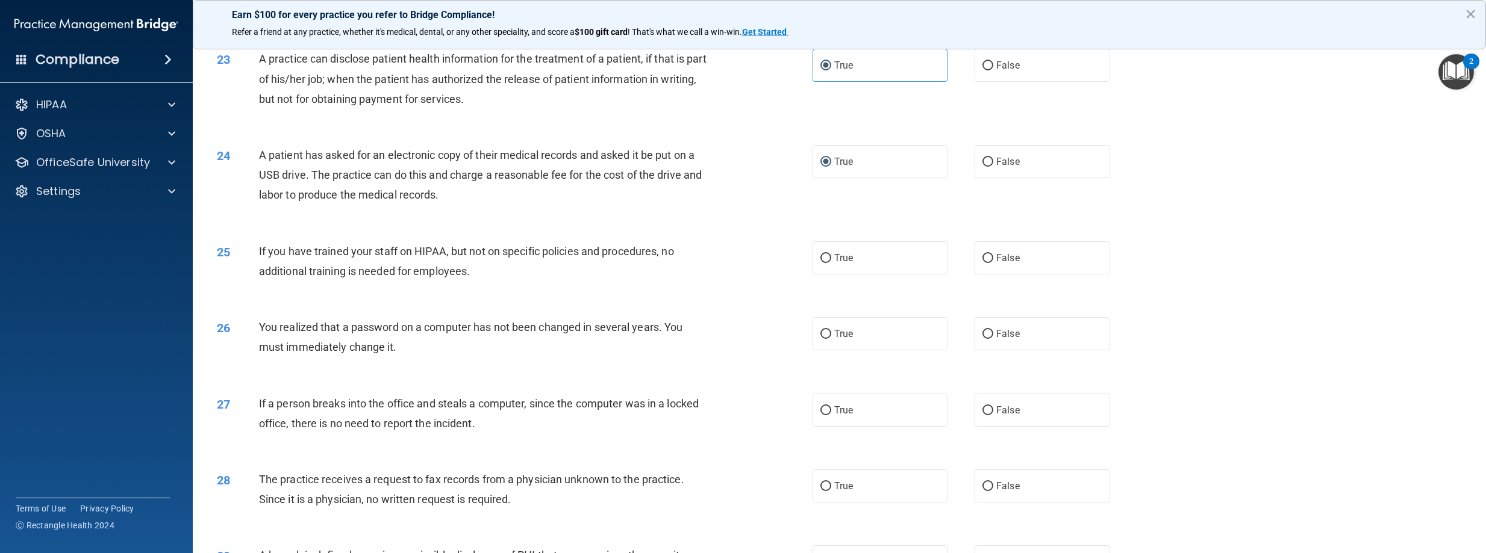
scroll to position [1747, 0]
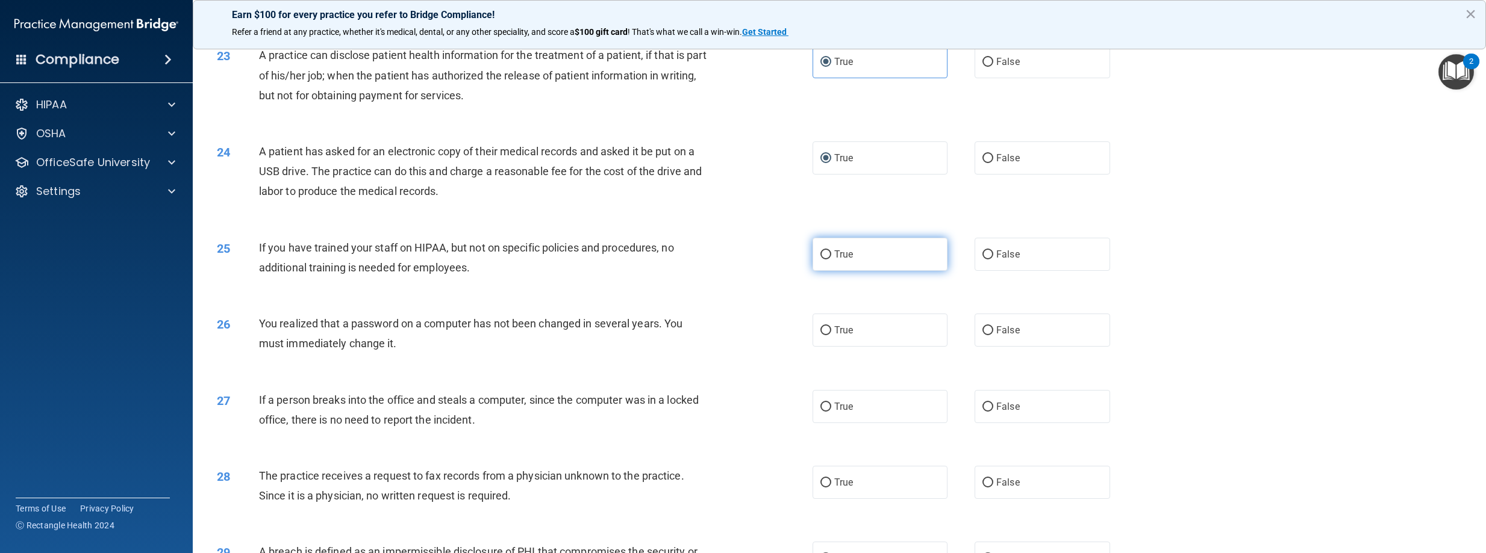
click at [821, 260] on input "True" at bounding box center [825, 255] width 11 height 9
radio input "true"
click at [820, 335] on input "True" at bounding box center [825, 330] width 11 height 9
radio input "true"
click at [834, 413] on span "True" at bounding box center [843, 406] width 19 height 11
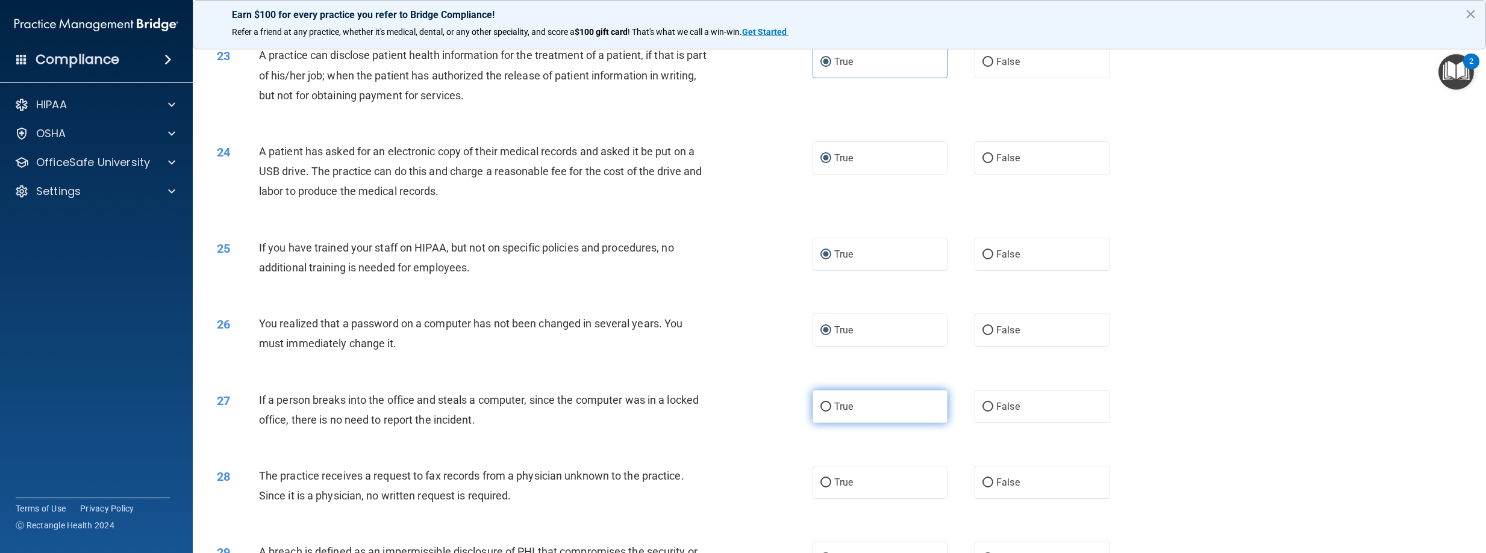
click at [829, 412] on input "True" at bounding box center [825, 407] width 11 height 9
radio input "true"
click at [824, 497] on label "True" at bounding box center [880, 482] width 136 height 33
click at [824, 488] on input "True" at bounding box center [825, 483] width 11 height 9
radio input "true"
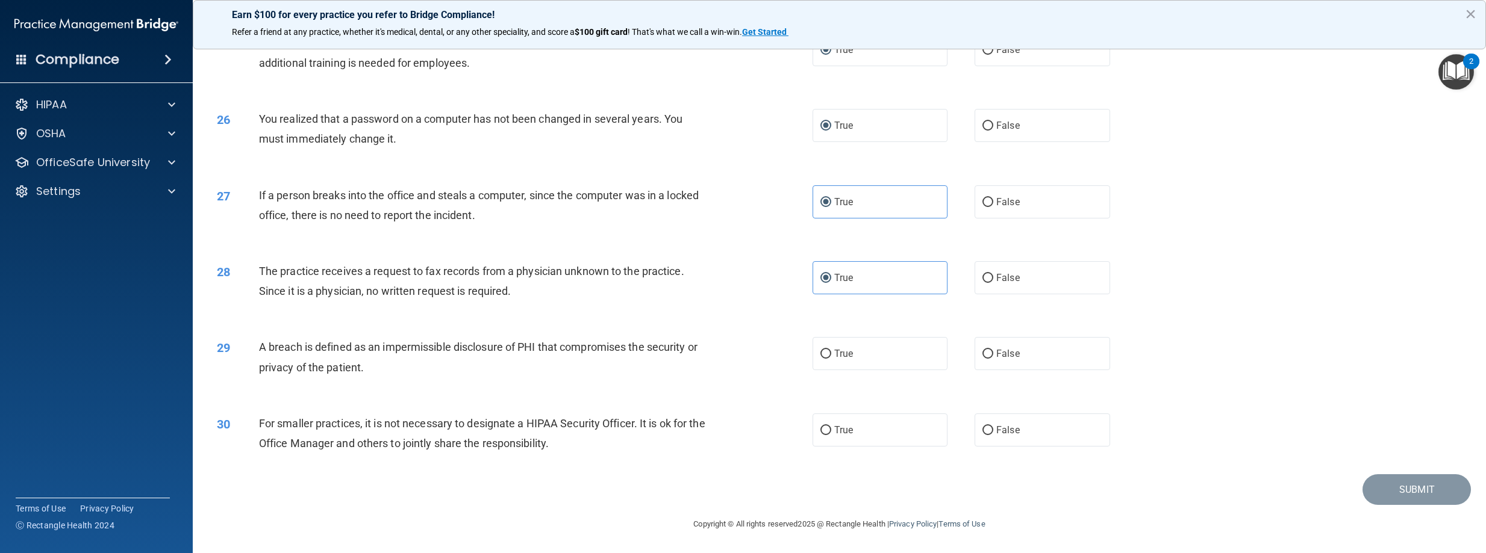
scroll to position [1971, 0]
click at [822, 361] on label "True" at bounding box center [880, 353] width 136 height 33
click at [822, 359] on input "True" at bounding box center [825, 354] width 11 height 9
radio input "true"
click at [820, 427] on input "True" at bounding box center [825, 430] width 11 height 9
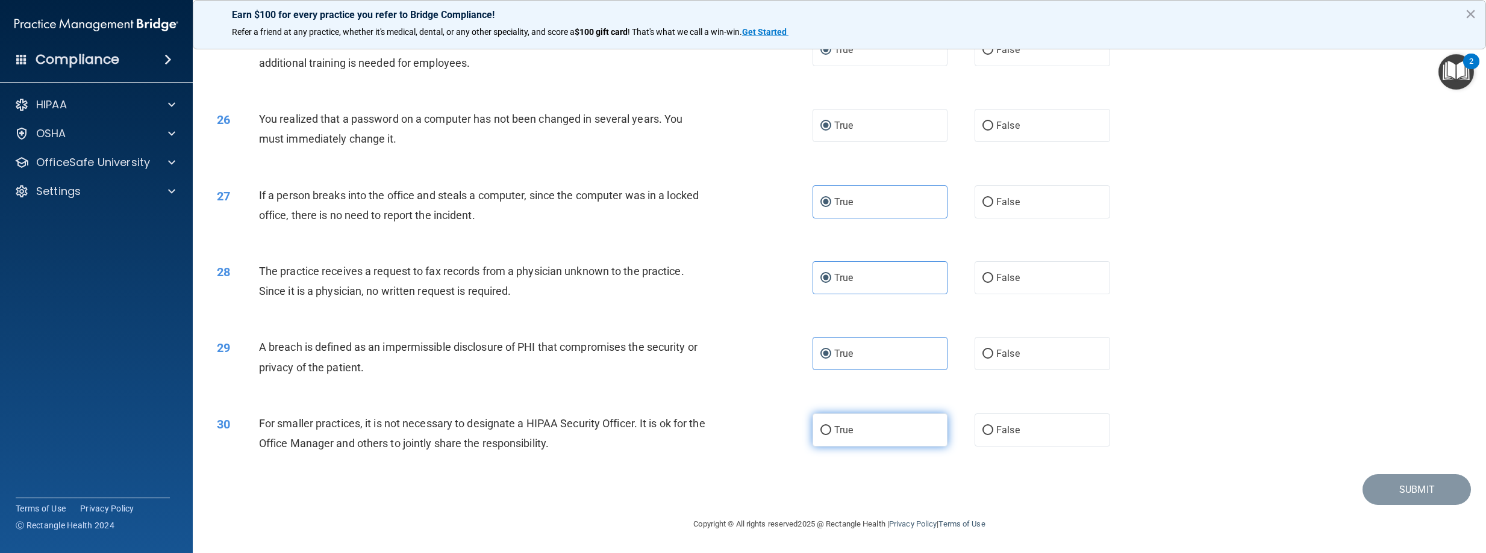
radio input "true"
click at [1380, 496] on button "Submit" at bounding box center [1416, 490] width 108 height 31
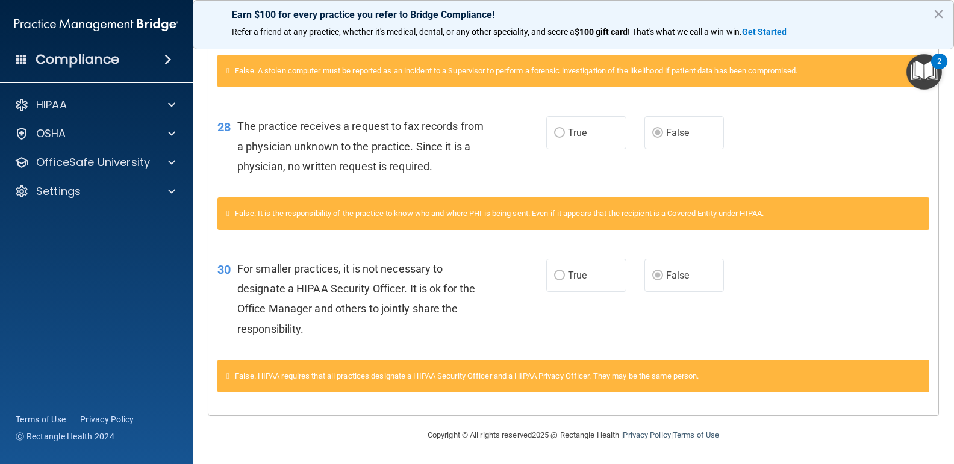
scroll to position [1952, 0]
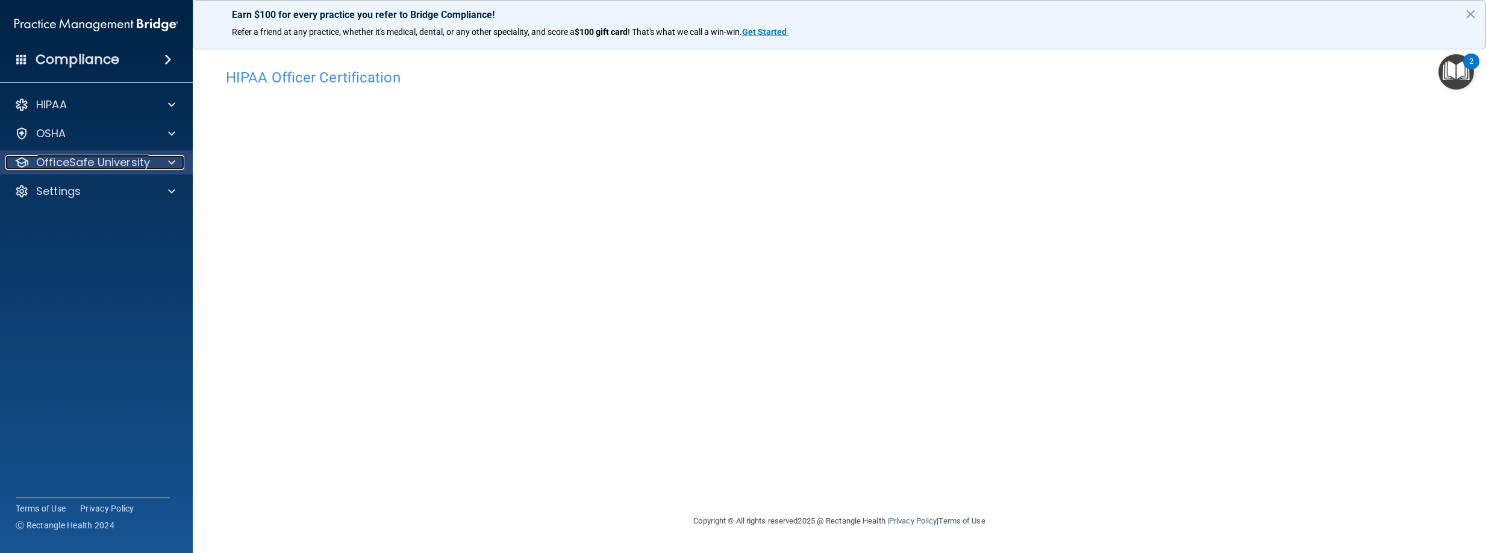
click at [170, 163] on span at bounding box center [171, 162] width 7 height 14
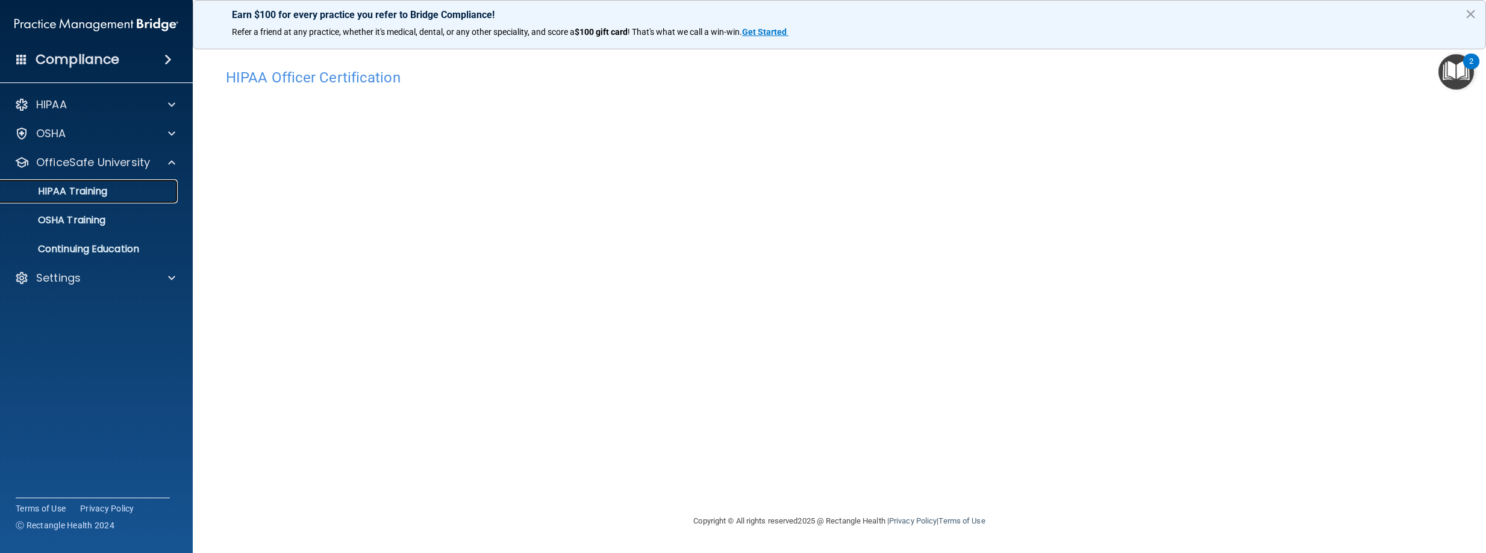
click at [77, 192] on p "HIPAA Training" at bounding box center [57, 192] width 99 height 12
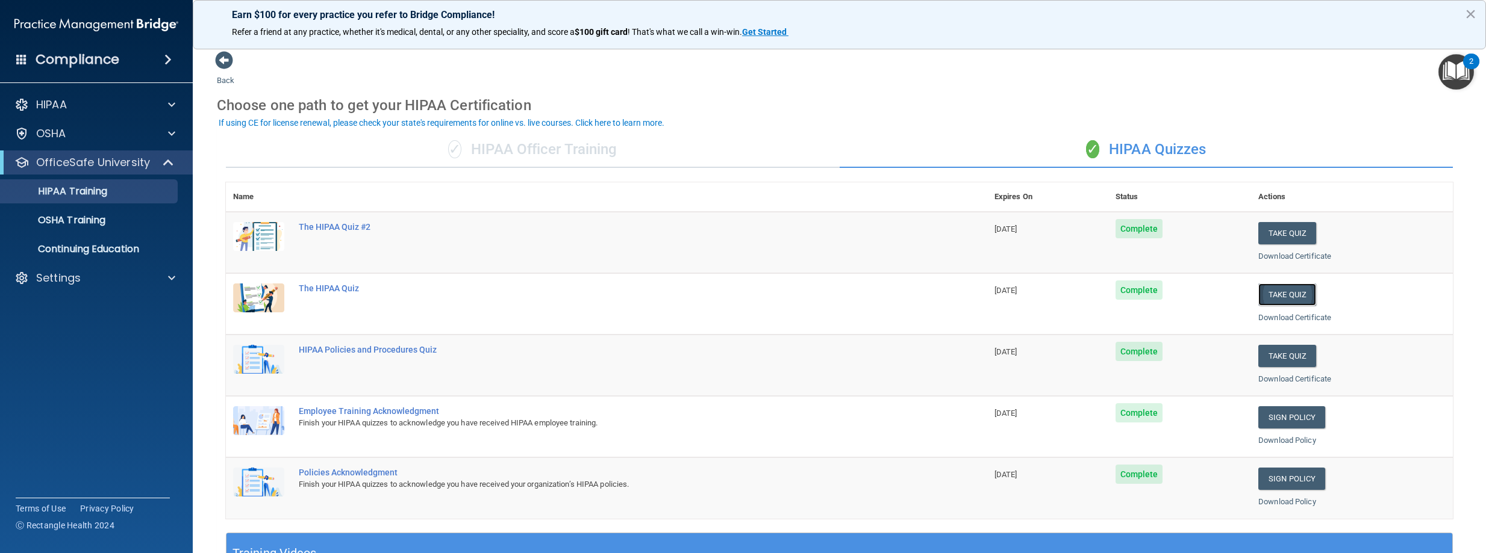
click at [1280, 289] on button "Take Quiz" at bounding box center [1287, 295] width 58 height 22
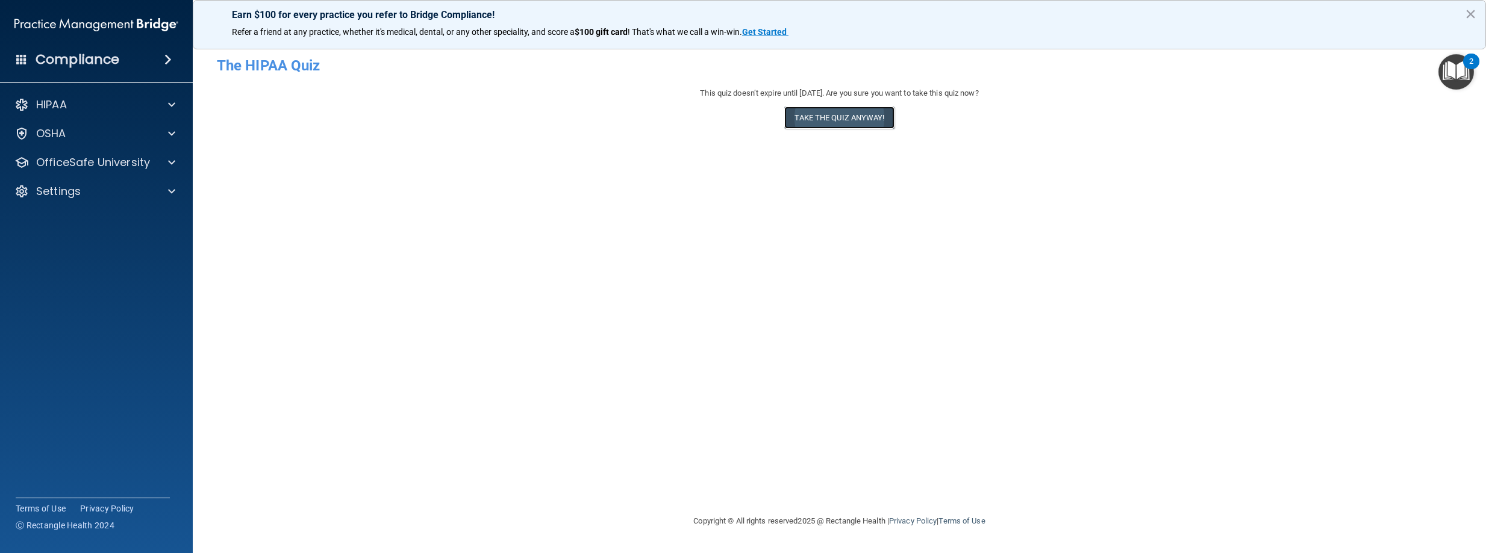
click at [813, 118] on button "Take the quiz anyway!" at bounding box center [839, 118] width 110 height 22
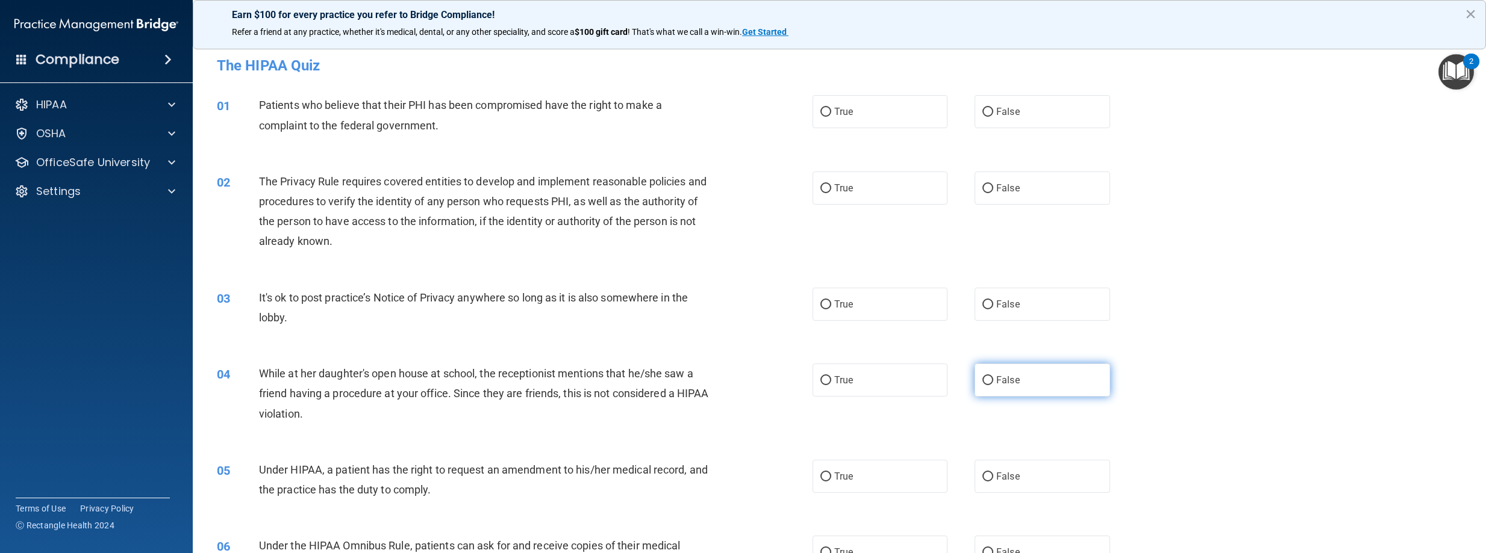
click at [986, 382] on label "False" at bounding box center [1042, 380] width 136 height 33
click at [984, 302] on input "False" at bounding box center [987, 305] width 11 height 9
radio input "true"
click at [984, 386] on label "False" at bounding box center [1042, 380] width 136 height 33
click at [984, 385] on input "False" at bounding box center [987, 380] width 11 height 9
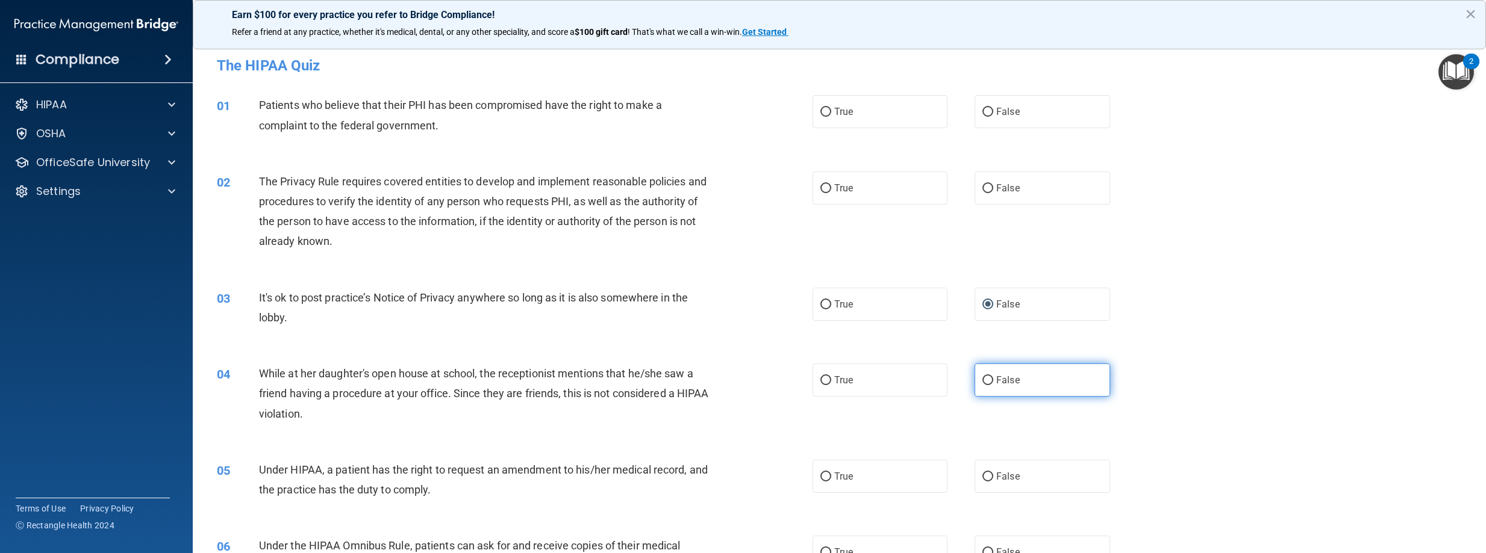
radio input "true"
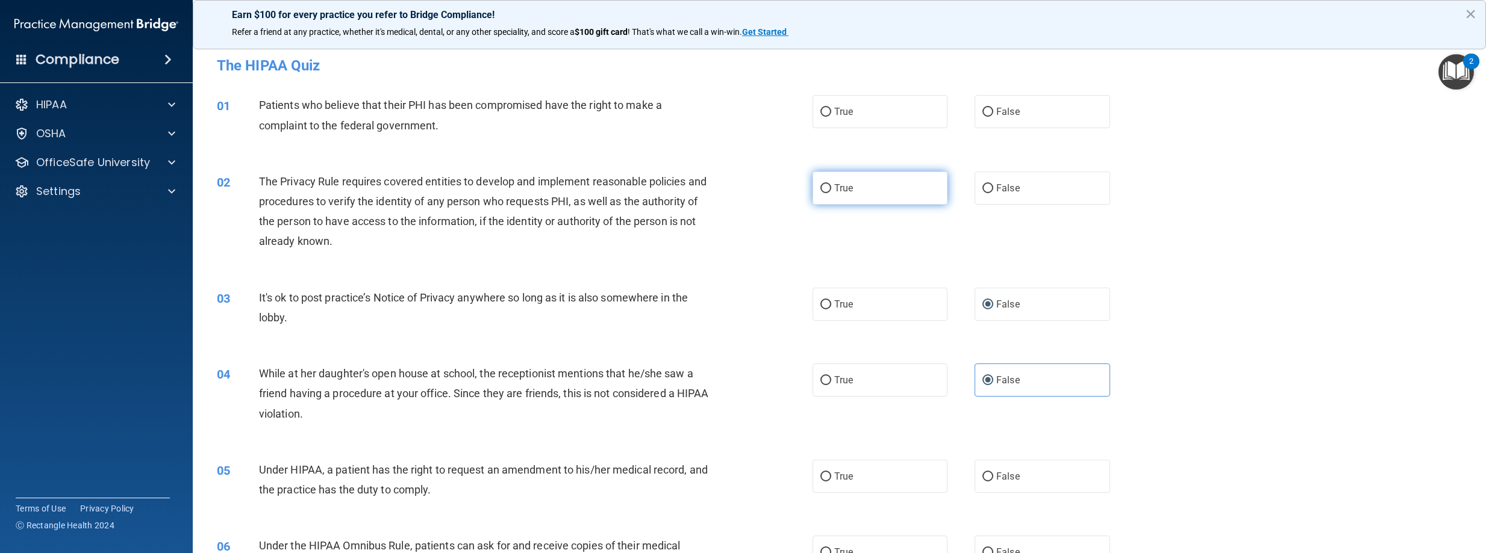
click at [820, 187] on input "True" at bounding box center [825, 188] width 11 height 9
radio input "true"
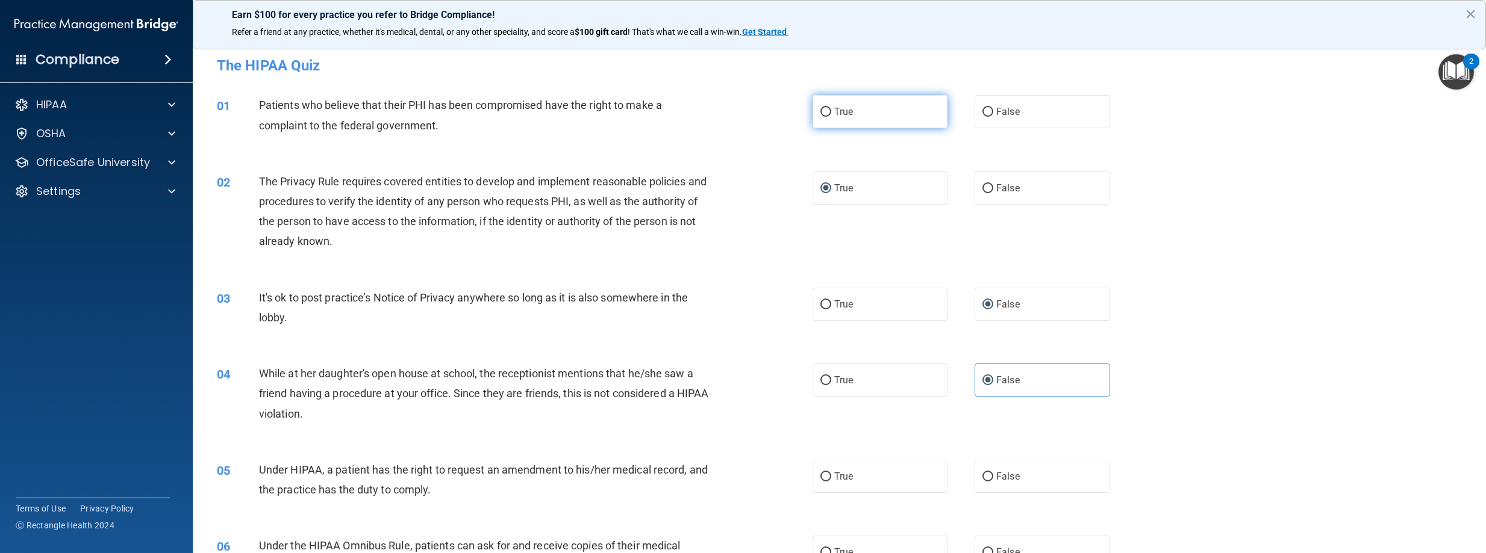
click at [820, 118] on label "True" at bounding box center [880, 111] width 136 height 33
click at [820, 117] on input "True" at bounding box center [825, 112] width 11 height 9
radio input "true"
click at [982, 482] on label "False" at bounding box center [1042, 476] width 136 height 33
click at [982, 482] on input "False" at bounding box center [987, 477] width 11 height 9
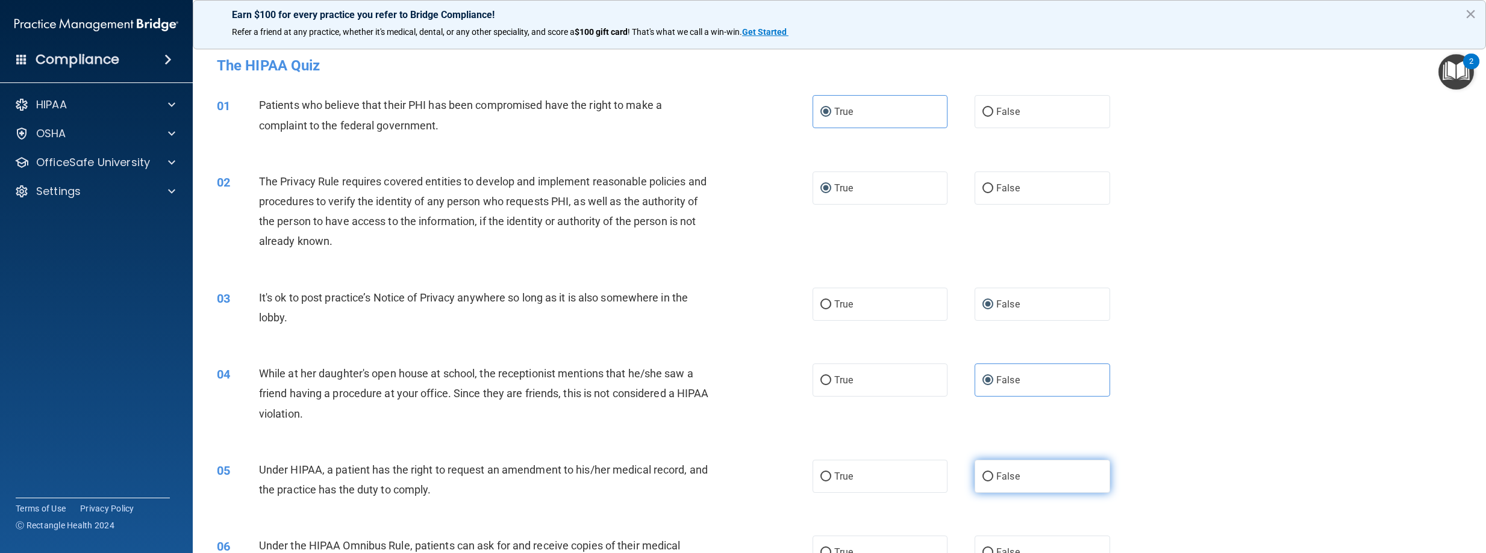
radio input "true"
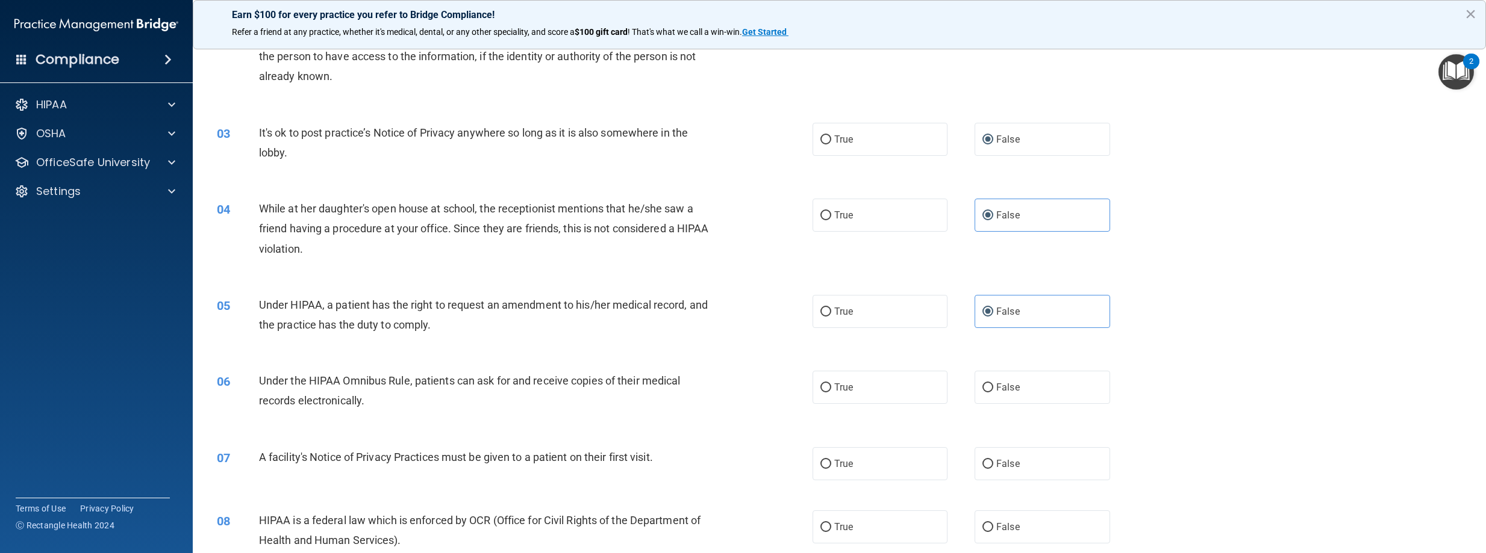
scroll to position [181, 0]
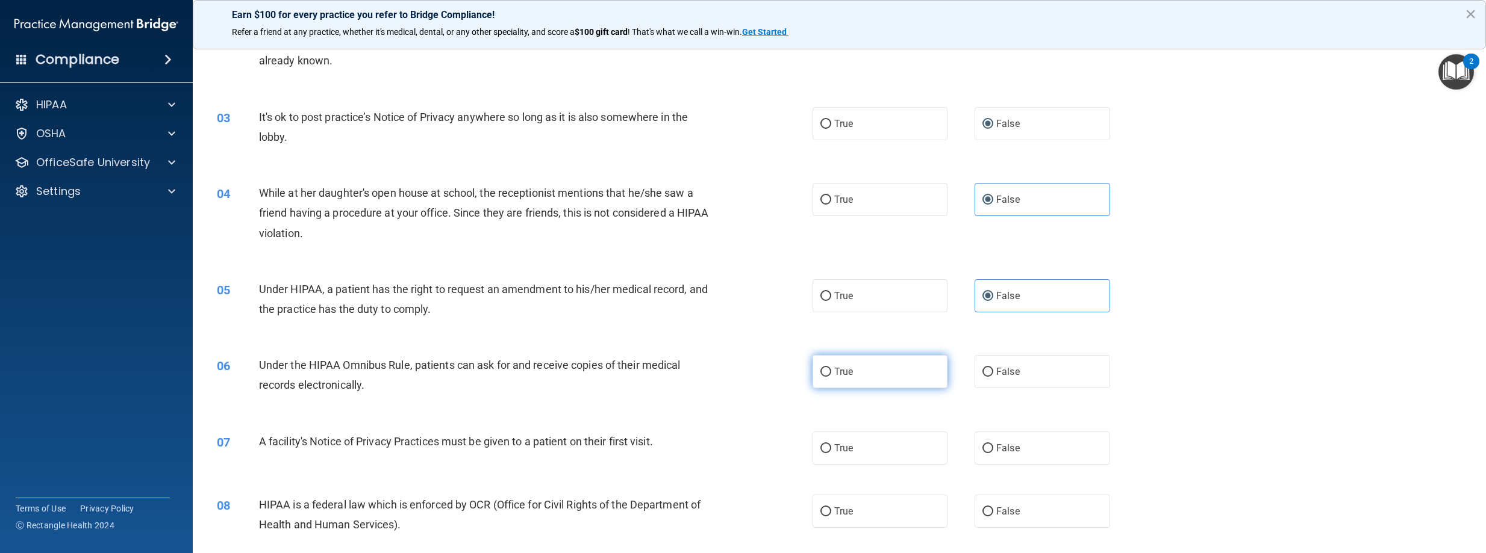
click at [823, 370] on input "True" at bounding box center [825, 372] width 11 height 9
radio input "true"
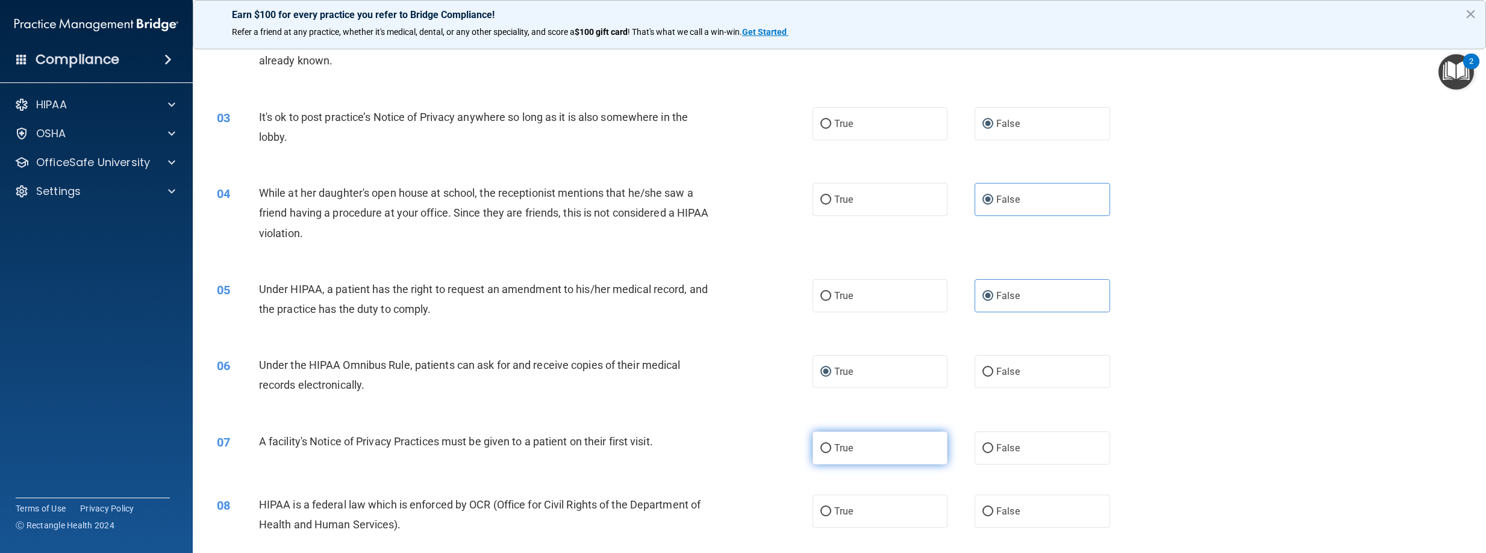
click at [820, 450] on input "True" at bounding box center [825, 448] width 11 height 9
radio input "true"
click at [821, 509] on input "True" at bounding box center [825, 512] width 11 height 9
radio input "true"
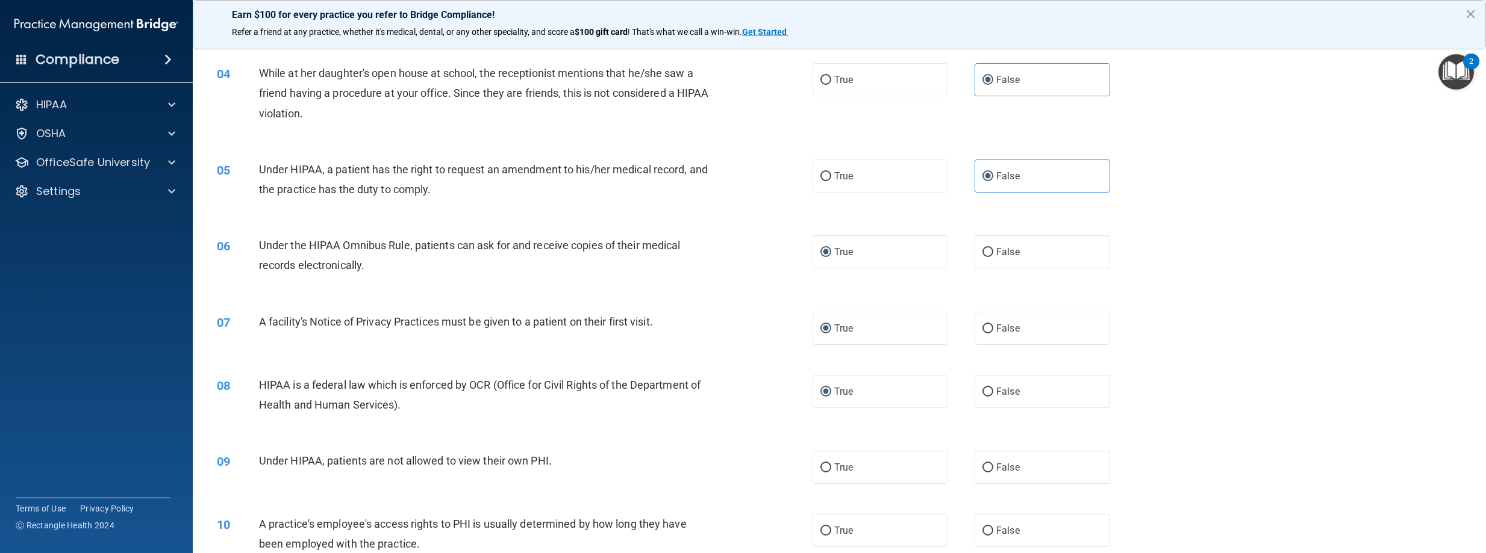
scroll to position [301, 0]
click at [985, 469] on input "False" at bounding box center [987, 467] width 11 height 9
radio input "true"
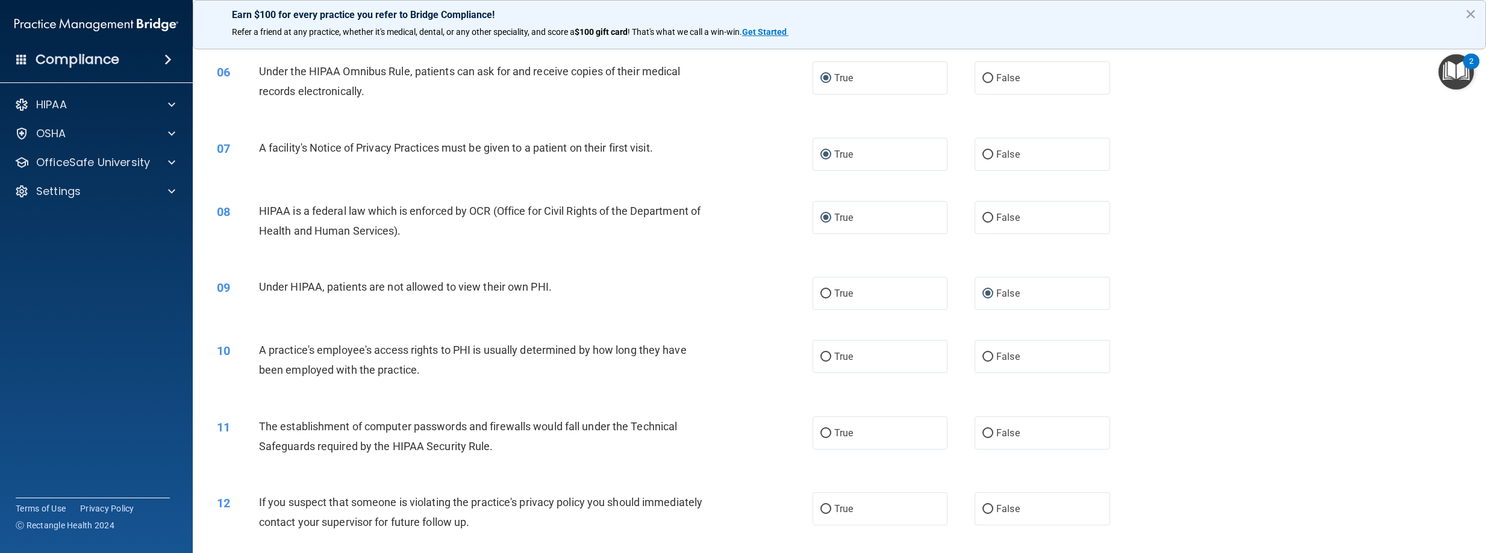
scroll to position [482, 0]
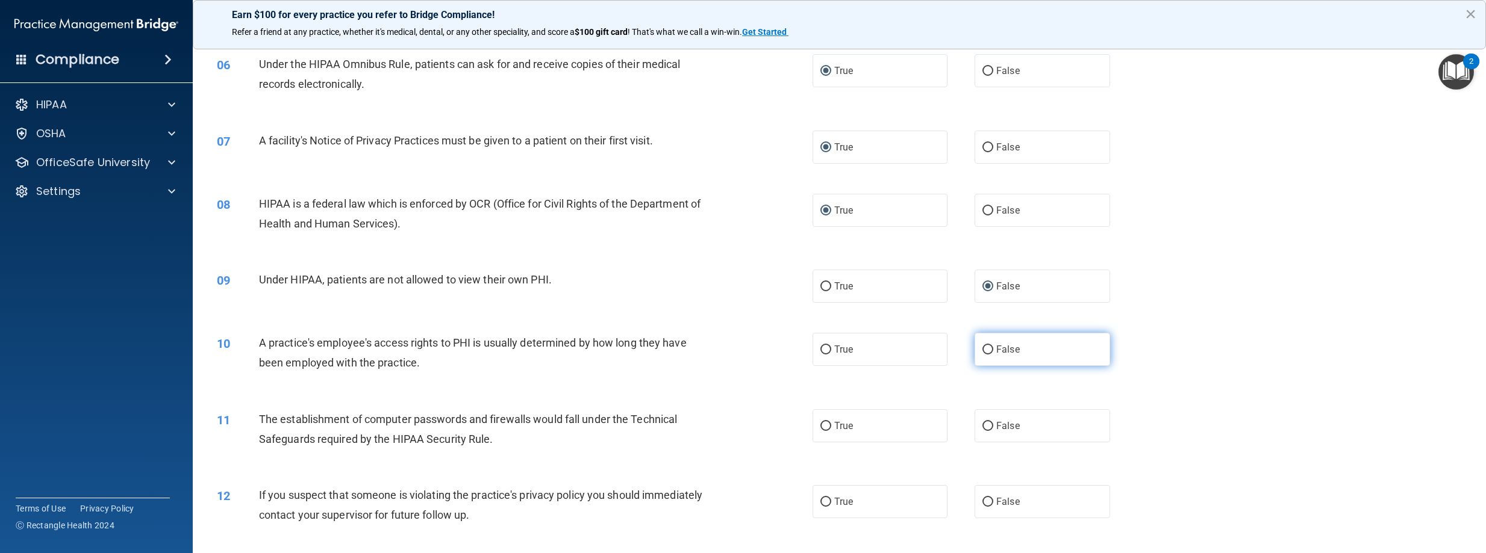
click at [982, 355] on input "False" at bounding box center [987, 350] width 11 height 9
radio input "true"
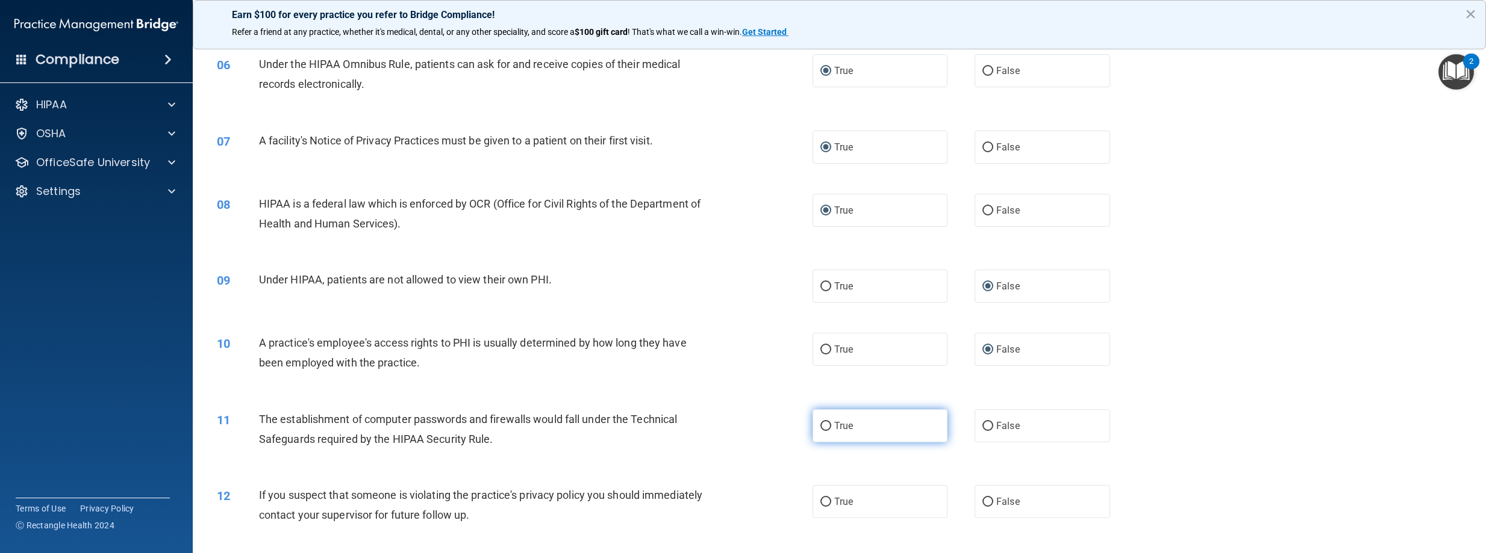
click at [822, 429] on input "True" at bounding box center [825, 426] width 11 height 9
radio input "true"
click at [820, 503] on input "True" at bounding box center [825, 502] width 11 height 9
radio input "true"
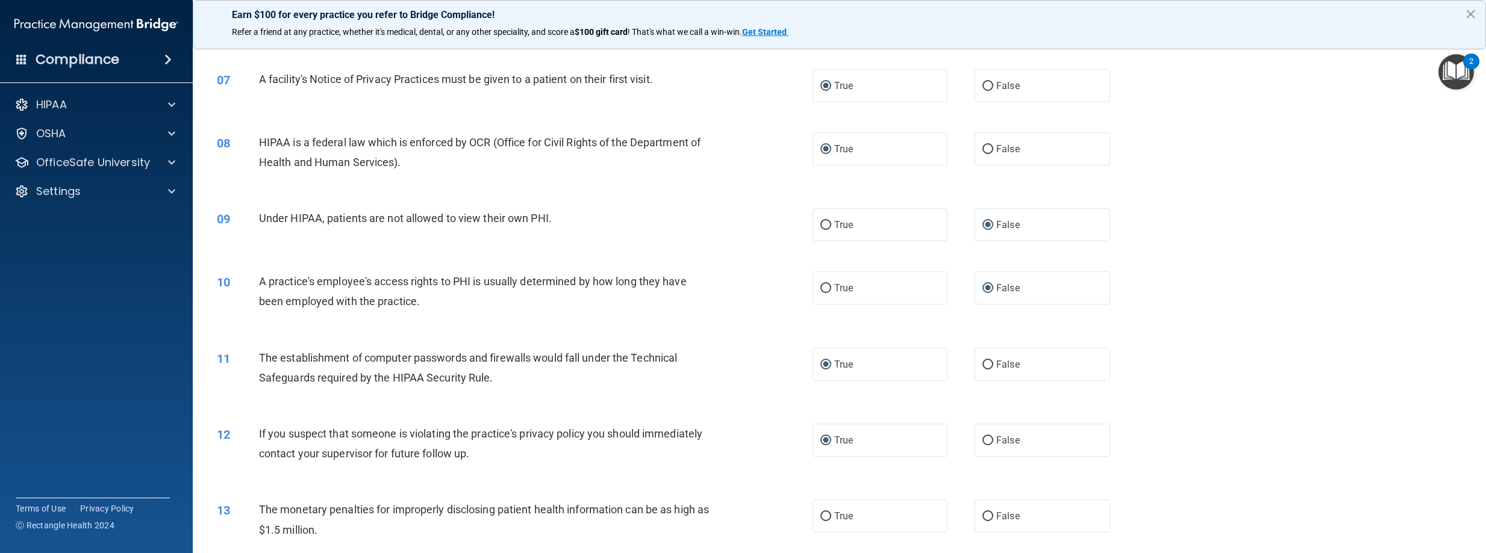
scroll to position [602, 0]
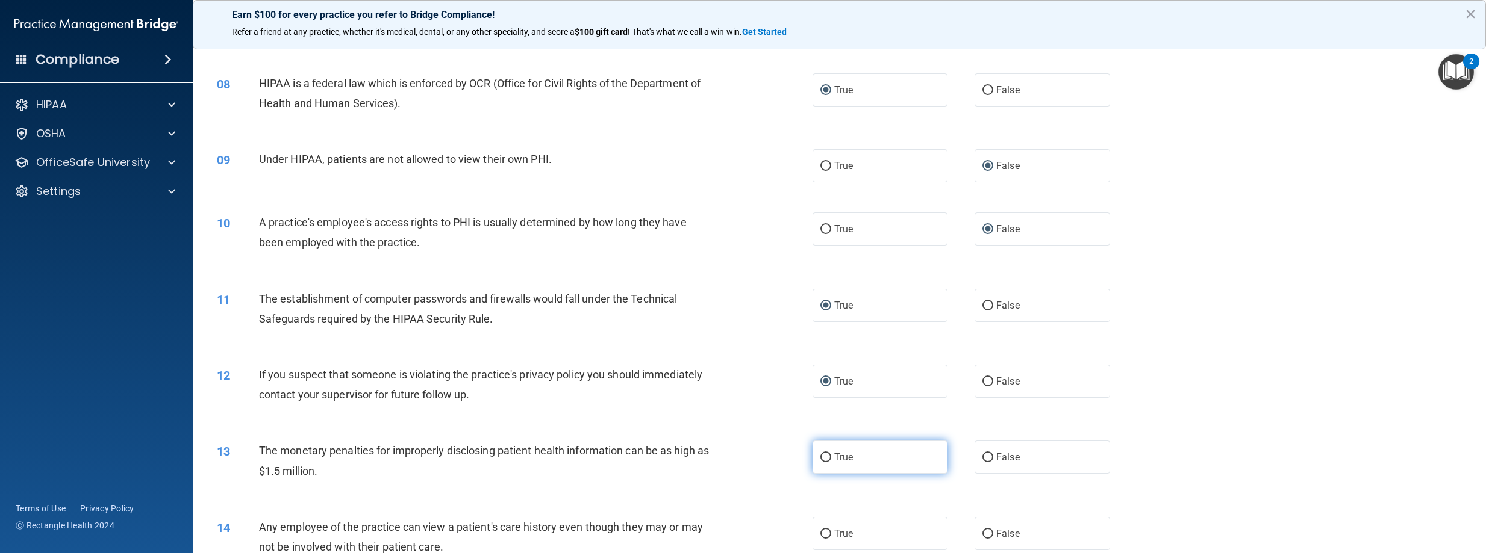
click at [818, 463] on label "True" at bounding box center [880, 457] width 136 height 33
click at [820, 463] on input "True" at bounding box center [825, 458] width 11 height 9
radio input "true"
drag, startPoint x: 984, startPoint y: 533, endPoint x: 945, endPoint y: 525, distance: 39.3
click at [982, 533] on input "False" at bounding box center [987, 534] width 11 height 9
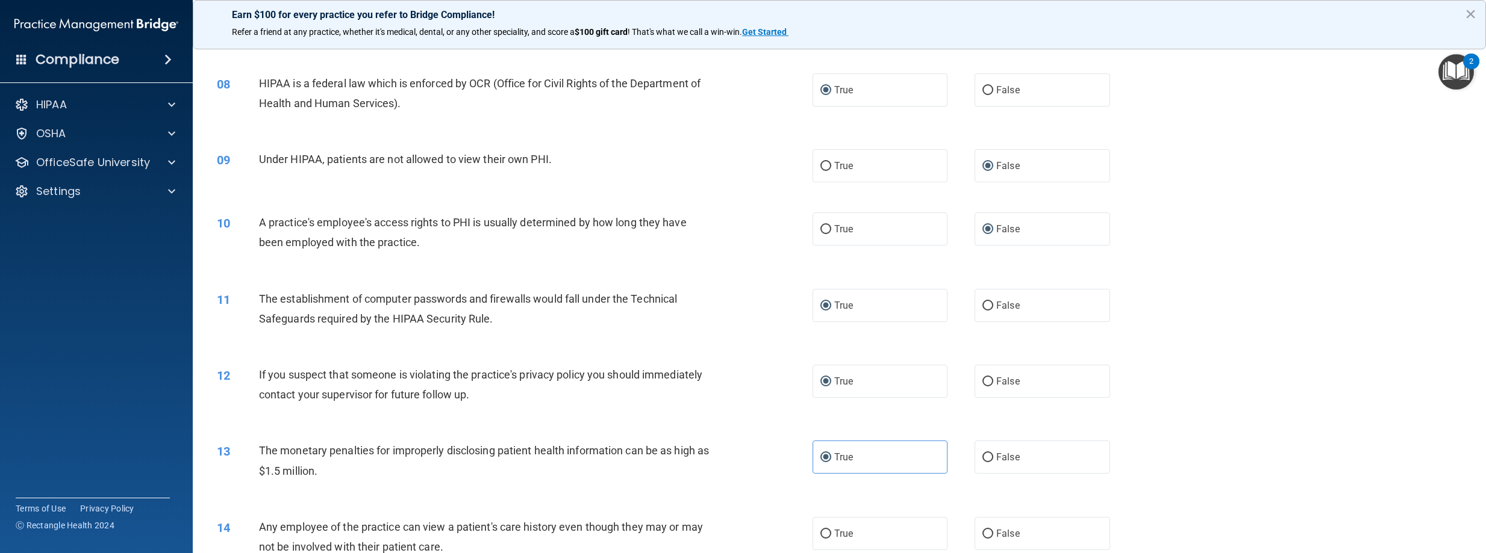
radio input "true"
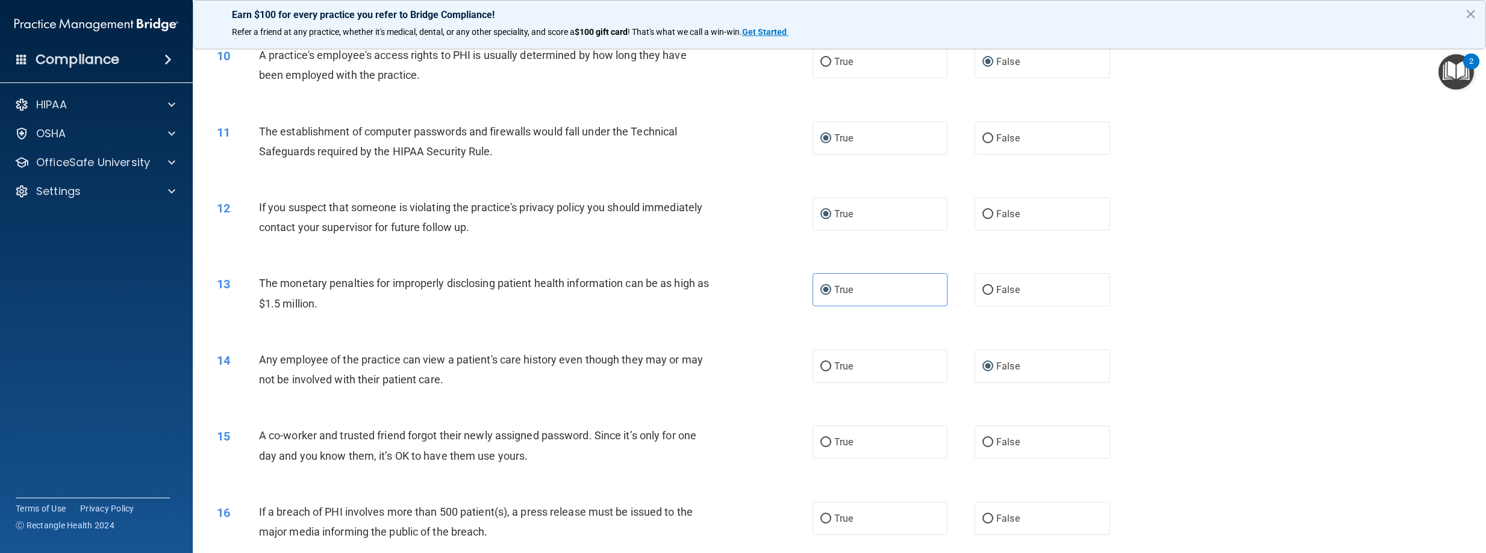
scroll to position [783, 0]
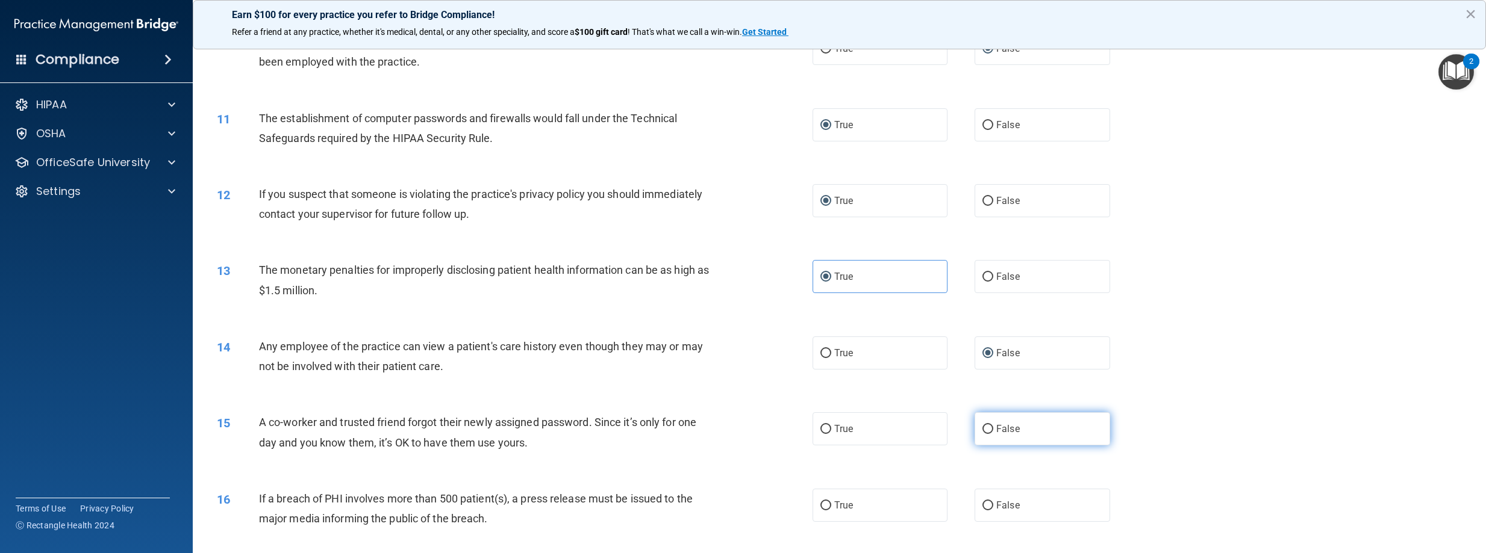
click at [982, 434] on input "False" at bounding box center [987, 429] width 11 height 9
radio input "true"
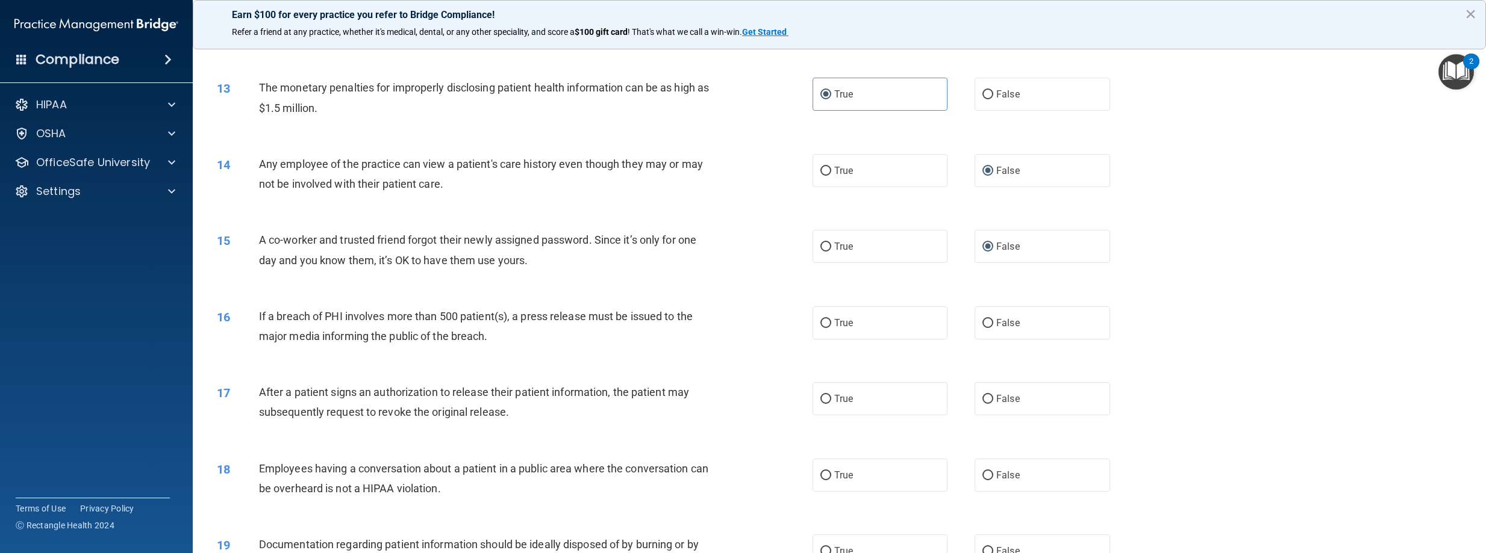
scroll to position [1024, 0]
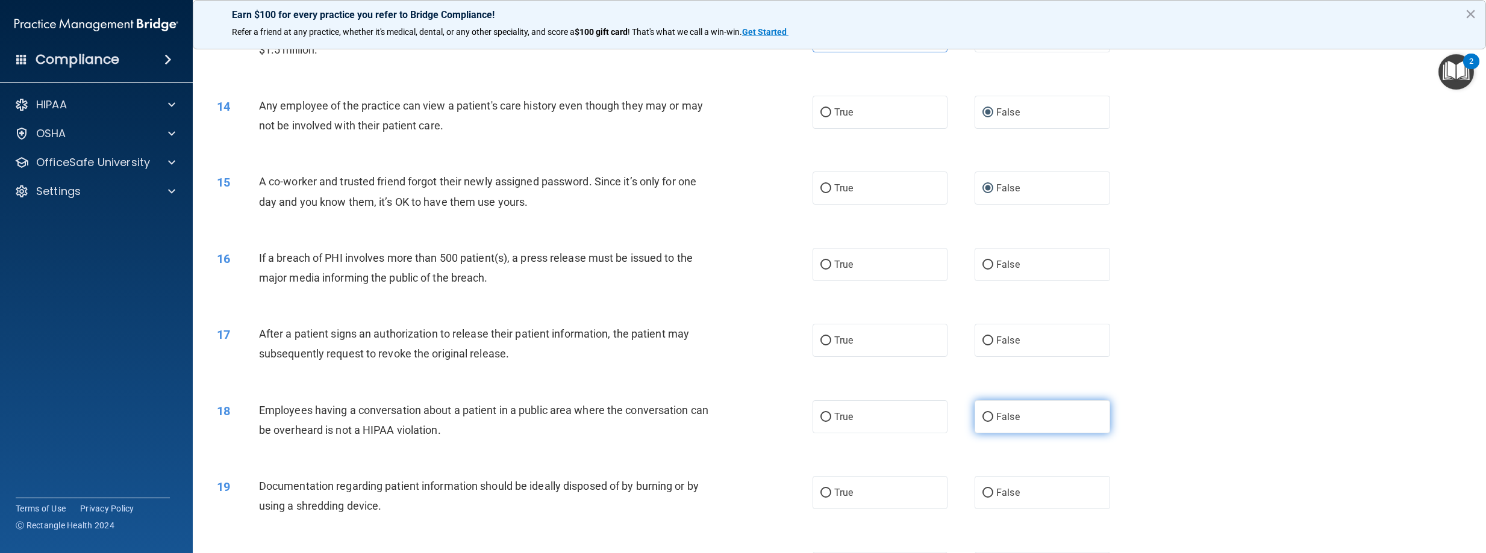
drag, startPoint x: 984, startPoint y: 420, endPoint x: 911, endPoint y: 390, distance: 78.9
click at [983, 420] on input "False" at bounding box center [987, 417] width 11 height 9
radio input "true"
click at [820, 340] on input "True" at bounding box center [825, 341] width 11 height 9
radio input "true"
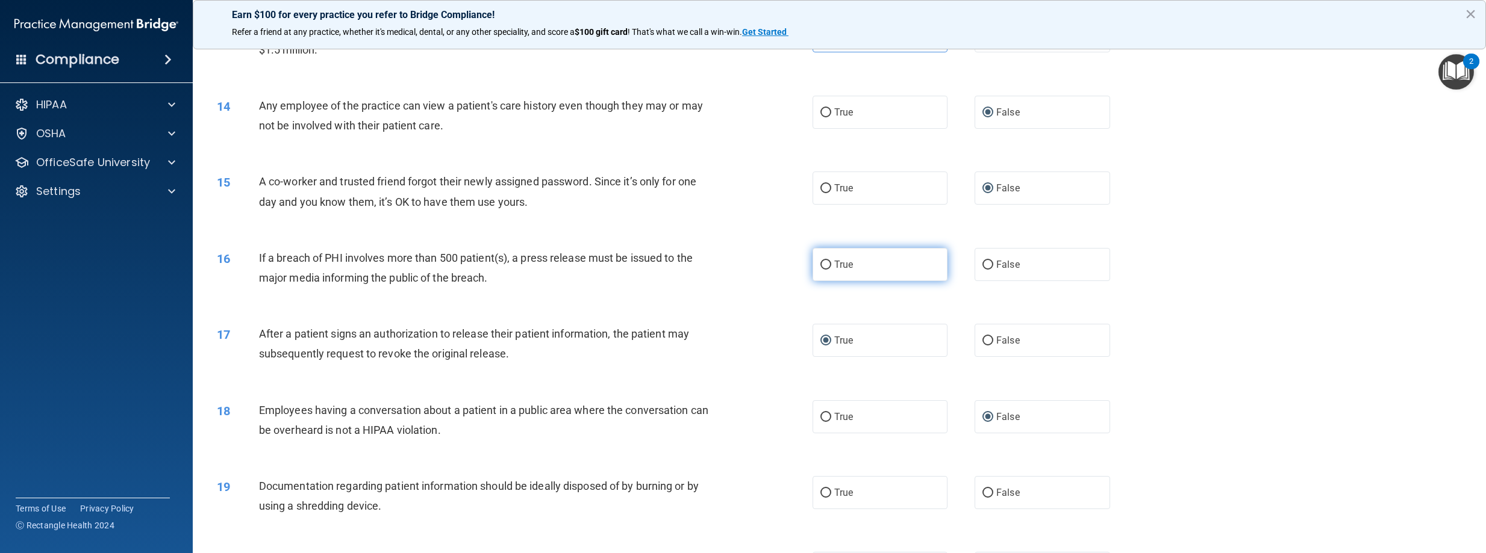
click at [817, 273] on label "True" at bounding box center [880, 264] width 136 height 33
click at [820, 270] on input "True" at bounding box center [825, 265] width 11 height 9
radio input "true"
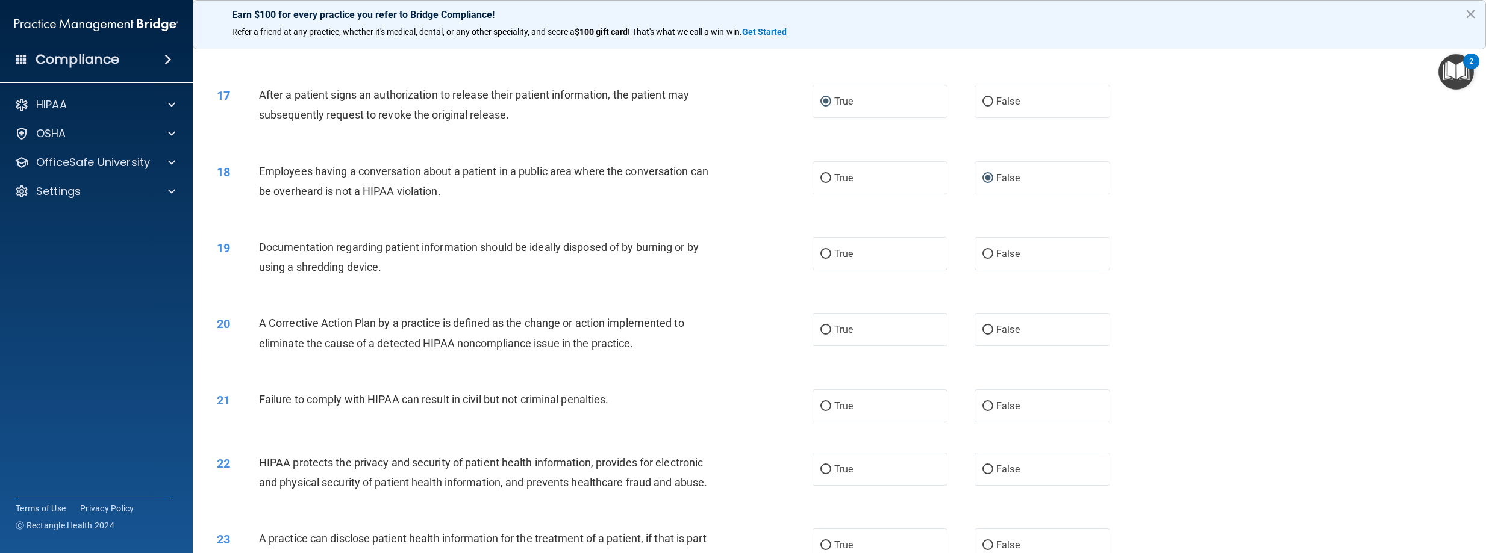
scroll to position [1265, 0]
click at [986, 254] on input "False" at bounding box center [987, 252] width 11 height 9
radio input "true"
click at [822, 251] on input "True" at bounding box center [825, 252] width 11 height 9
radio input "true"
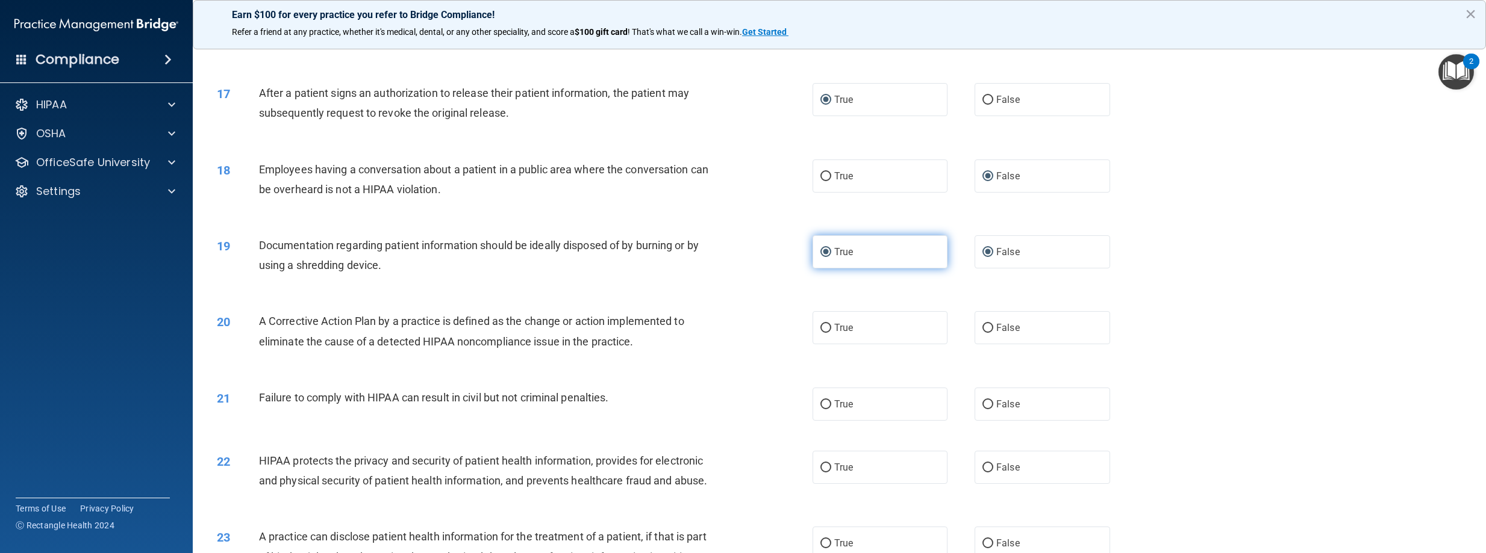
radio input "false"
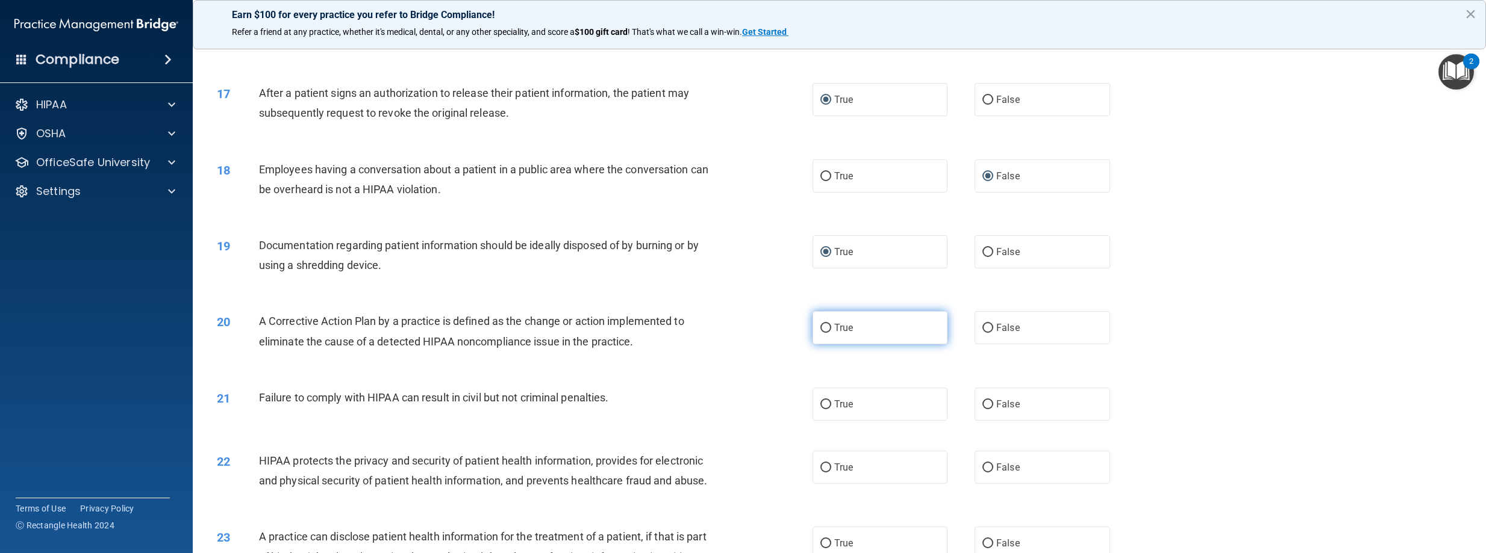
click at [822, 329] on input "True" at bounding box center [825, 328] width 11 height 9
radio input "true"
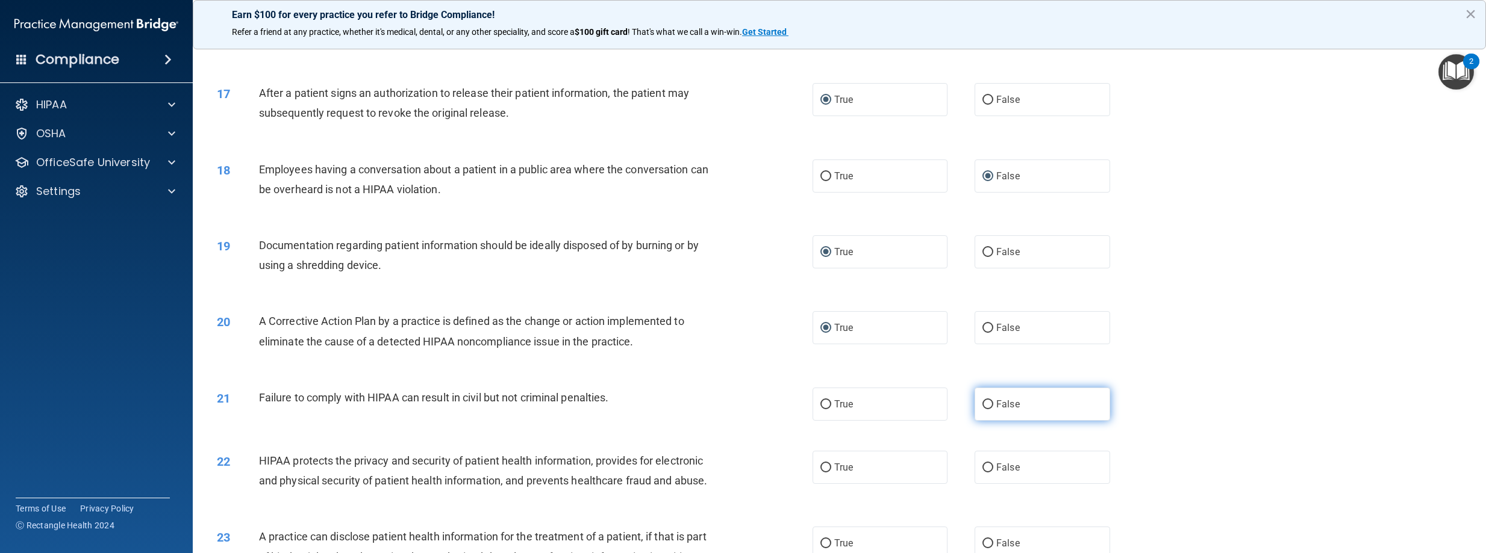
click at [976, 410] on label "False" at bounding box center [1042, 404] width 136 height 33
click at [982, 410] on input "False" at bounding box center [987, 405] width 11 height 9
radio input "true"
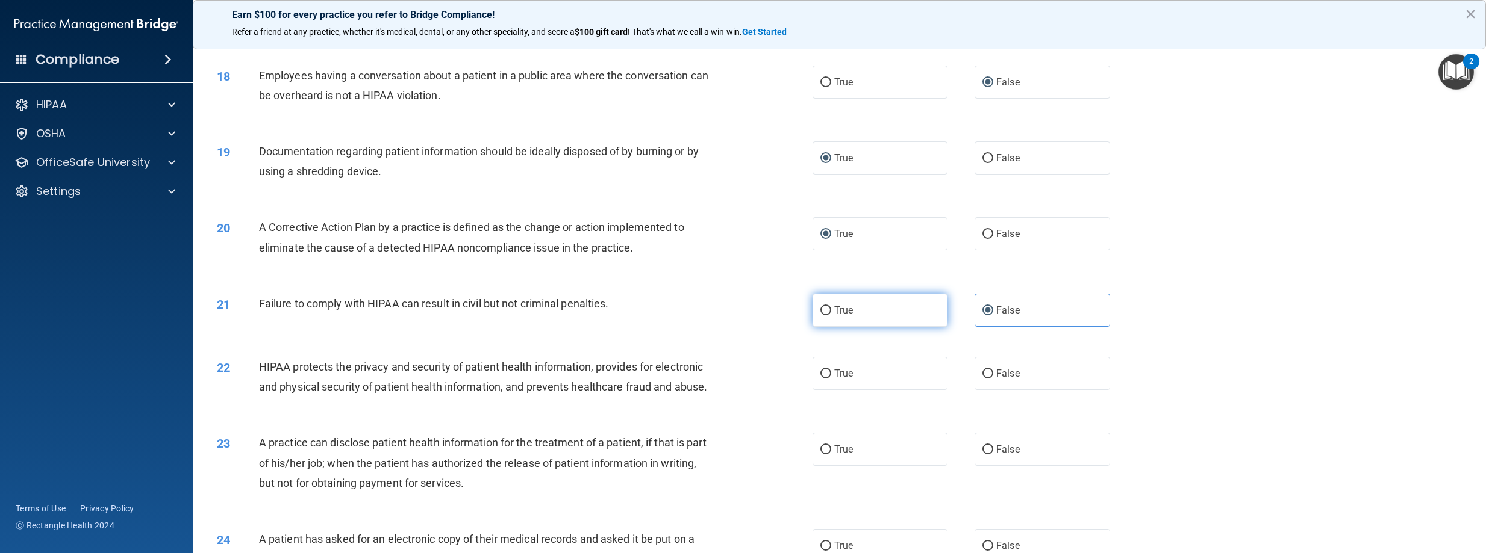
scroll to position [1385, 0]
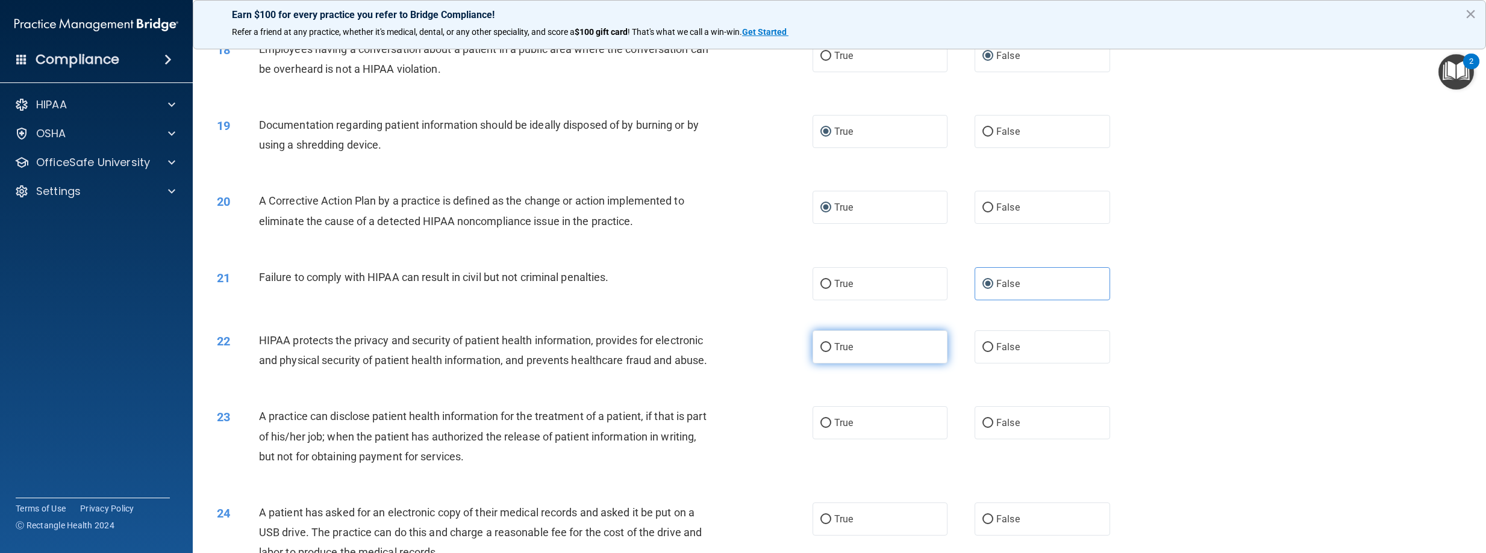
click at [820, 351] on input "True" at bounding box center [825, 347] width 11 height 9
radio input "true"
click at [985, 428] on input "False" at bounding box center [987, 423] width 11 height 9
radio input "true"
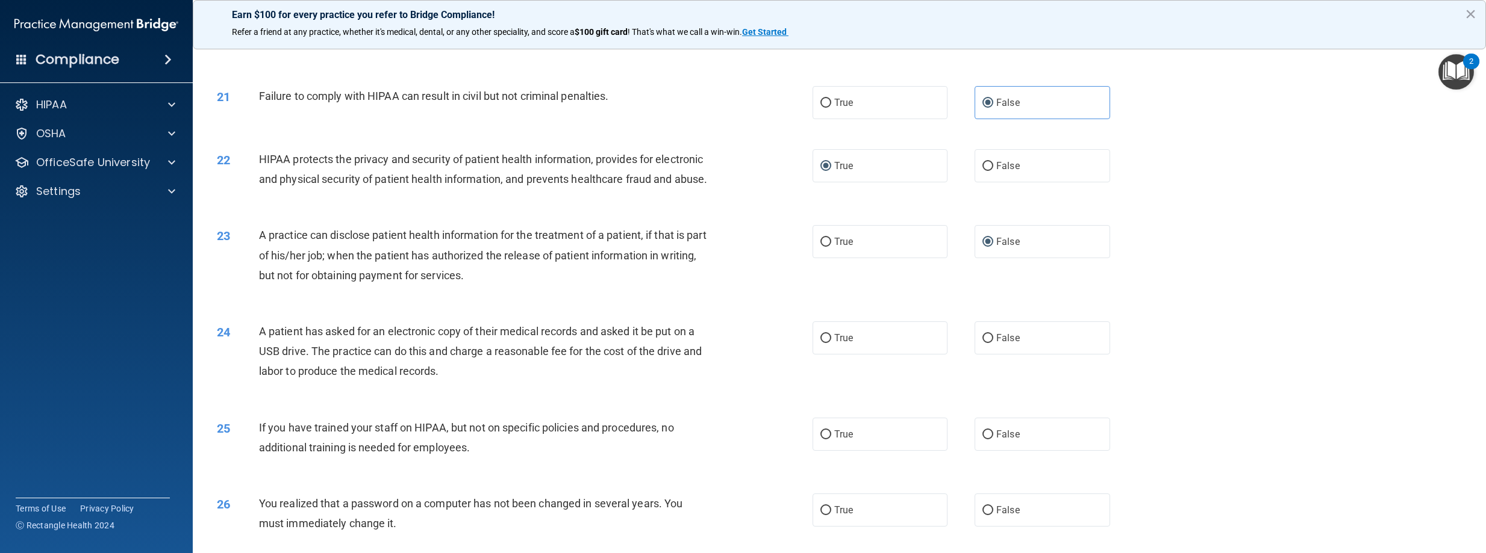
scroll to position [1566, 0]
click at [823, 344] on input "True" at bounding box center [825, 339] width 11 height 9
radio input "true"
click at [982, 440] on input "False" at bounding box center [987, 435] width 11 height 9
radio input "true"
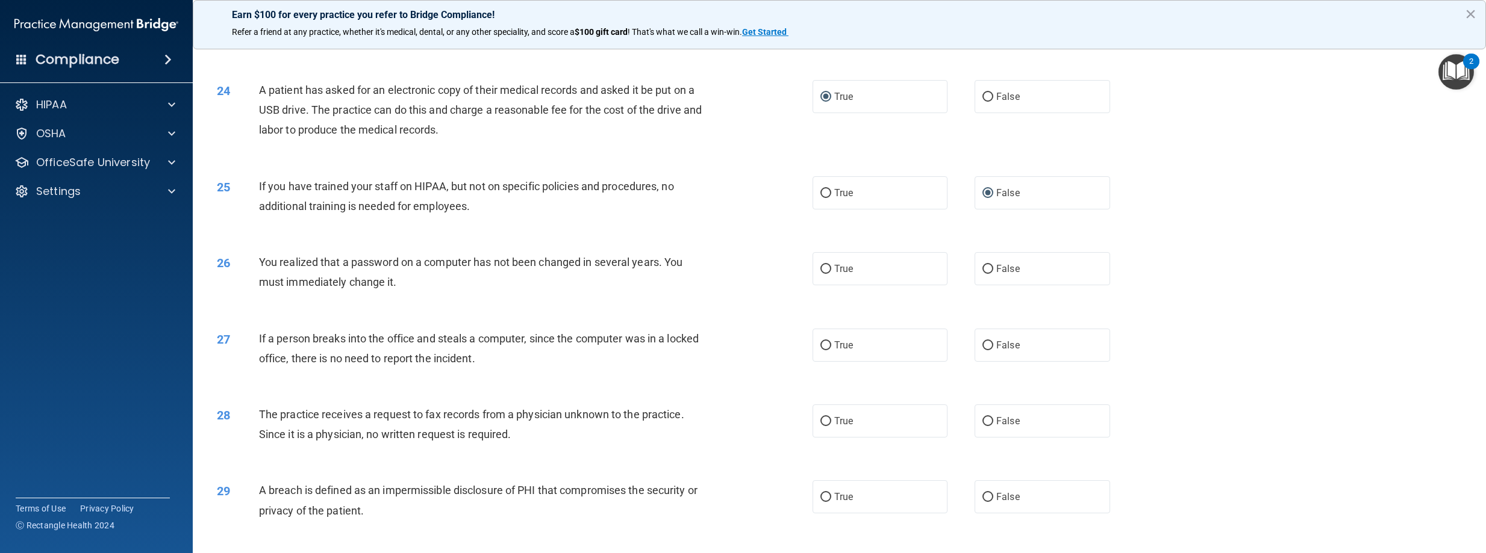
scroll to position [1867, 0]
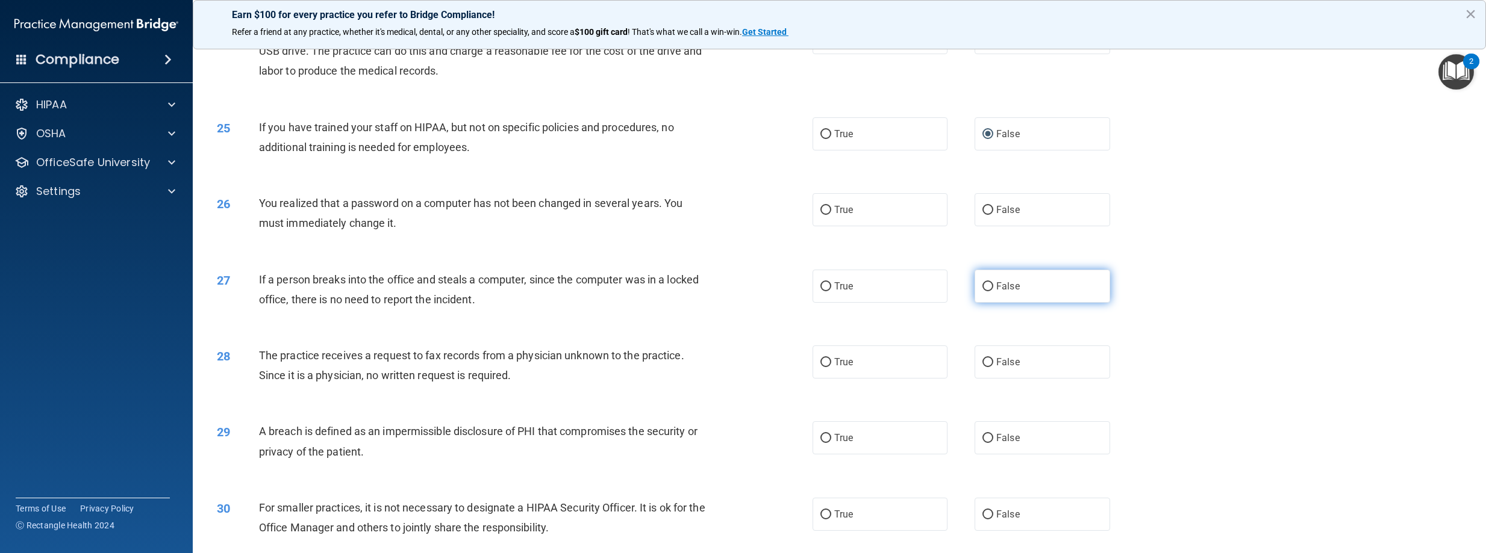
click at [982, 292] on input "False" at bounding box center [987, 286] width 11 height 9
radio input "true"
click at [982, 367] on input "False" at bounding box center [987, 362] width 11 height 9
radio input "true"
click at [827, 226] on label "True" at bounding box center [880, 209] width 136 height 33
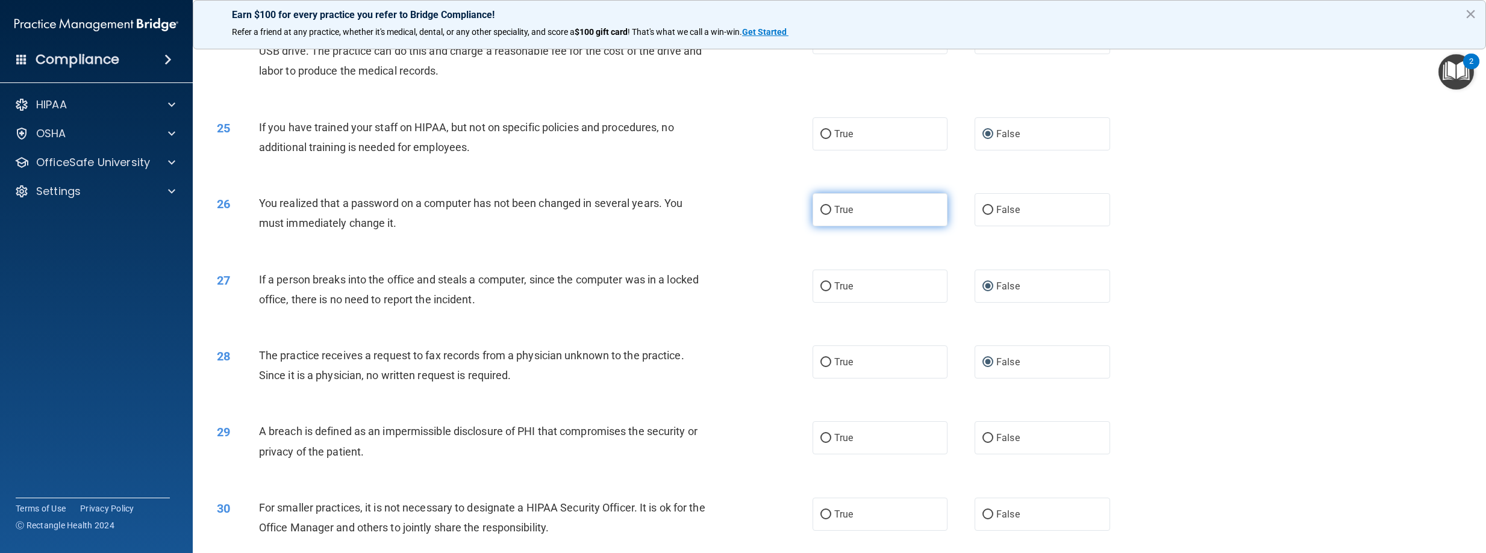
click at [827, 215] on input "True" at bounding box center [825, 210] width 11 height 9
radio input "true"
click at [823, 443] on input "True" at bounding box center [825, 438] width 11 height 9
radio input "true"
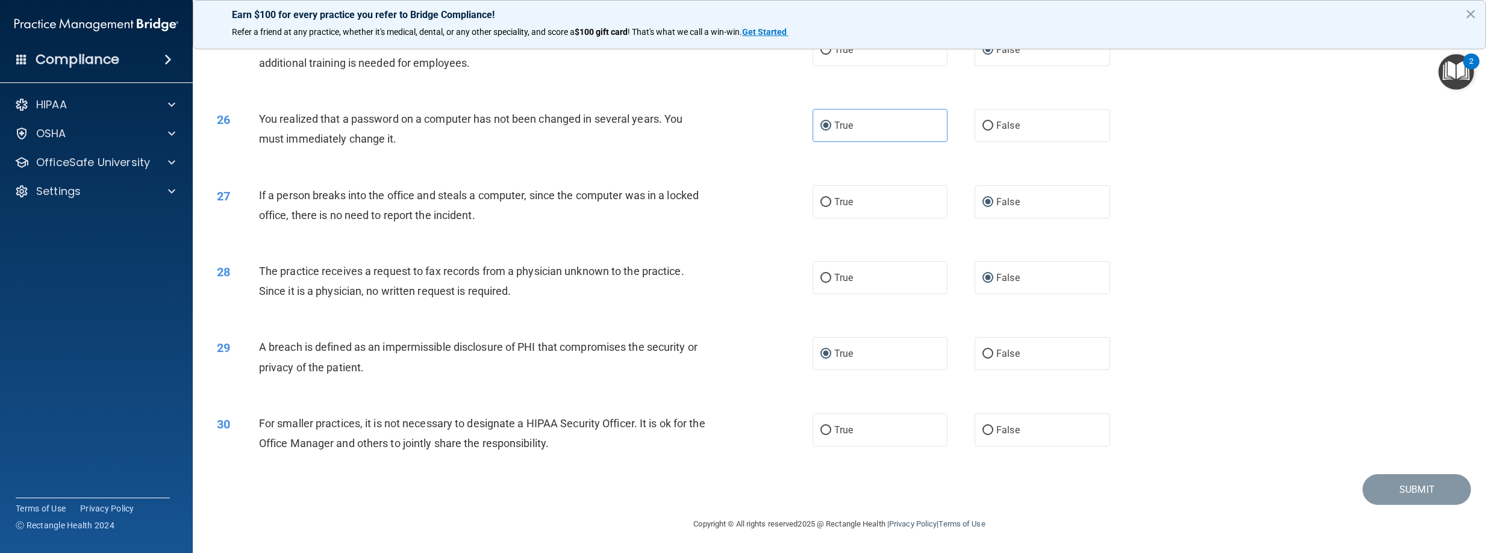
scroll to position [1971, 0]
click at [982, 433] on input "False" at bounding box center [987, 430] width 11 height 9
radio input "true"
click at [1417, 496] on button "Submit" at bounding box center [1416, 490] width 108 height 31
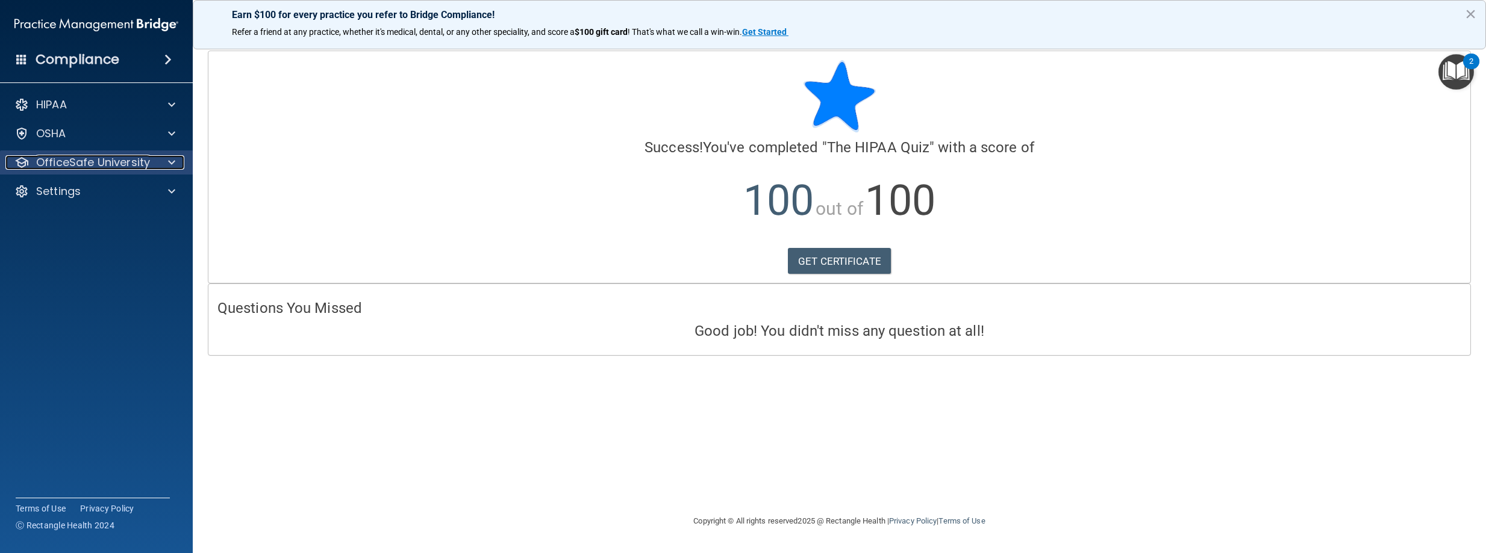
click at [174, 167] on span at bounding box center [171, 162] width 7 height 14
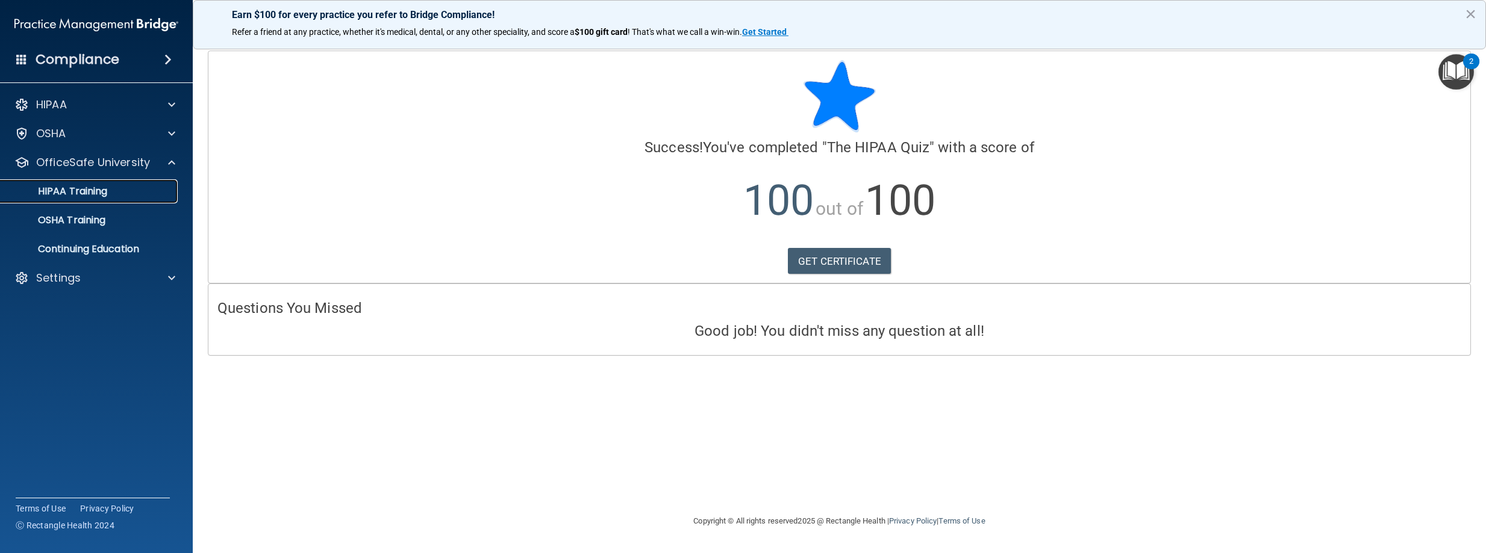
click at [76, 193] on p "HIPAA Training" at bounding box center [57, 192] width 99 height 12
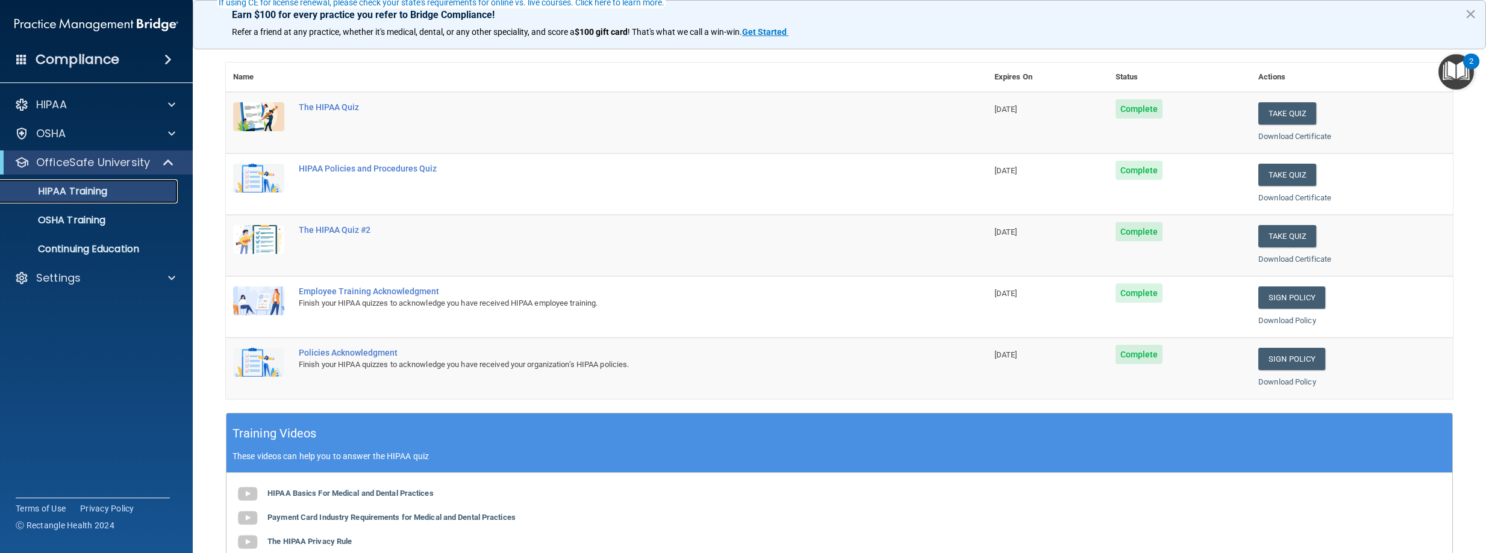
scroll to position [120, 0]
click at [1279, 172] on button "Take Quiz" at bounding box center [1287, 174] width 58 height 22
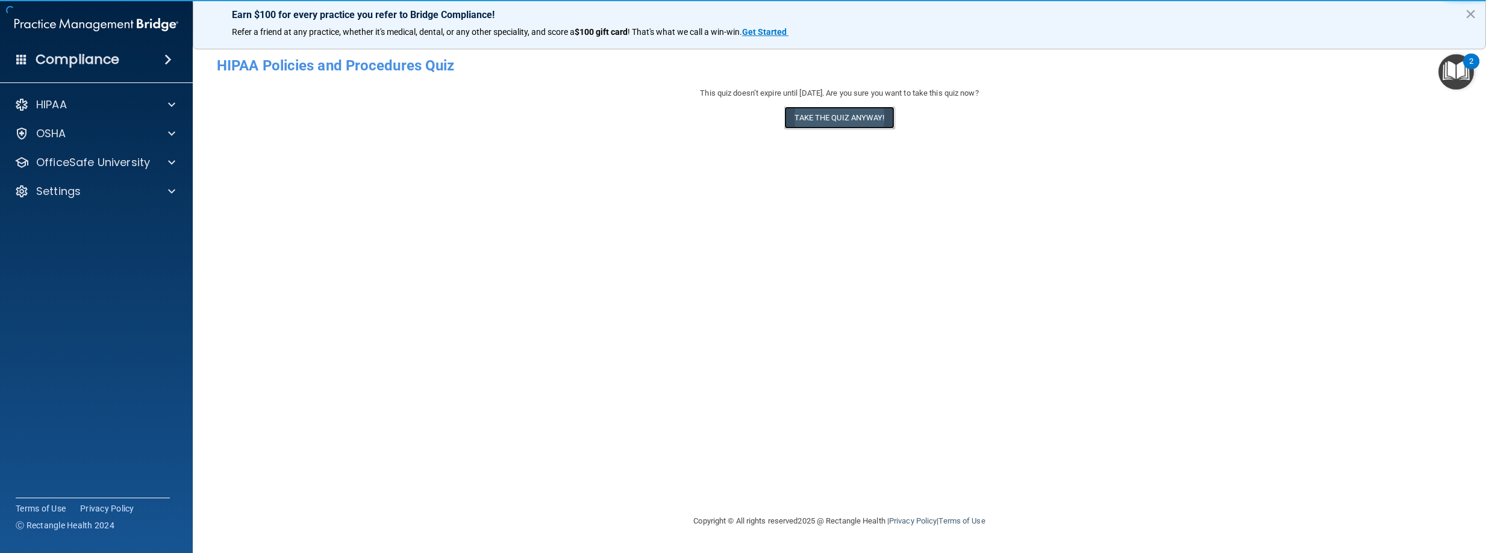
click at [820, 116] on button "Take the quiz anyway!" at bounding box center [839, 118] width 110 height 22
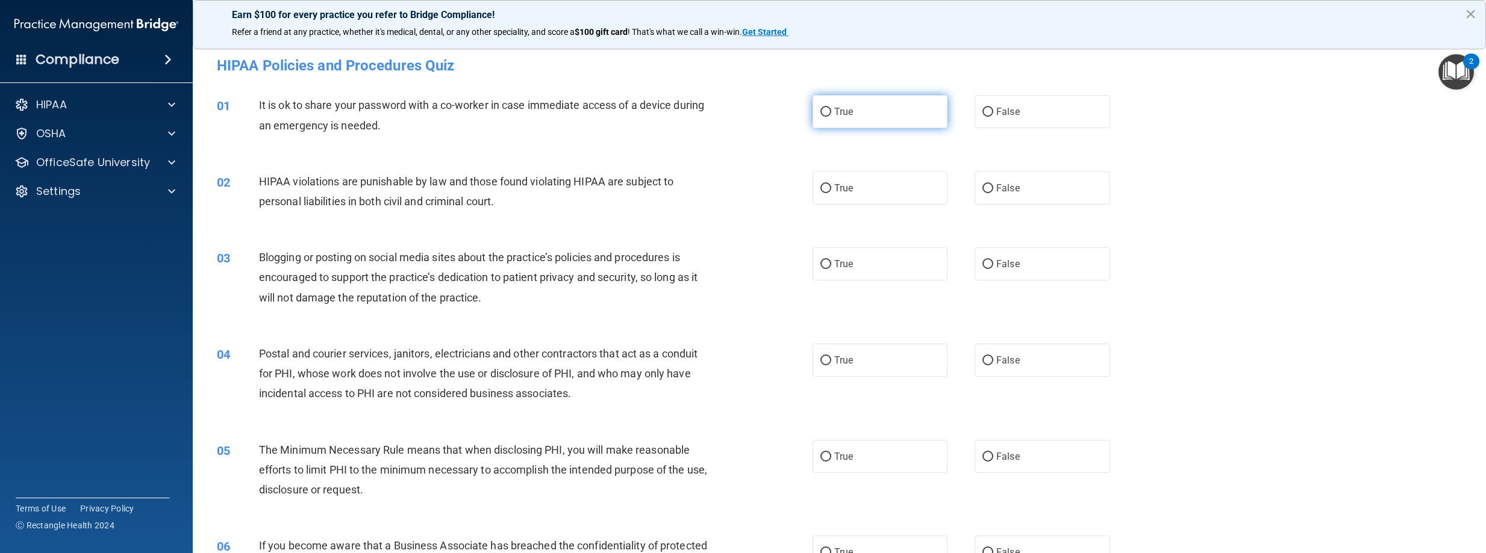
click at [820, 114] on input "True" at bounding box center [825, 112] width 11 height 9
radio input "true"
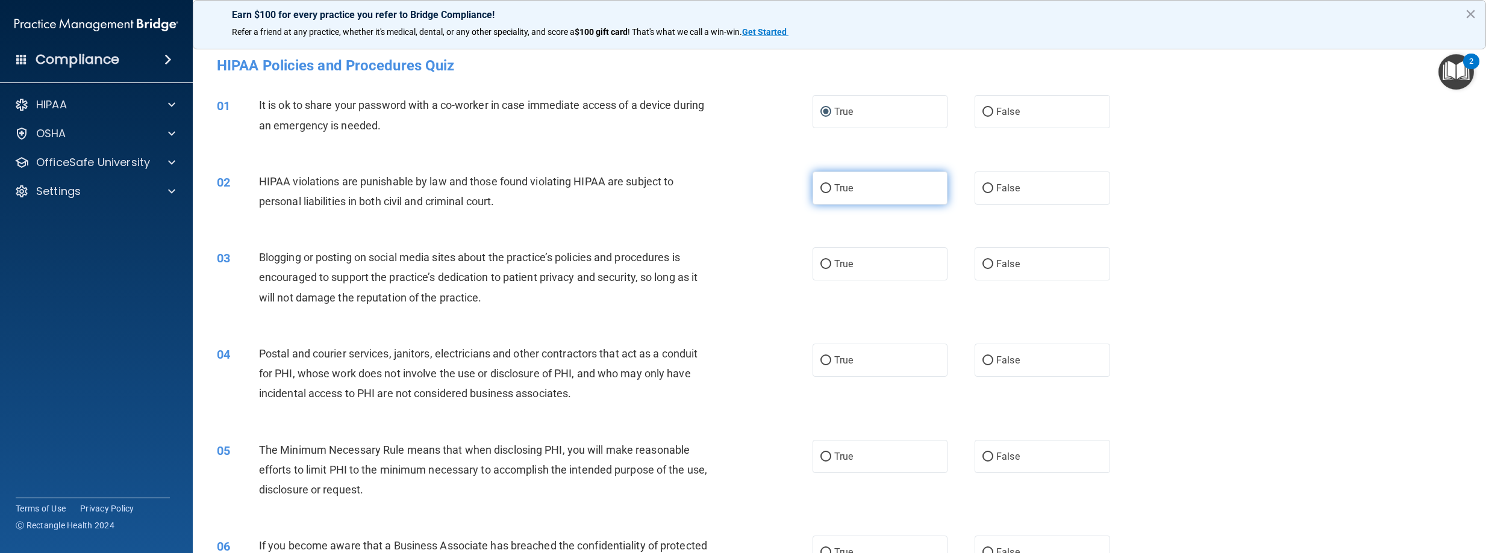
click at [822, 198] on label "True" at bounding box center [880, 188] width 136 height 33
click at [822, 193] on input "True" at bounding box center [825, 188] width 11 height 9
radio input "true"
drag, startPoint x: 817, startPoint y: 258, endPoint x: 817, endPoint y: 266, distance: 7.8
click at [817, 266] on label "True" at bounding box center [880, 264] width 136 height 33
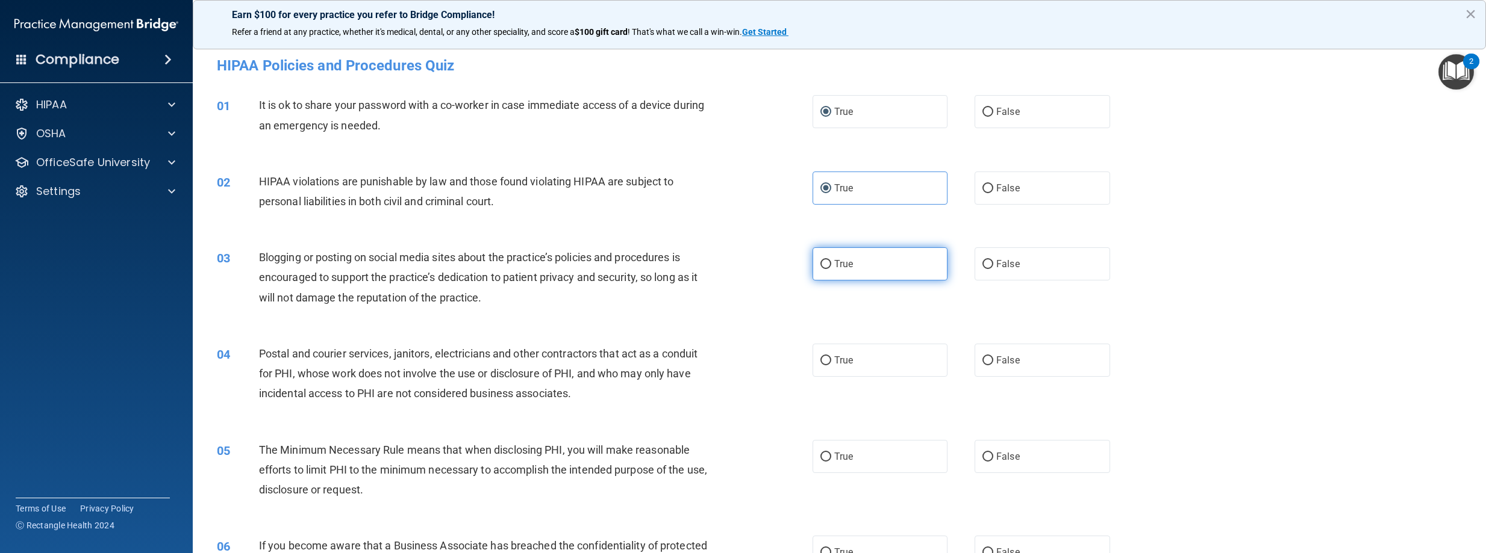
click at [822, 263] on input "True" at bounding box center [825, 264] width 11 height 9
radio input "true"
click at [820, 357] on input "True" at bounding box center [825, 361] width 11 height 9
radio input "true"
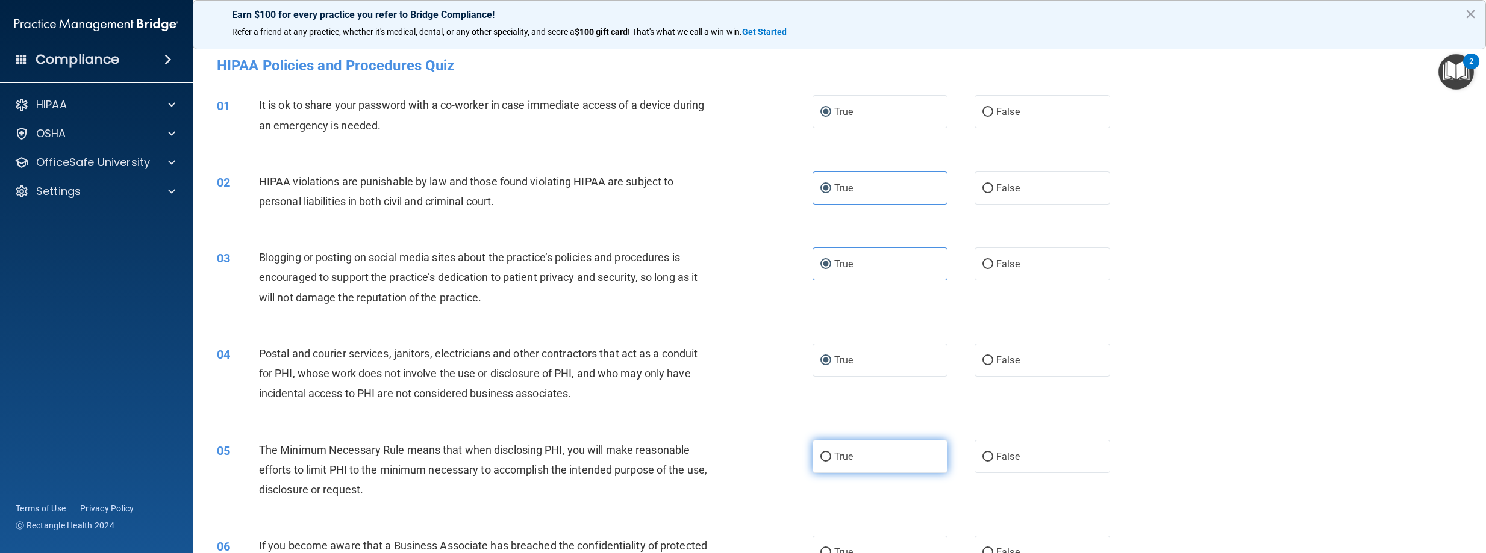
click at [823, 457] on input "True" at bounding box center [825, 457] width 11 height 9
radio input "true"
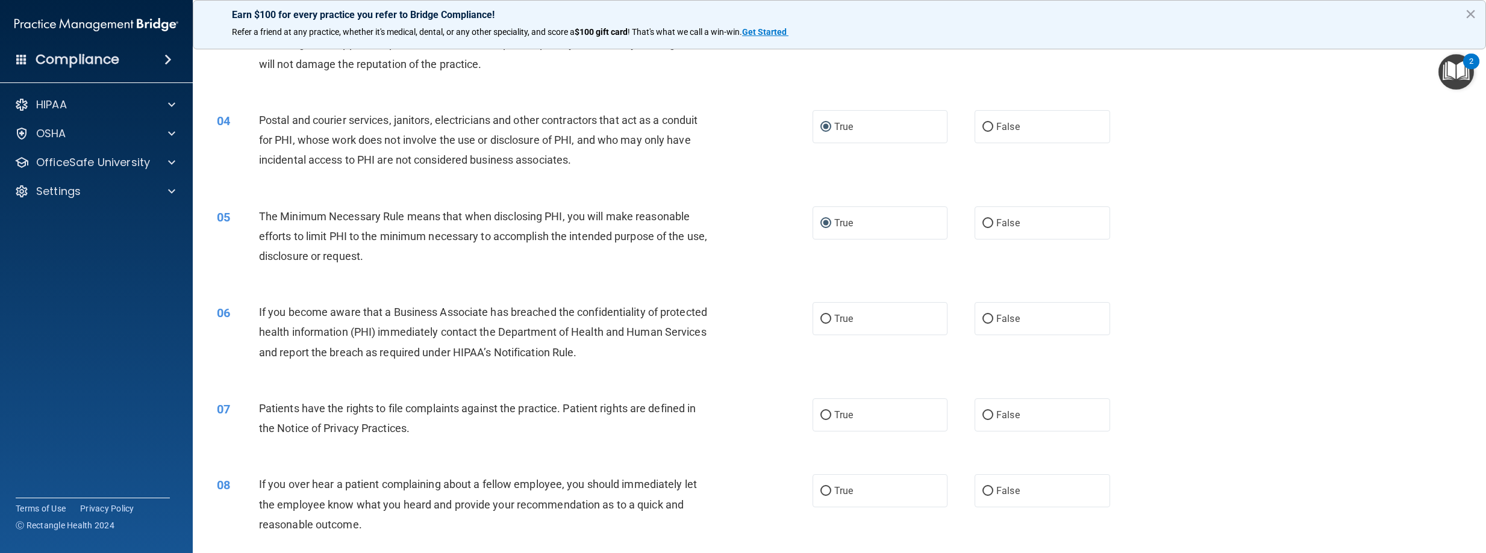
scroll to position [241, 0]
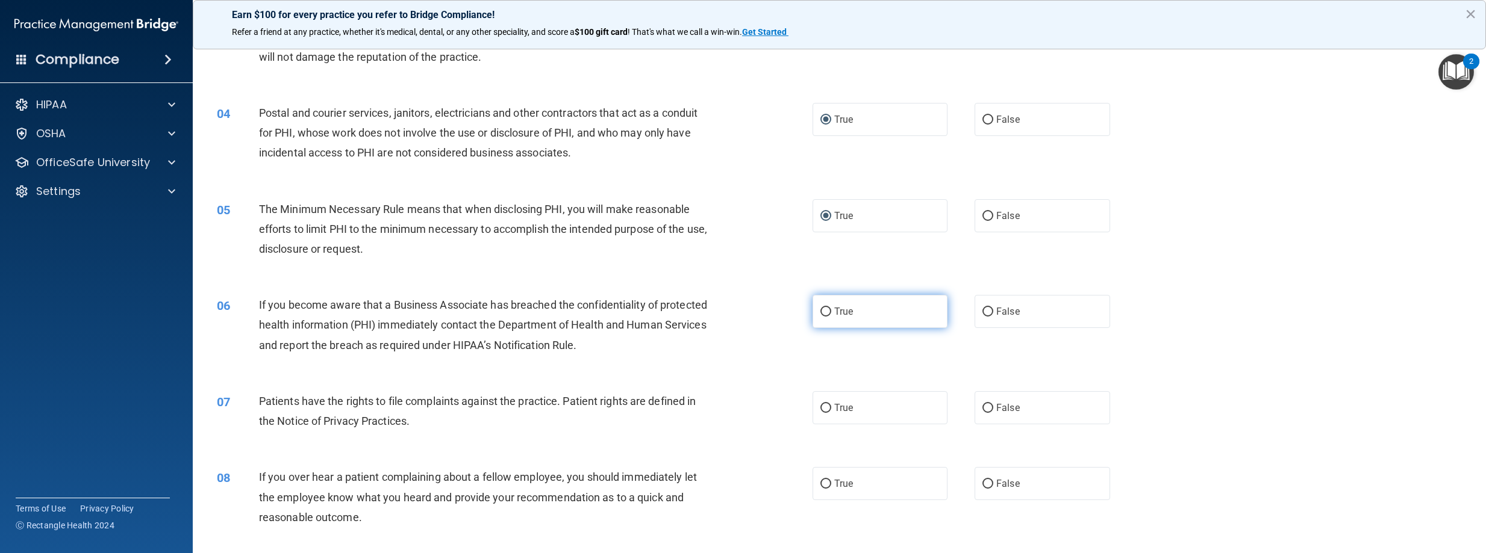
click at [829, 317] on label "True" at bounding box center [880, 311] width 136 height 33
click at [829, 317] on input "True" at bounding box center [825, 312] width 11 height 9
radio input "true"
click at [820, 416] on label "True" at bounding box center [880, 407] width 136 height 33
click at [820, 413] on input "True" at bounding box center [825, 408] width 11 height 9
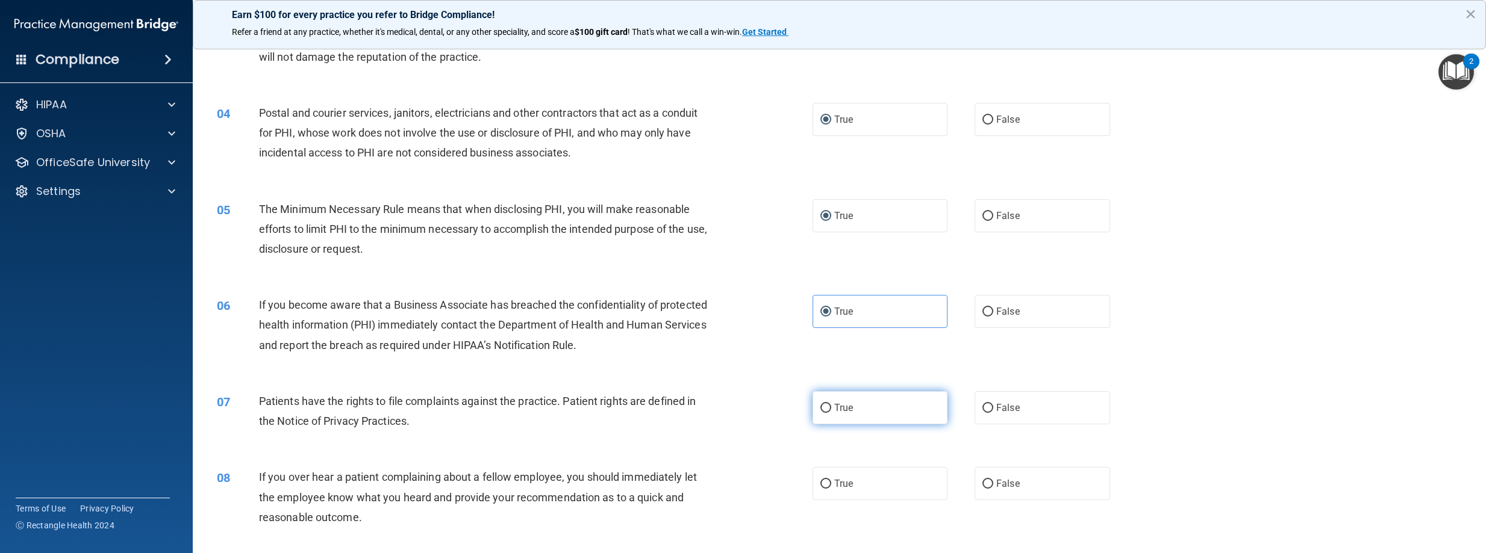
radio input "true"
drag, startPoint x: 818, startPoint y: 473, endPoint x: 820, endPoint y: 480, distance: 7.4
click at [818, 474] on label "True" at bounding box center [880, 483] width 136 height 33
click at [820, 480] on input "True" at bounding box center [825, 484] width 11 height 9
radio input "true"
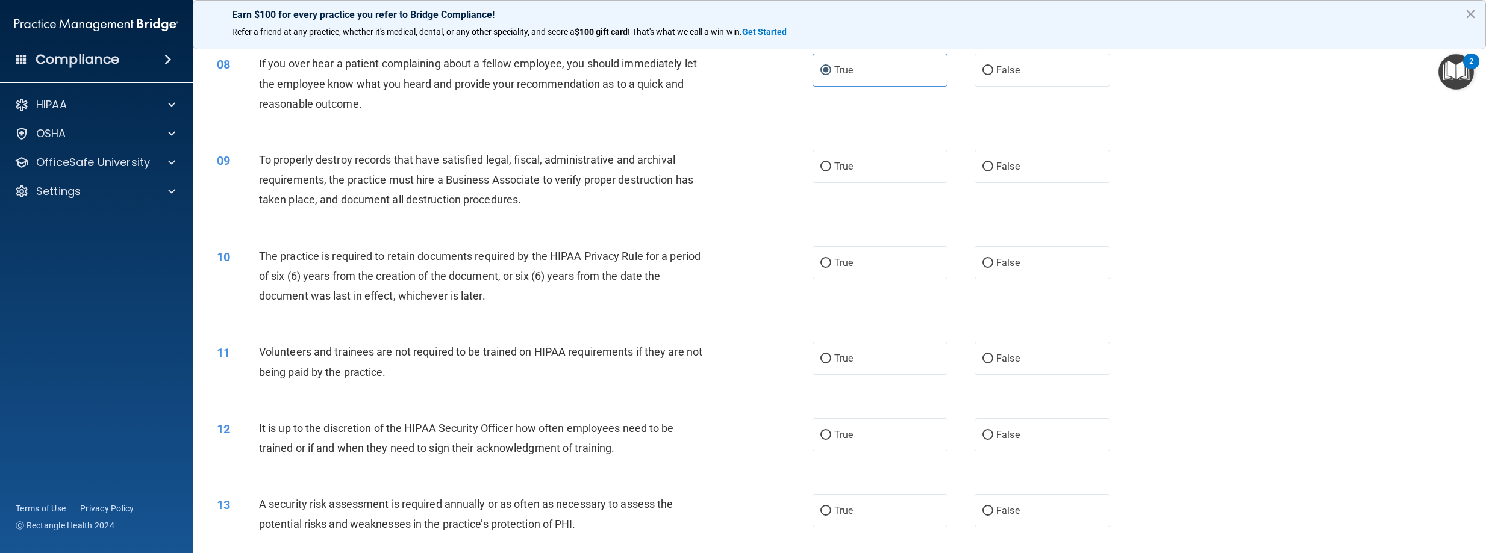
scroll to position [663, 0]
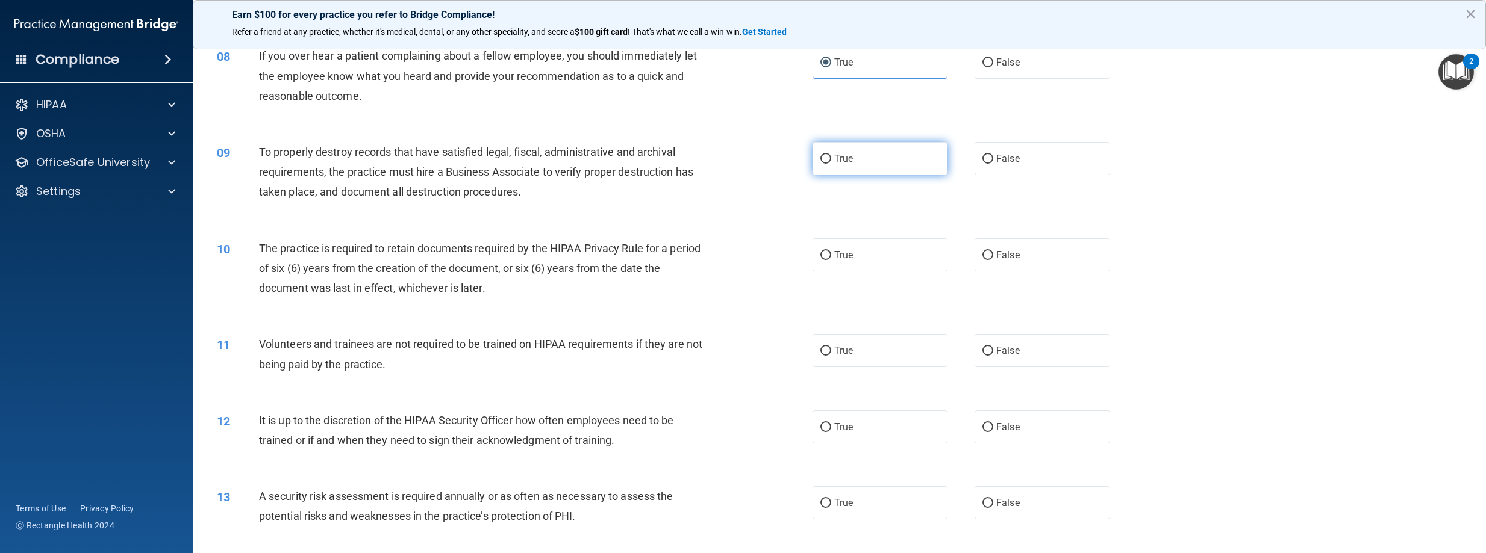
click at [820, 155] on input "True" at bounding box center [825, 159] width 11 height 9
radio input "true"
click at [820, 257] on input "True" at bounding box center [825, 255] width 11 height 9
radio input "true"
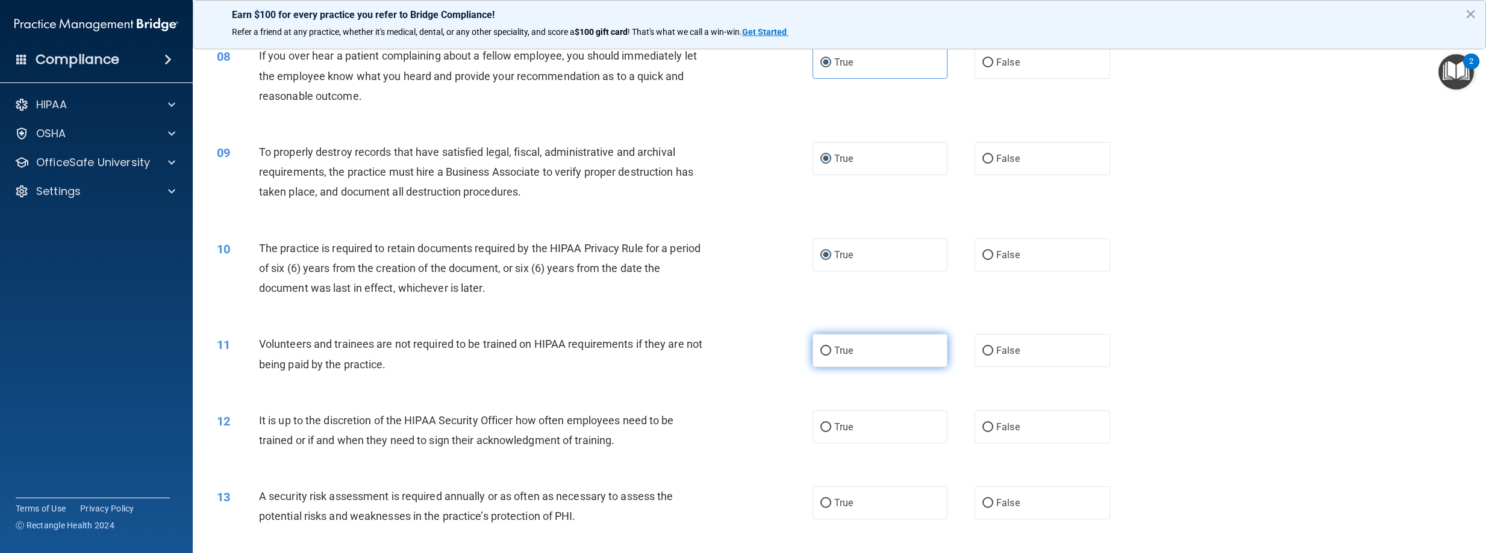
click at [823, 352] on input "True" at bounding box center [825, 351] width 11 height 9
radio input "true"
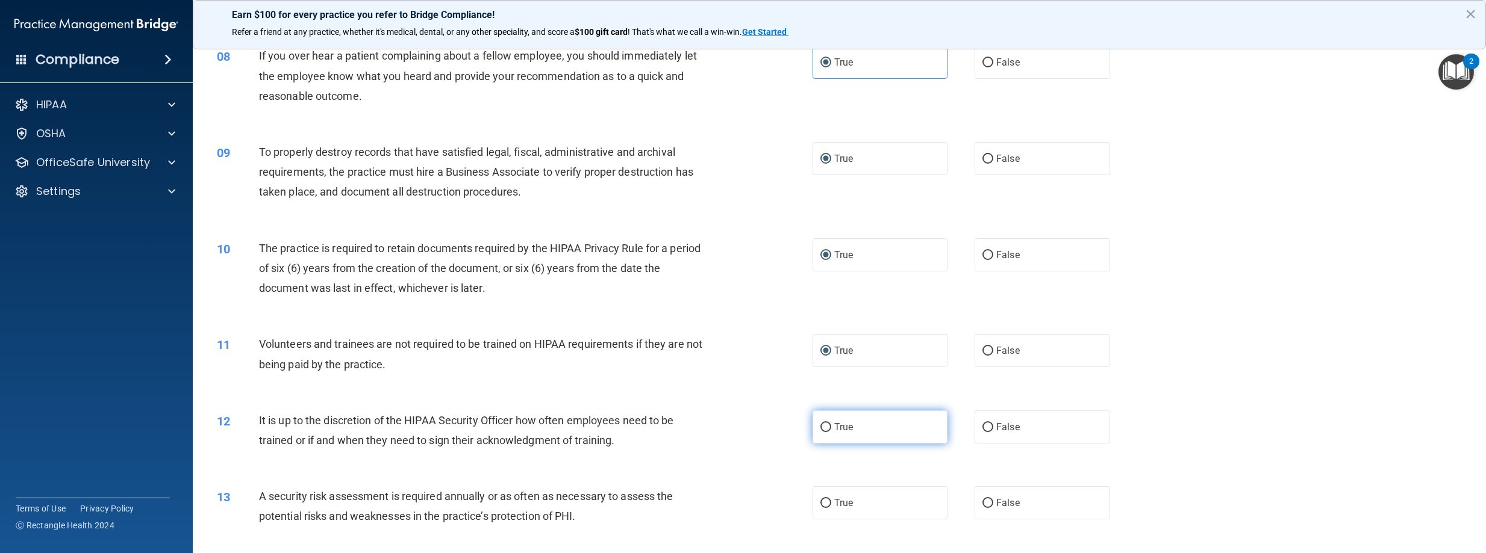
click at [822, 423] on input "True" at bounding box center [825, 427] width 11 height 9
radio input "true"
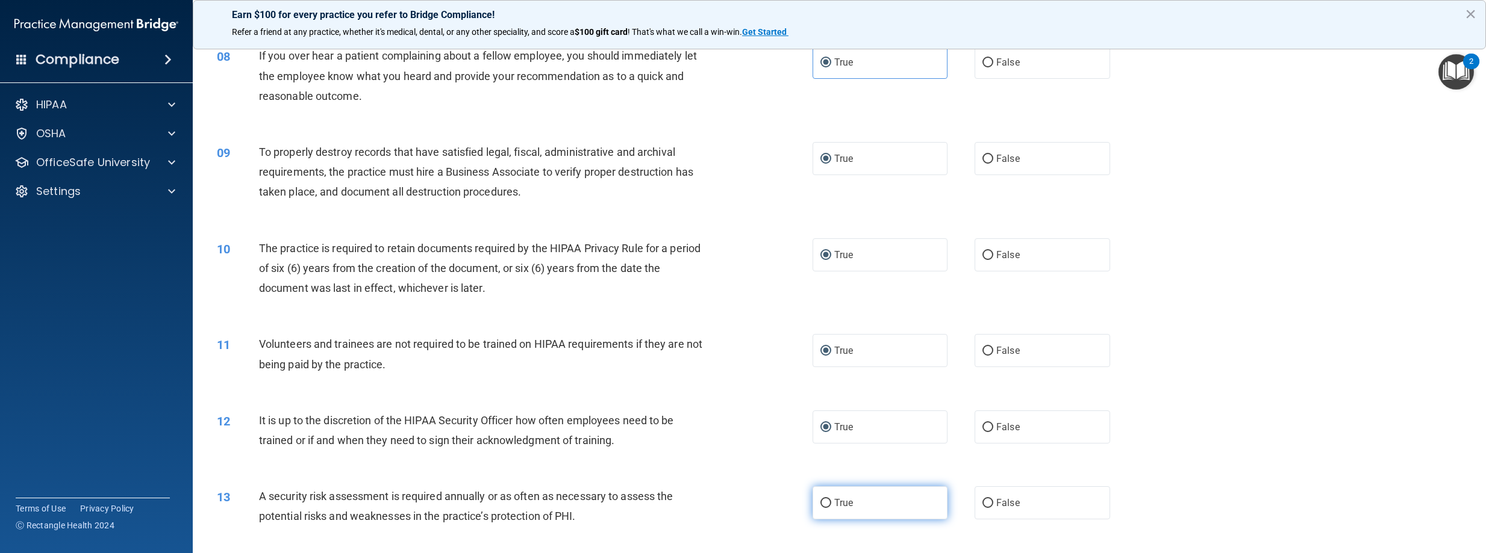
click at [820, 505] on input "True" at bounding box center [825, 503] width 11 height 9
radio input "true"
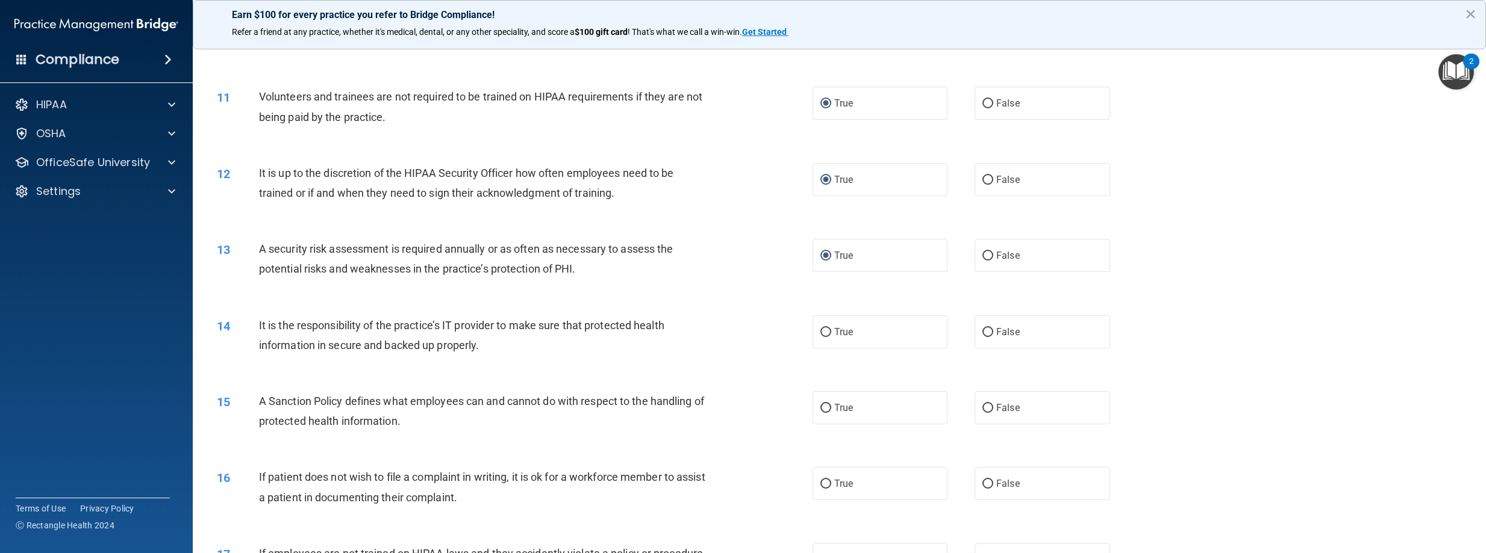
scroll to position [964, 0]
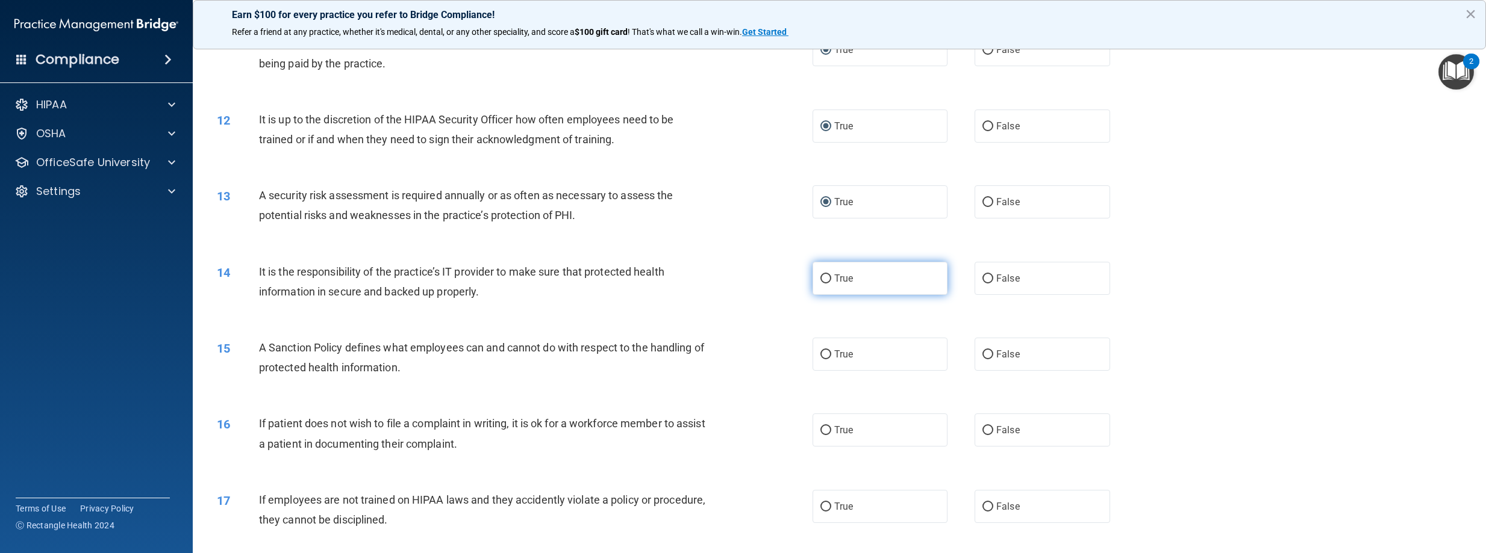
click at [822, 281] on input "True" at bounding box center [825, 279] width 11 height 9
radio input "true"
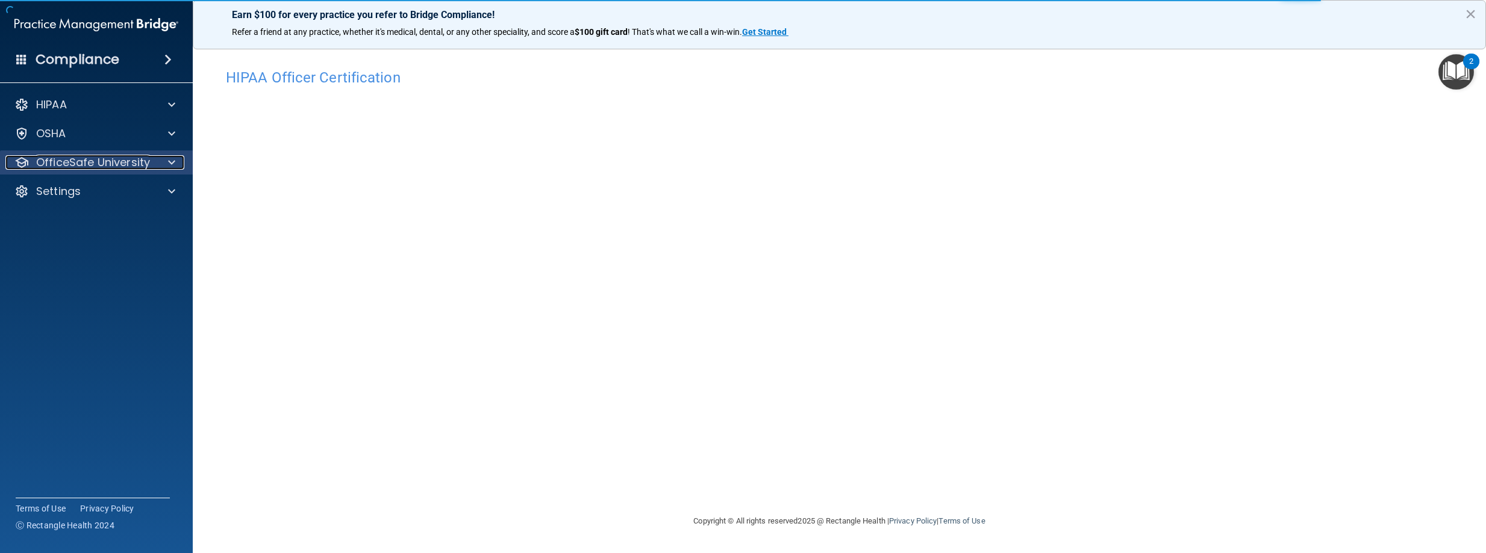
click at [169, 161] on span at bounding box center [171, 162] width 7 height 14
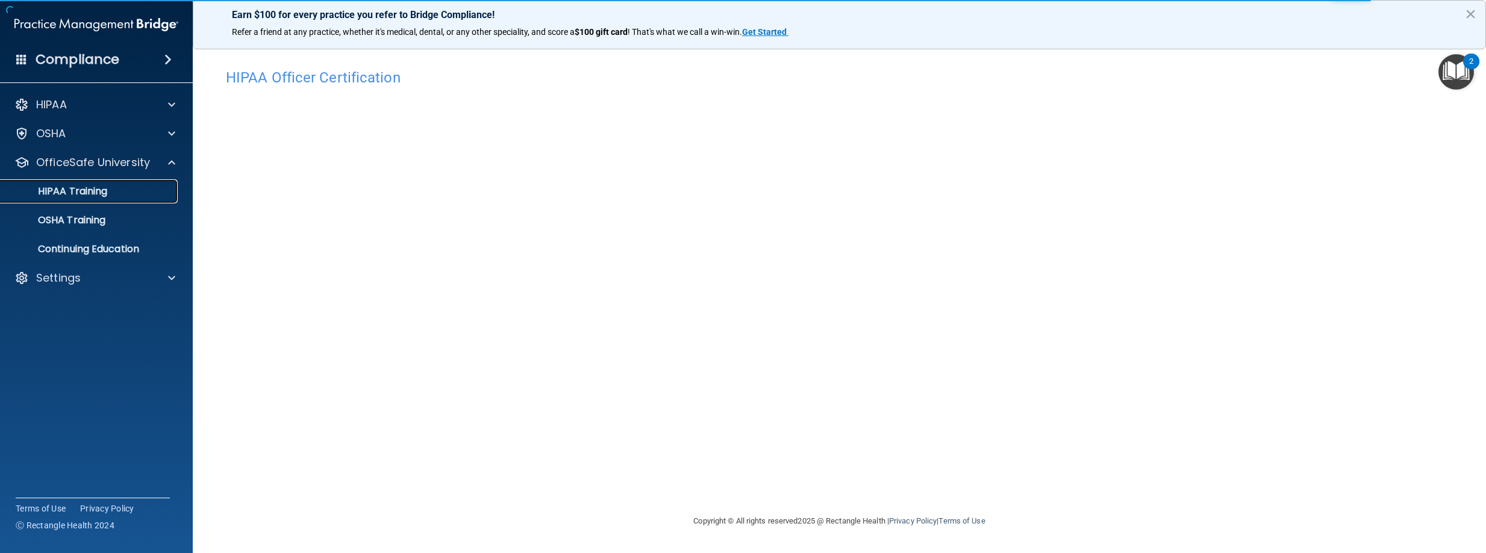
click at [89, 194] on p "HIPAA Training" at bounding box center [57, 192] width 99 height 12
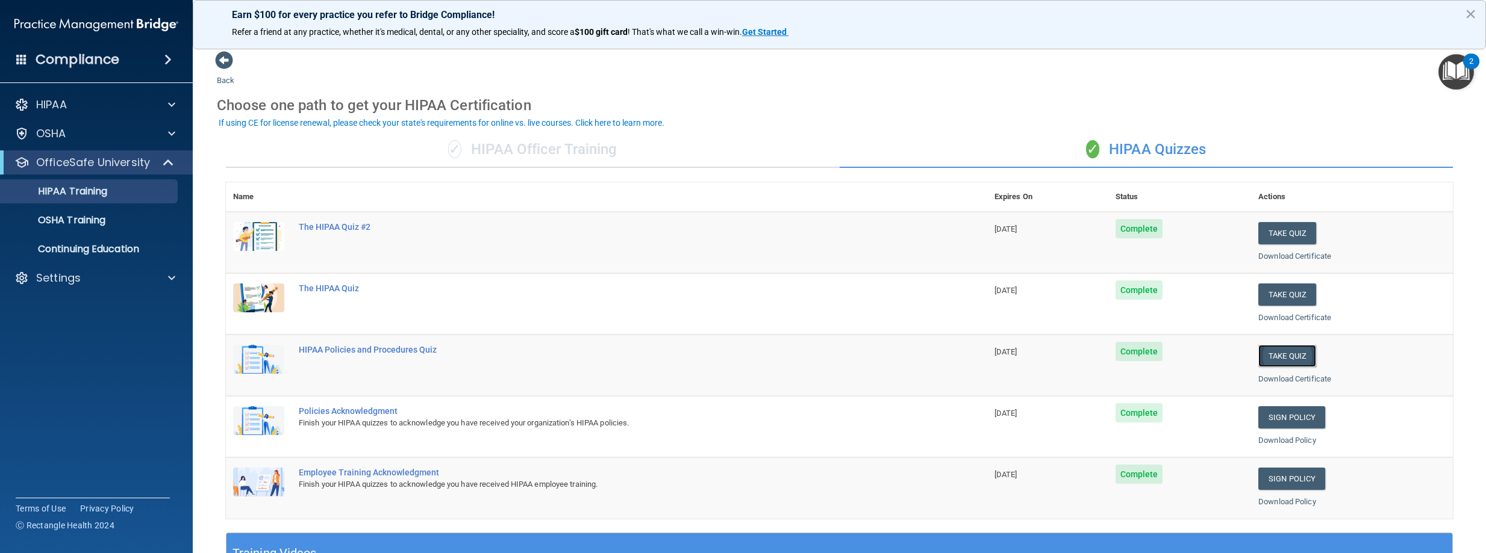
click at [1287, 356] on button "Take Quiz" at bounding box center [1287, 356] width 58 height 22
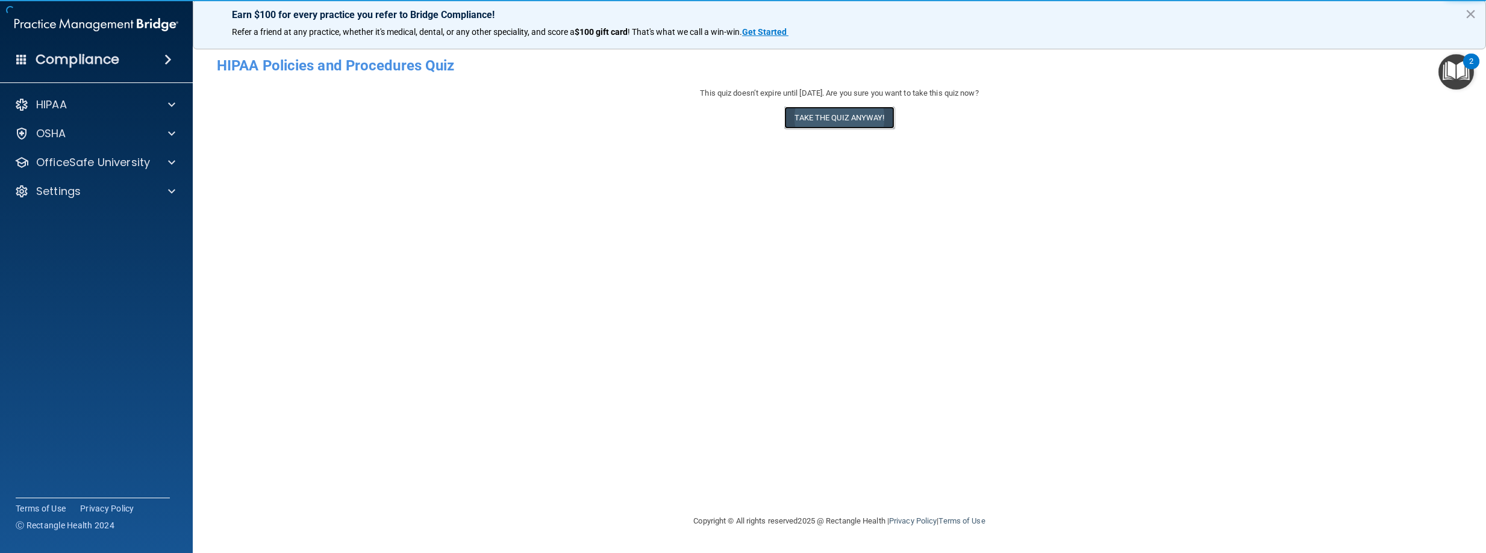
click at [833, 117] on button "Take the quiz anyway!" at bounding box center [839, 118] width 110 height 22
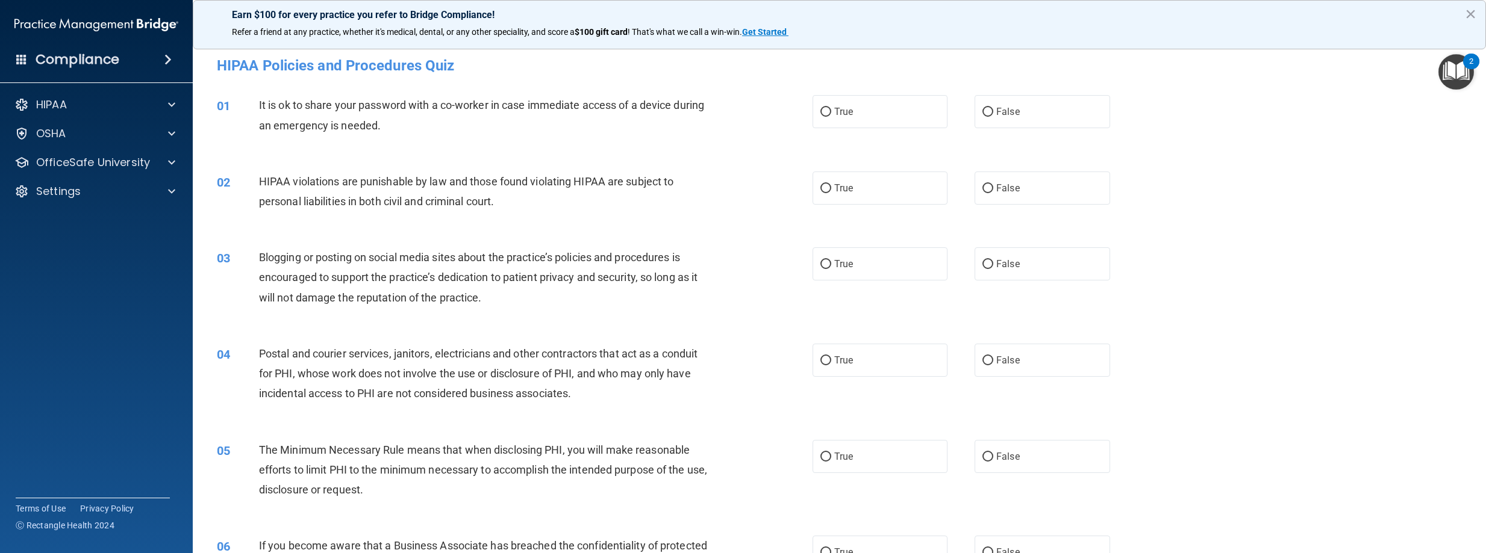
drag, startPoint x: 989, startPoint y: 111, endPoint x: 834, endPoint y: 161, distance: 162.8
click at [987, 111] on label "False" at bounding box center [1042, 111] width 136 height 33
click at [823, 188] on input "True" at bounding box center [825, 188] width 11 height 9
radio input "true"
click at [988, 262] on label "False" at bounding box center [1042, 264] width 136 height 33
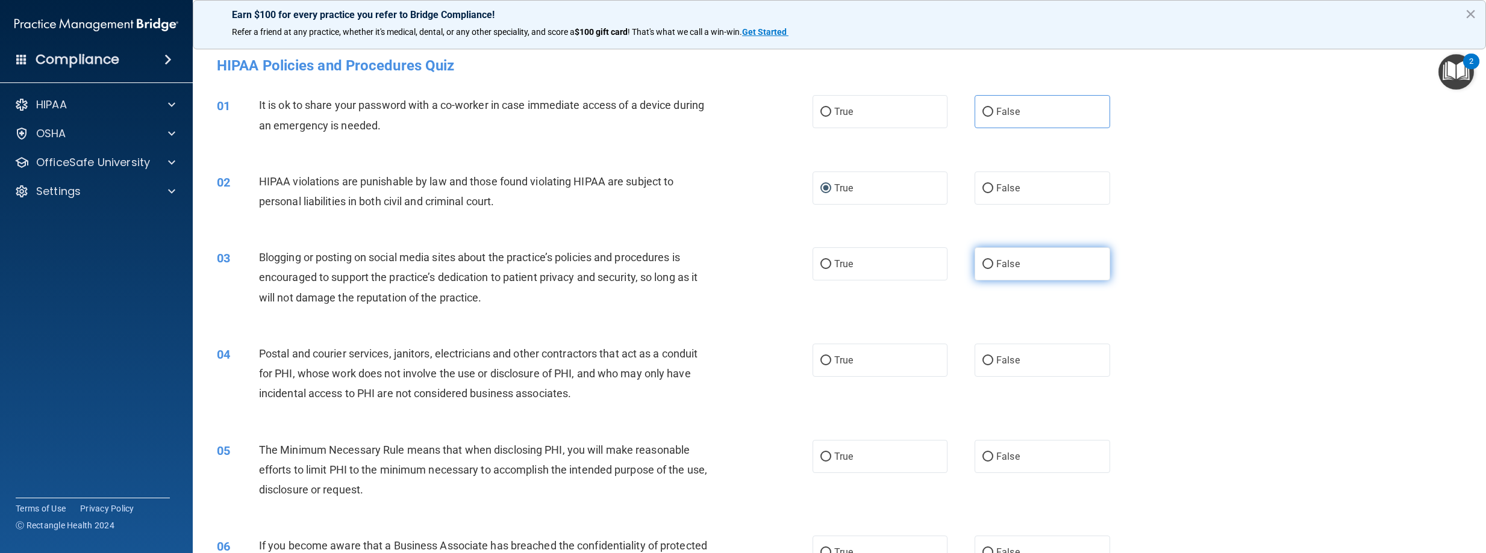
click at [988, 262] on input "False" at bounding box center [987, 264] width 11 height 9
radio input "true"
click at [823, 361] on input "True" at bounding box center [825, 361] width 11 height 9
radio input "true"
click at [822, 455] on input "True" at bounding box center [825, 457] width 11 height 9
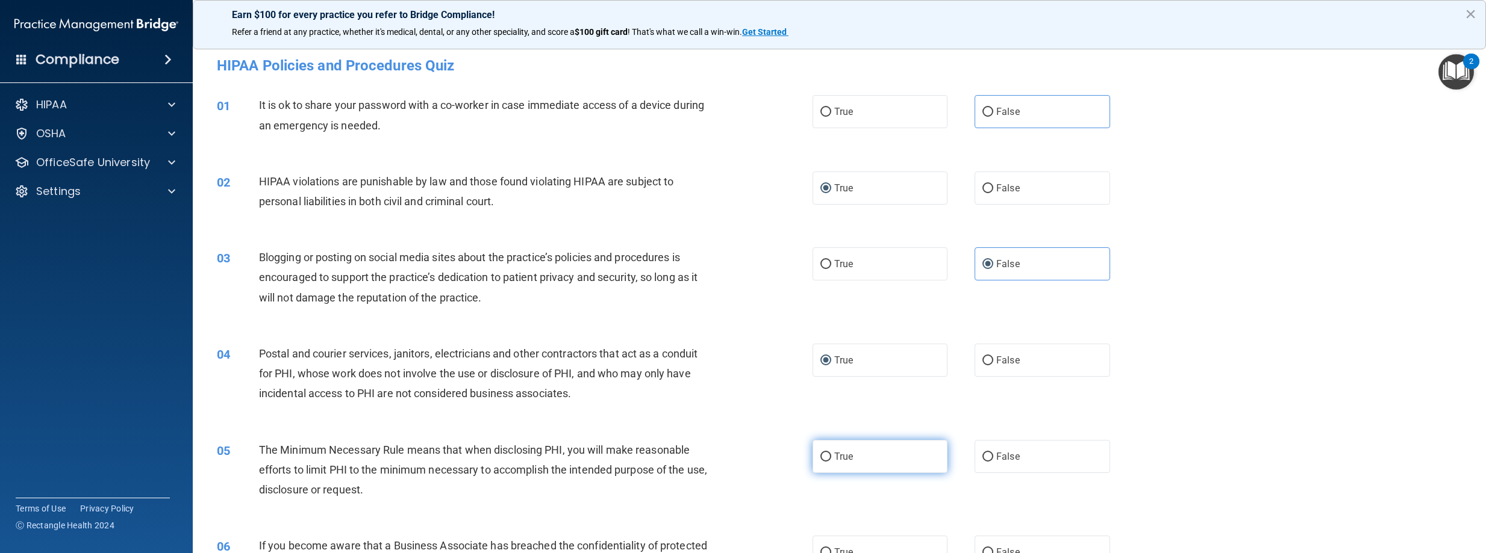
radio input "true"
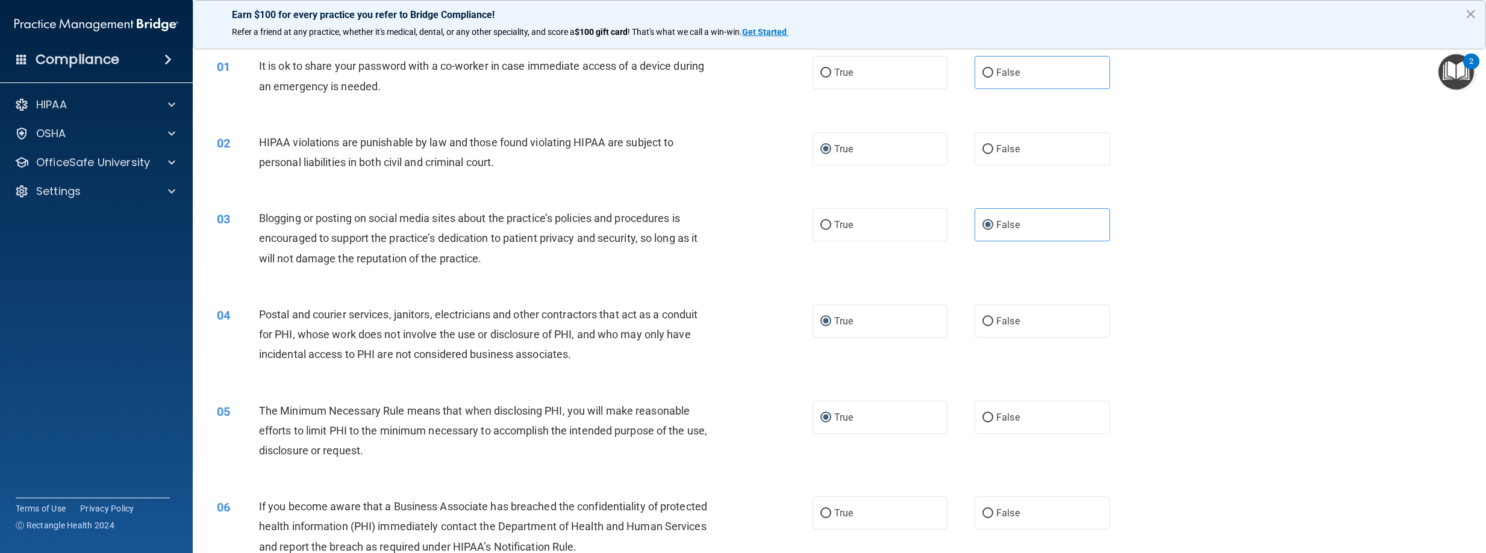
scroll to position [60, 0]
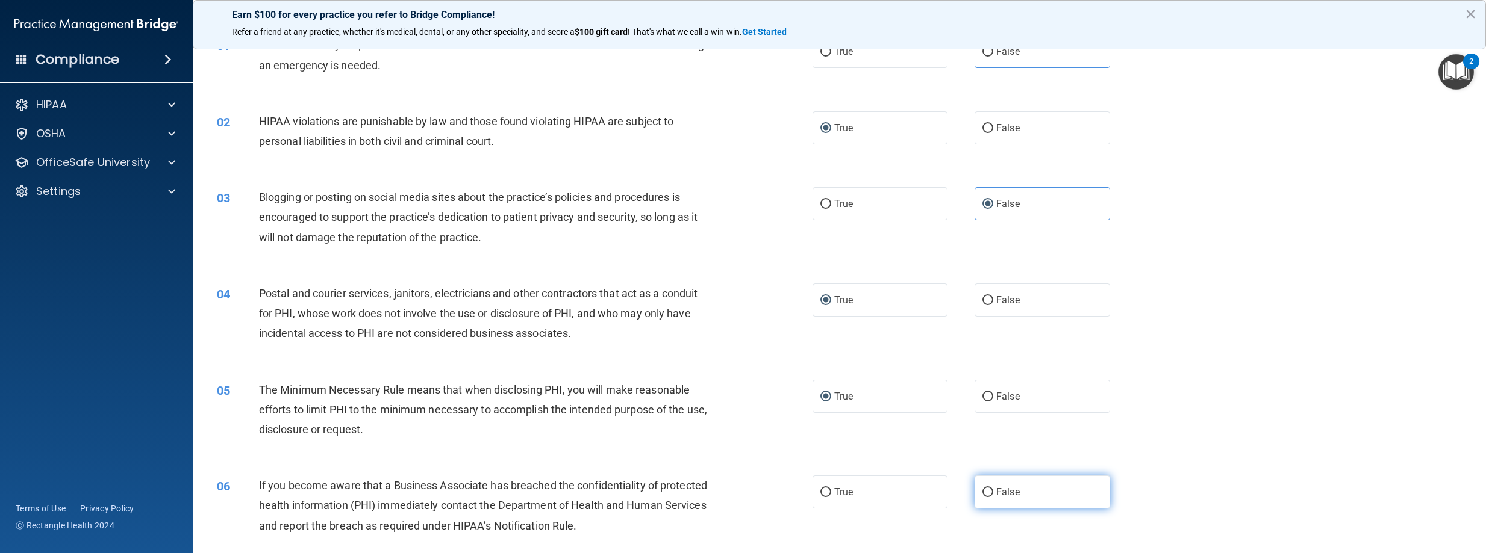
click at [984, 495] on input "False" at bounding box center [987, 492] width 11 height 9
radio input "true"
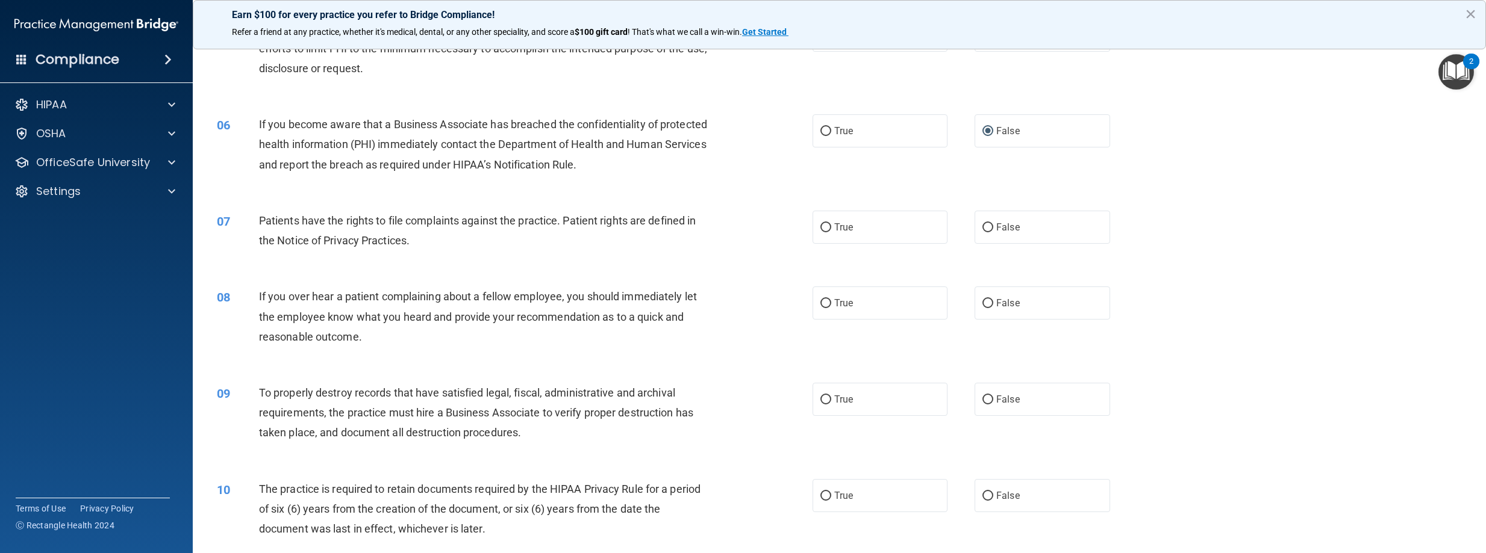
scroll to position [482, 0]
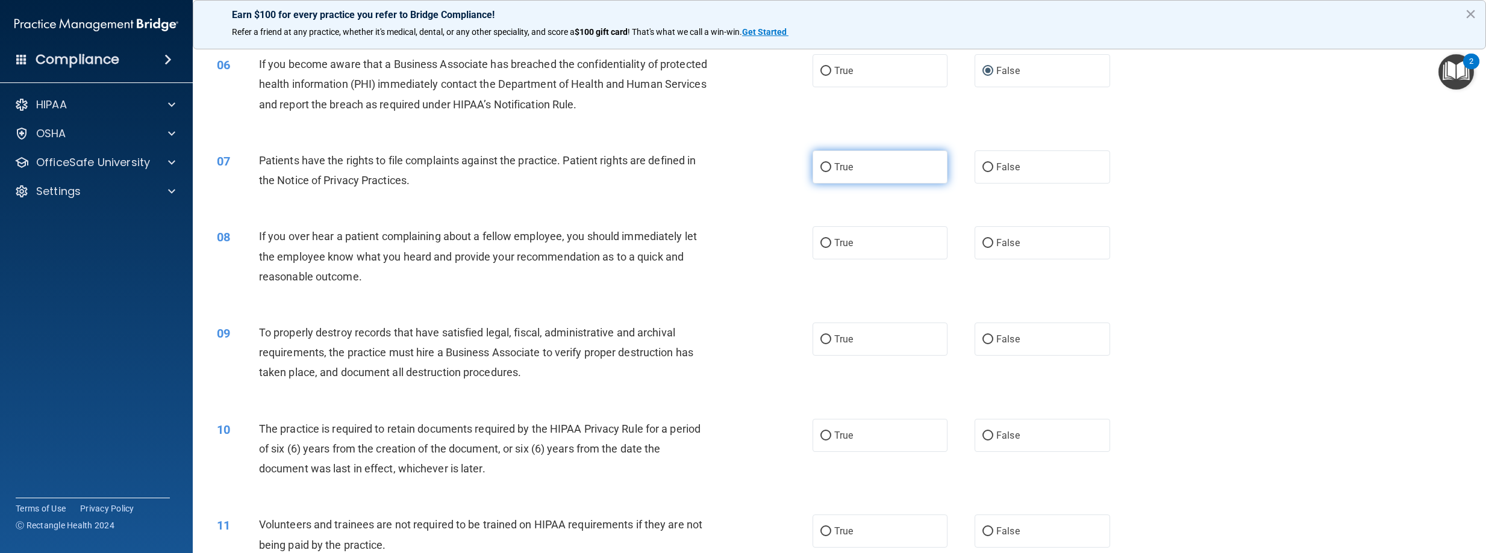
click at [820, 170] on input "True" at bounding box center [825, 167] width 11 height 9
radio input "true"
click at [982, 242] on input "False" at bounding box center [987, 243] width 11 height 9
radio input "true"
click at [985, 343] on input "False" at bounding box center [987, 339] width 11 height 9
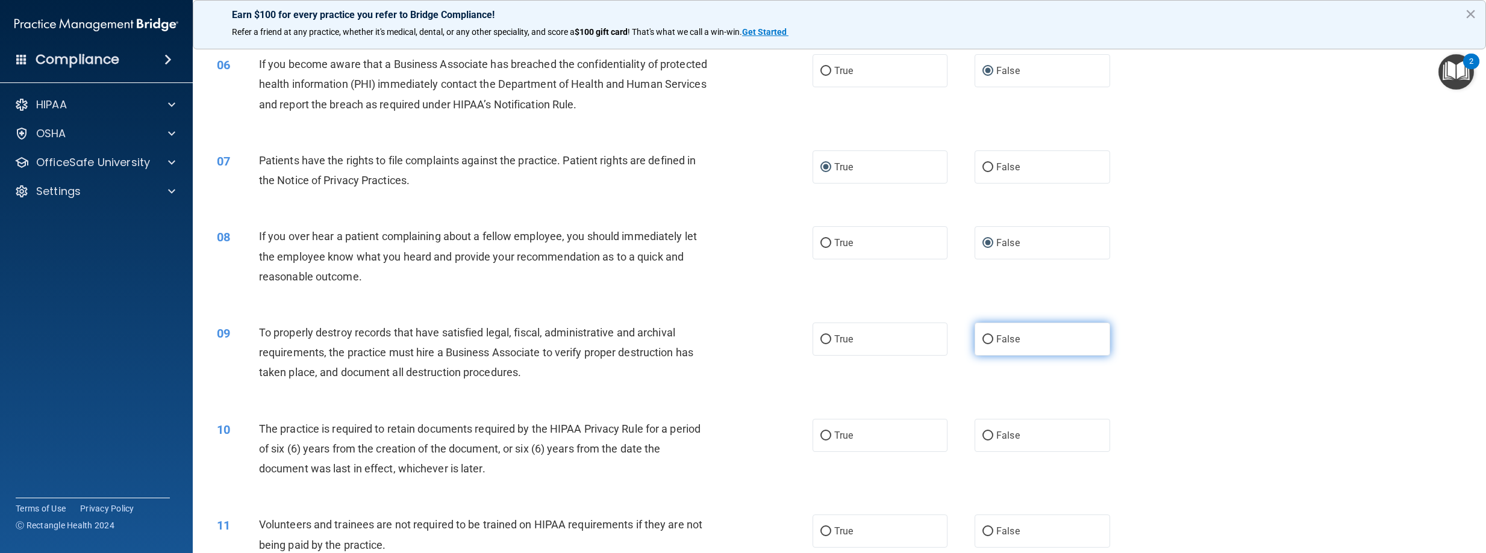
radio input "true"
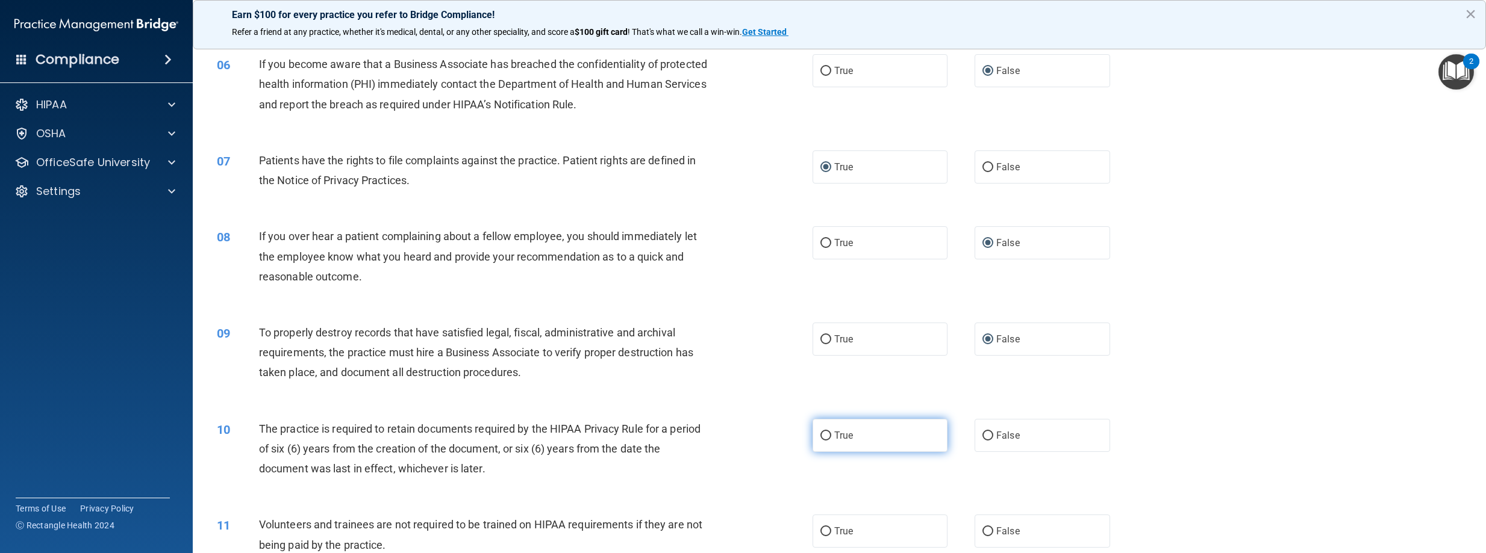
click at [820, 436] on input "True" at bounding box center [825, 436] width 11 height 9
radio input "true"
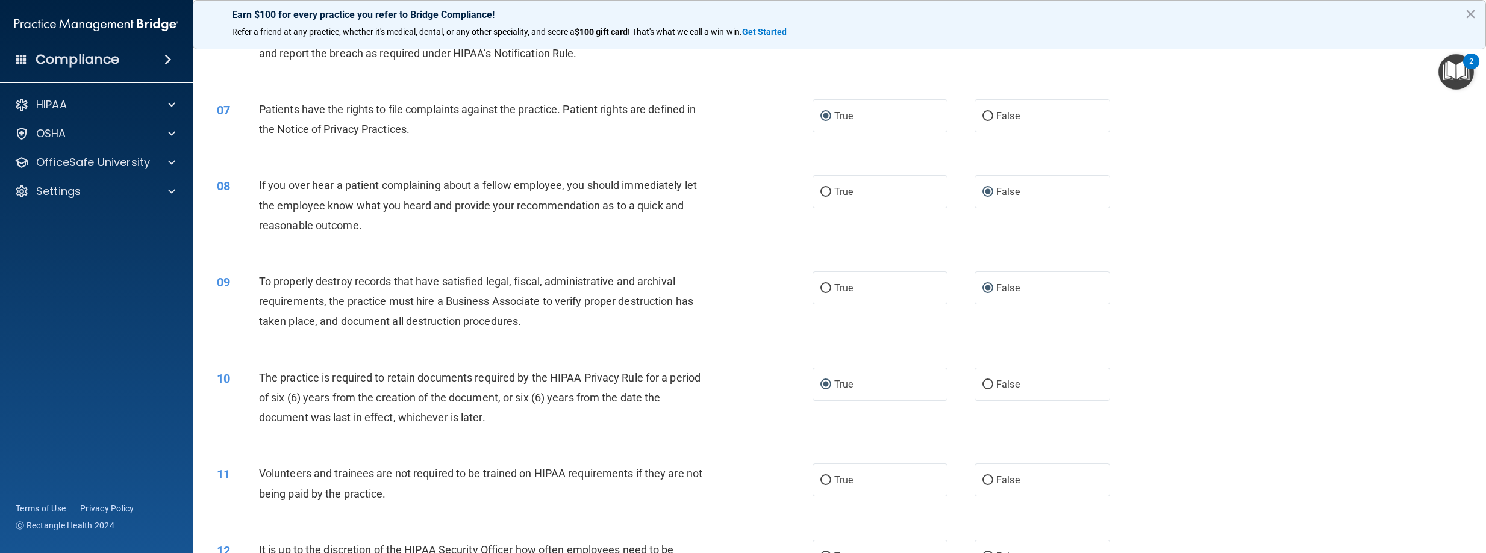
scroll to position [602, 0]
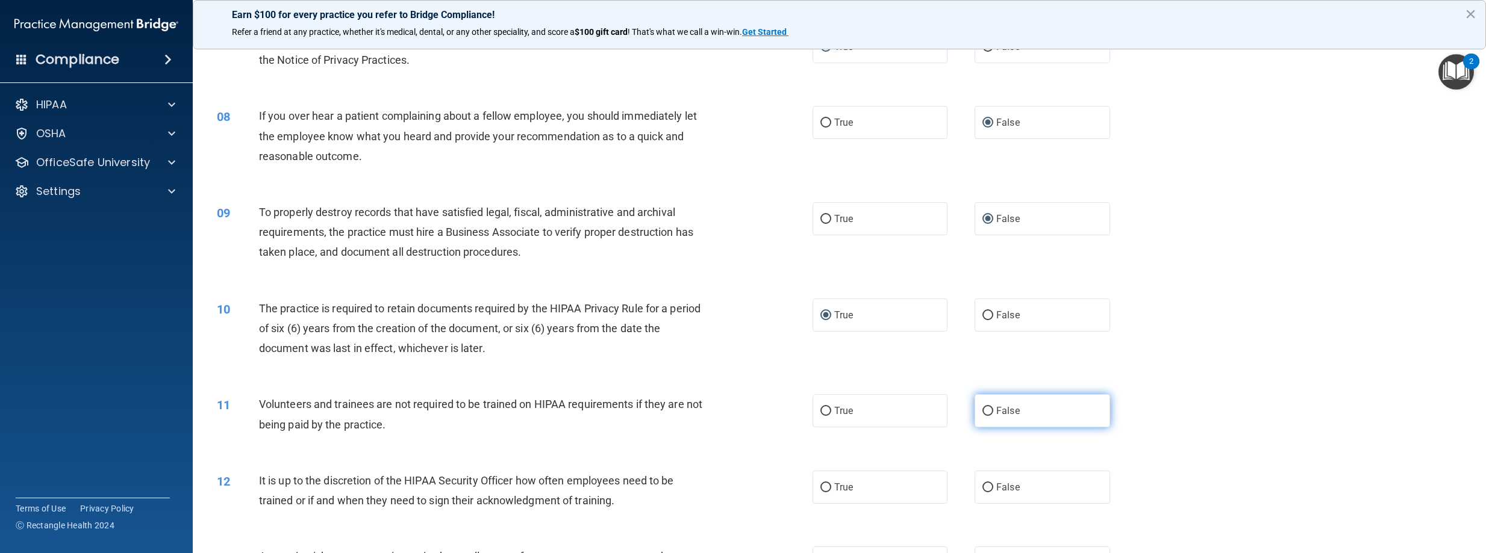
click at [982, 416] on input "False" at bounding box center [987, 411] width 11 height 9
radio input "true"
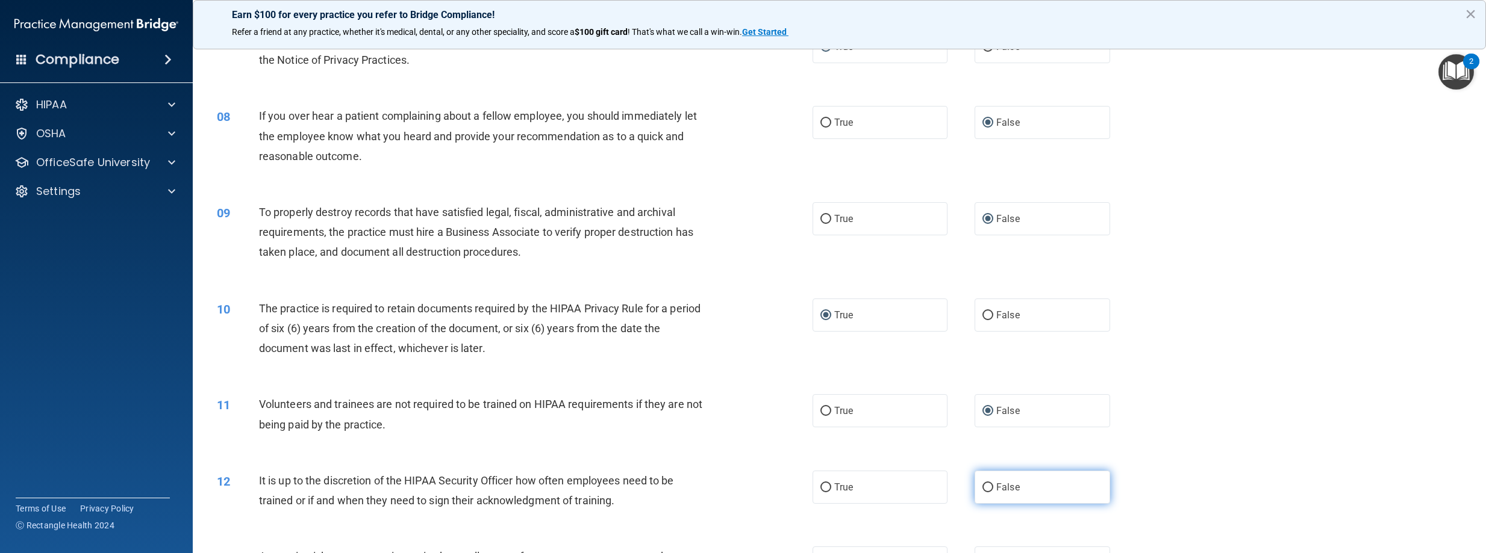
click at [984, 494] on label "False" at bounding box center [1042, 487] width 136 height 33
click at [984, 493] on input "False" at bounding box center [987, 488] width 11 height 9
radio input "true"
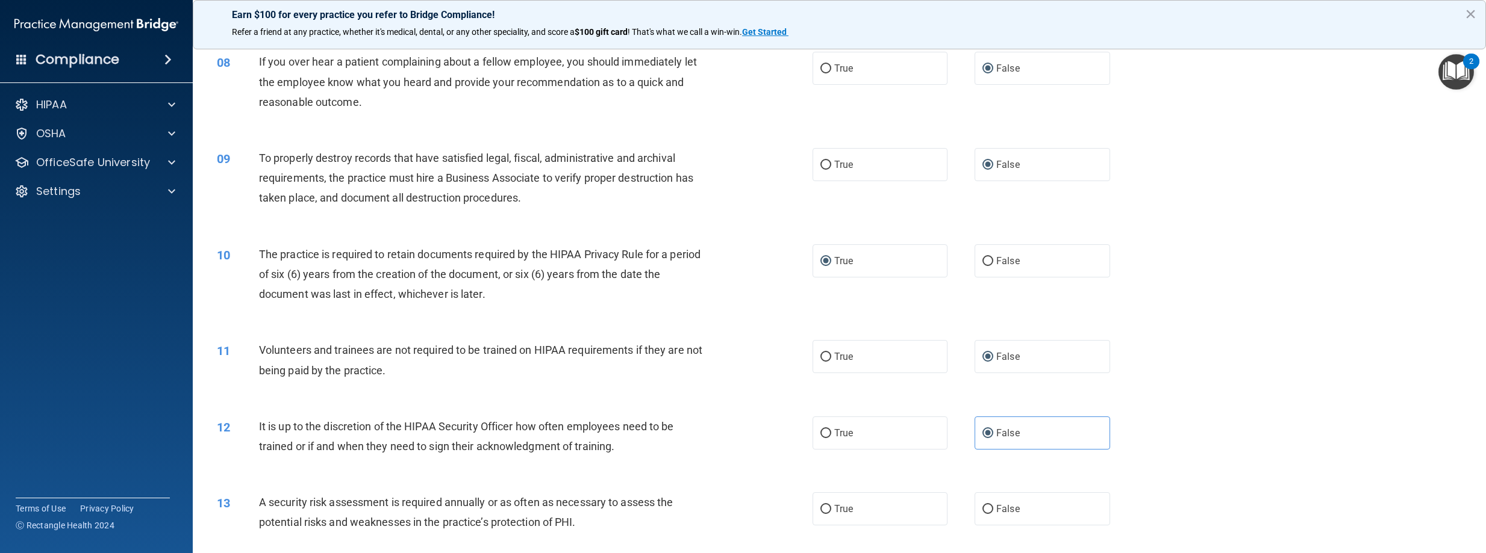
scroll to position [783, 0]
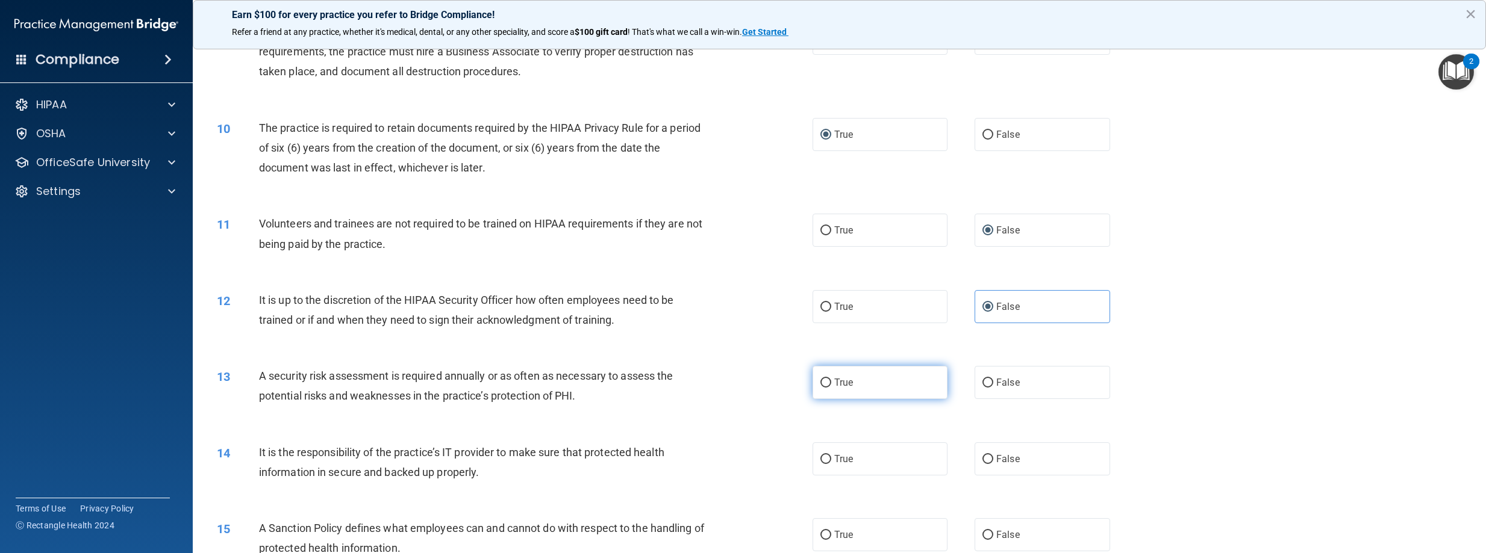
click at [825, 379] on input "True" at bounding box center [825, 383] width 11 height 9
radio input "true"
click at [982, 455] on input "False" at bounding box center [987, 459] width 11 height 9
radio input "true"
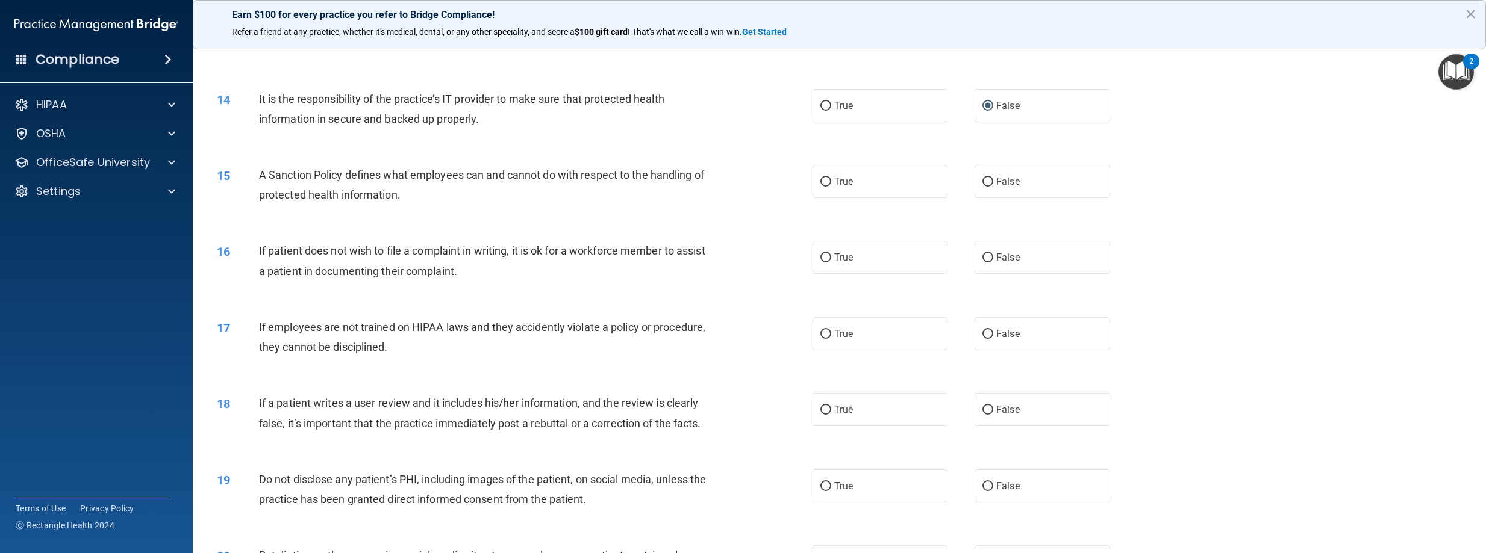
scroll to position [1144, 0]
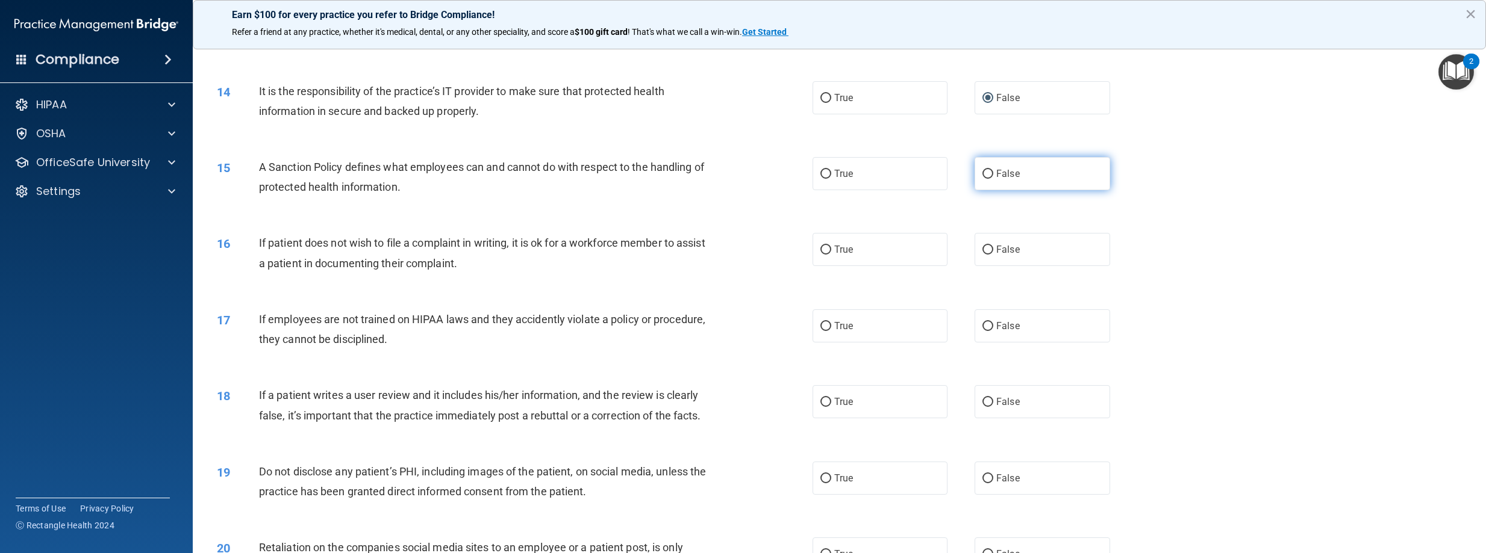
click at [982, 178] on input "False" at bounding box center [987, 174] width 11 height 9
radio input "true"
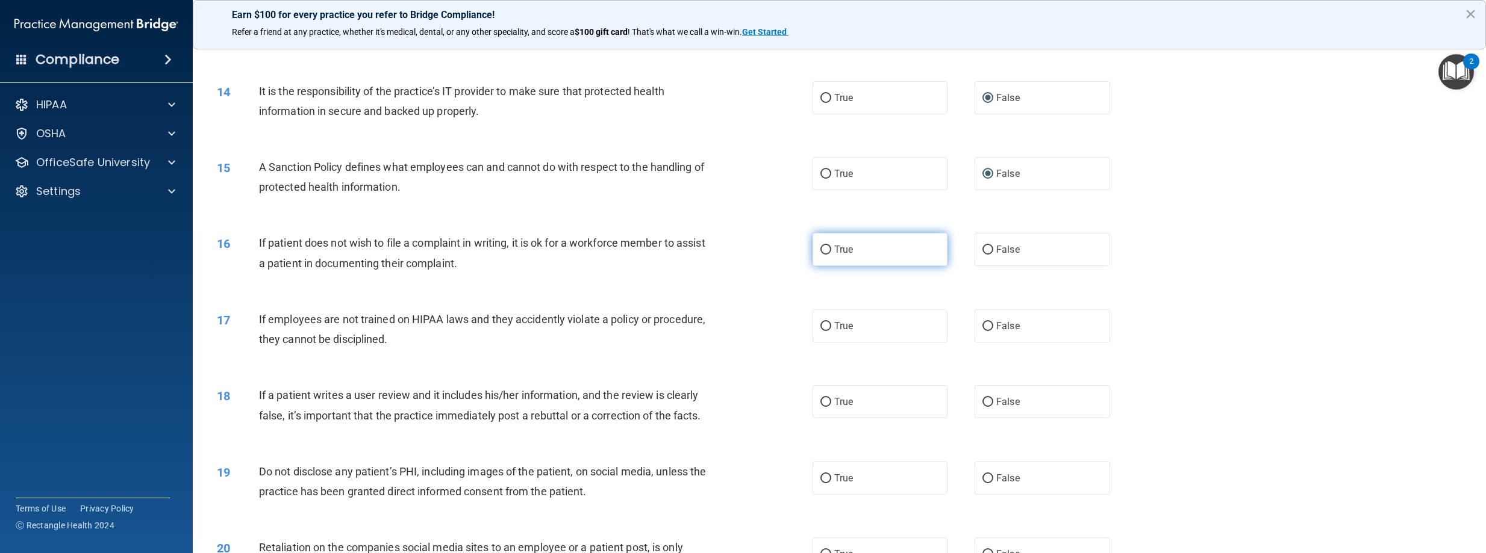
click at [822, 252] on input "True" at bounding box center [825, 250] width 11 height 9
radio input "true"
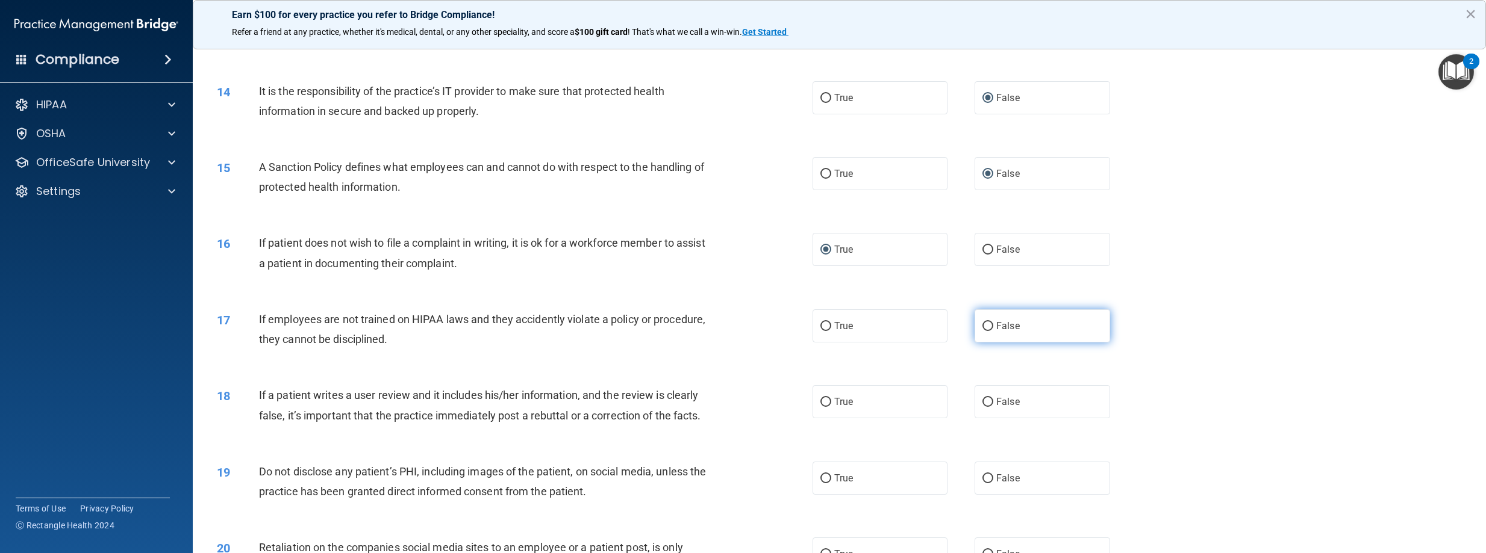
click at [982, 326] on input "False" at bounding box center [987, 326] width 11 height 9
radio input "true"
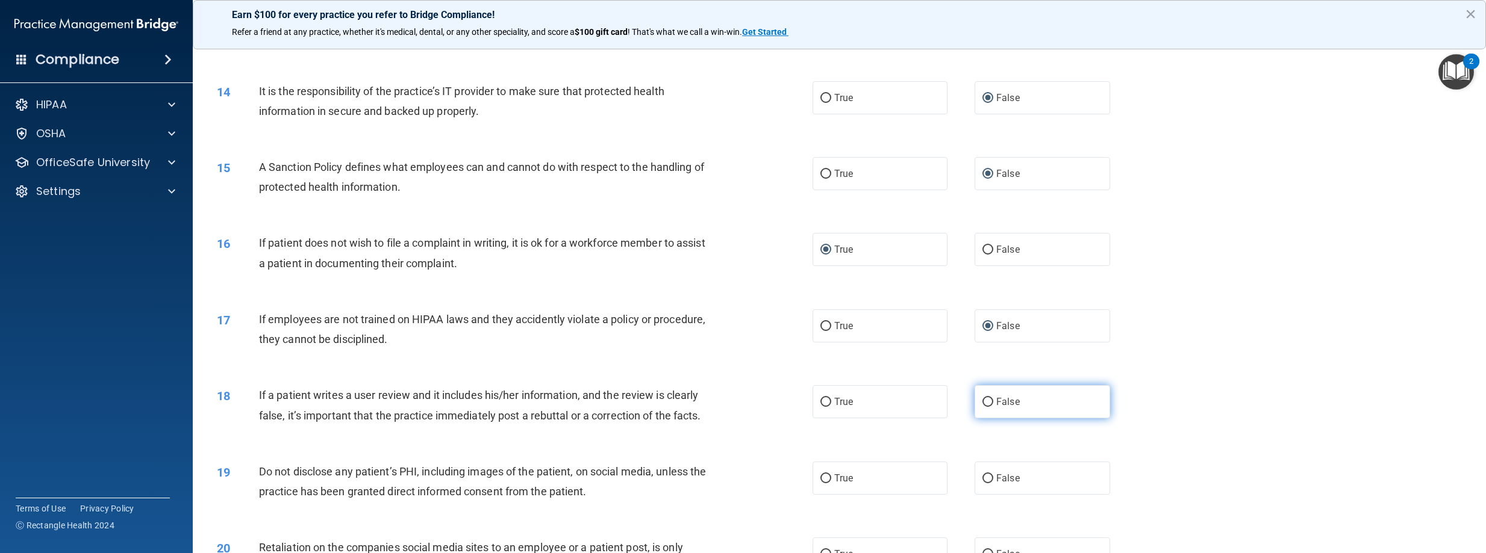
click at [982, 405] on input "False" at bounding box center [987, 402] width 11 height 9
radio input "true"
click at [822, 476] on input "True" at bounding box center [825, 479] width 11 height 9
radio input "true"
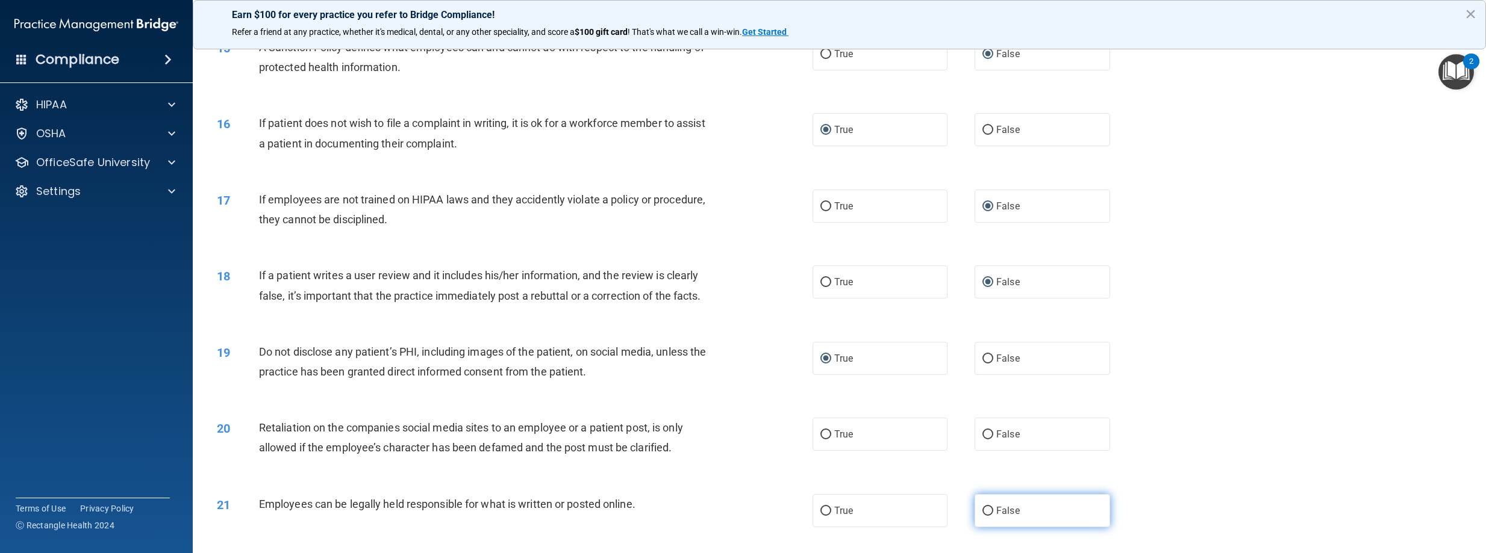
scroll to position [1265, 0]
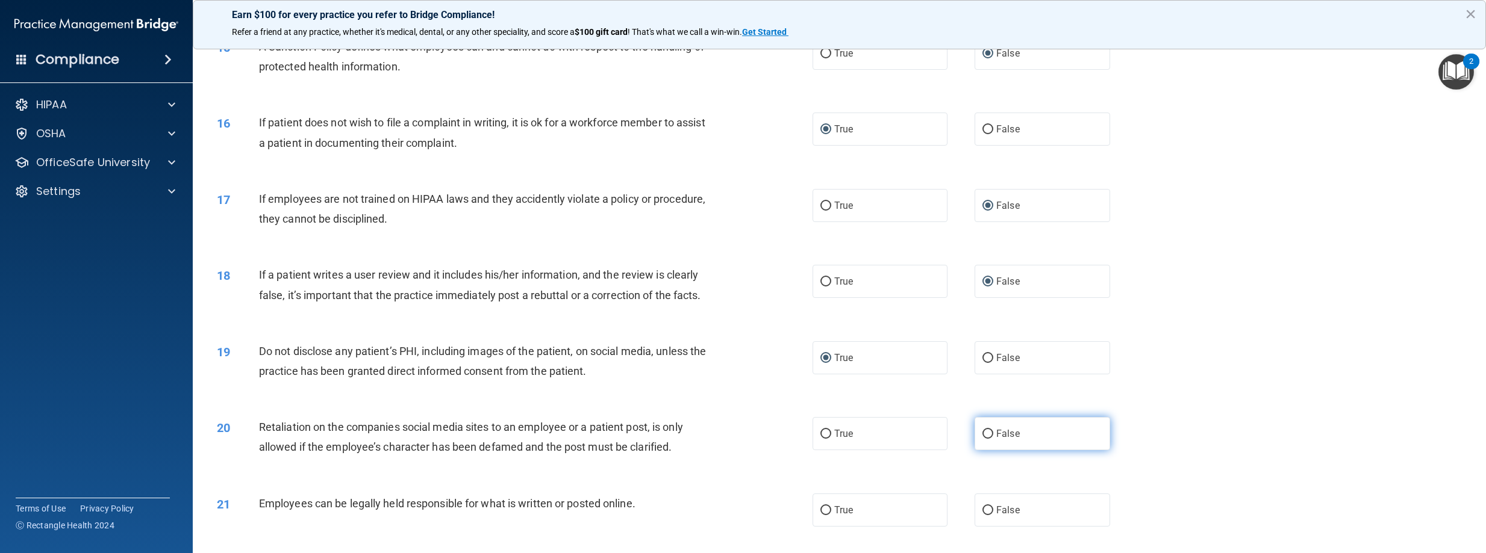
click at [982, 430] on input "False" at bounding box center [987, 434] width 11 height 9
radio input "true"
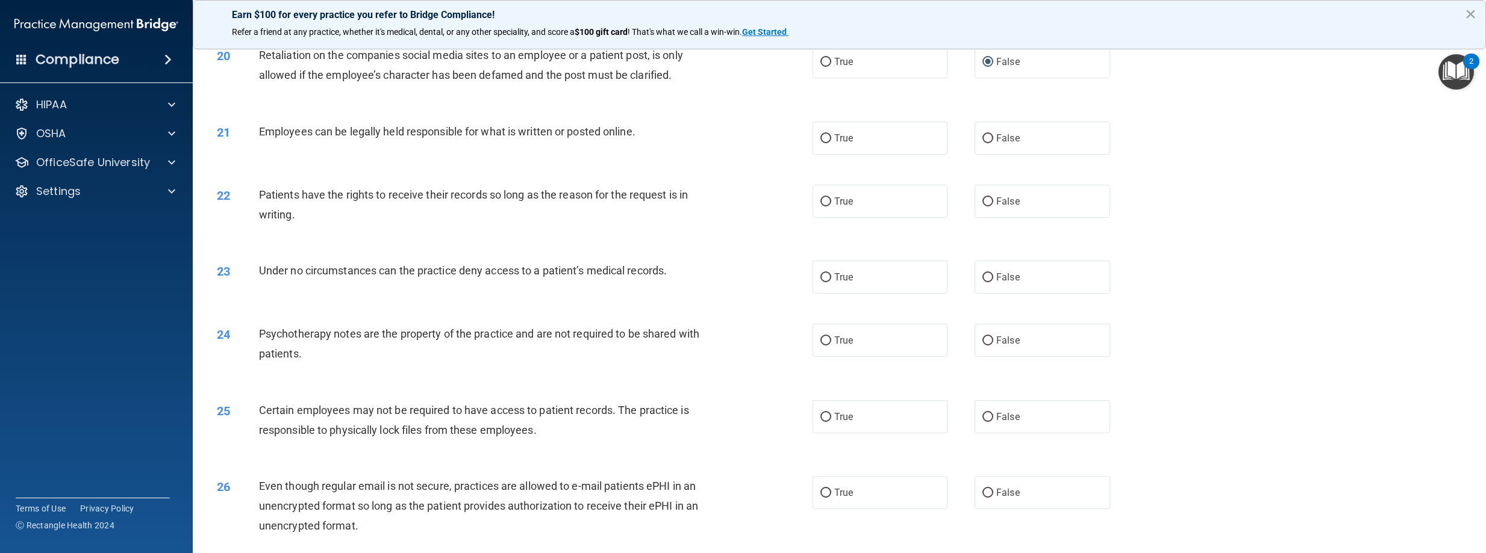
scroll to position [1626, 0]
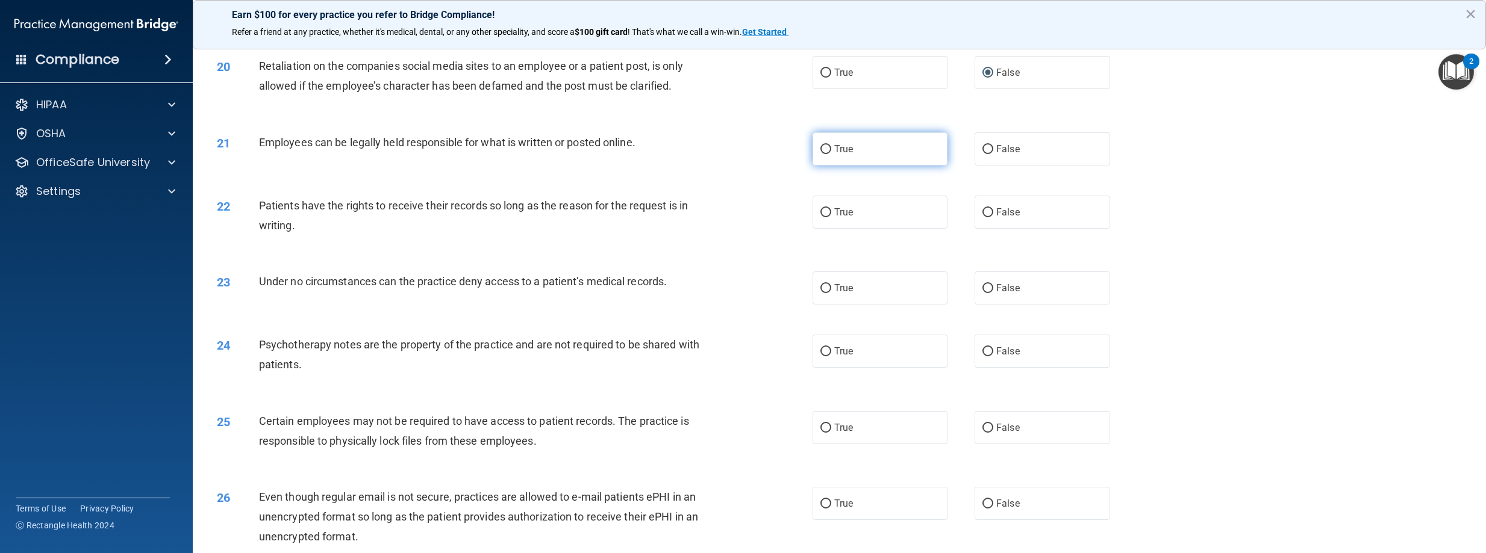
click at [822, 152] on input "True" at bounding box center [825, 149] width 11 height 9
radio input "true"
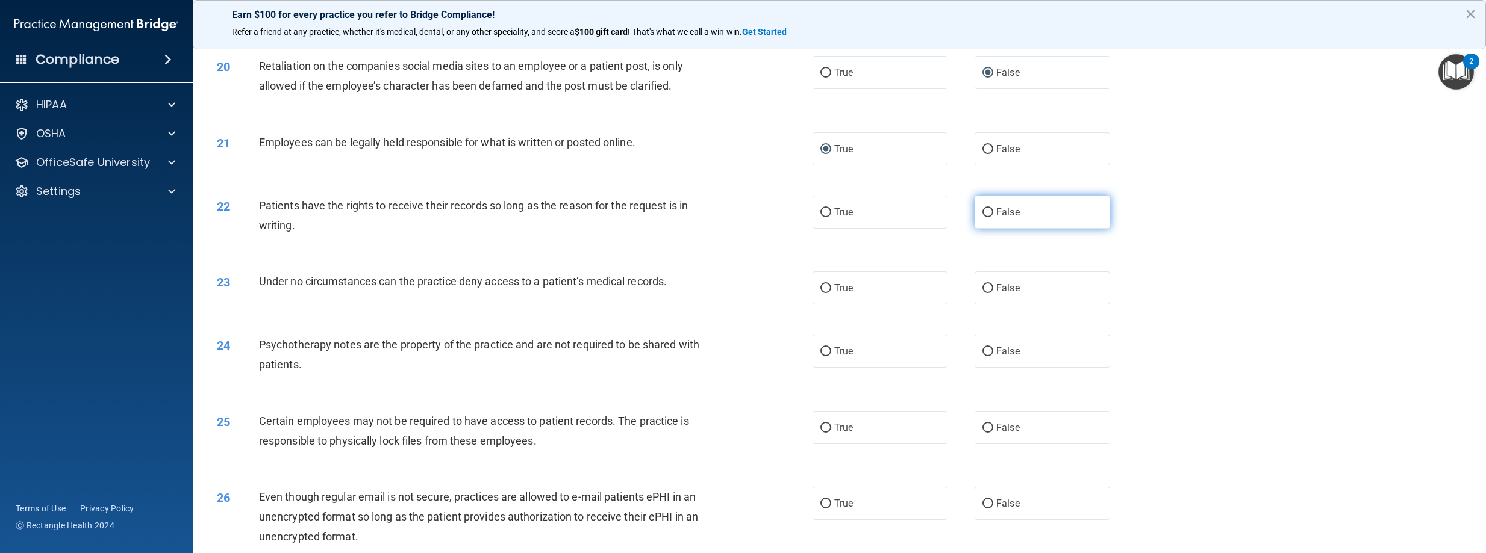
click at [985, 212] on input "False" at bounding box center [987, 212] width 11 height 9
radio input "true"
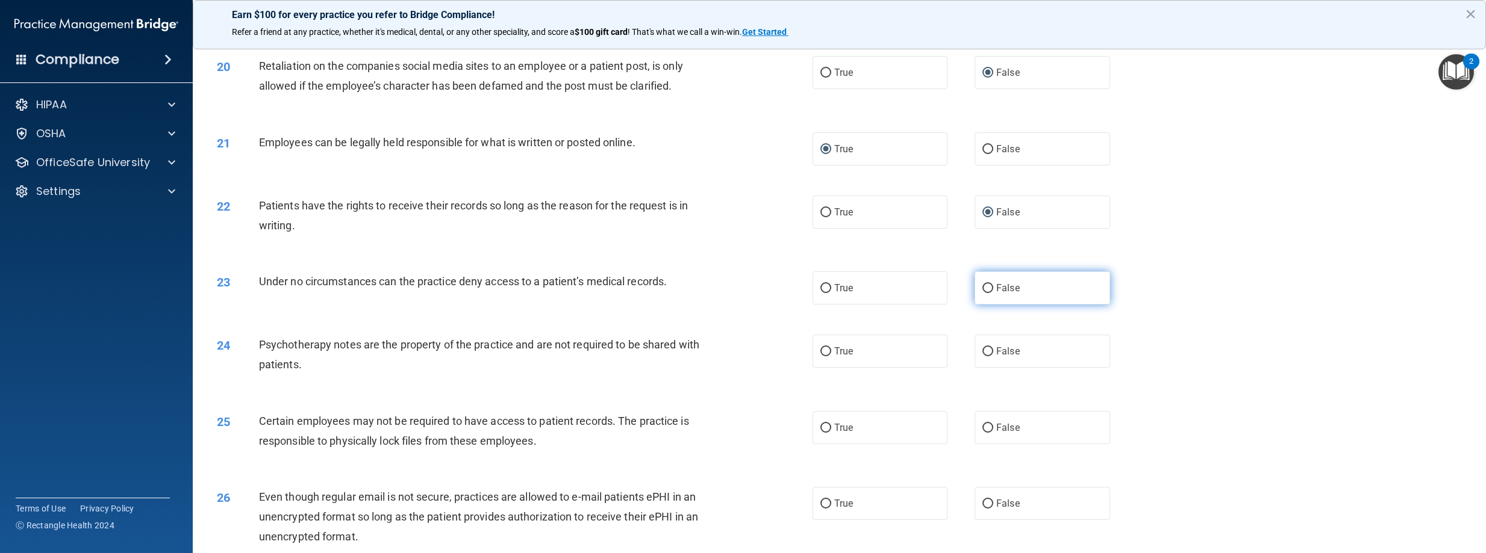
click at [985, 290] on input "False" at bounding box center [987, 288] width 11 height 9
radio input "true"
click at [825, 348] on input "True" at bounding box center [825, 352] width 11 height 9
radio input "true"
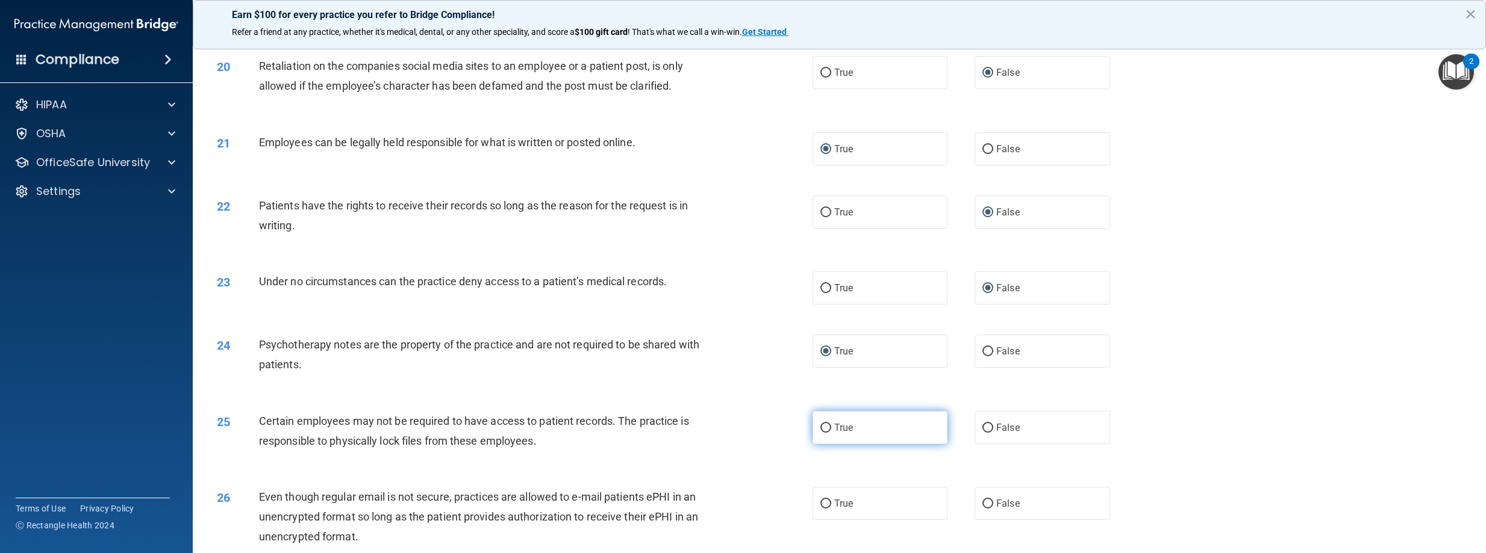
click at [821, 426] on input "True" at bounding box center [825, 428] width 11 height 9
radio input "true"
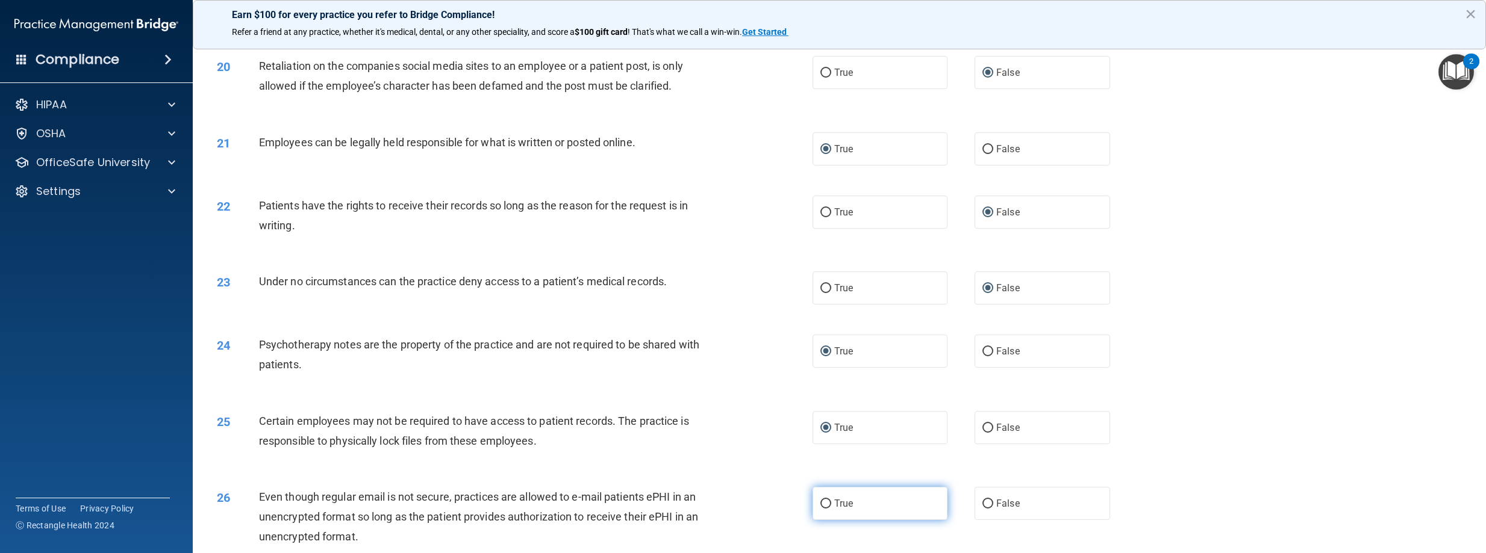
click at [823, 504] on input "True" at bounding box center [825, 504] width 11 height 9
radio input "true"
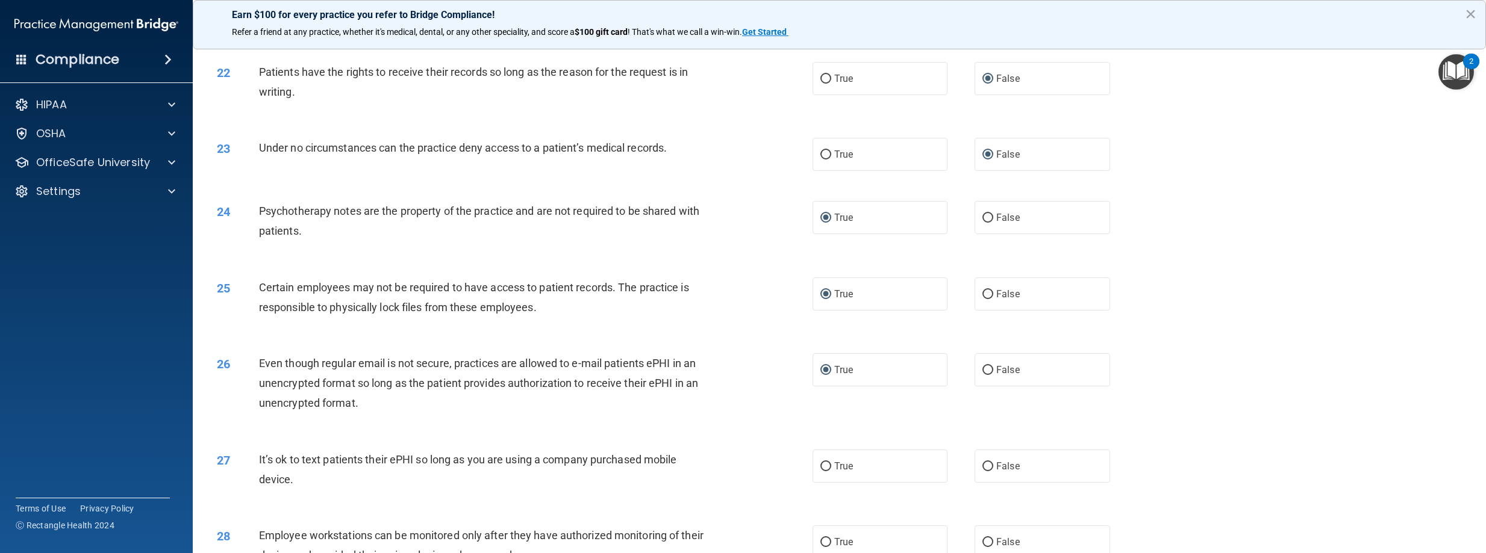
scroll to position [1807, 0]
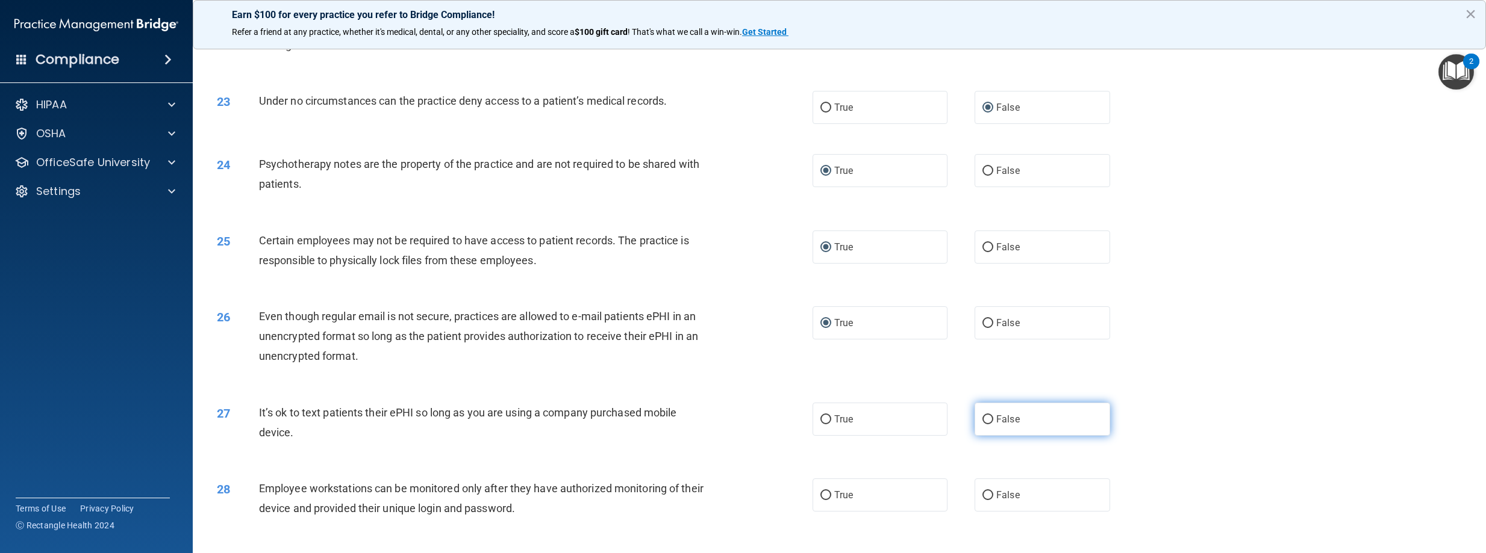
click at [982, 422] on input "False" at bounding box center [987, 420] width 11 height 9
radio input "true"
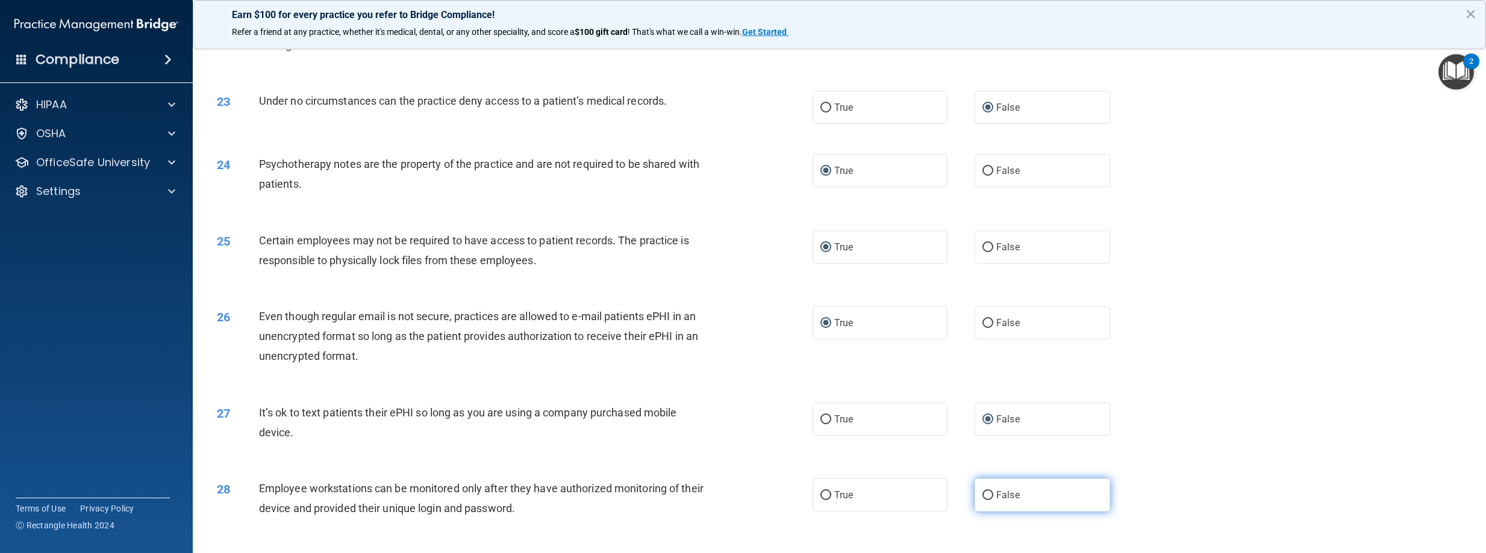
click at [982, 495] on input "False" at bounding box center [987, 495] width 11 height 9
radio input "true"
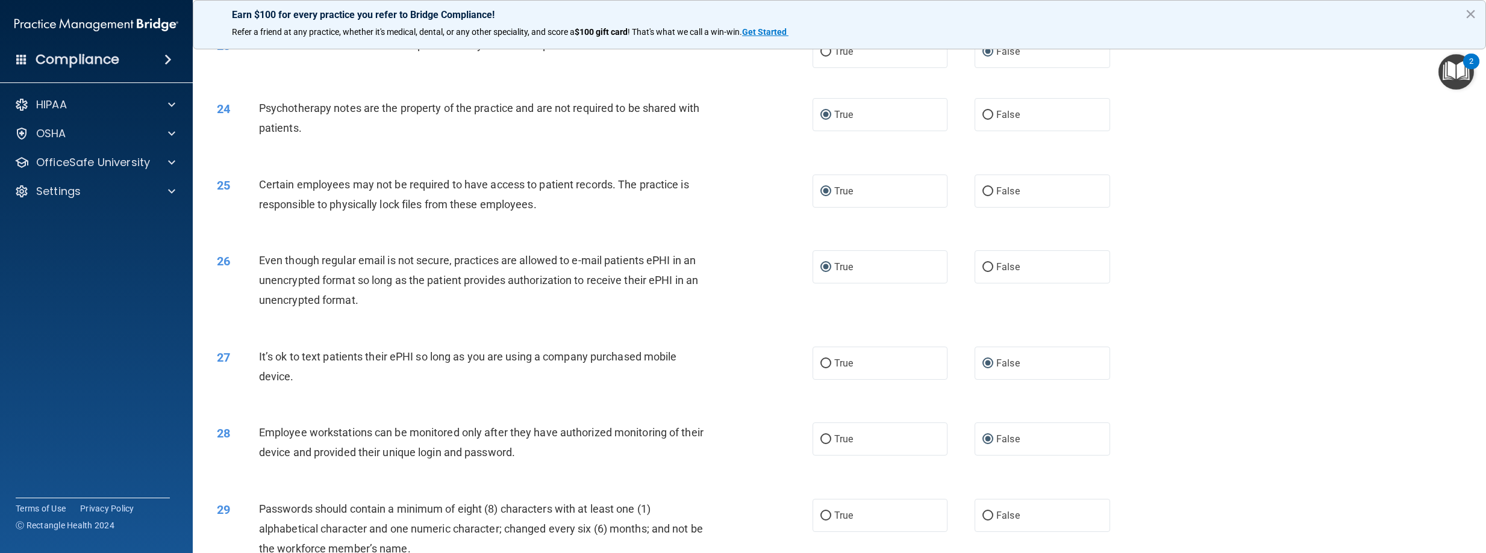
scroll to position [2044, 0]
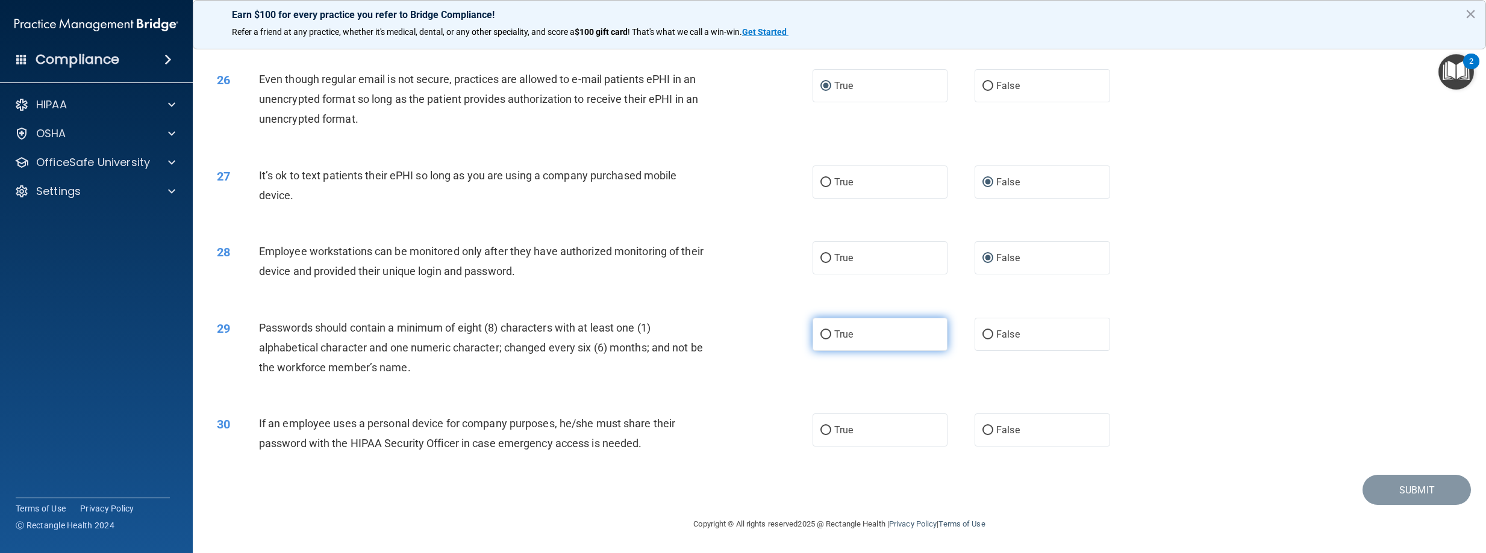
click at [825, 337] on input "True" at bounding box center [825, 335] width 11 height 9
radio input "true"
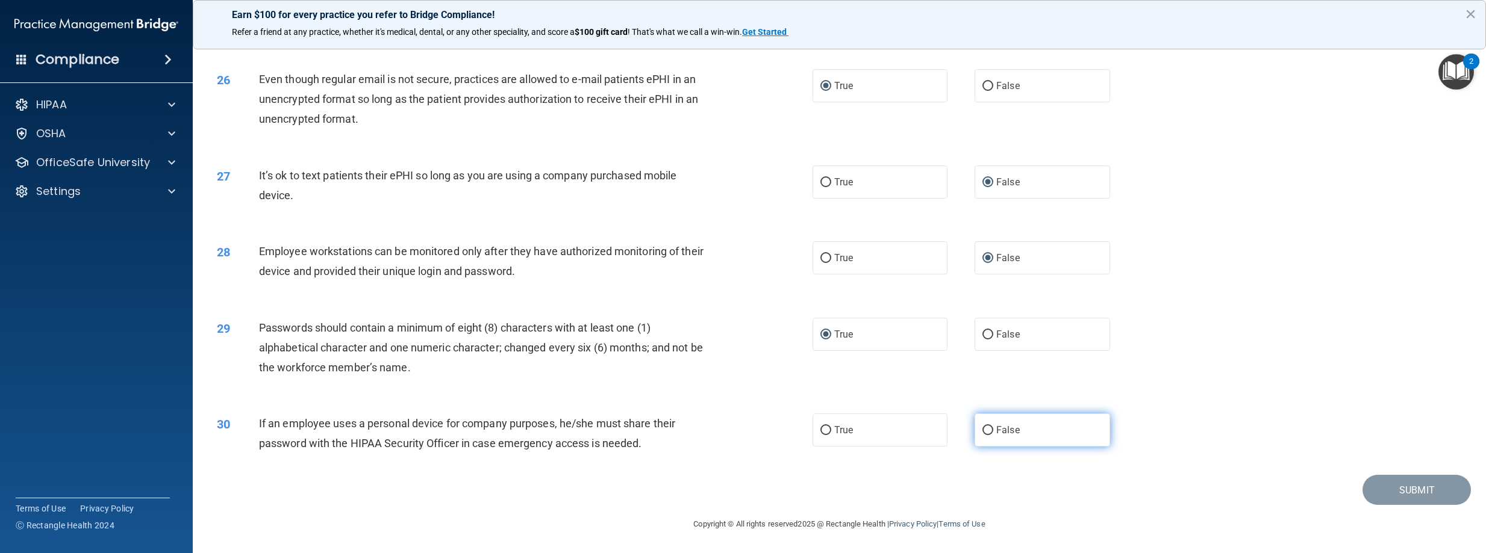
click at [982, 431] on input "False" at bounding box center [987, 430] width 11 height 9
radio input "true"
click at [1281, 423] on div "30 If an employee uses a personal device for company purposes, he/she must shar…" at bounding box center [839, 437] width 1263 height 76
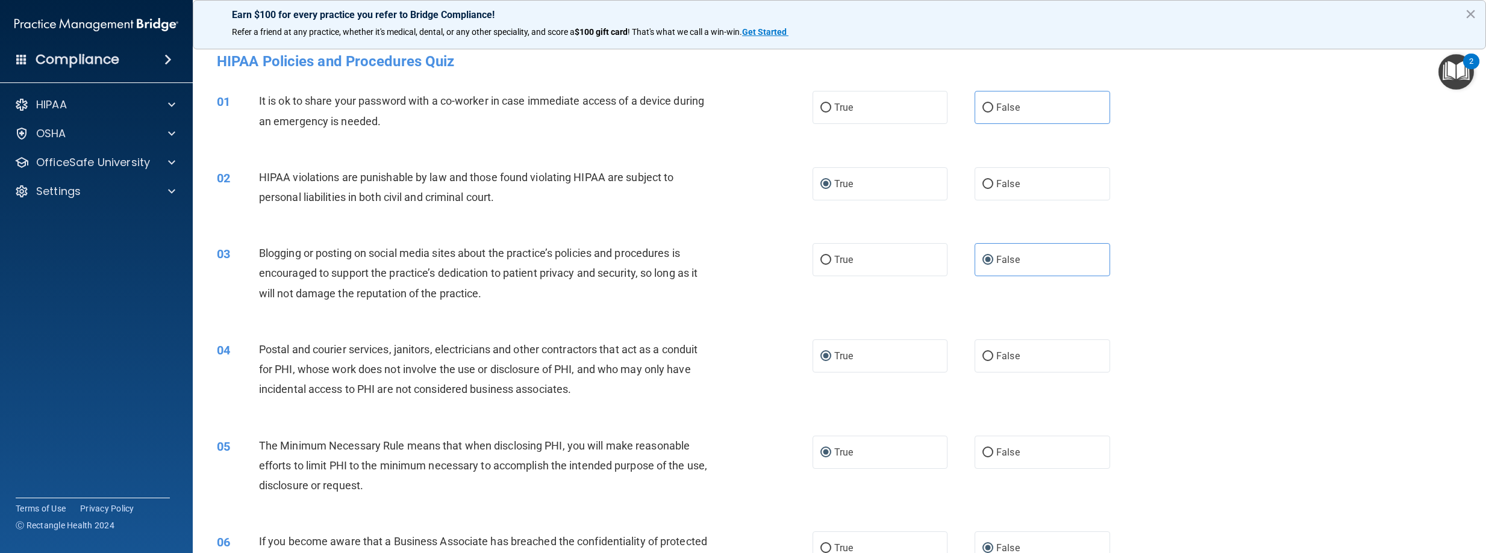
scroll to position [0, 0]
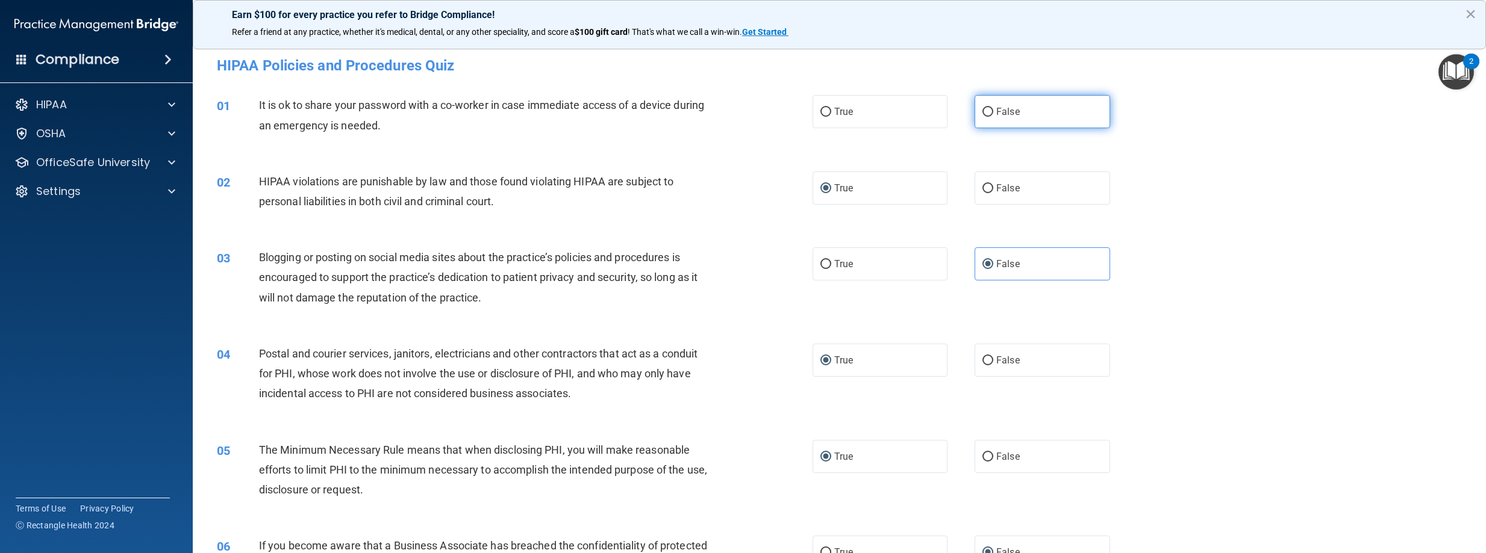
click at [982, 111] on input "False" at bounding box center [987, 112] width 11 height 9
radio input "true"
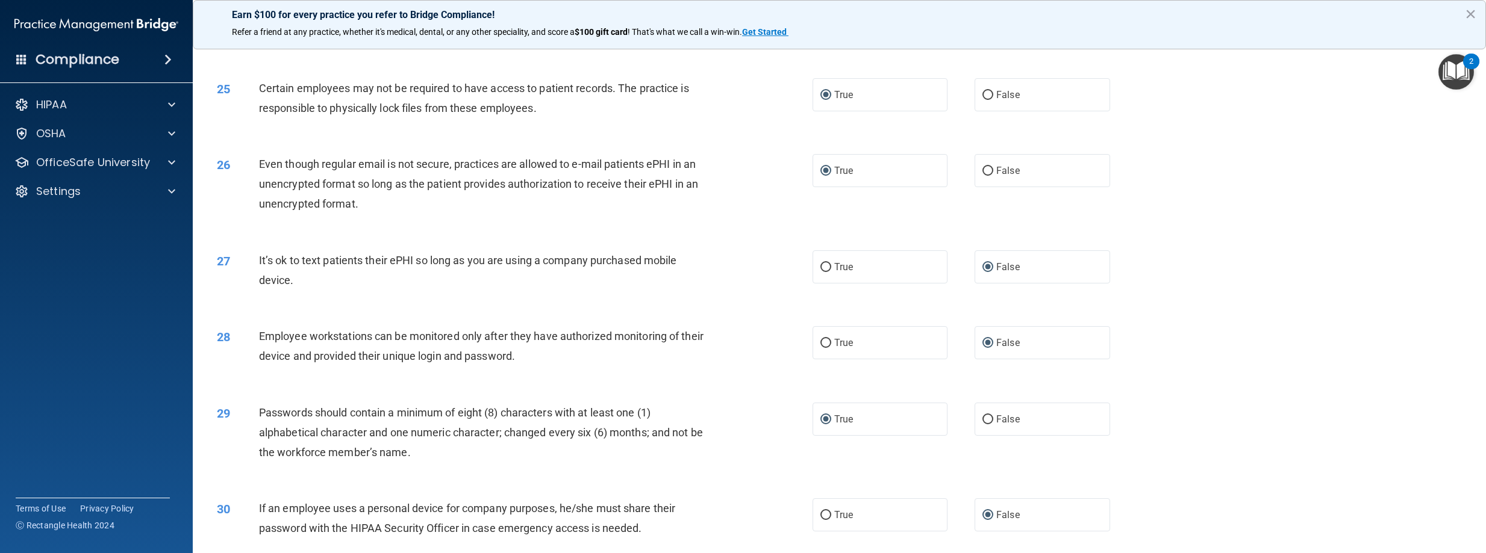
scroll to position [2044, 0]
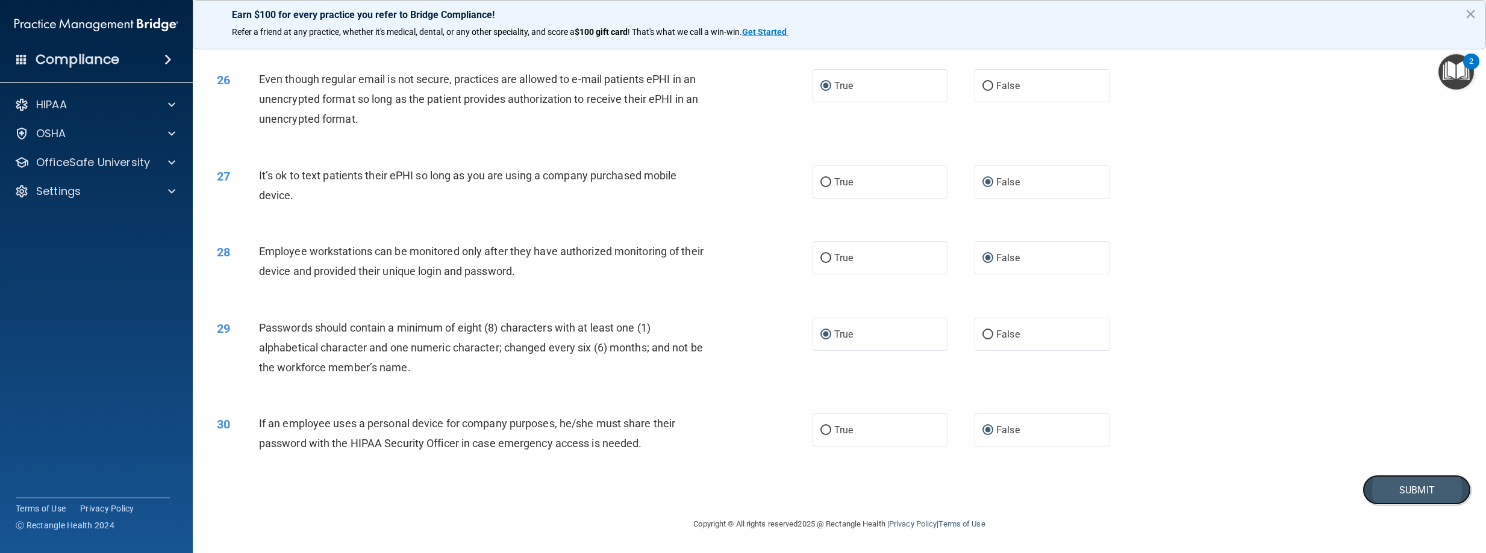
click at [1378, 493] on button "Submit" at bounding box center [1416, 490] width 108 height 31
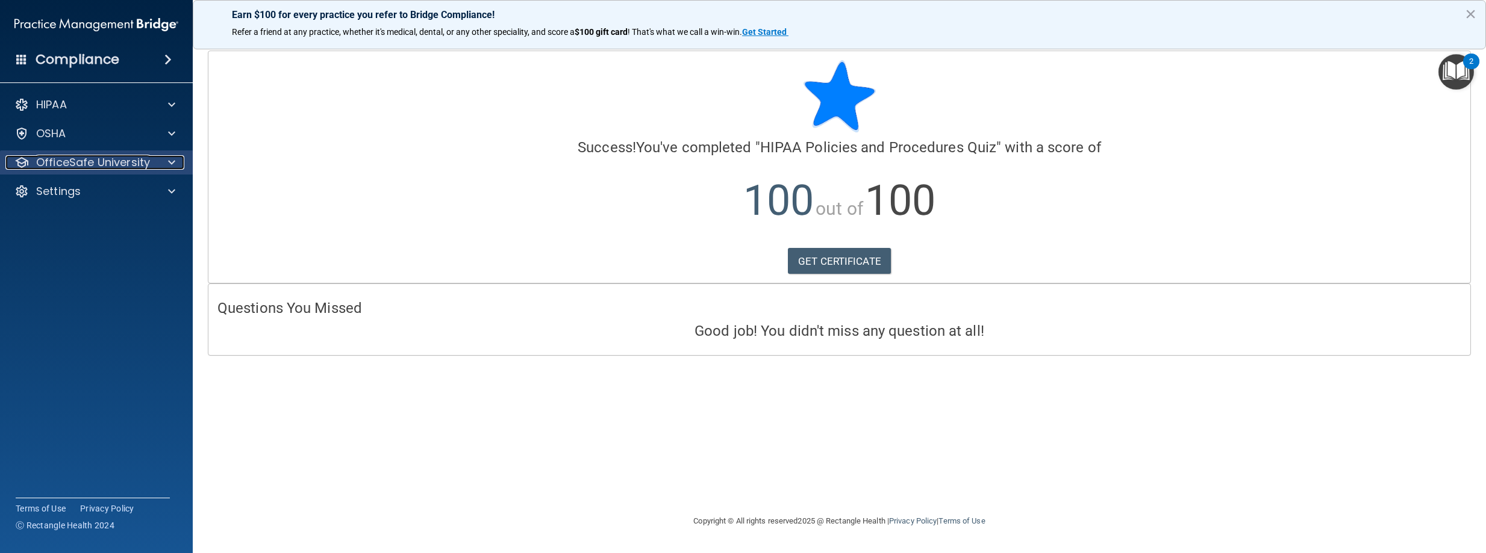
click at [177, 160] on div at bounding box center [170, 162] width 30 height 14
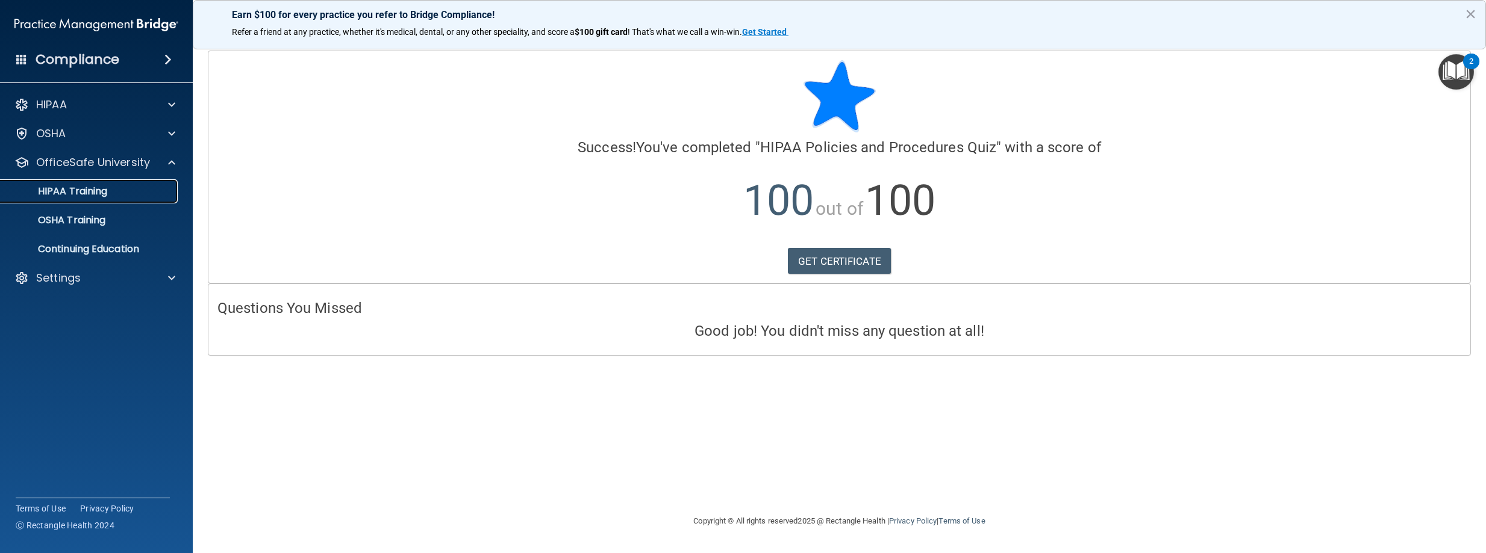
click at [113, 196] on div "HIPAA Training" at bounding box center [90, 192] width 164 height 12
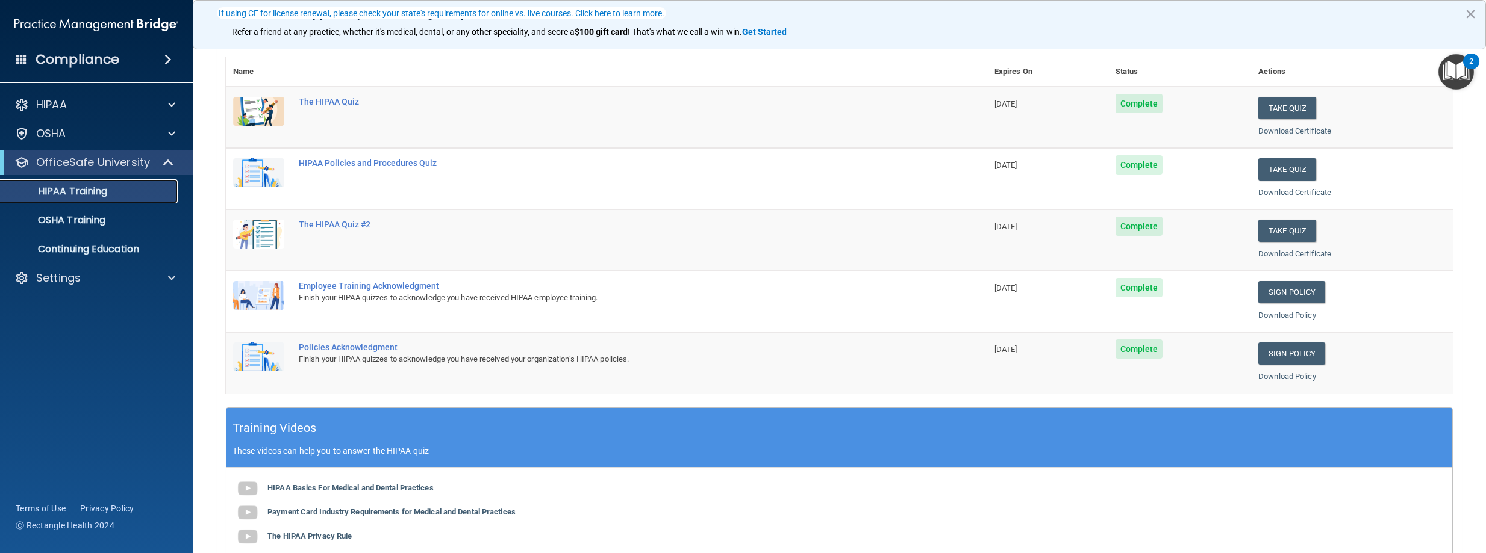
scroll to position [181, 0]
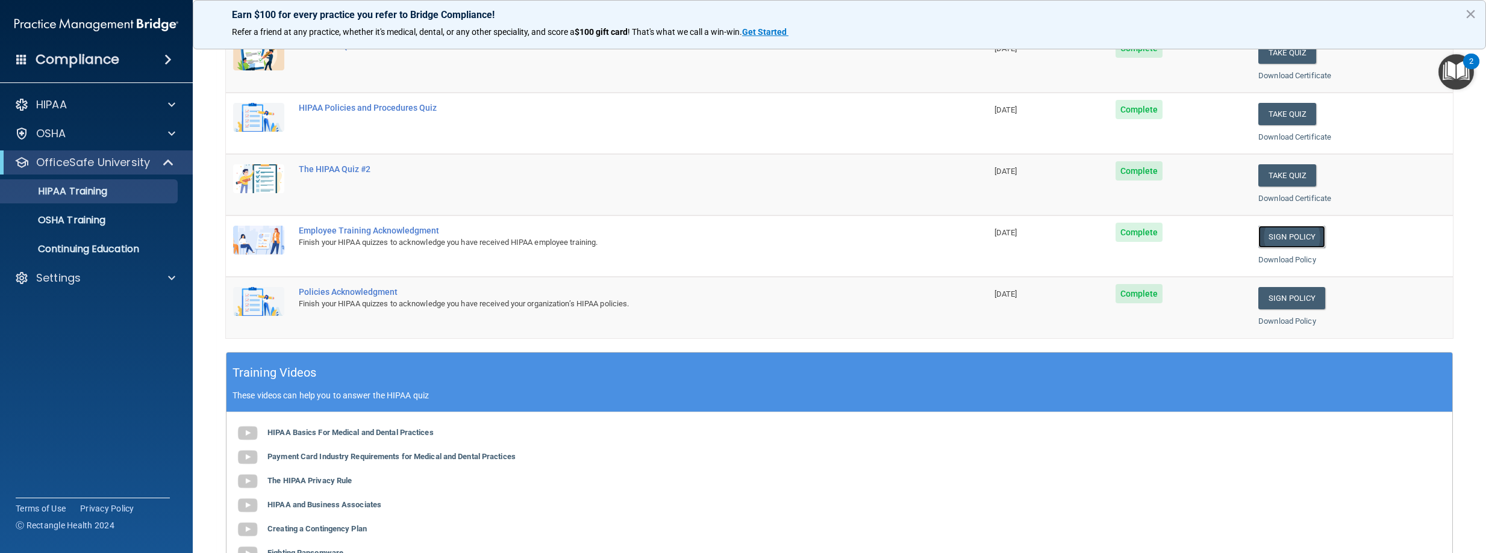
click at [1291, 239] on link "Sign Policy" at bounding box center [1291, 237] width 67 height 22
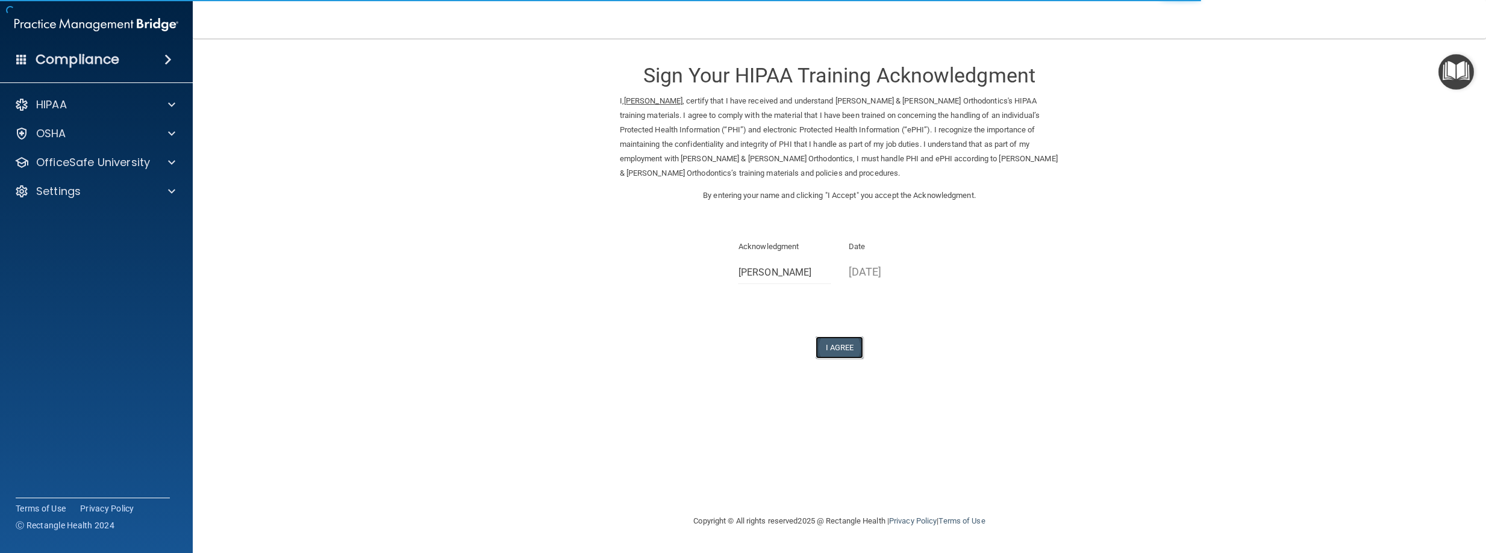
click at [844, 349] on button "I Agree" at bounding box center [839, 348] width 48 height 22
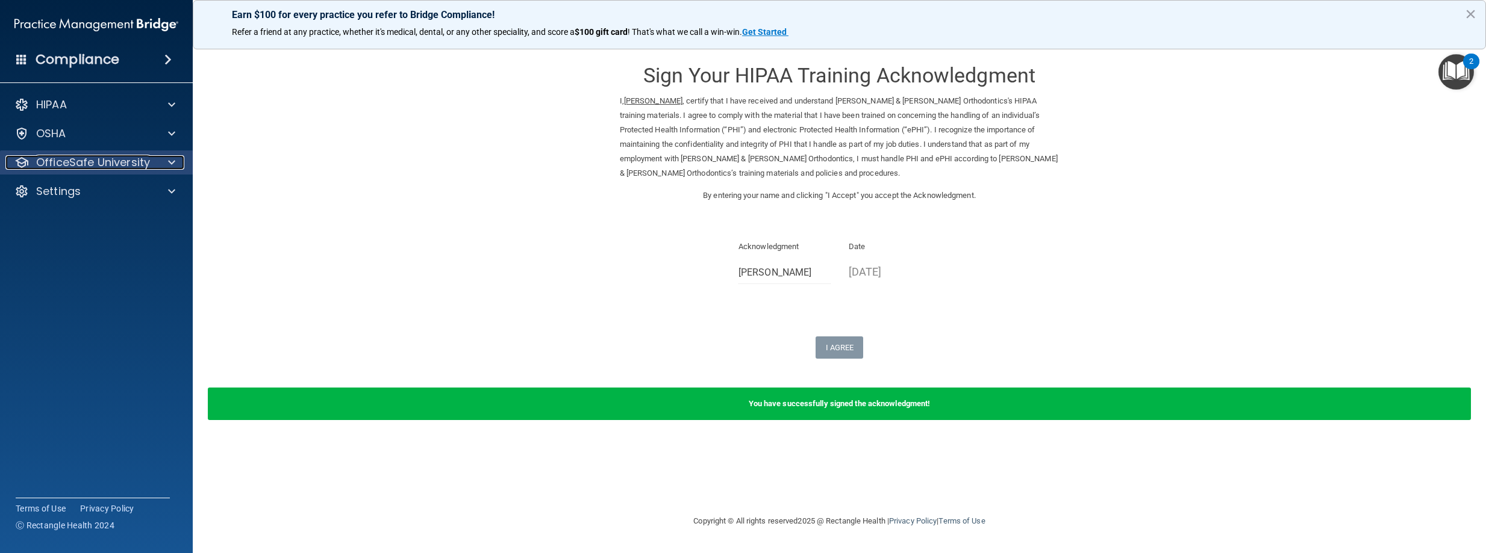
click at [176, 160] on div at bounding box center [170, 162] width 30 height 14
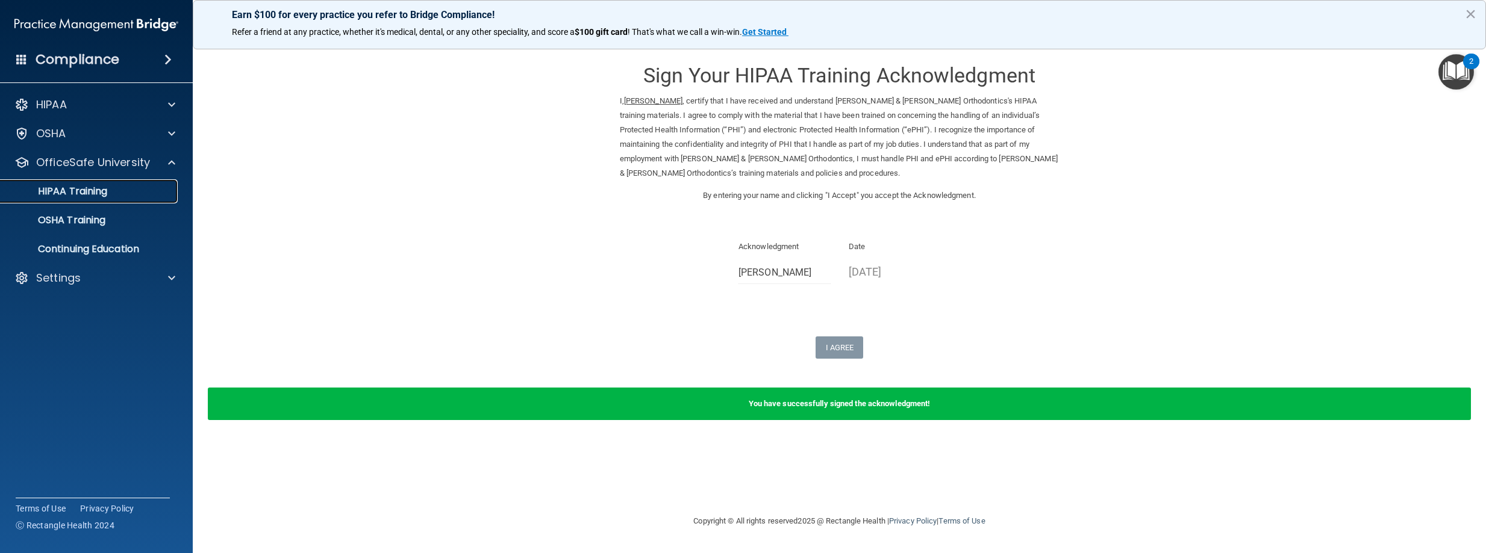
click at [100, 190] on p "HIPAA Training" at bounding box center [57, 192] width 99 height 12
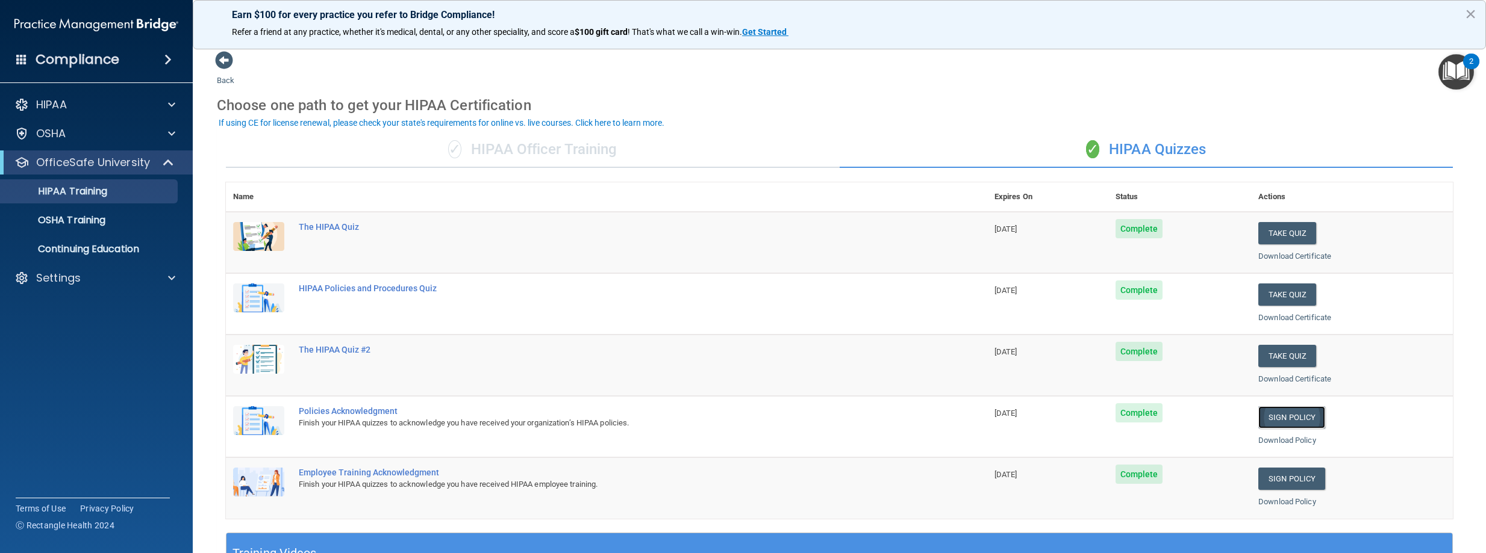
click at [1268, 418] on link "Sign Policy" at bounding box center [1291, 418] width 67 height 22
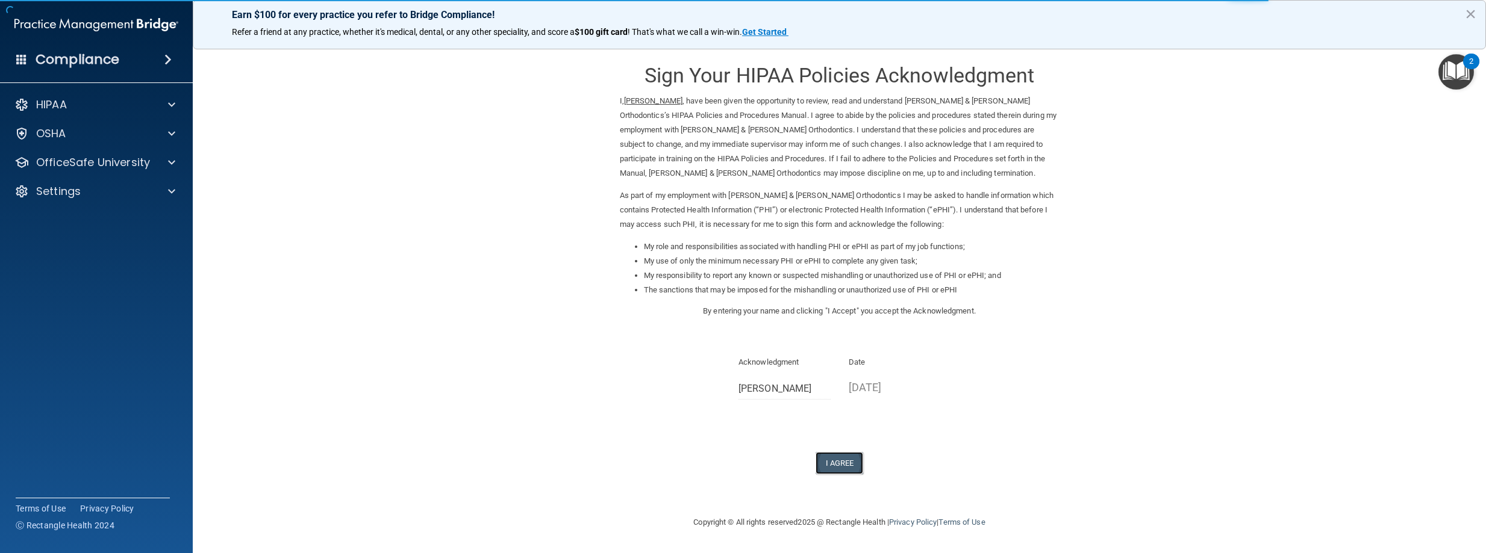
click at [842, 465] on button "I Agree" at bounding box center [839, 463] width 48 height 22
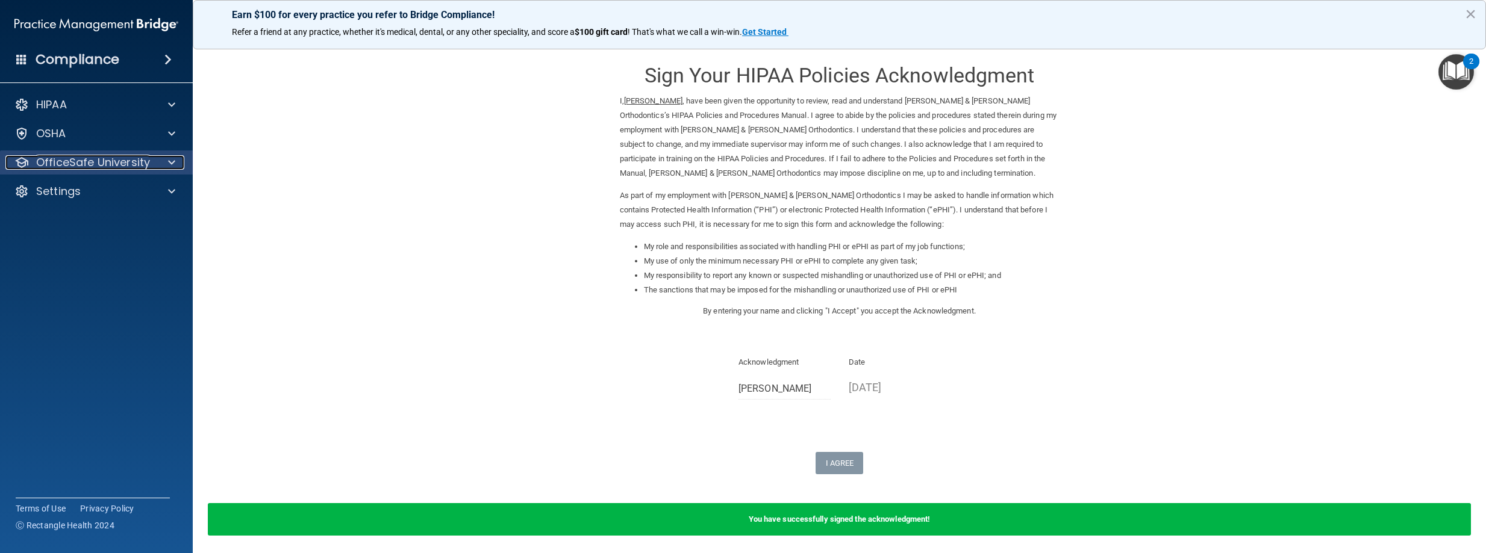
click at [163, 160] on div at bounding box center [170, 162] width 30 height 14
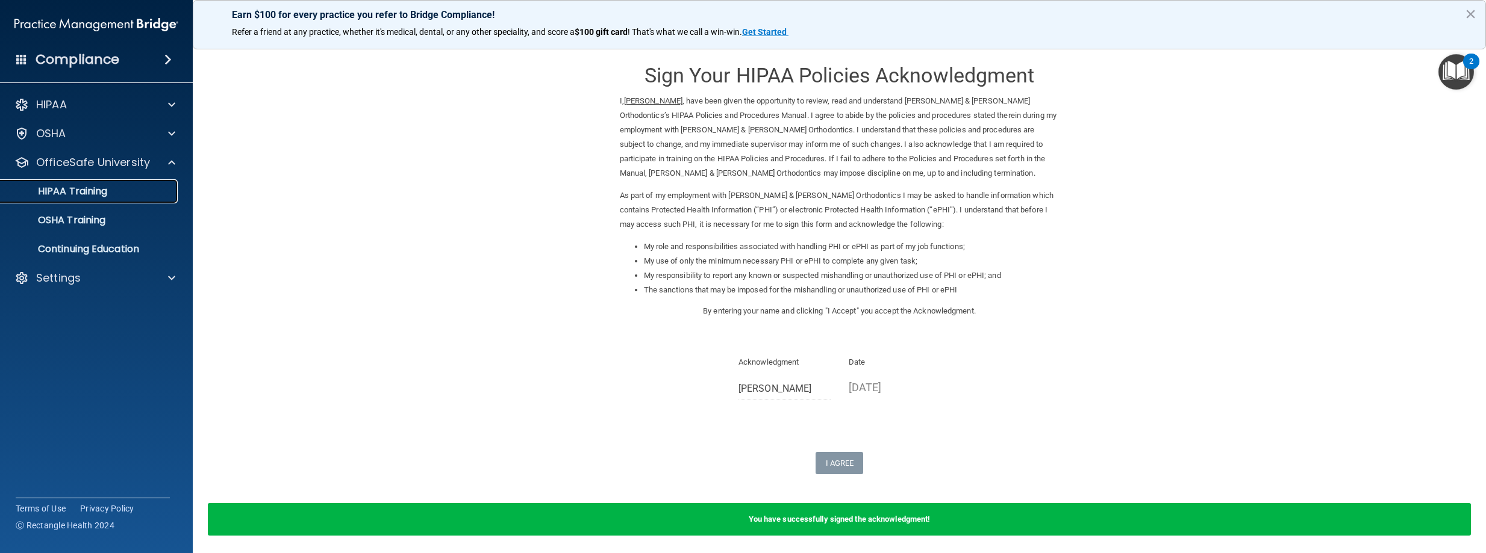
click at [128, 186] on div "HIPAA Training" at bounding box center [90, 192] width 164 height 12
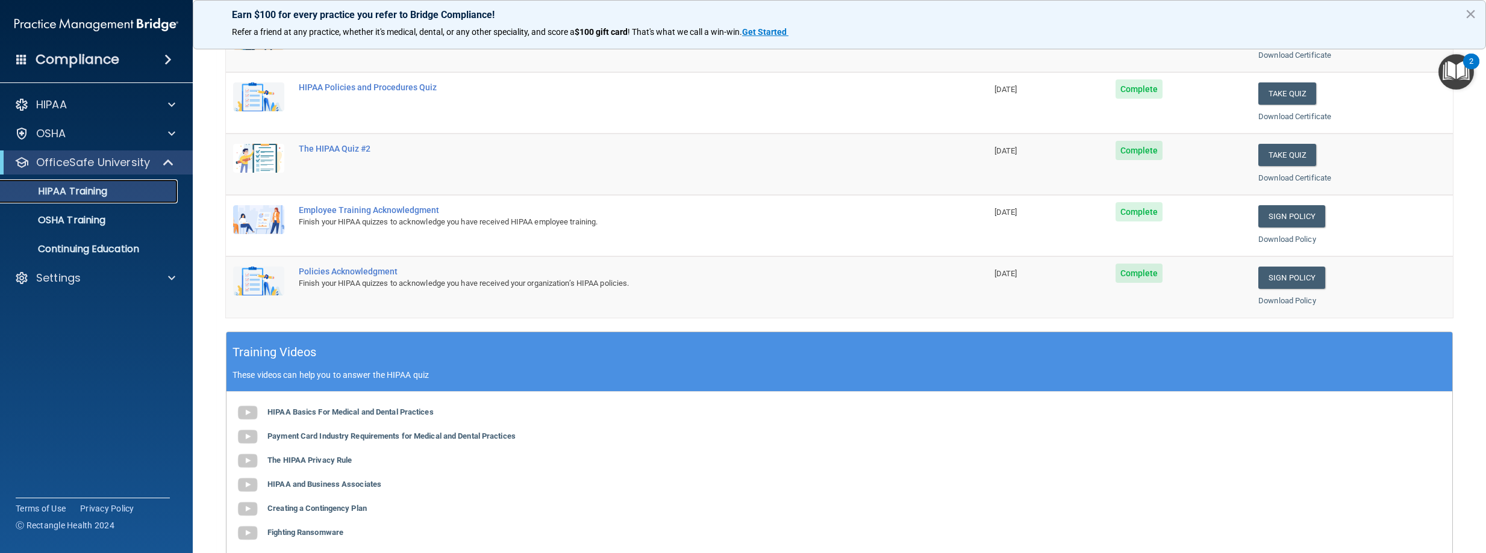
scroll to position [354, 0]
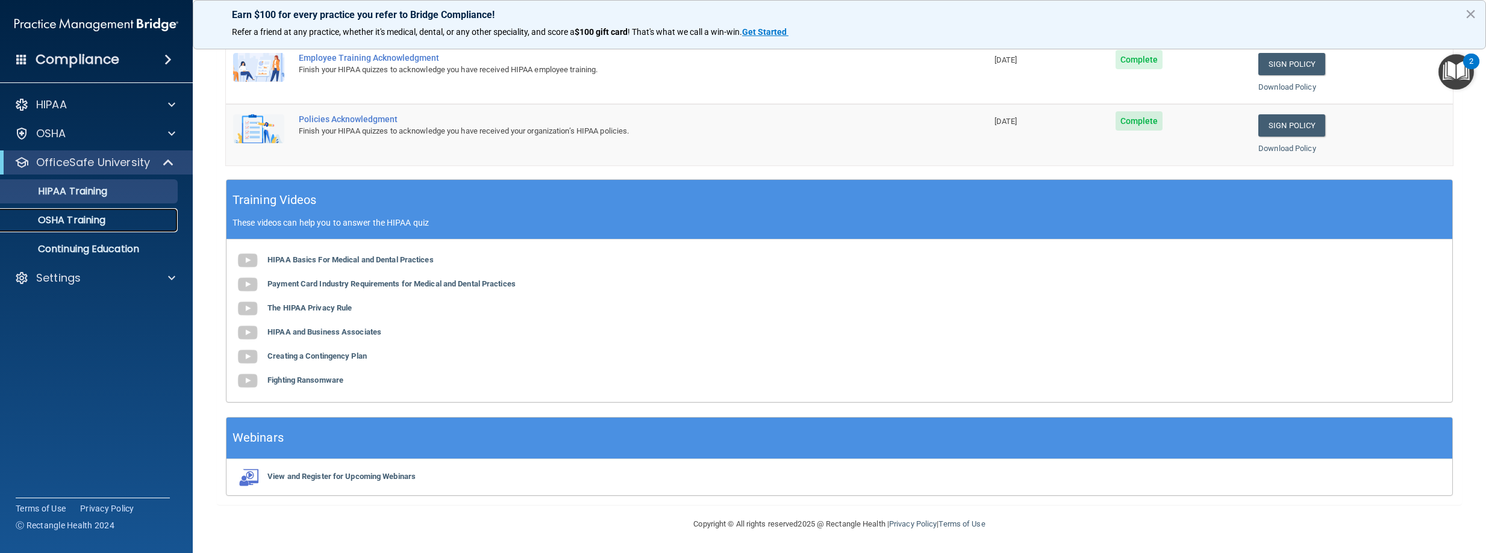
click at [110, 216] on div "OSHA Training" at bounding box center [90, 220] width 164 height 12
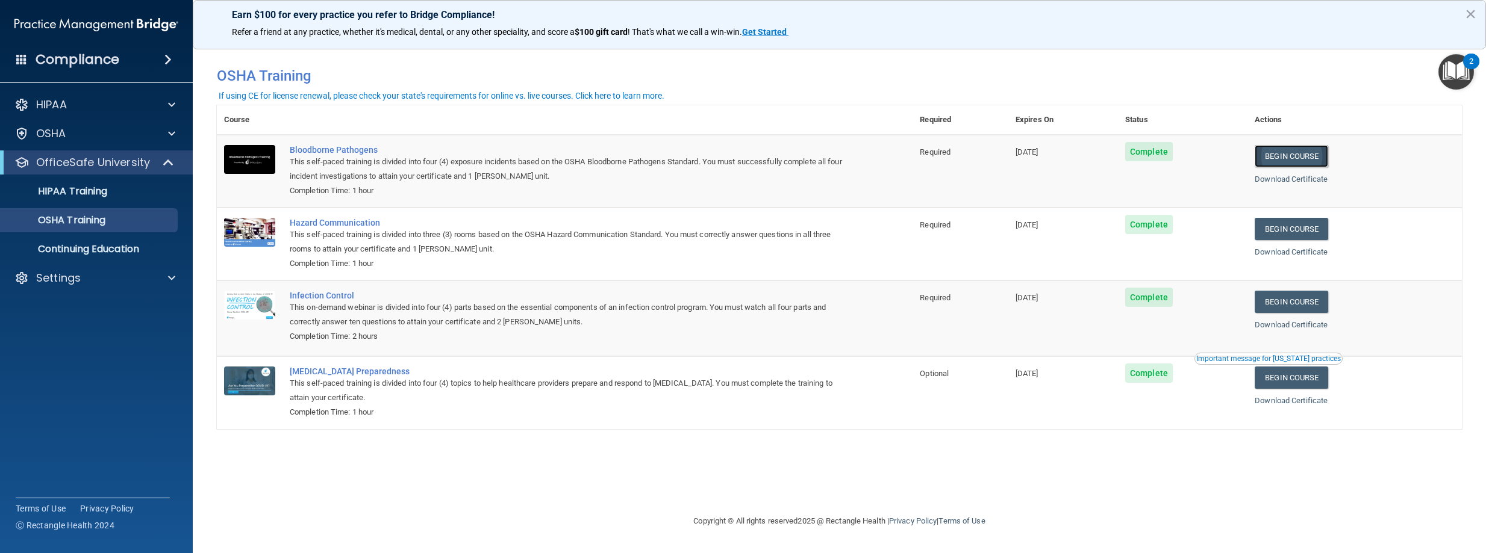
click at [1321, 157] on link "Begin Course" at bounding box center [1291, 156] width 73 height 22
